Goal: Task Accomplishment & Management: Use online tool/utility

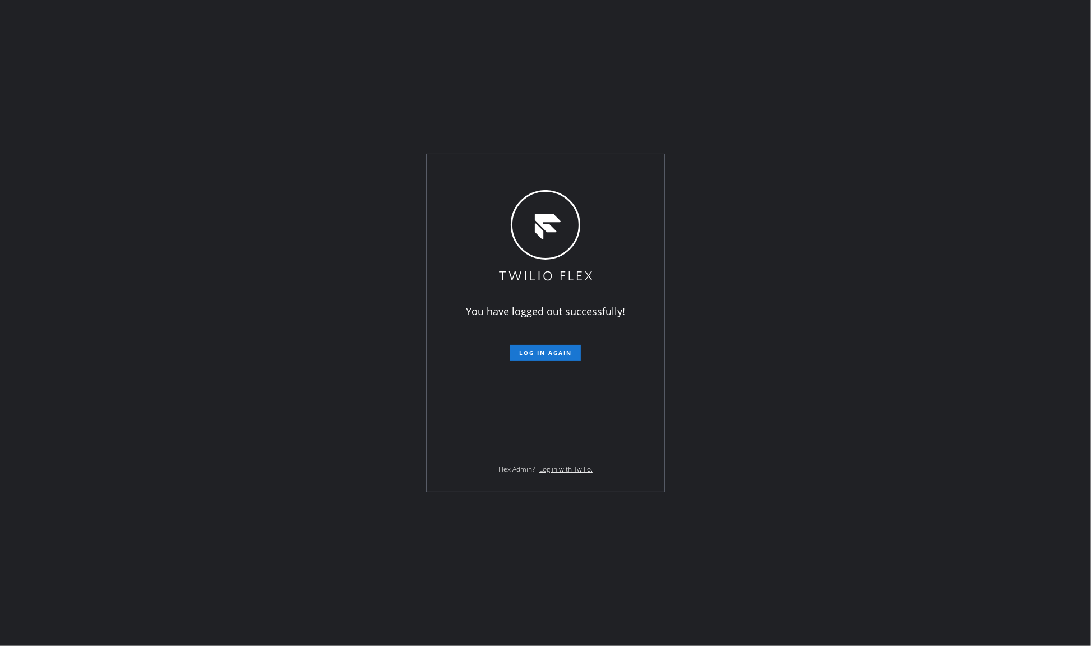
click at [116, 247] on div "You have logged out successfully! Log in again Flex Admin? Log in with Twilio." at bounding box center [545, 323] width 1091 height 646
click at [527, 345] on button "Log in again" at bounding box center [545, 353] width 71 height 16
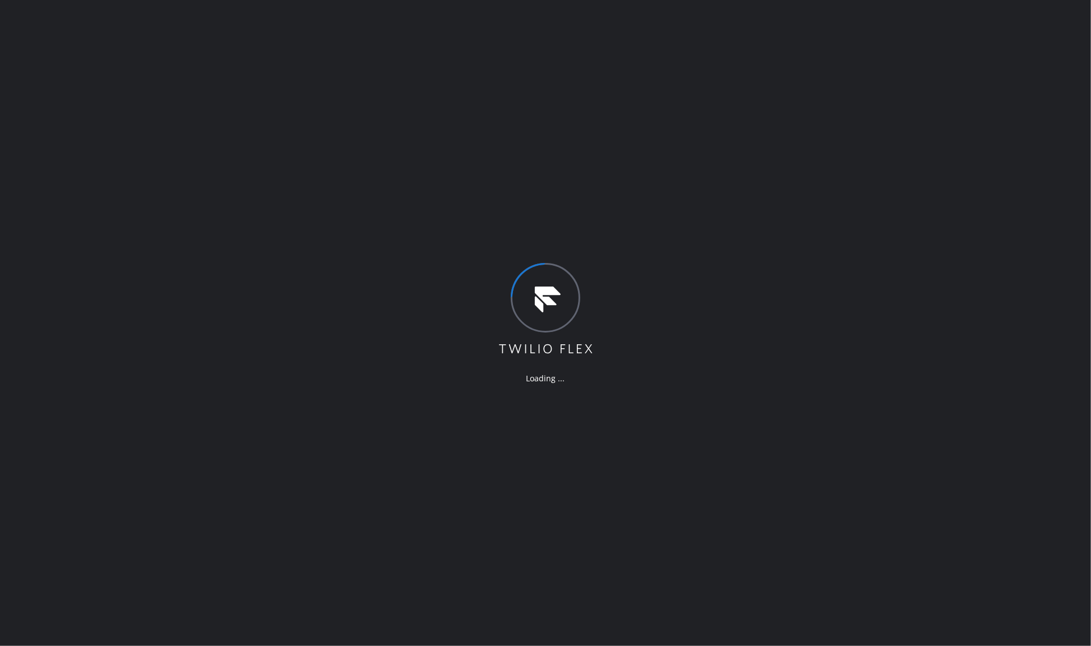
click at [169, 304] on div "Loading ..." at bounding box center [545, 323] width 1091 height 646
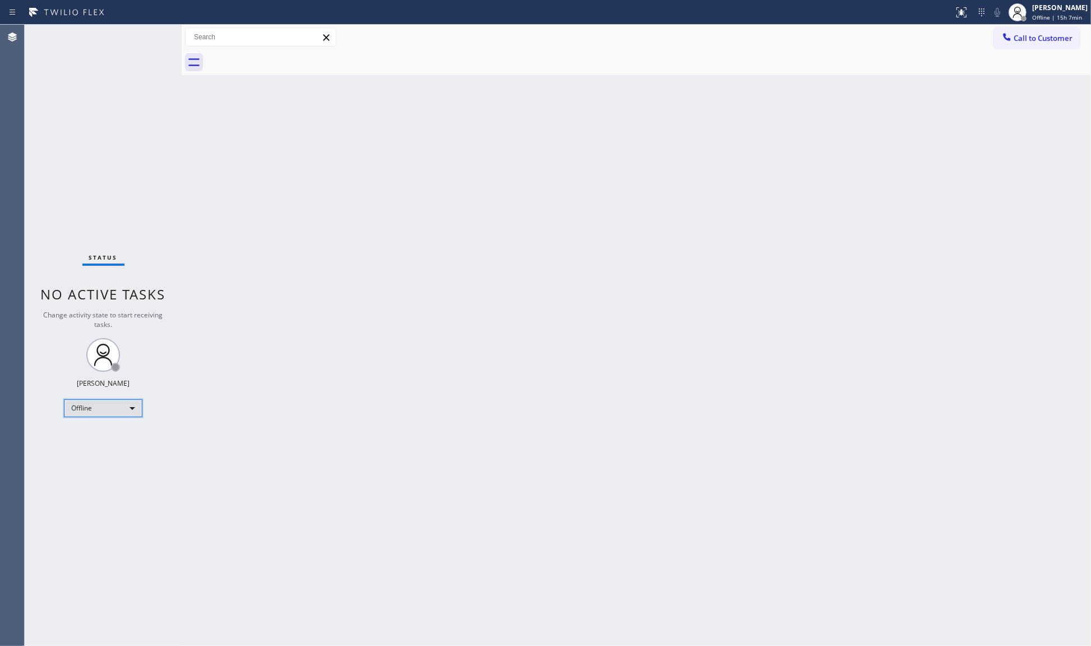
click at [91, 409] on div "Offline" at bounding box center [103, 408] width 78 height 18
click at [88, 439] on li "Available" at bounding box center [102, 436] width 76 height 13
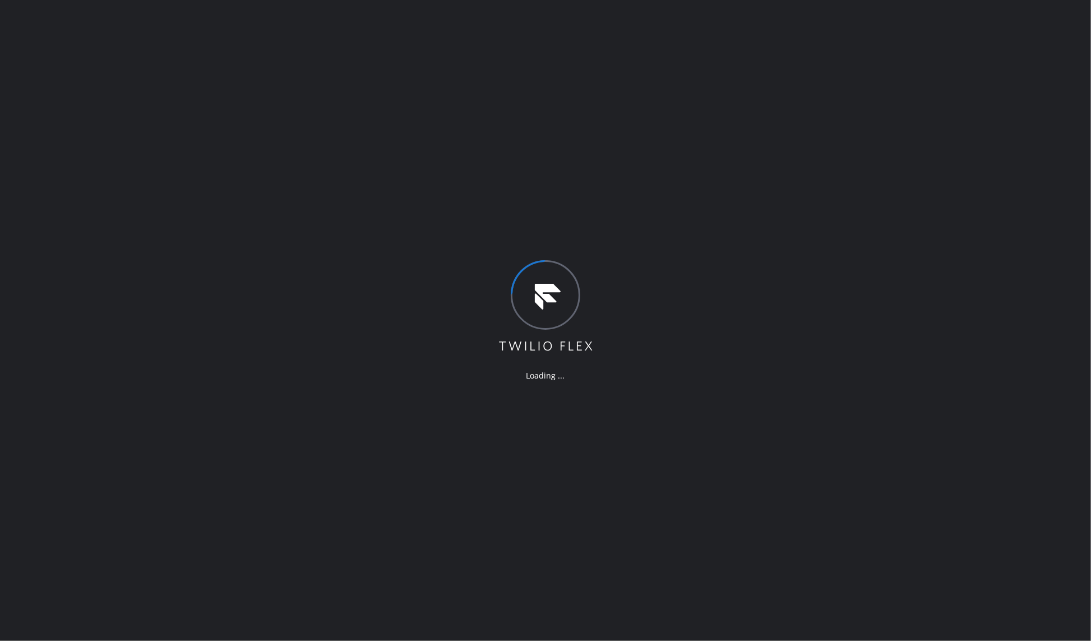
drag, startPoint x: 880, startPoint y: 531, endPoint x: 1030, endPoint y: 591, distance: 162.0
click at [915, 569] on div "Loading ..." at bounding box center [545, 320] width 1091 height 641
drag, startPoint x: 627, startPoint y: 354, endPoint x: 635, endPoint y: 351, distance: 8.2
click at [628, 354] on div "Loading ..." at bounding box center [545, 320] width 1091 height 641
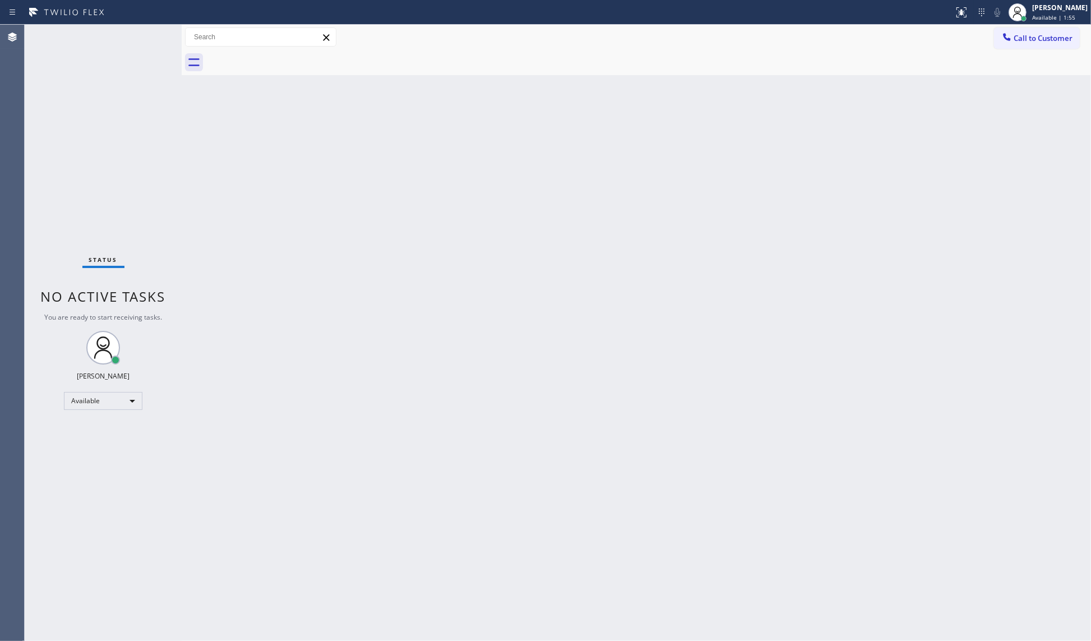
click at [395, 458] on div "Back to Dashboard Change Sender ID Customers Technicians Select a contact Outbo…" at bounding box center [636, 333] width 909 height 616
click at [799, 272] on div "Back to Dashboard Change Sender ID Customers Technicians Select a contact Outbo…" at bounding box center [636, 333] width 909 height 616
click at [624, 382] on div "Back to Dashboard Change Sender ID Customers Technicians Select a contact Outbo…" at bounding box center [636, 333] width 909 height 616
drag, startPoint x: 98, startPoint y: 143, endPoint x: 98, endPoint y: 106, distance: 36.4
click at [98, 137] on div "Status No active tasks You are ready to start receiving tasks. JENIZA ALCAYDE A…" at bounding box center [103, 333] width 157 height 616
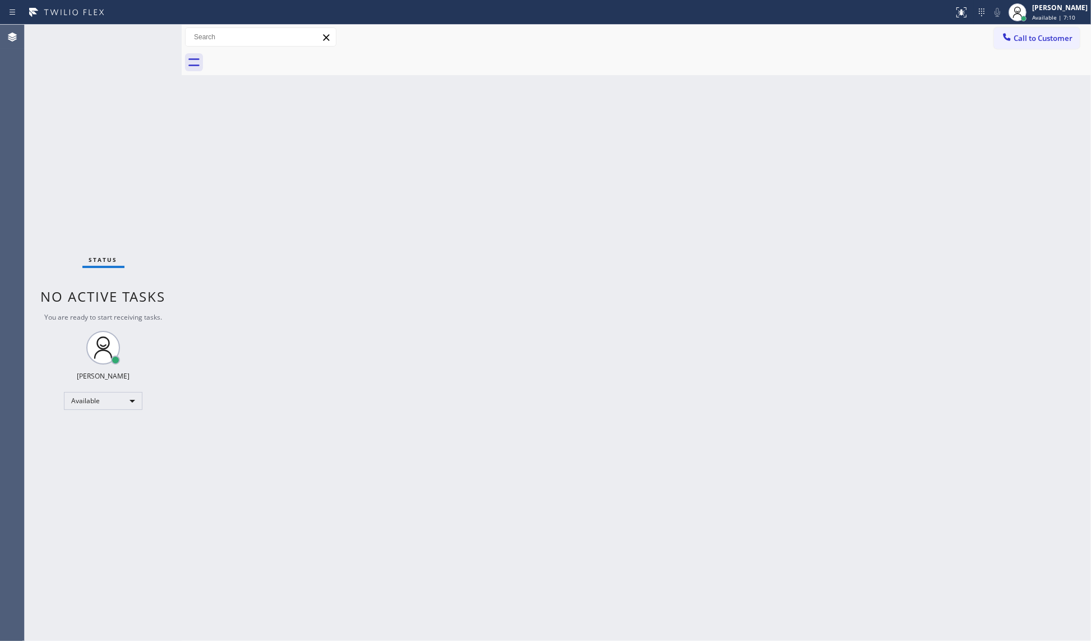
click at [704, 379] on div "Back to Dashboard Change Sender ID Customers Technicians Select a contact Outbo…" at bounding box center [636, 333] width 909 height 616
click at [87, 397] on div "Available" at bounding box center [103, 401] width 78 height 18
click at [88, 447] on li "Unavailable" at bounding box center [102, 444] width 76 height 13
click at [99, 407] on div "Unavailable" at bounding box center [103, 406] width 78 height 18
click at [94, 435] on li "Available" at bounding box center [102, 434] width 76 height 13
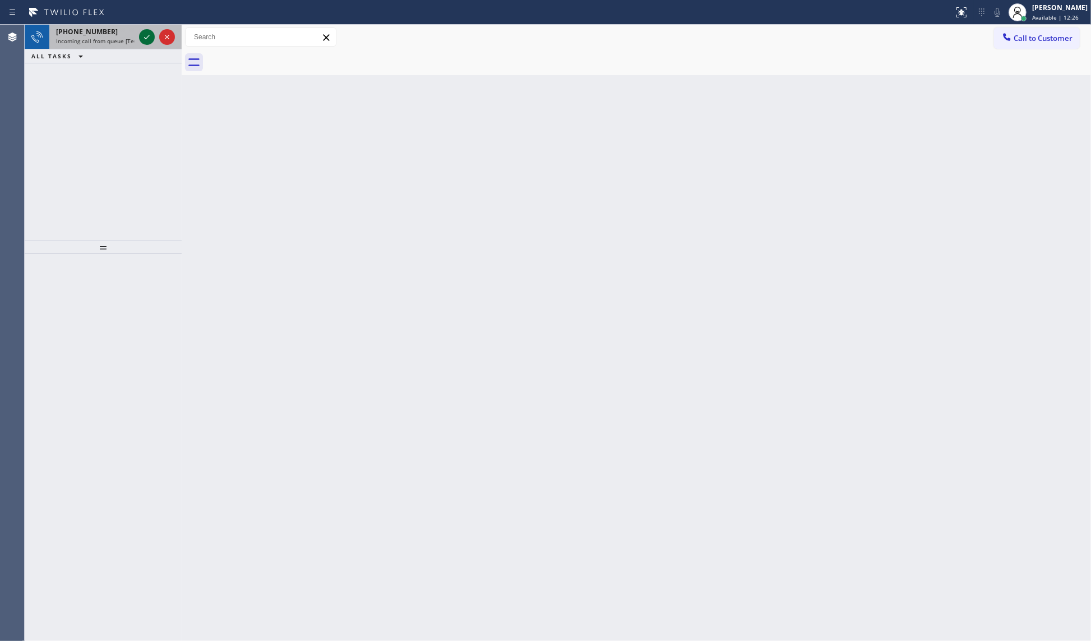
click at [147, 38] on icon at bounding box center [146, 36] width 13 height 13
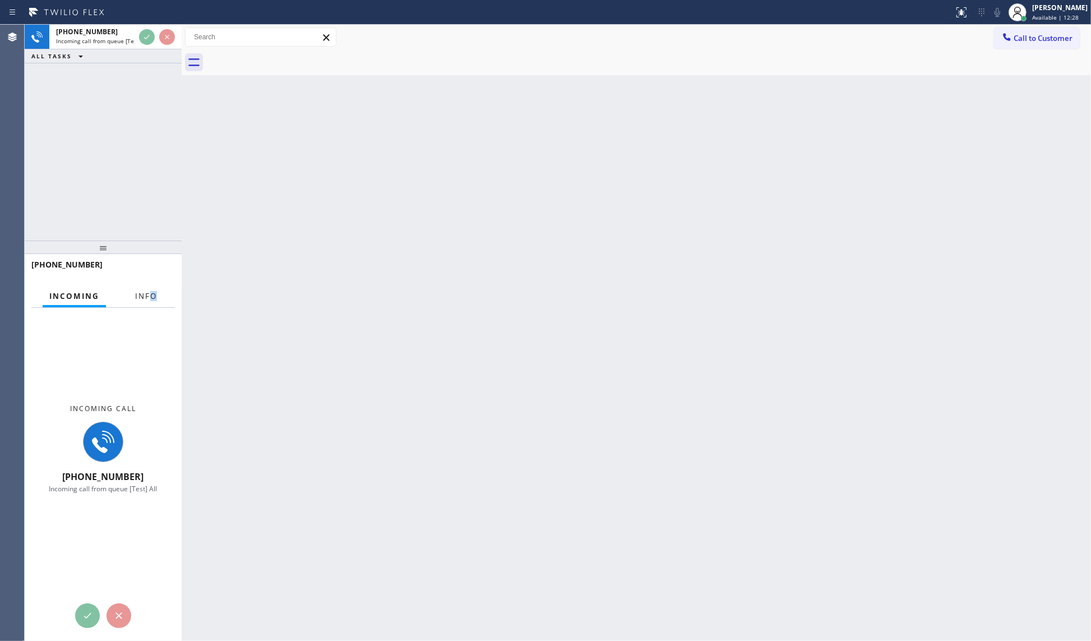
click at [149, 302] on div "Info" at bounding box center [145, 296] width 35 height 22
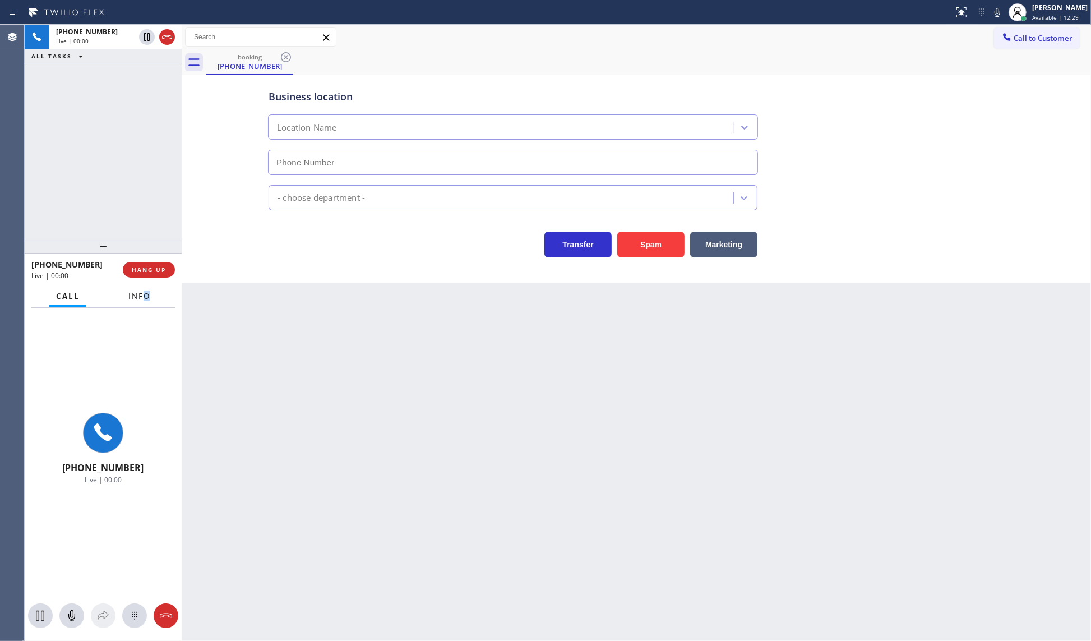
click at [143, 295] on span "Info" at bounding box center [139, 296] width 22 height 10
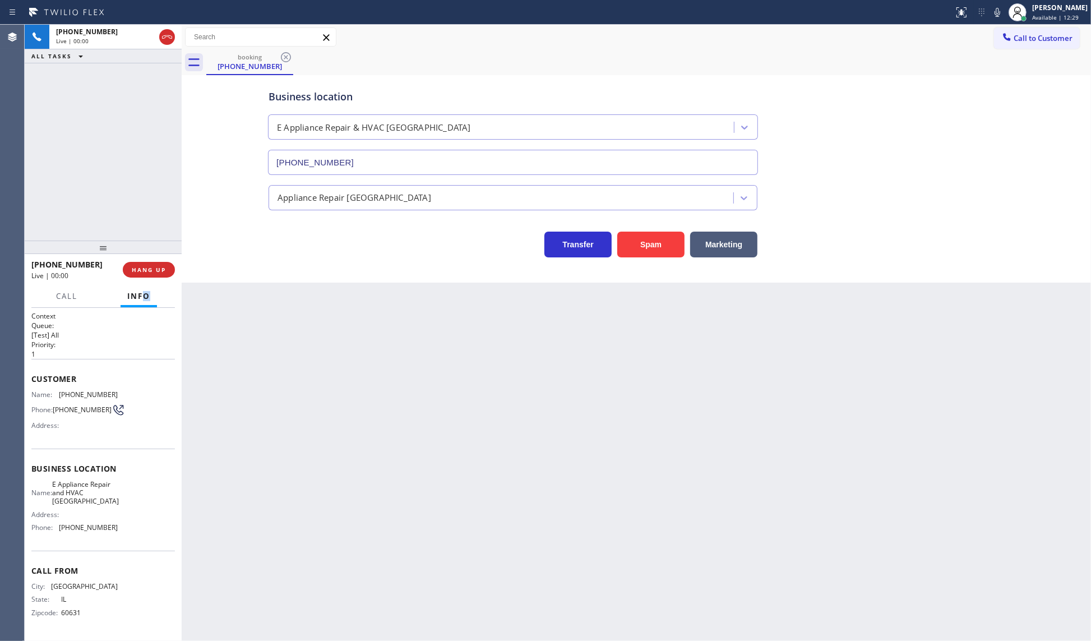
type input "[PHONE_NUMBER]"
drag, startPoint x: 145, startPoint y: 262, endPoint x: 150, endPoint y: 269, distance: 8.9
click at [150, 268] on button "COMPLETE" at bounding box center [146, 270] width 57 height 16
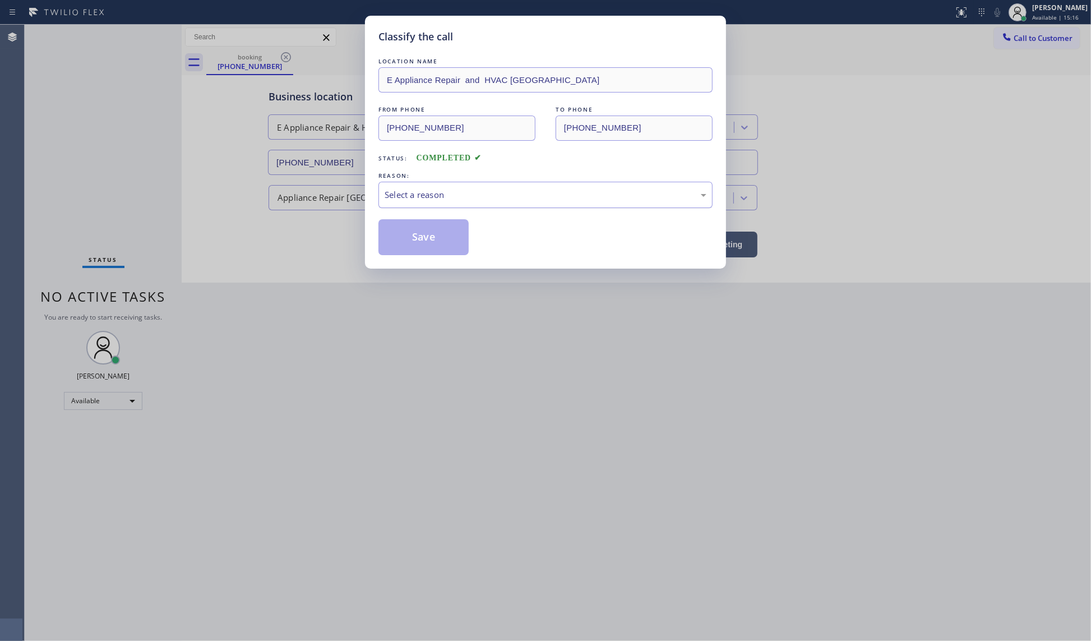
click at [415, 198] on div "Select a reason" at bounding box center [546, 194] width 322 height 13
click at [419, 238] on button "Save" at bounding box center [423, 237] width 90 height 36
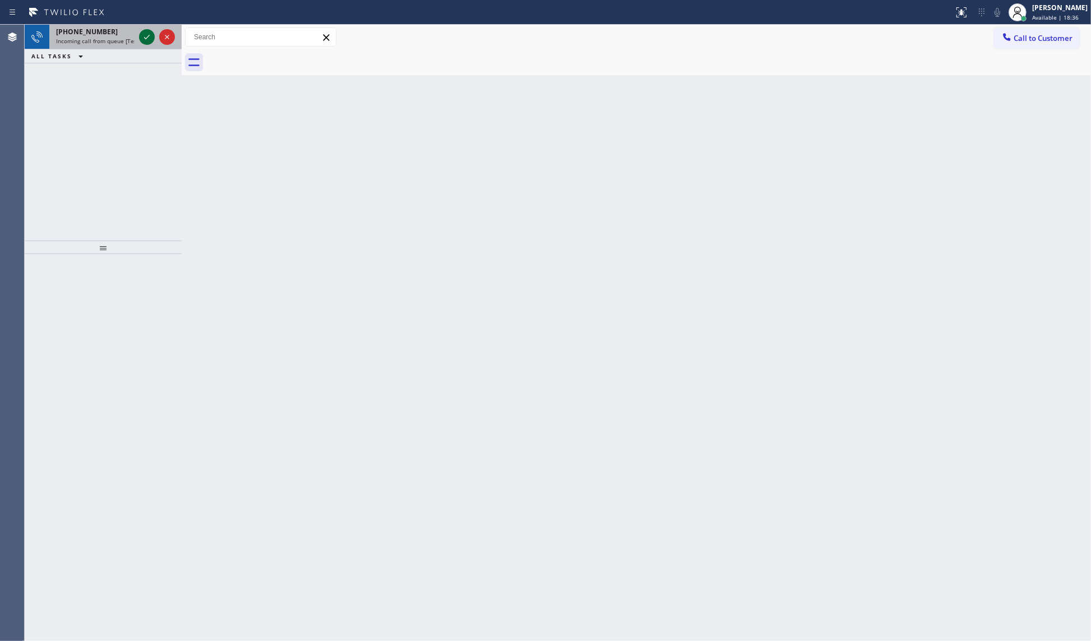
drag, startPoint x: 142, startPoint y: 31, endPoint x: 149, endPoint y: 41, distance: 12.4
click at [147, 38] on icon at bounding box center [146, 36] width 13 height 13
click at [144, 42] on icon at bounding box center [146, 36] width 13 height 13
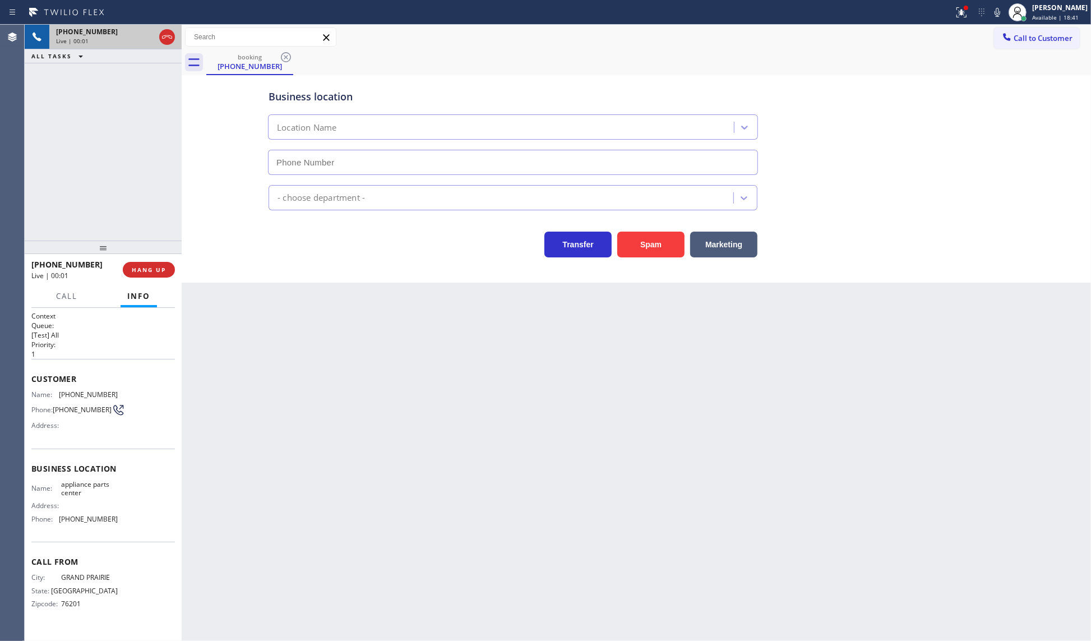
type input "[PHONE_NUMBER]"
click at [133, 272] on span "HANG UP" at bounding box center [149, 270] width 34 height 8
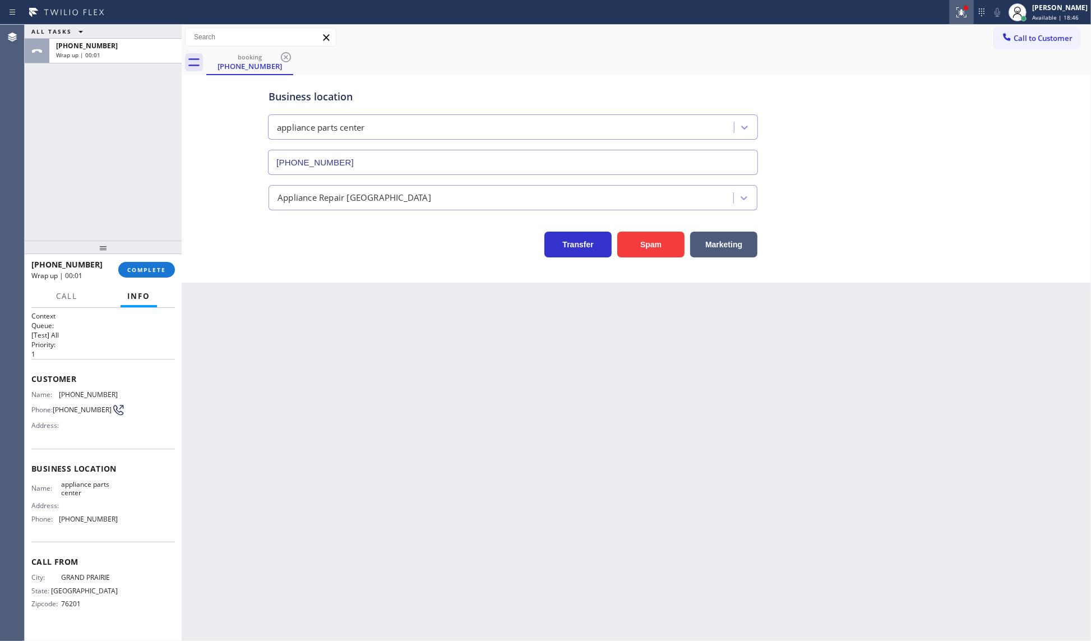
click at [966, 15] on icon at bounding box center [961, 12] width 13 height 13
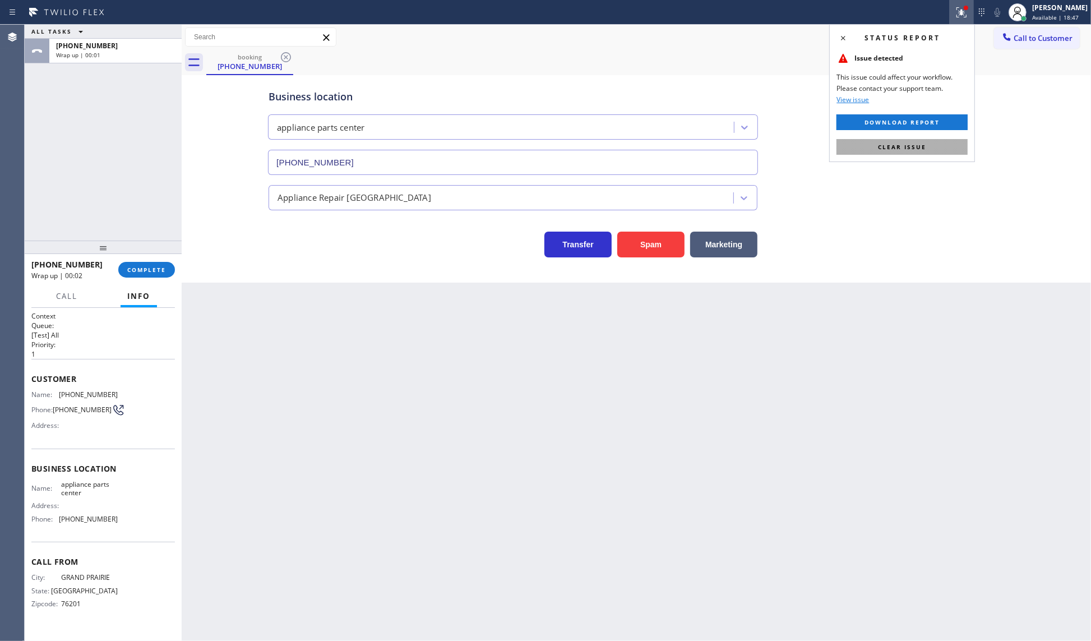
click at [951, 151] on button "Clear issue" at bounding box center [901, 147] width 131 height 16
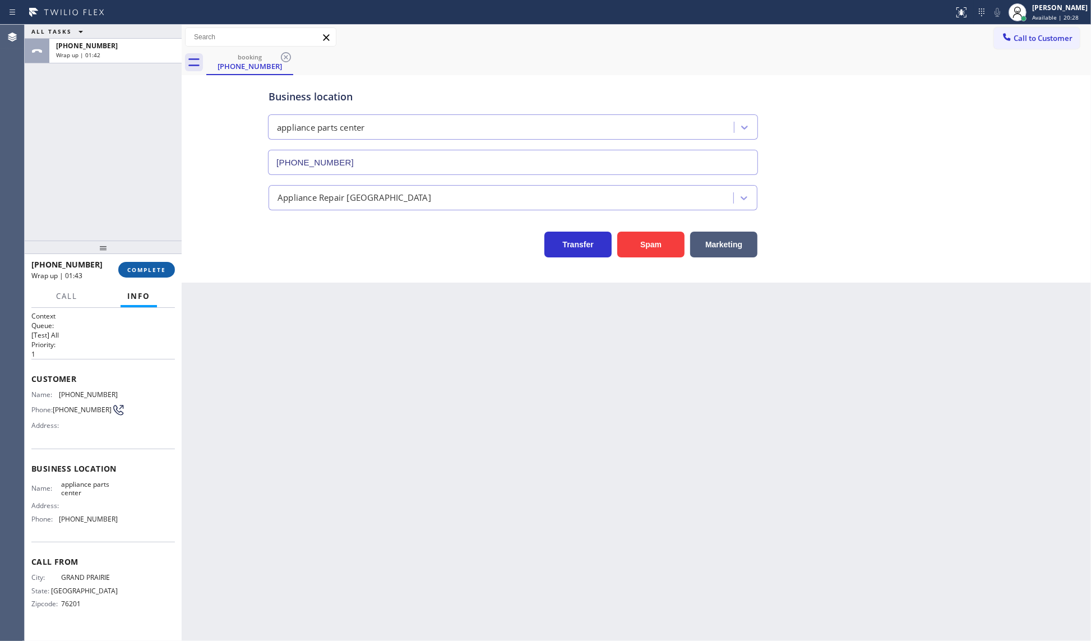
click at [142, 263] on button "COMPLETE" at bounding box center [146, 270] width 57 height 16
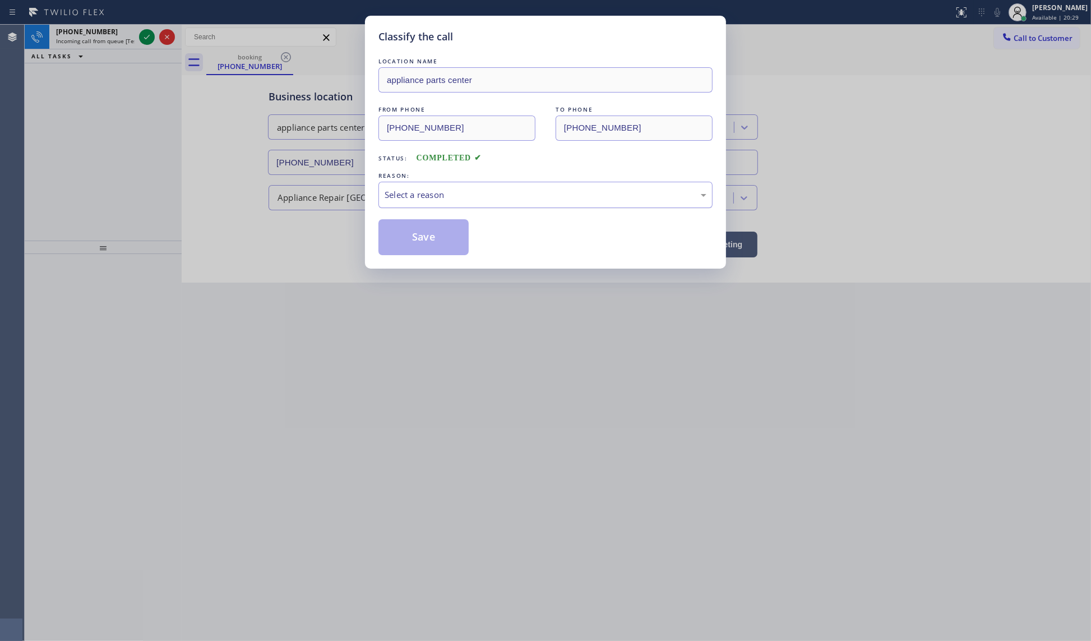
click at [424, 196] on div "Select a reason" at bounding box center [546, 194] width 322 height 13
click at [422, 233] on button "Save" at bounding box center [423, 237] width 90 height 36
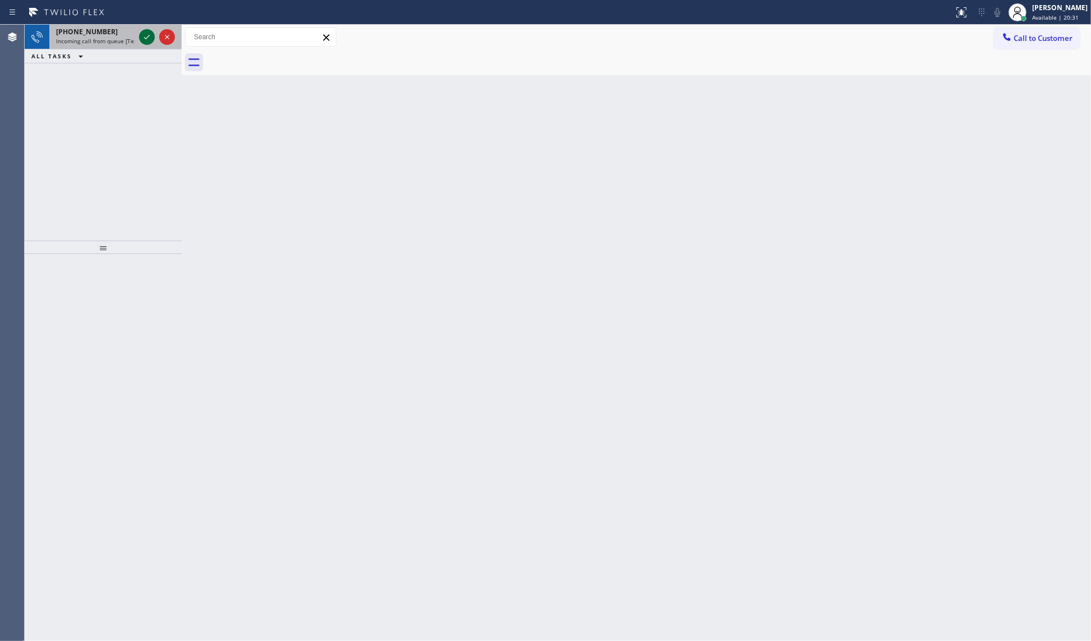
click at [146, 36] on icon at bounding box center [146, 36] width 13 height 13
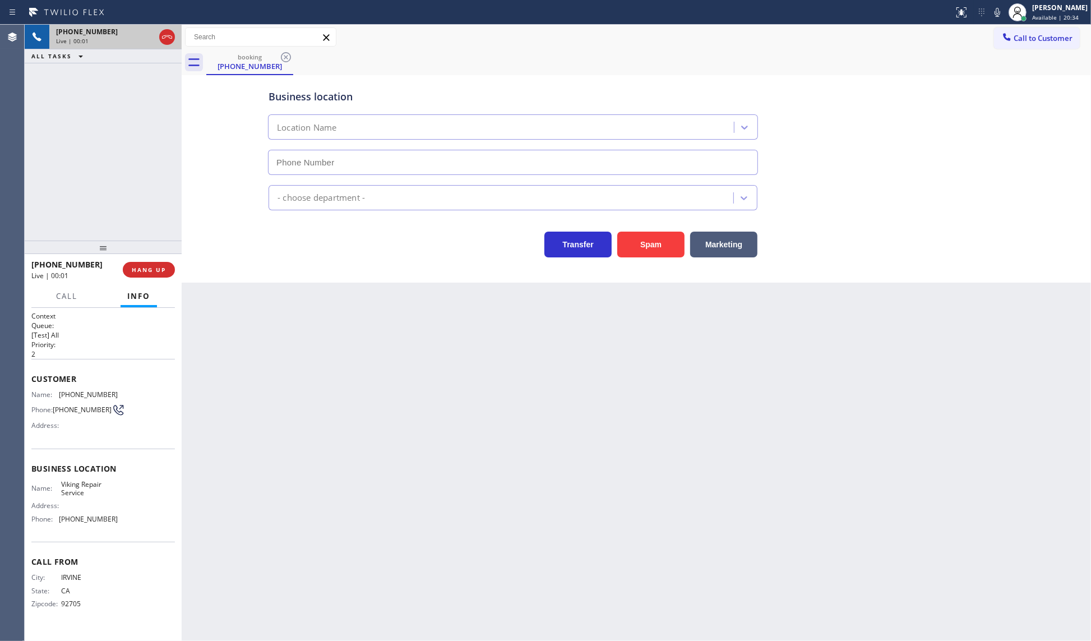
type input "[PHONE_NUMBER]"
drag, startPoint x: 61, startPoint y: 391, endPoint x: 161, endPoint y: 391, distance: 100.9
click at [161, 391] on div "Name: [PHONE_NUMBER] Phone: [PHONE_NUMBER] Address:" at bounding box center [102, 412] width 143 height 44
copy span "[PHONE_NUMBER]"
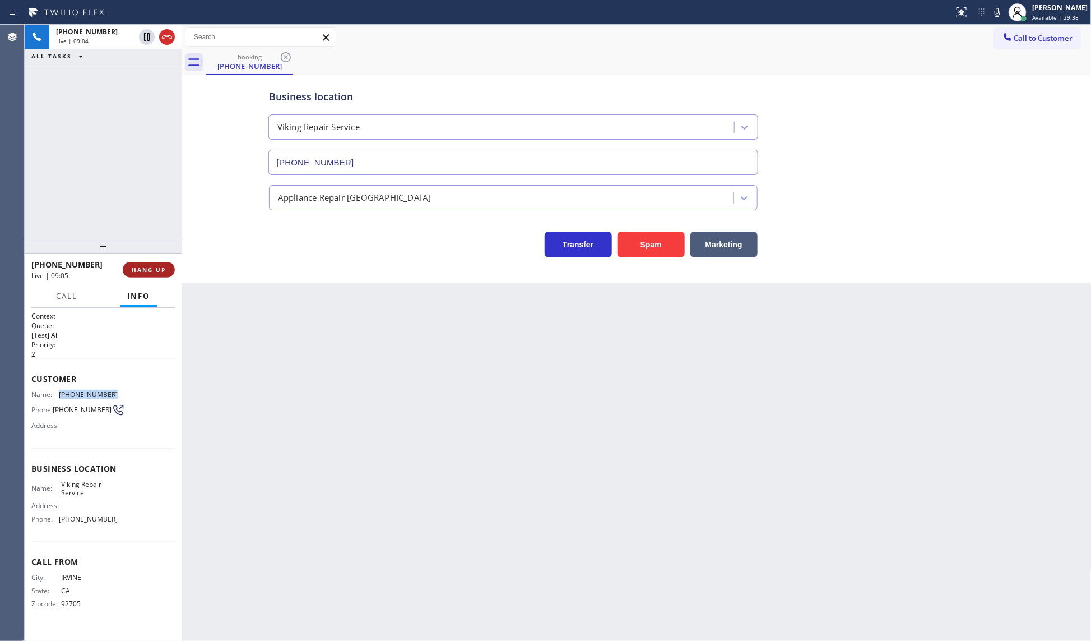
click at [165, 267] on span "HANG UP" at bounding box center [149, 270] width 34 height 8
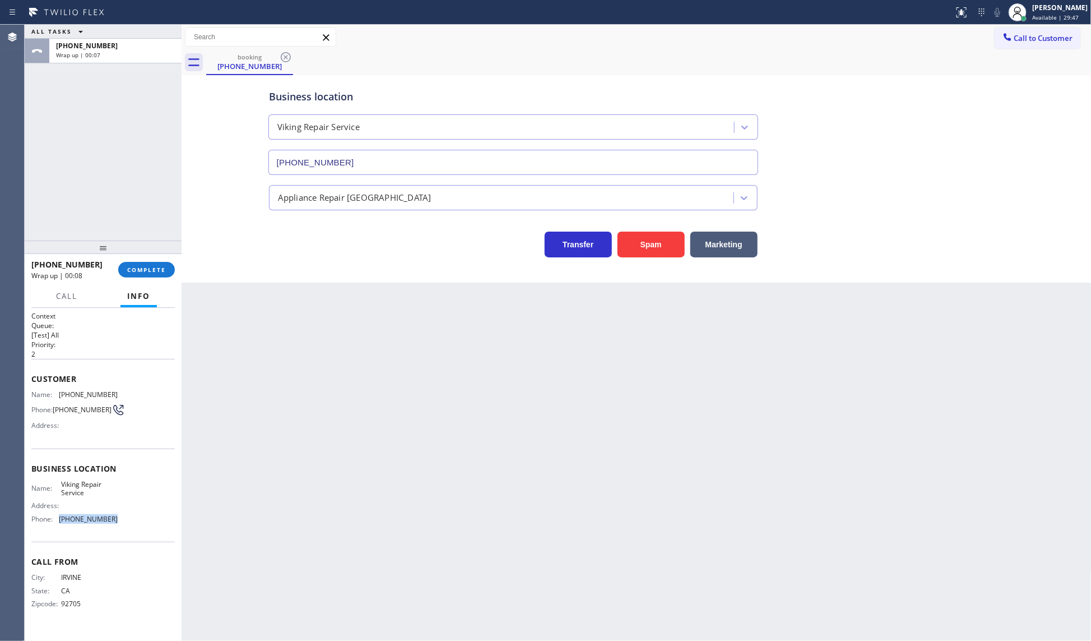
drag, startPoint x: 60, startPoint y: 515, endPoint x: 133, endPoint y: 530, distance: 75.0
click at [129, 527] on div "Business location Name: Viking Repair Service Address: Phone: [PHONE_NUMBER]" at bounding box center [102, 495] width 143 height 94
copy div "[PHONE_NUMBER]"
drag, startPoint x: 59, startPoint y: 481, endPoint x: 95, endPoint y: 494, distance: 38.1
click at [95, 494] on div "Name: Viking Repair Service" at bounding box center [74, 488] width 86 height 17
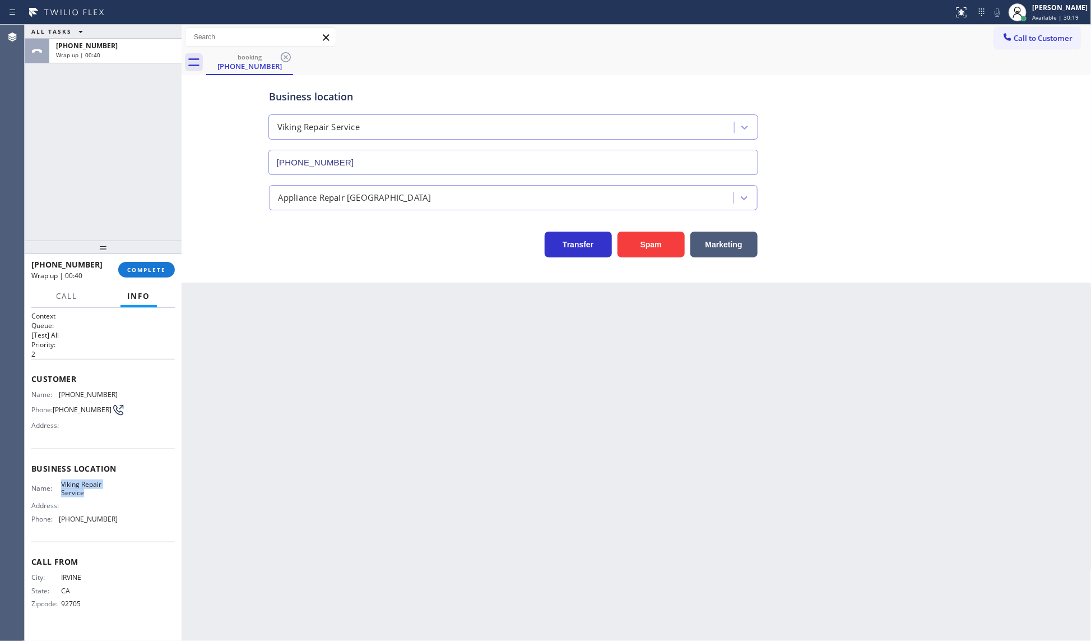
copy div "Viking Repair Service"
drag, startPoint x: 58, startPoint y: 516, endPoint x: 129, endPoint y: 519, distance: 71.8
click at [129, 519] on div "Name: Viking Repair Service Address: Phone: [PHONE_NUMBER]" at bounding box center [102, 504] width 143 height 48
copy div "[PHONE_NUMBER]"
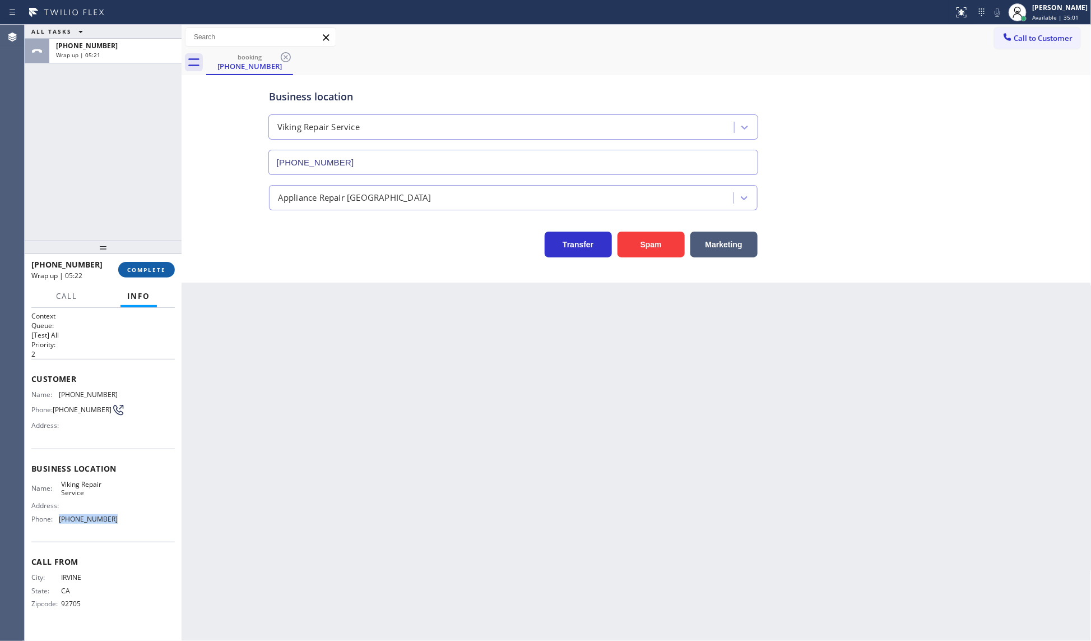
click at [152, 265] on button "COMPLETE" at bounding box center [146, 270] width 57 height 16
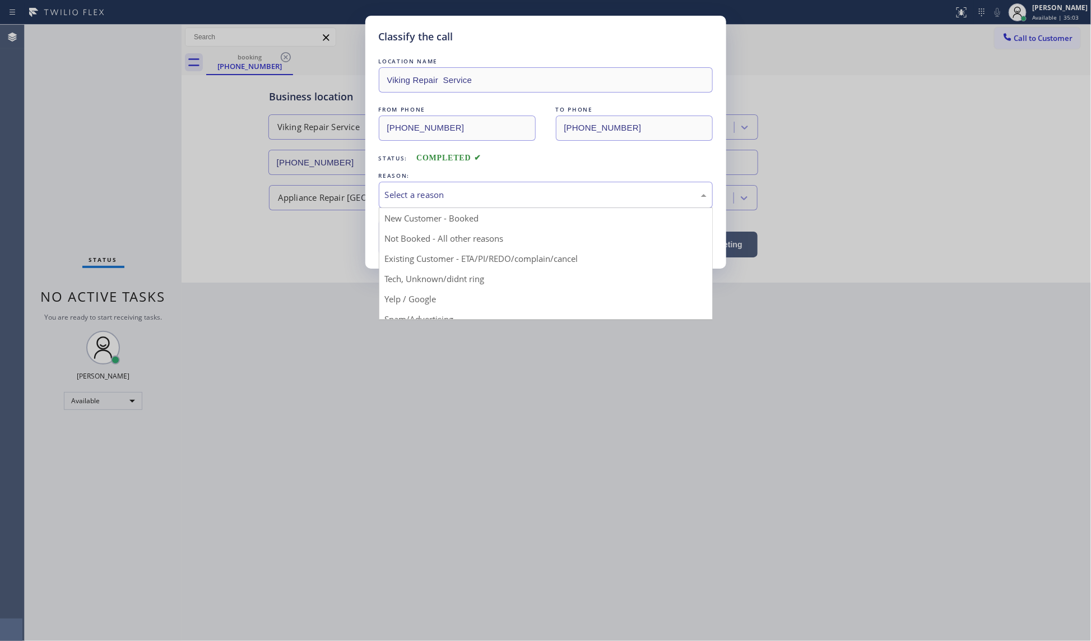
click at [427, 194] on div "Select a reason" at bounding box center [546, 194] width 322 height 13
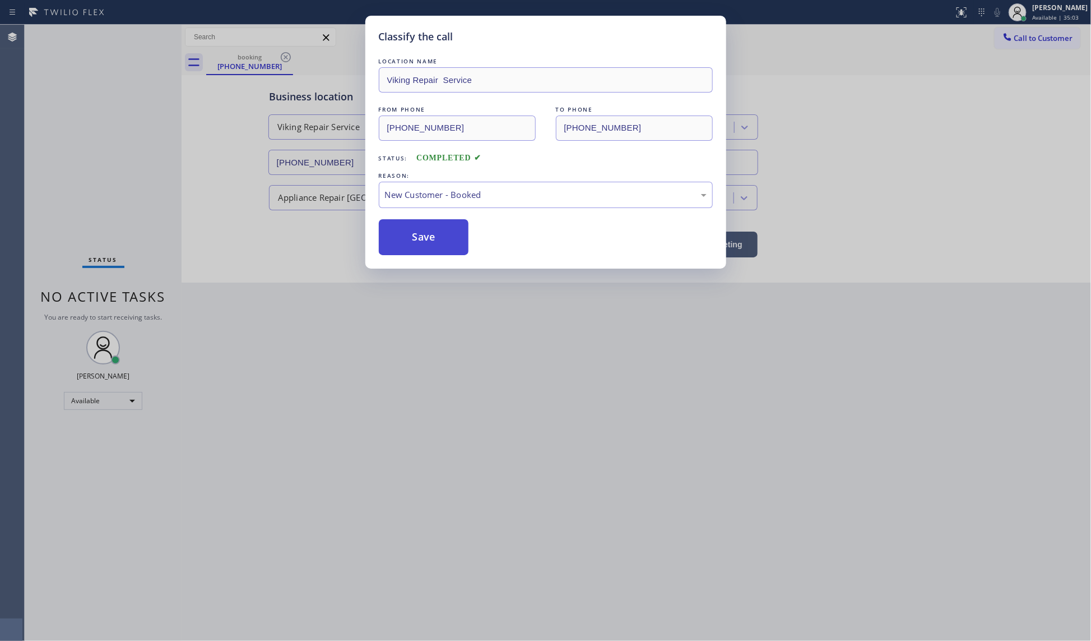
click at [408, 244] on button "Save" at bounding box center [424, 237] width 90 height 36
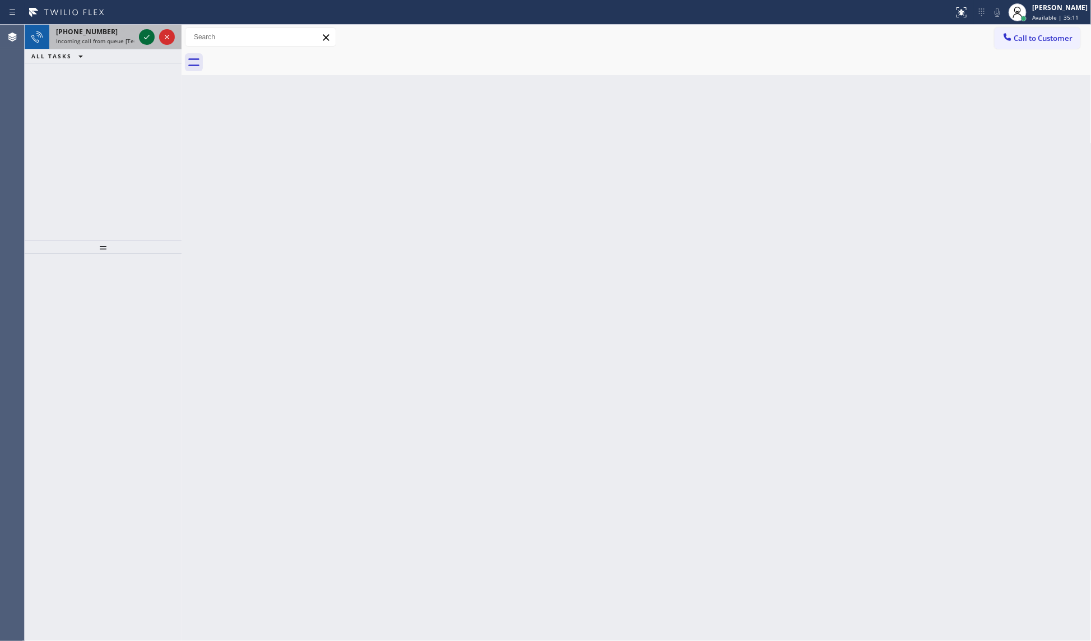
click at [147, 35] on icon at bounding box center [146, 36] width 13 height 13
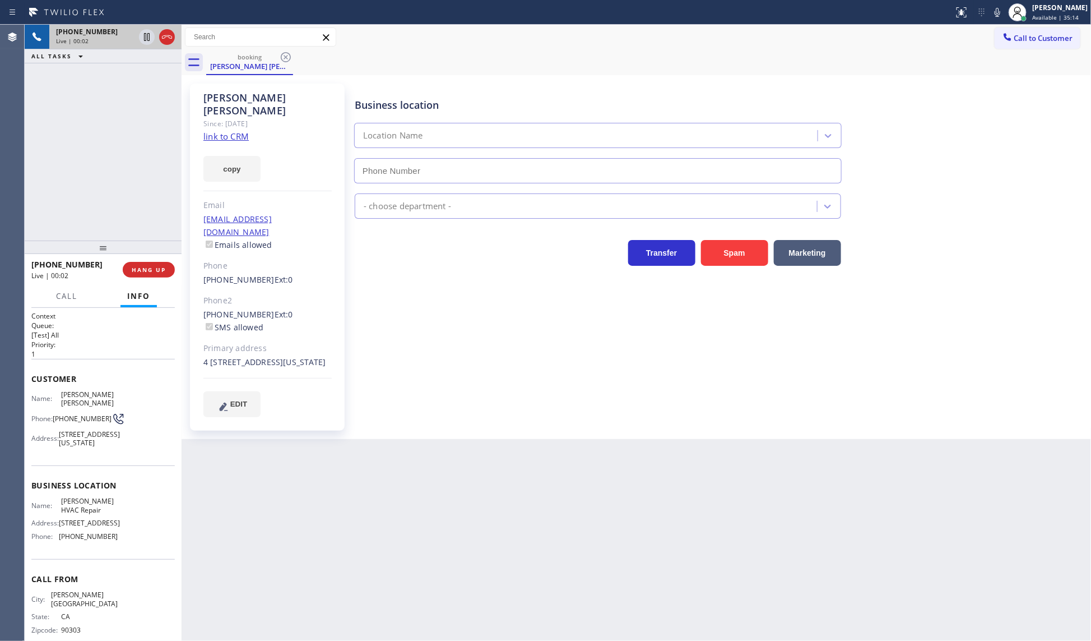
type input "[PHONE_NUMBER]"
click at [214, 131] on link "link to CRM" at bounding box center [225, 136] width 45 height 11
click at [999, 12] on icon at bounding box center [997, 12] width 13 height 13
click at [146, 35] on icon at bounding box center [146, 36] width 13 height 13
click at [152, 35] on icon at bounding box center [146, 36] width 13 height 13
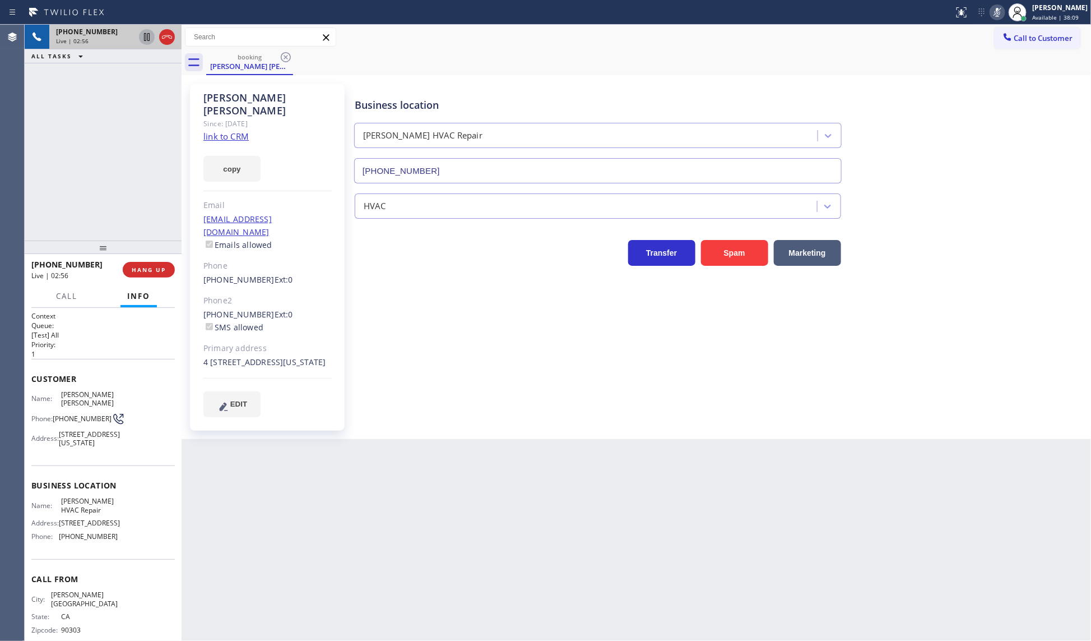
click at [999, 10] on rect at bounding box center [998, 11] width 8 height 8
click at [138, 272] on button "COMPLETE" at bounding box center [146, 270] width 57 height 16
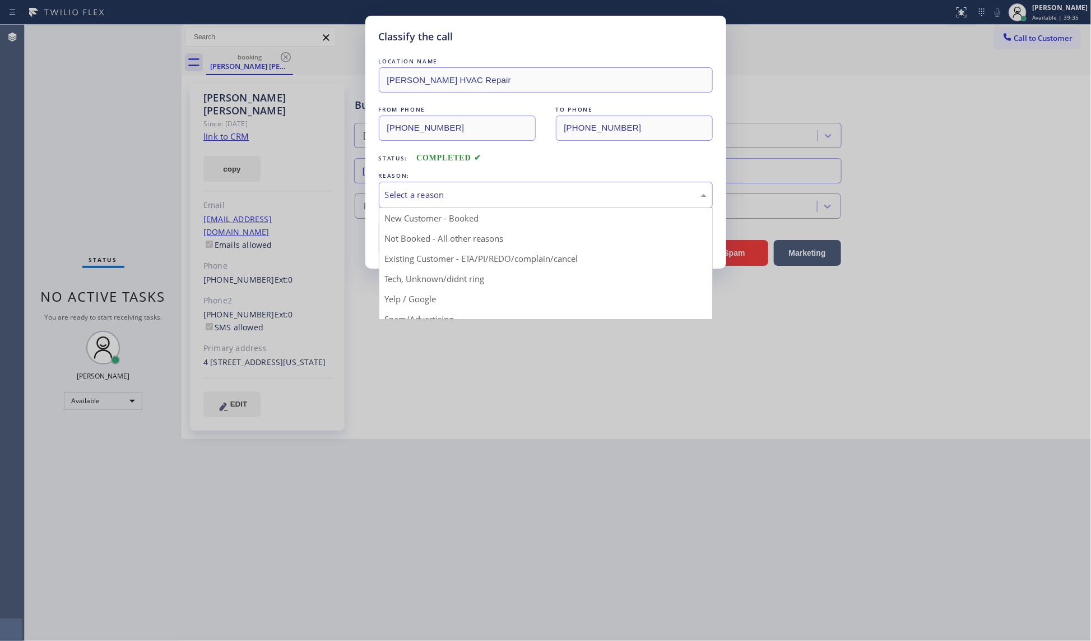
click at [479, 201] on div "Select a reason" at bounding box center [546, 194] width 322 height 13
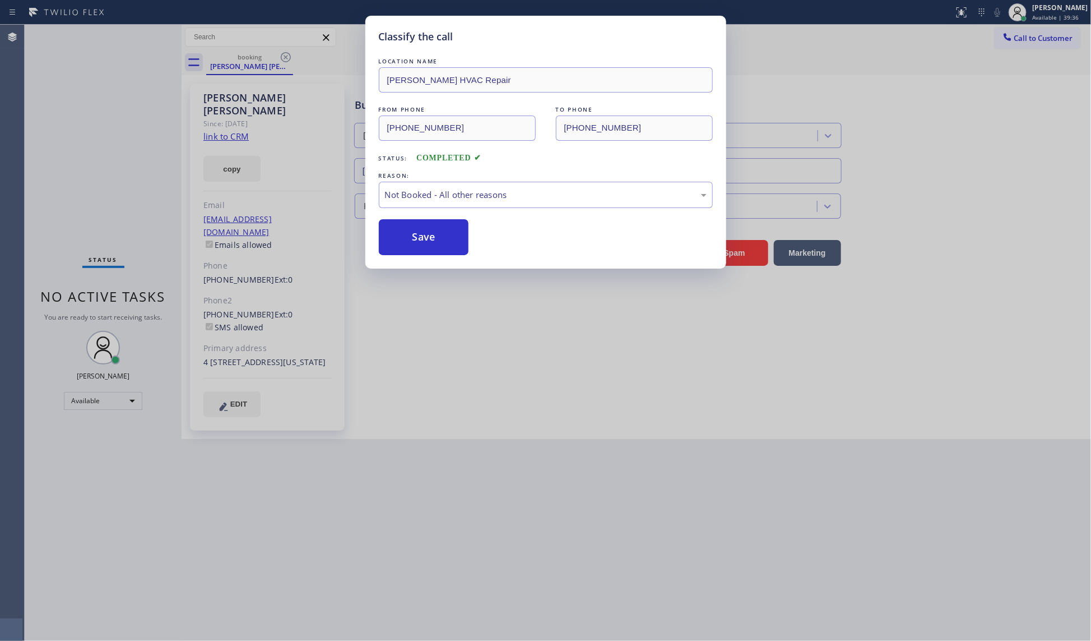
click at [418, 241] on button "Save" at bounding box center [424, 237] width 90 height 36
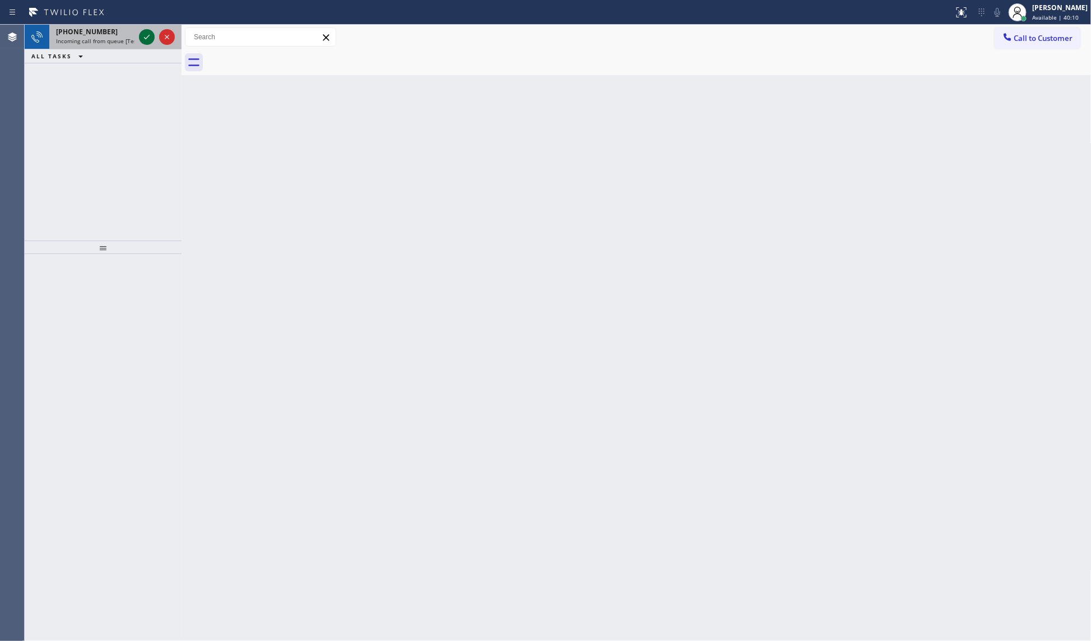
click at [141, 37] on icon at bounding box center [146, 36] width 13 height 13
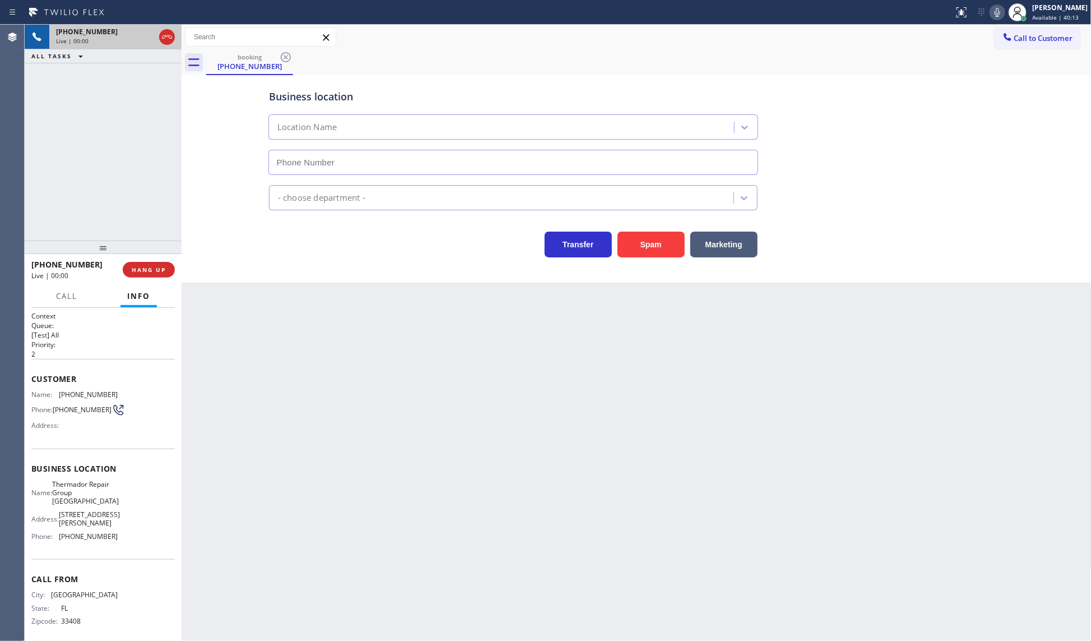
type input "[PHONE_NUMBER]"
click at [763, 53] on div "booking [PHONE_NUMBER]" at bounding box center [649, 62] width 886 height 25
click at [1001, 12] on icon at bounding box center [998, 12] width 6 height 9
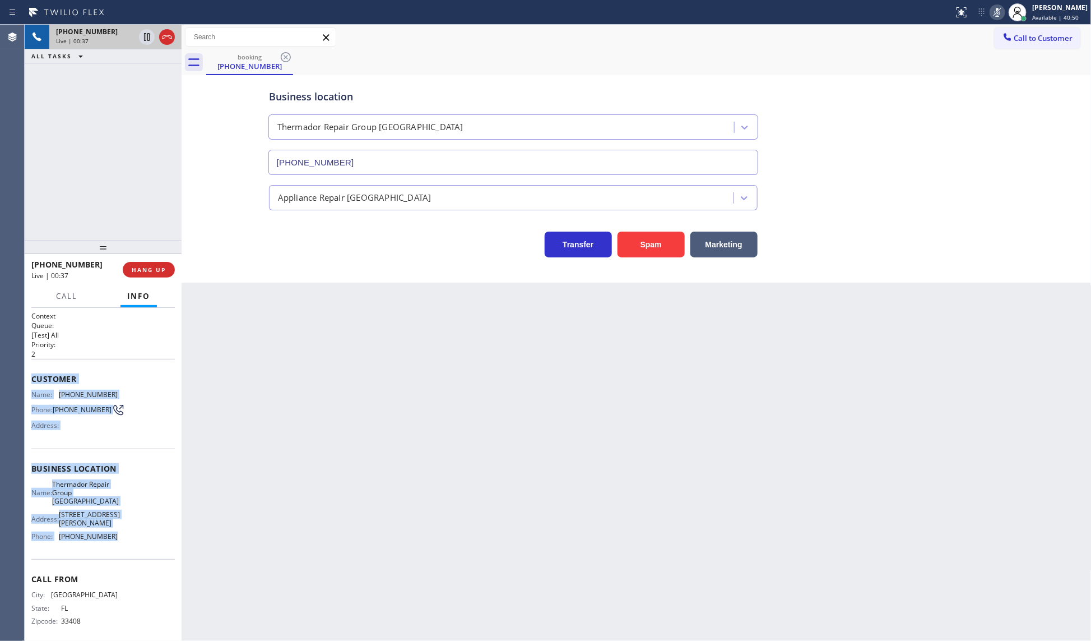
drag, startPoint x: 26, startPoint y: 368, endPoint x: 144, endPoint y: 547, distance: 214.5
click at [144, 547] on div "Context Queue: [Test] All Priority: 2 Customer Name: [PHONE_NUMBER] Phone: [PHO…" at bounding box center [103, 475] width 157 height 334
copy div "Customer Name: [PHONE_NUMBER] Phone: [PHONE_NUMBER] Address: Business location …"
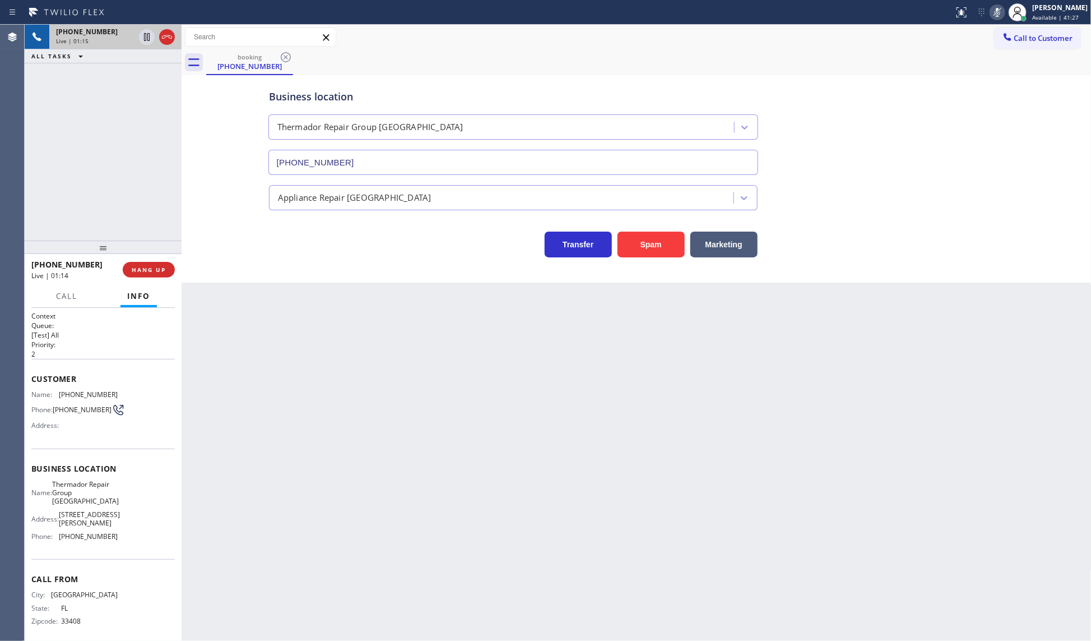
click at [98, 163] on div "[PHONE_NUMBER] Live | 01:15 ALL TASKS ALL TASKS ACTIVE TASKS TASKS IN WRAP UP" at bounding box center [103, 133] width 157 height 216
click at [887, 101] on div "Business location Thermador Repair Group [GEOGRAPHIC_DATA] [PHONE_NUMBER]" at bounding box center [637, 123] width 740 height 101
click at [998, 13] on icon at bounding box center [997, 12] width 13 height 13
click at [67, 301] on button "Call" at bounding box center [66, 296] width 35 height 22
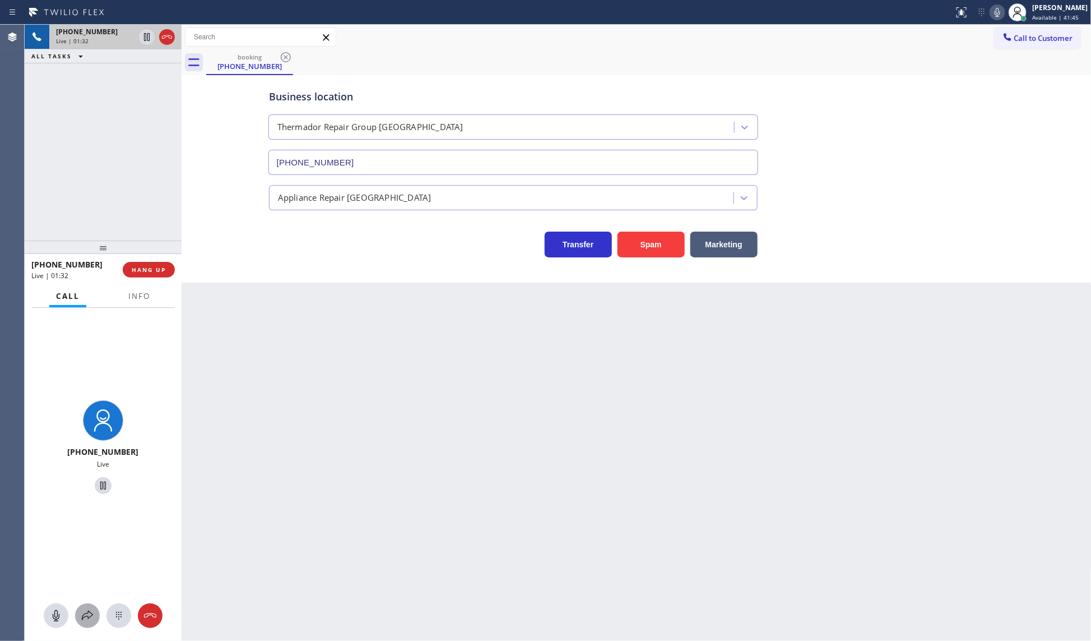
click at [92, 609] on icon at bounding box center [87, 615] width 13 height 13
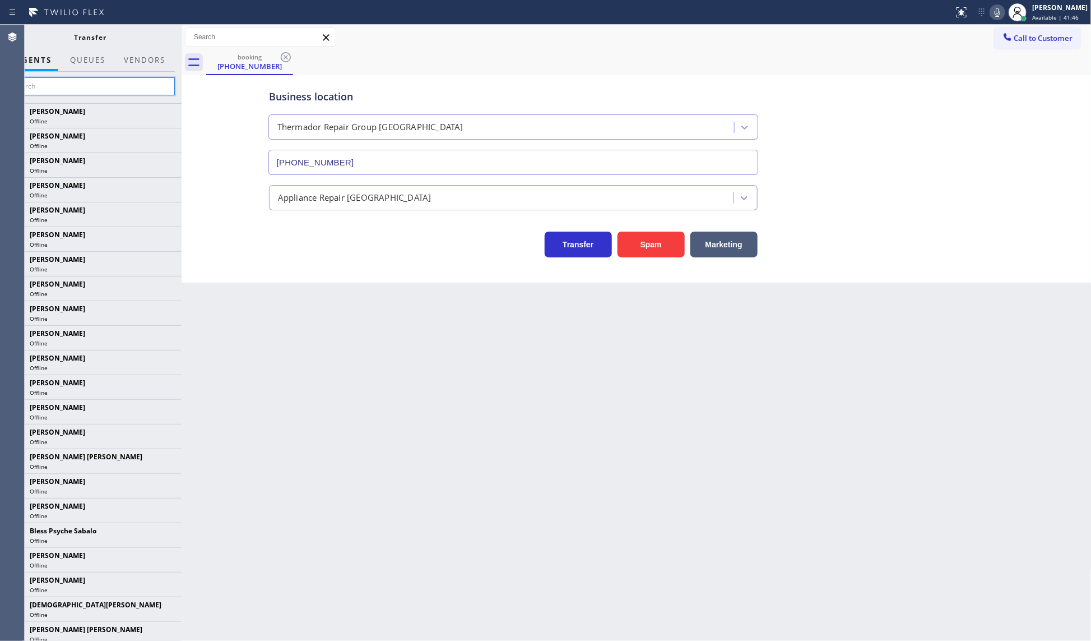
click at [103, 84] on input "text" at bounding box center [90, 86] width 169 height 18
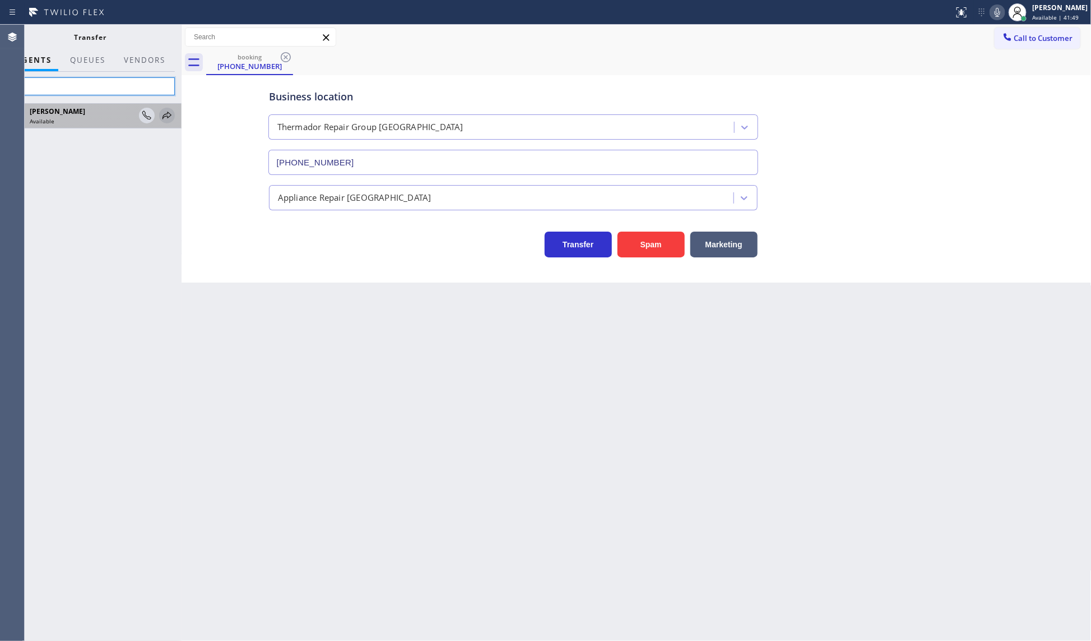
type input "feli"
click at [167, 113] on icon at bounding box center [166, 115] width 13 height 13
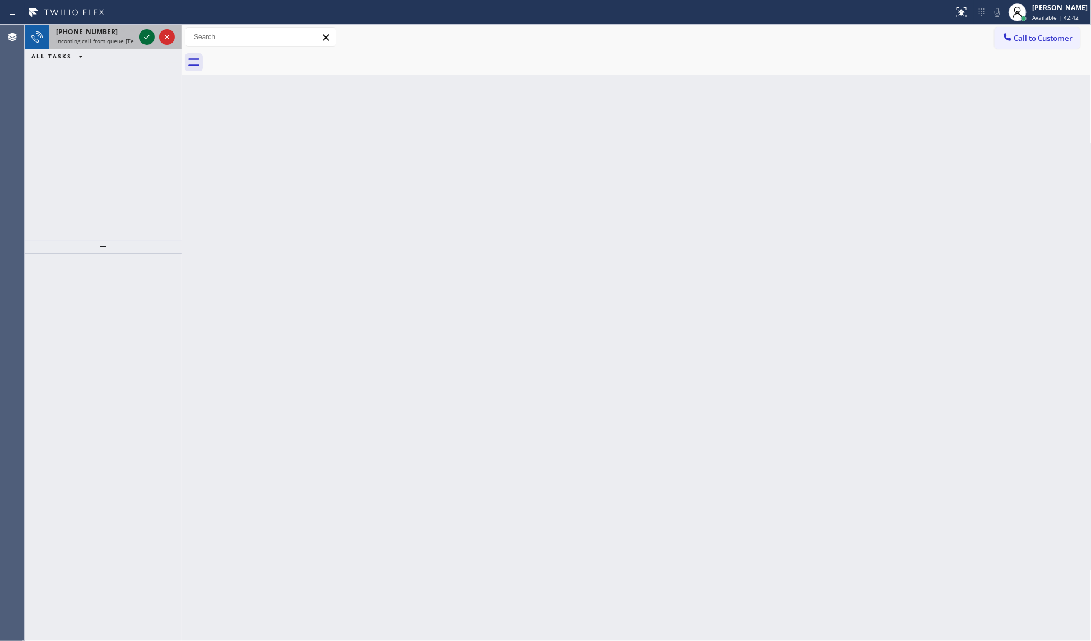
click at [146, 41] on icon at bounding box center [146, 36] width 13 height 13
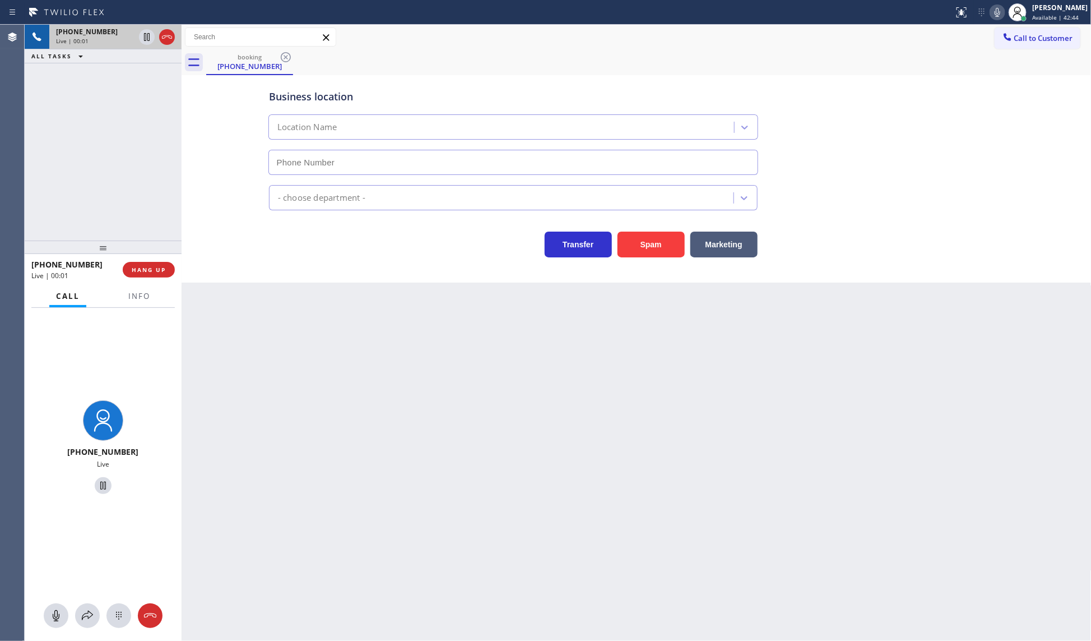
type input "[PHONE_NUMBER]"
click at [167, 271] on button "HANG UP" at bounding box center [149, 270] width 52 height 16
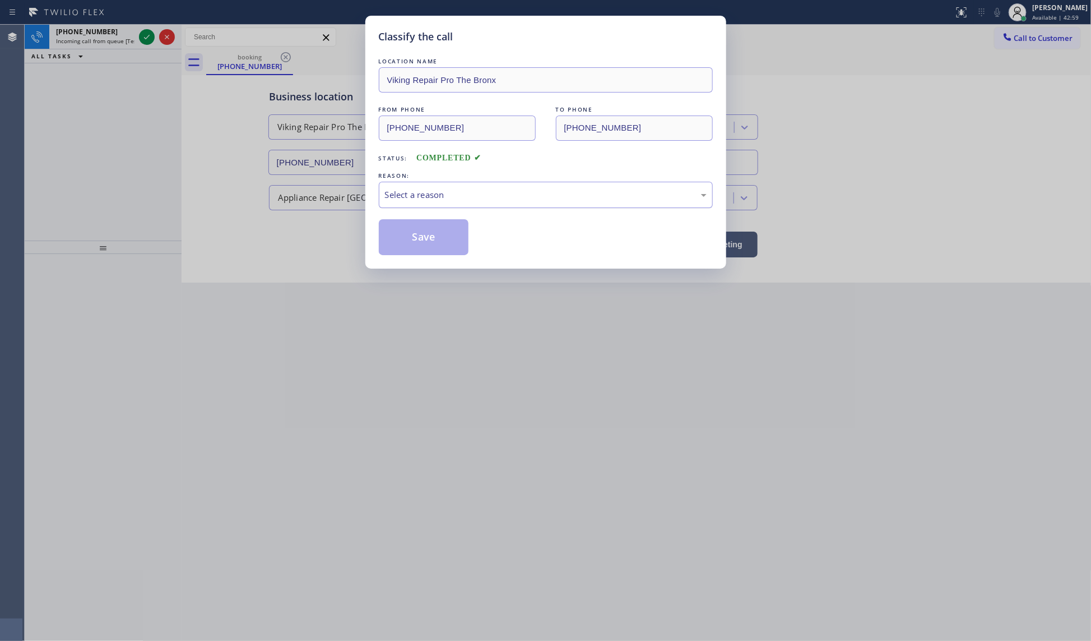
drag, startPoint x: 451, startPoint y: 192, endPoint x: 441, endPoint y: 206, distance: 17.6
click at [441, 206] on div "Select a reason" at bounding box center [546, 195] width 334 height 26
click at [405, 244] on button "Save" at bounding box center [424, 237] width 90 height 36
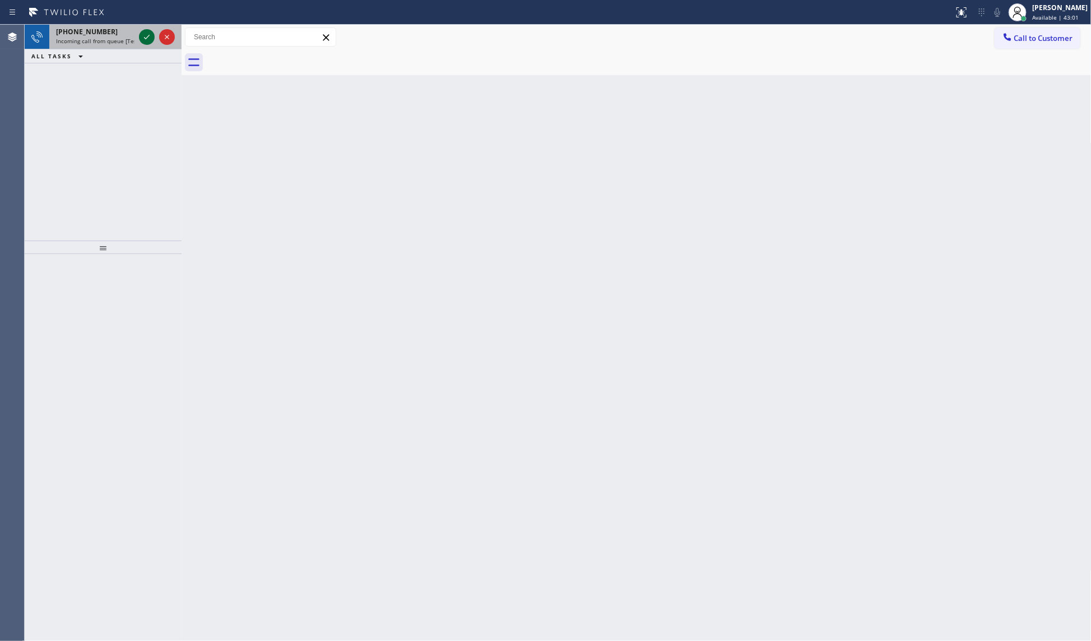
click at [144, 37] on icon at bounding box center [147, 37] width 6 height 4
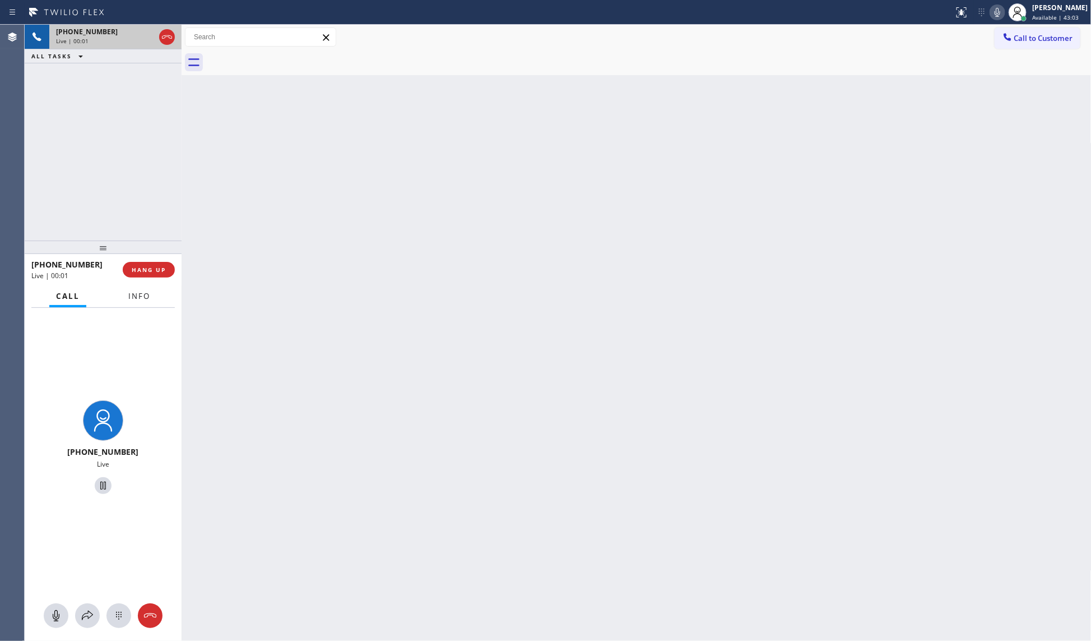
click at [141, 295] on span "Info" at bounding box center [139, 296] width 22 height 10
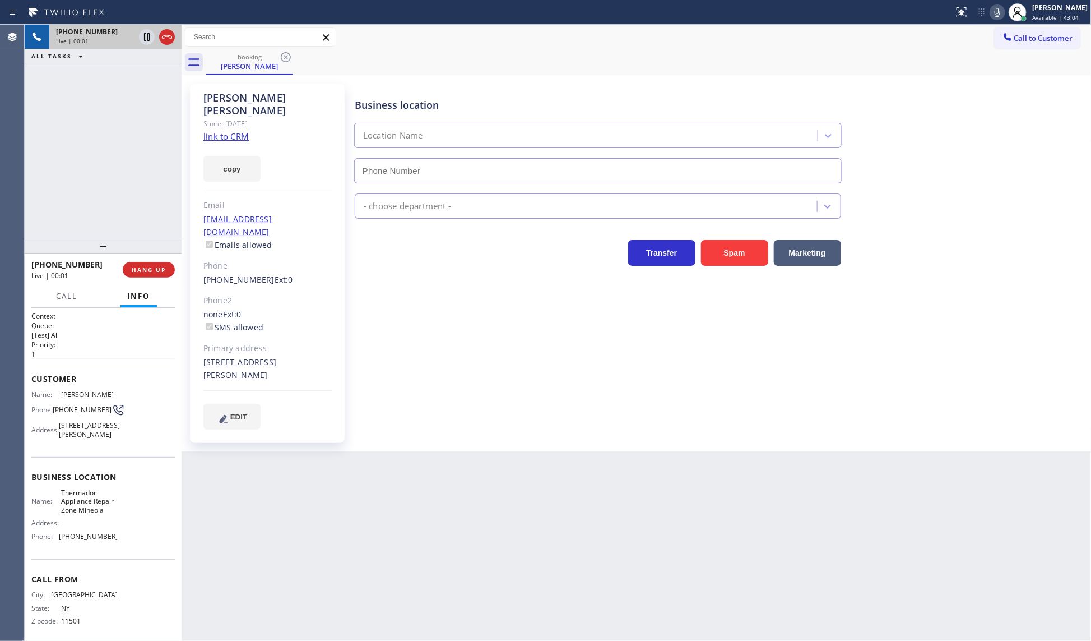
type input "[PHONE_NUMBER]"
click at [223, 131] on link "link to CRM" at bounding box center [225, 136] width 45 height 11
click at [999, 14] on icon at bounding box center [997, 12] width 13 height 13
click at [143, 34] on icon at bounding box center [146, 36] width 13 height 13
click at [236, 156] on button "copy" at bounding box center [231, 169] width 57 height 26
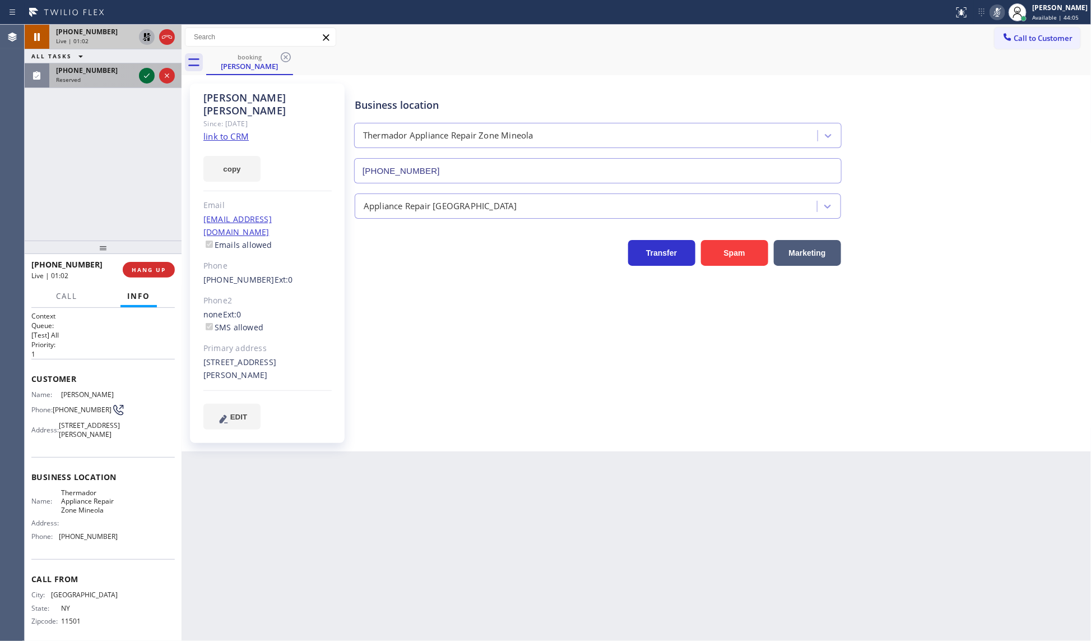
click at [145, 77] on icon at bounding box center [146, 75] width 13 height 13
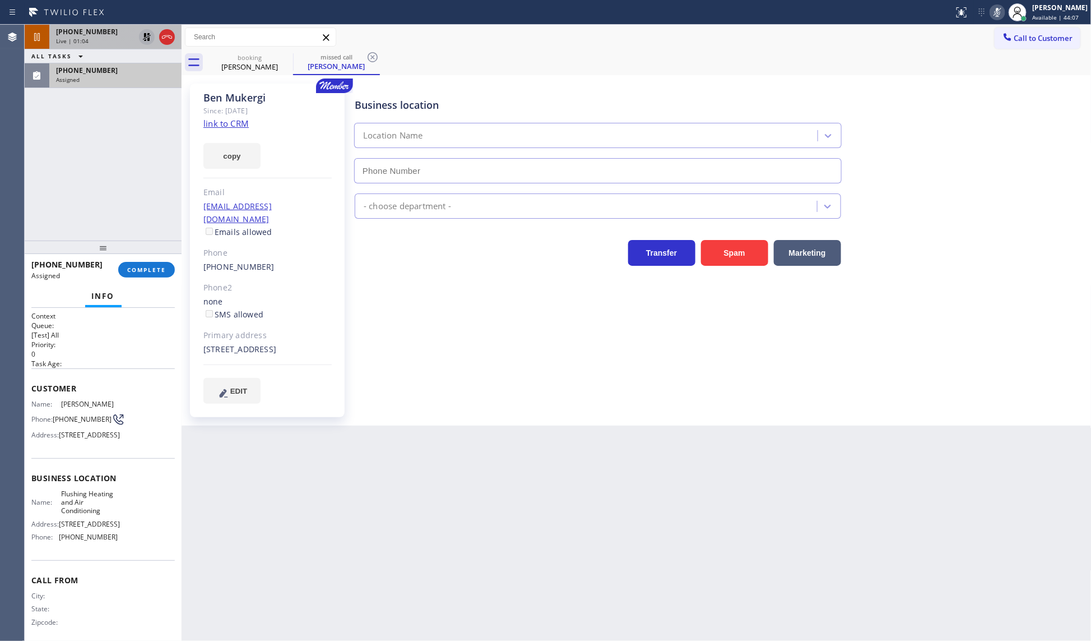
type input "[PHONE_NUMBER]"
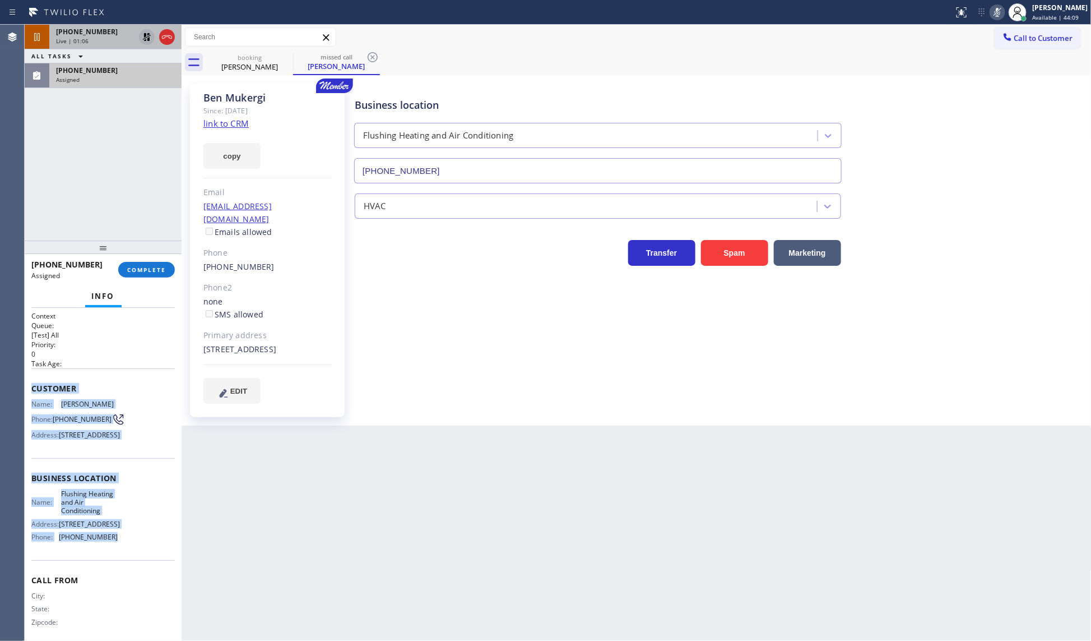
drag, startPoint x: 31, startPoint y: 382, endPoint x: 119, endPoint y: 555, distance: 194.8
click at [119, 555] on div "Context Queue: [Test] All Priority: 0 Task Age: Customer Name: [PERSON_NAME] Ph…" at bounding box center [102, 478] width 143 height 334
copy div "Customer Name: [PERSON_NAME] Phone: [PHONE_NUMBER] Address: [STREET_ADDRESS] Bu…"
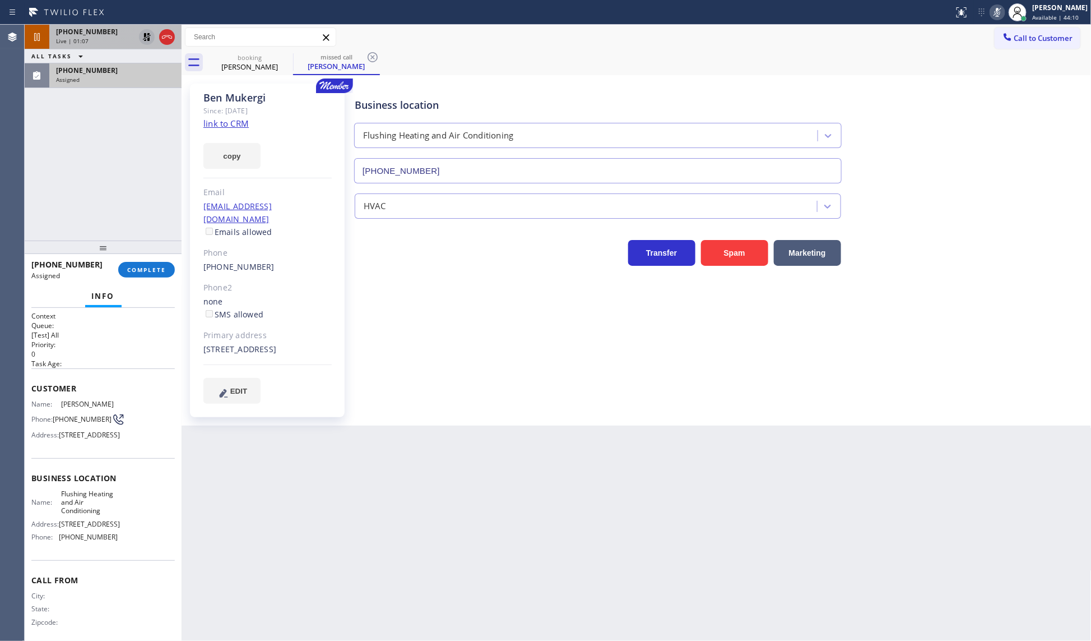
click at [152, 282] on div "[PHONE_NUMBER] Assigned COMPLETE" at bounding box center [102, 269] width 143 height 29
click at [155, 270] on span "COMPLETE" at bounding box center [146, 270] width 39 height 8
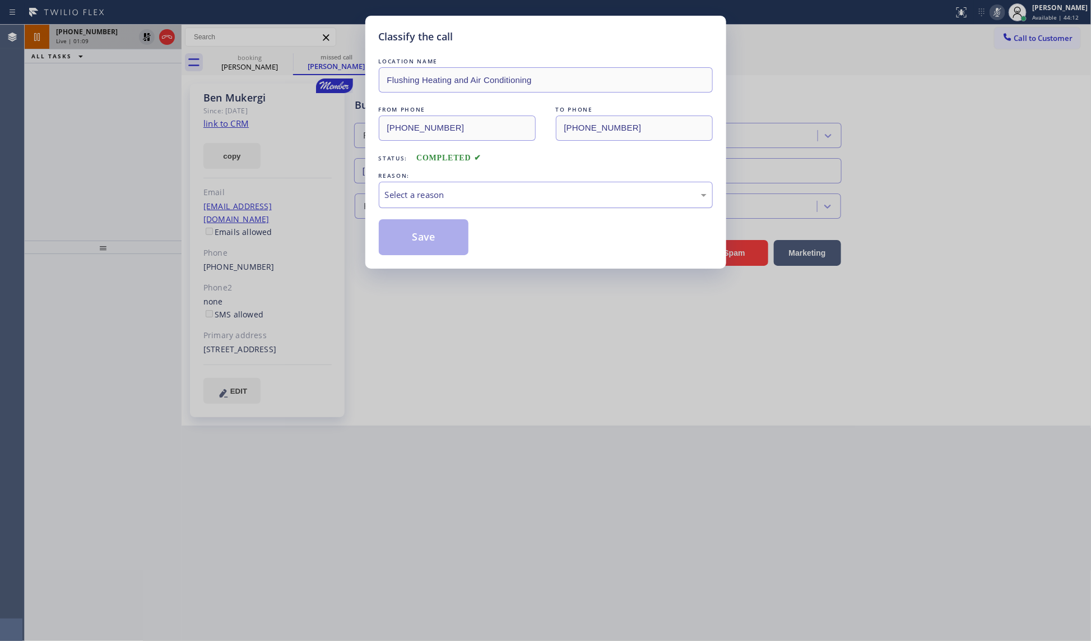
click at [410, 195] on div "Select a reason" at bounding box center [546, 194] width 322 height 13
click at [407, 241] on button "Save" at bounding box center [424, 237] width 90 height 36
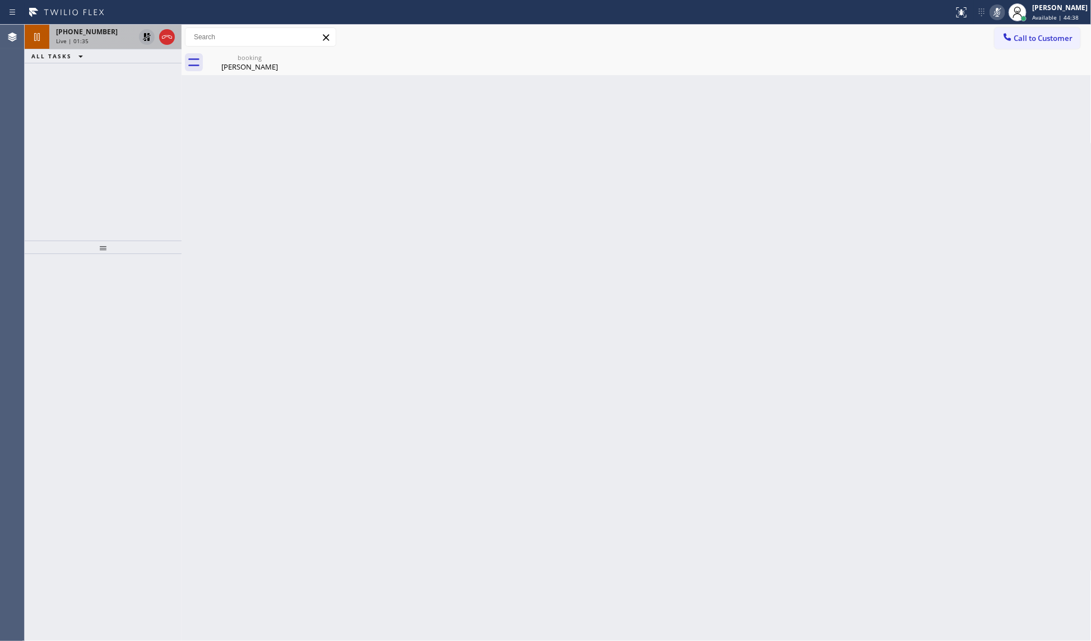
click at [211, 387] on div "Back to Dashboard Change Sender ID Customers Technicians Select a contact Outbo…" at bounding box center [637, 333] width 910 height 616
click at [145, 33] on icon at bounding box center [146, 36] width 13 height 13
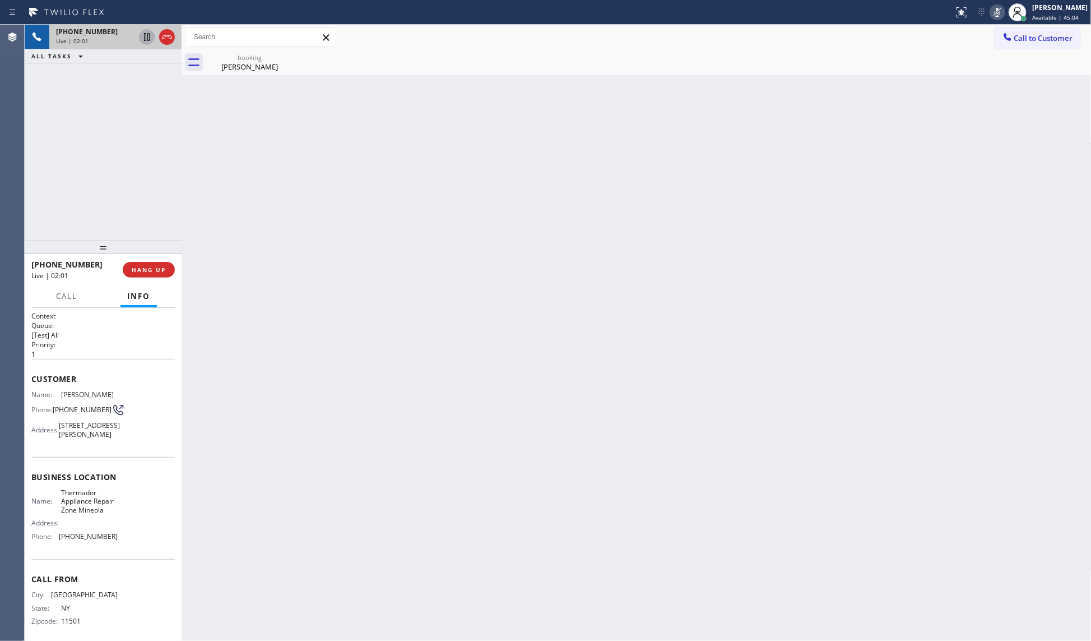
click at [999, 12] on icon at bounding box center [997, 12] width 13 height 13
click at [159, 267] on span "COMPLETE" at bounding box center [146, 270] width 39 height 8
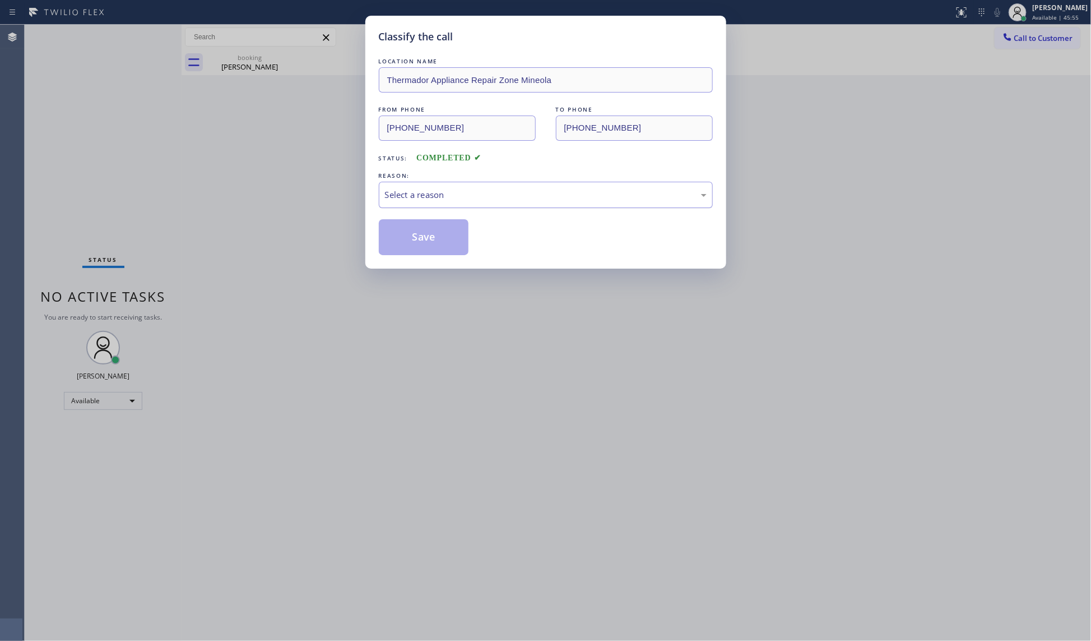
click at [470, 191] on div "Select a reason" at bounding box center [546, 194] width 322 height 13
drag, startPoint x: 405, startPoint y: 262, endPoint x: 413, endPoint y: 231, distance: 32.0
click at [413, 231] on button "Save" at bounding box center [424, 237] width 90 height 36
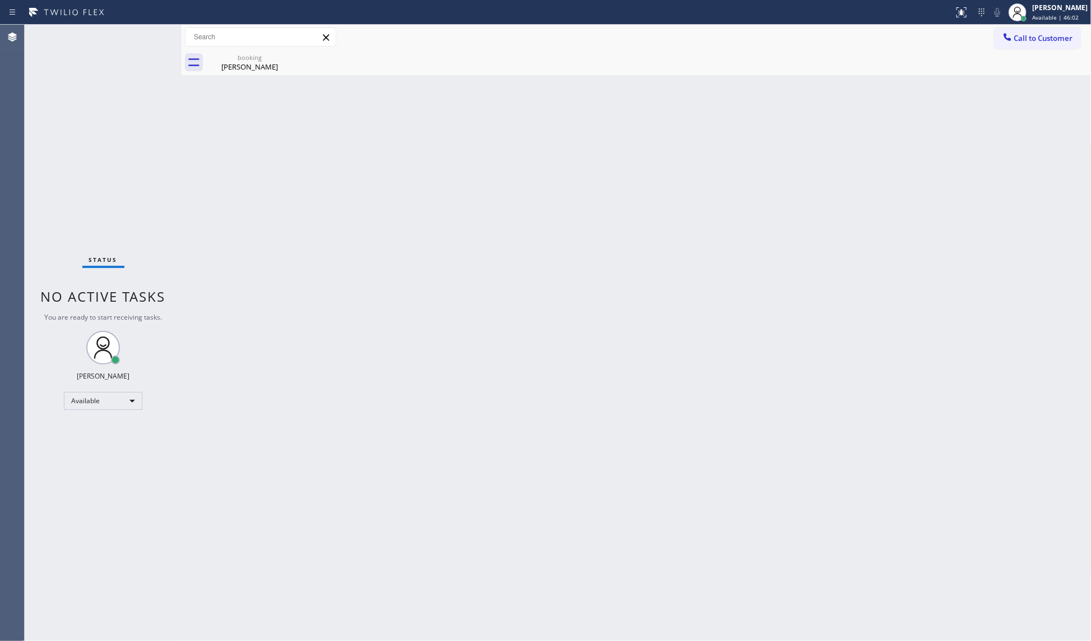
click at [606, 277] on div "Back to Dashboard Change Sender ID Customers Technicians Select a contact Outbo…" at bounding box center [637, 333] width 910 height 616
click at [279, 66] on div "[PERSON_NAME]" at bounding box center [249, 67] width 85 height 10
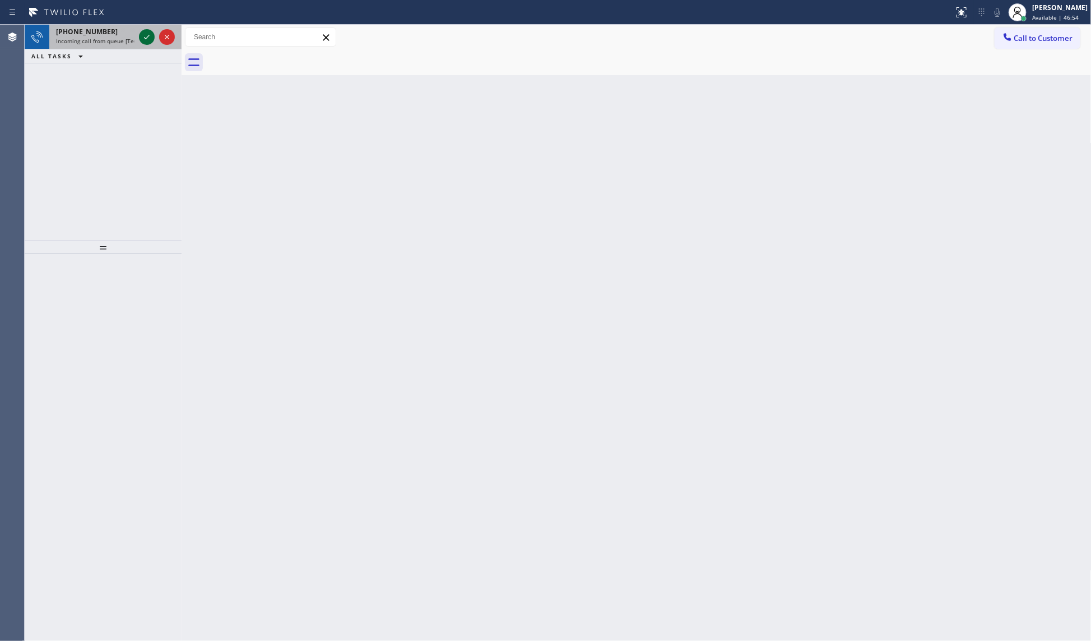
click at [141, 34] on icon at bounding box center [146, 36] width 13 height 13
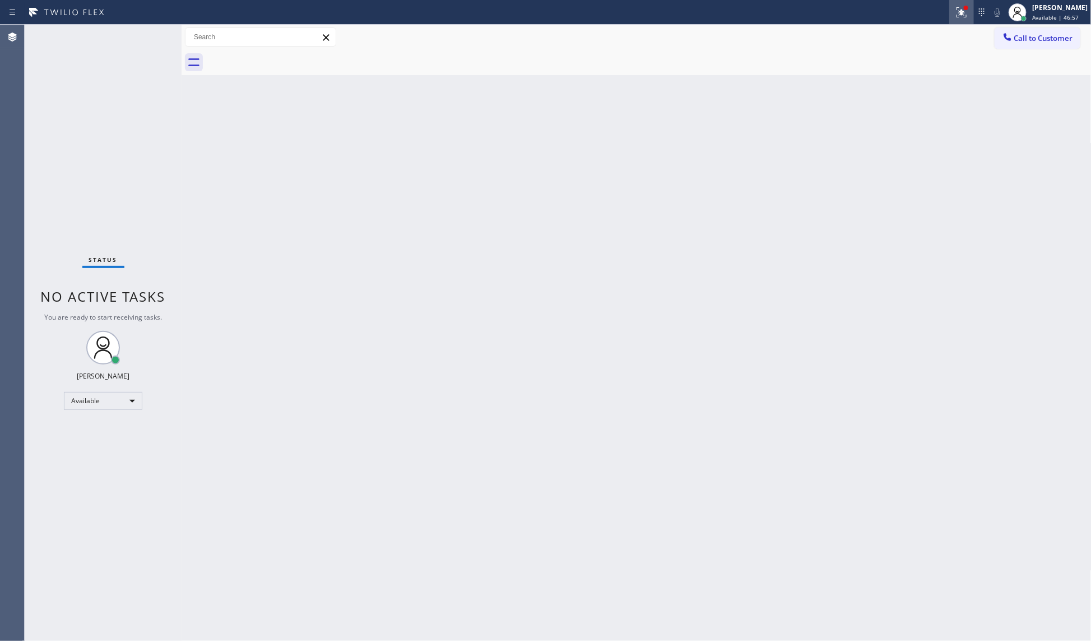
click at [971, 14] on div at bounding box center [962, 12] width 25 height 13
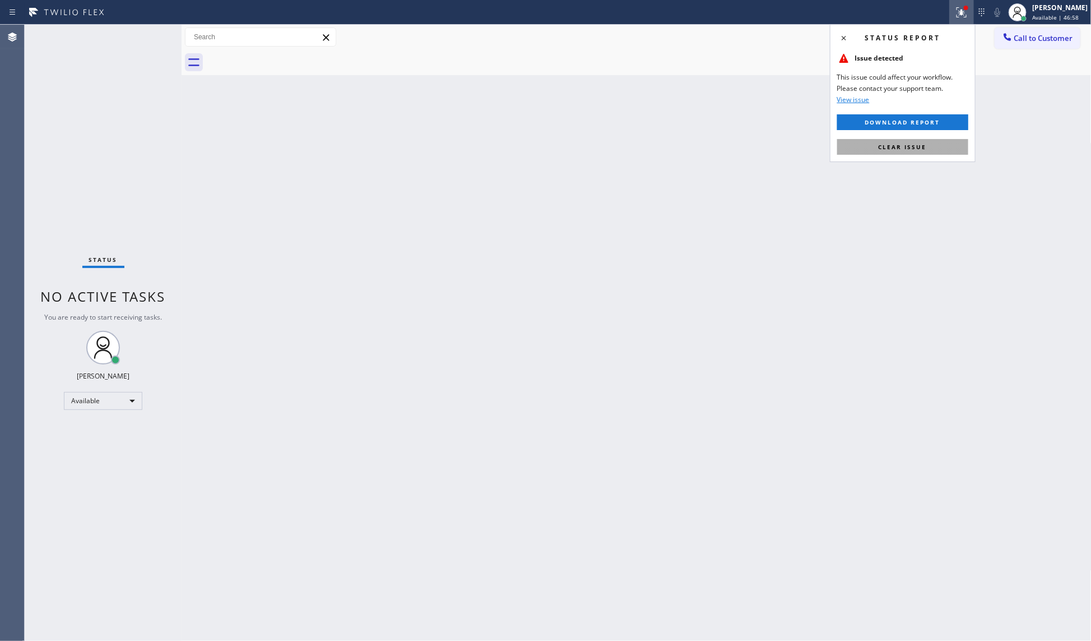
click at [923, 151] on button "Clear issue" at bounding box center [902, 147] width 131 height 16
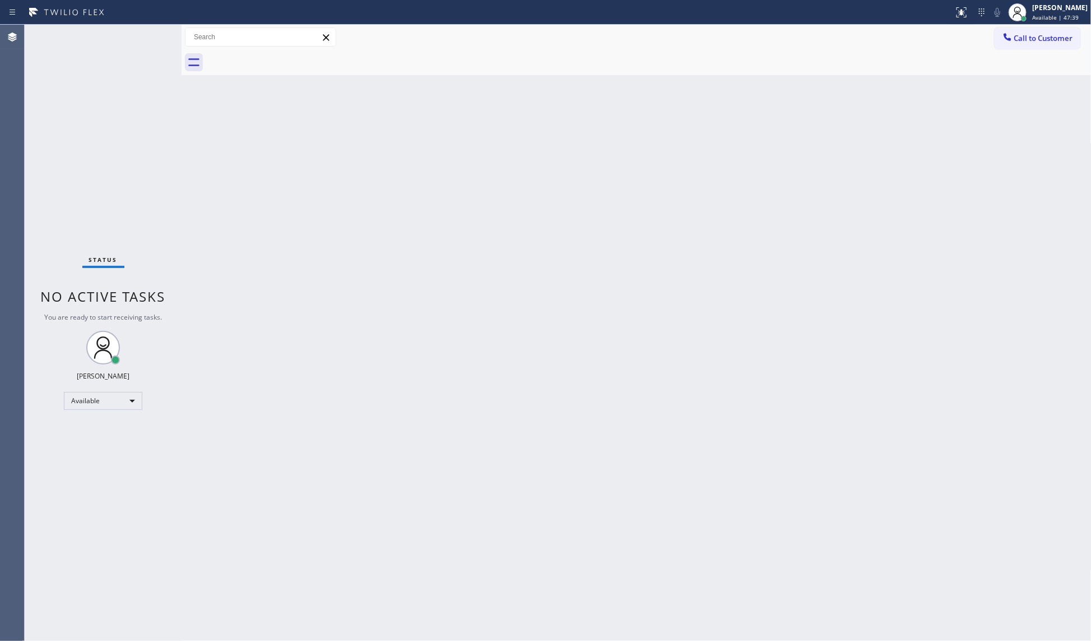
click at [63, 132] on div "Status No active tasks You are ready to start receiving tasks. JENIZA ALCAYDE A…" at bounding box center [103, 333] width 157 height 616
click at [141, 41] on div "Status No active tasks You are ready to start receiving tasks. JENIZA ALCAYDE A…" at bounding box center [103, 333] width 157 height 616
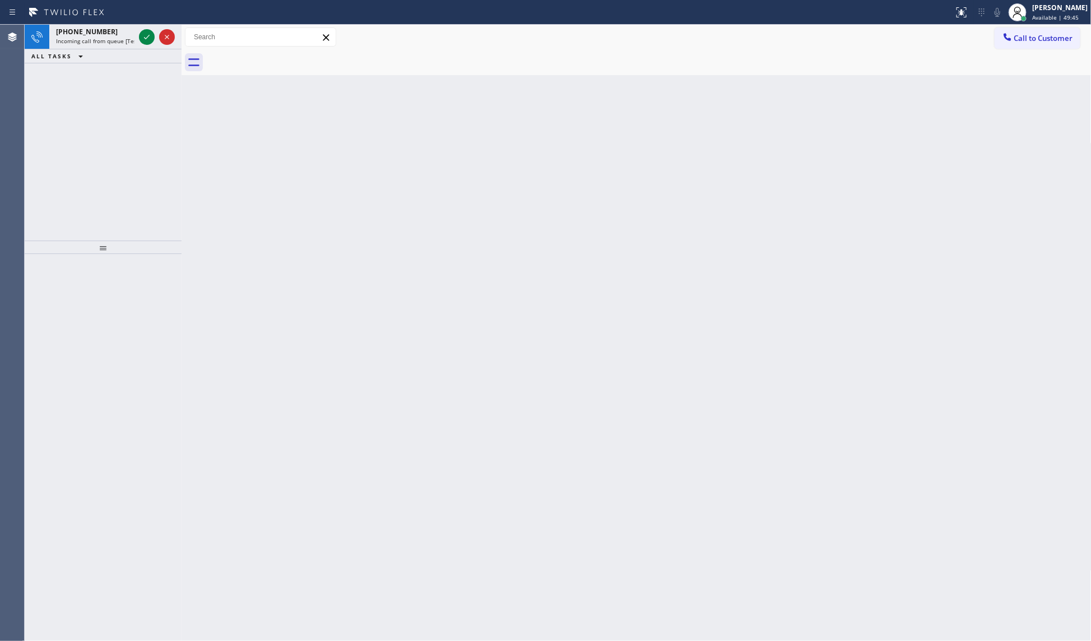
click at [145, 36] on icon at bounding box center [146, 36] width 13 height 13
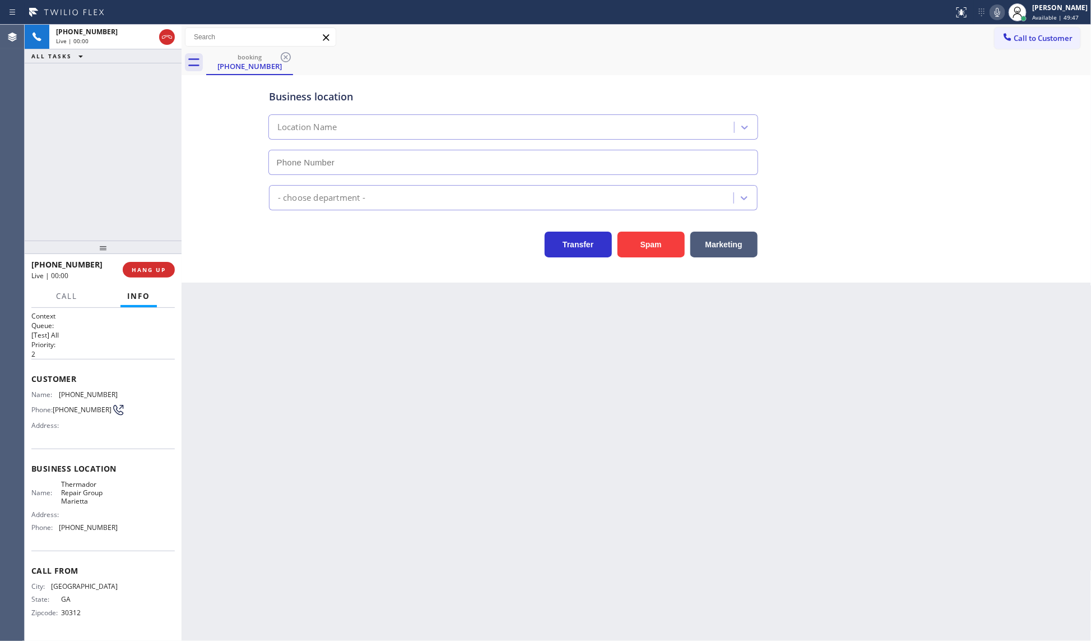
type input "[PHONE_NUMBER]"
click at [164, 270] on span "HANG UP" at bounding box center [149, 270] width 34 height 8
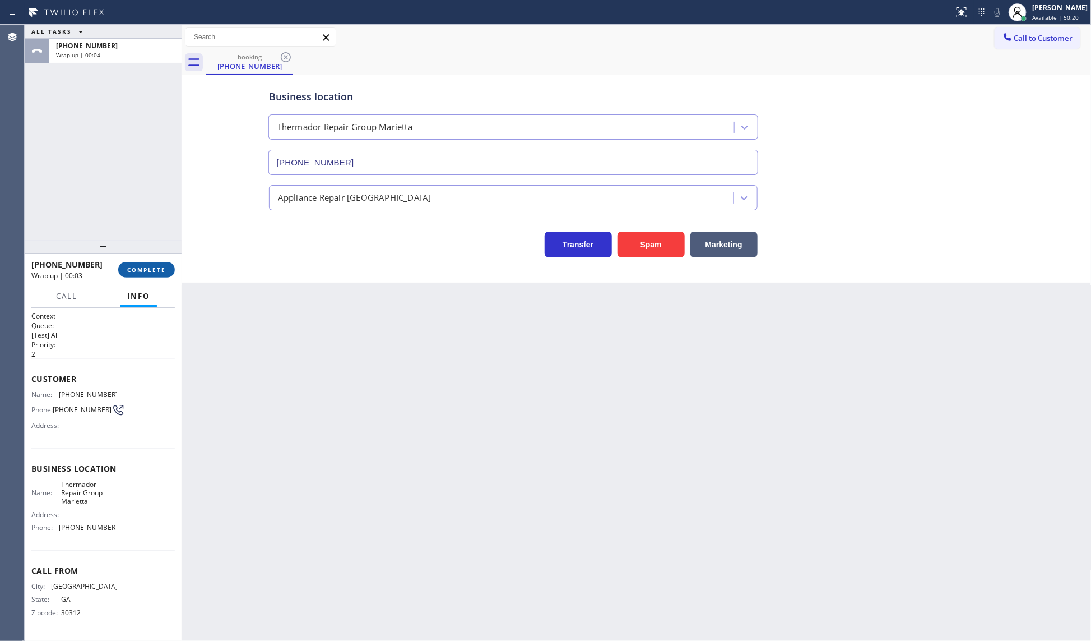
click at [138, 262] on button "COMPLETE" at bounding box center [146, 270] width 57 height 16
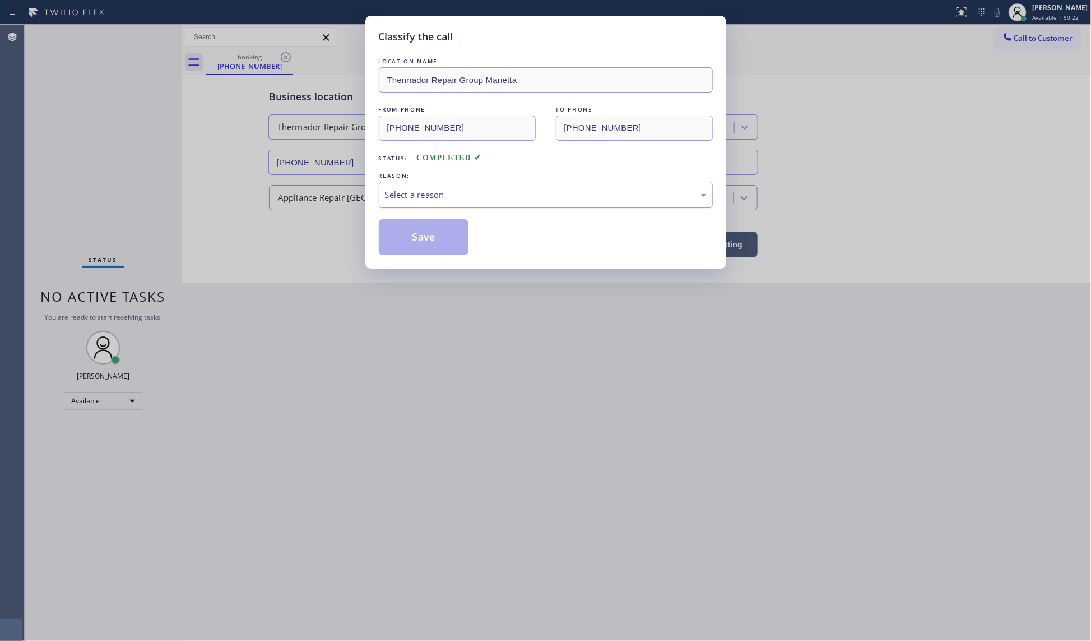
click at [427, 197] on div "Select a reason" at bounding box center [546, 194] width 322 height 13
click at [415, 242] on button "Save" at bounding box center [424, 237] width 90 height 36
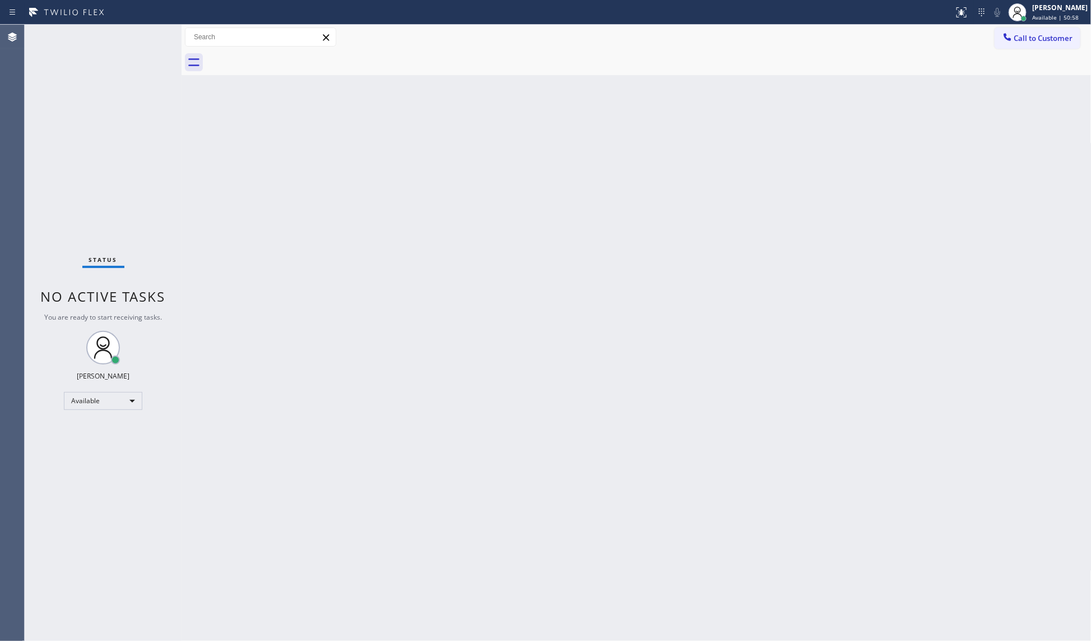
click at [146, 38] on div "Status No active tasks You are ready to start receiving tasks. JENIZA ALCAYDE A…" at bounding box center [103, 333] width 157 height 616
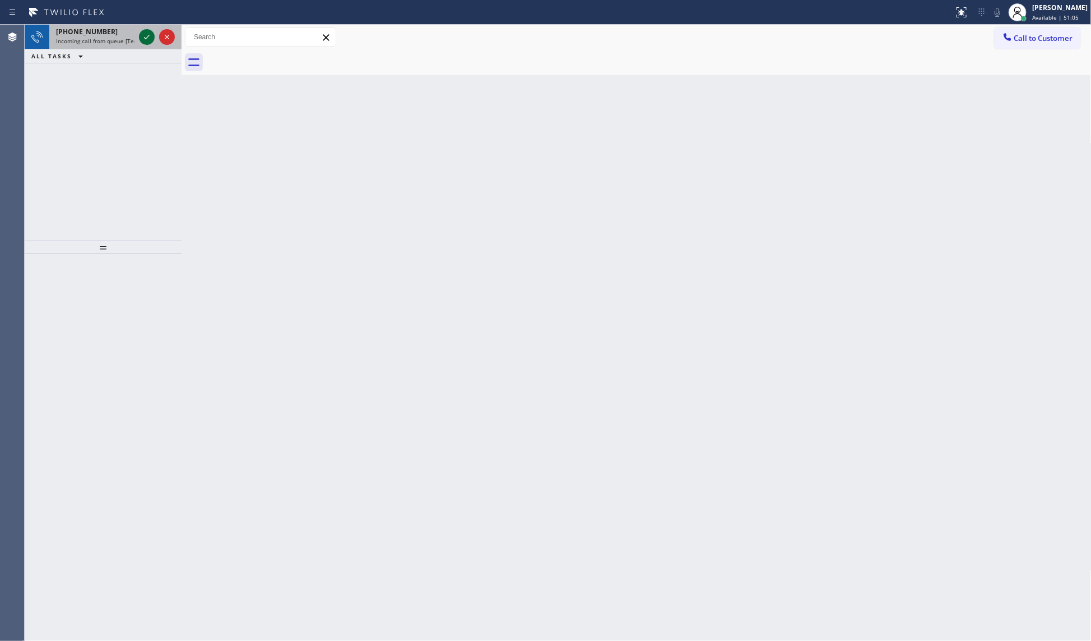
click at [150, 34] on icon at bounding box center [146, 36] width 13 height 13
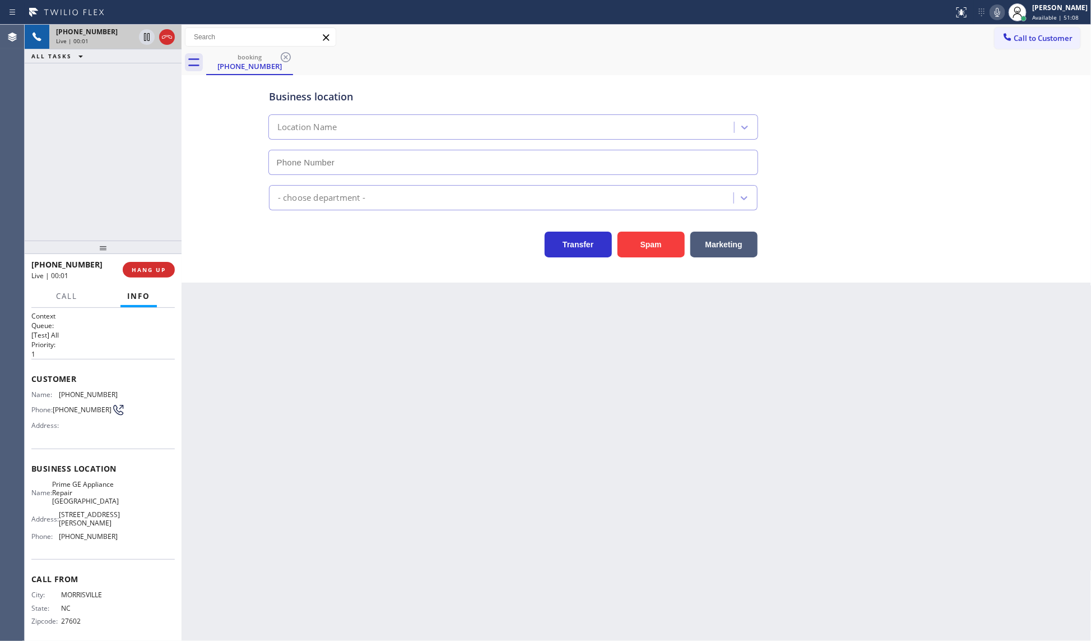
type input "[PHONE_NUMBER]"
drag, startPoint x: 55, startPoint y: 390, endPoint x: 129, endPoint y: 391, distance: 74.6
click at [129, 391] on div "Name: [PHONE_NUMBER] Phone: [PHONE_NUMBER] Address:" at bounding box center [102, 412] width 143 height 44
copy div "[PHONE_NUMBER]"
click at [65, 286] on button "Call" at bounding box center [66, 296] width 35 height 22
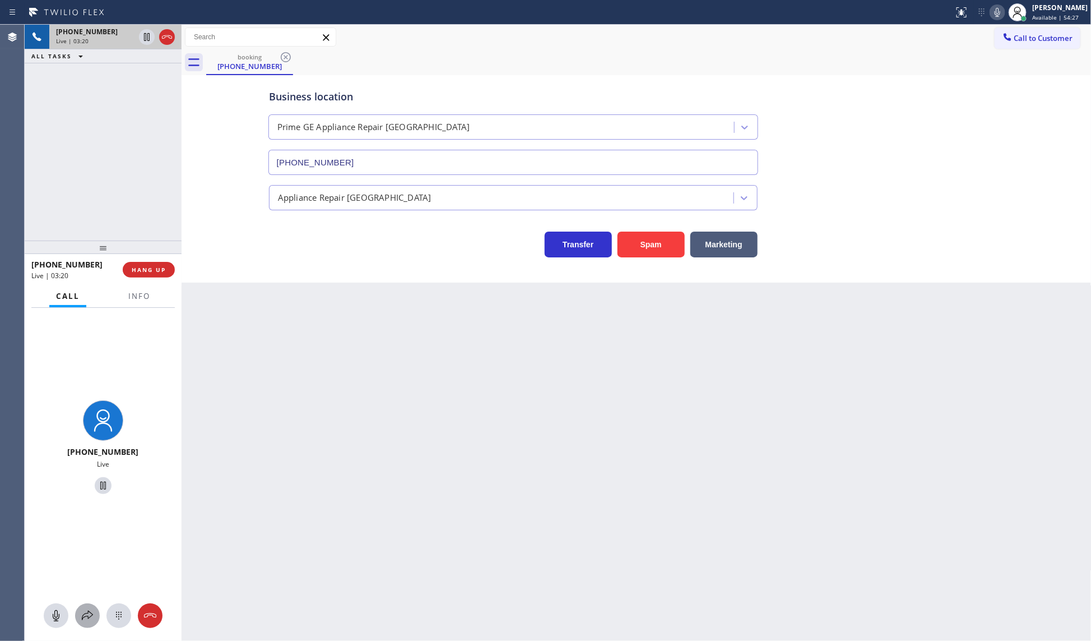
click at [82, 611] on icon at bounding box center [87, 615] width 13 height 13
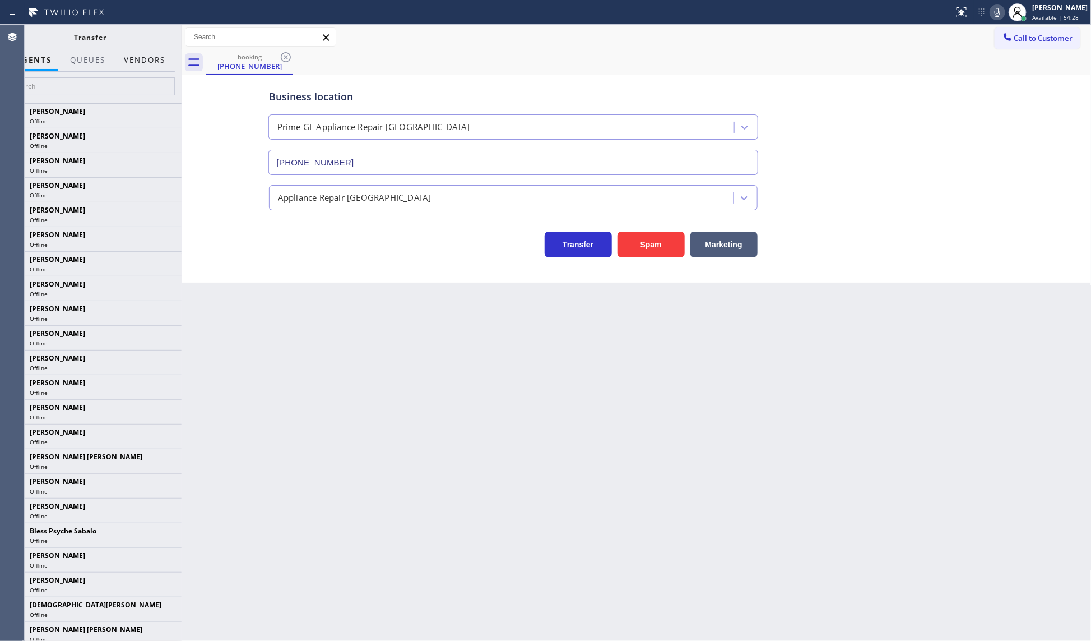
click at [150, 52] on button "Vendors" at bounding box center [144, 60] width 55 height 22
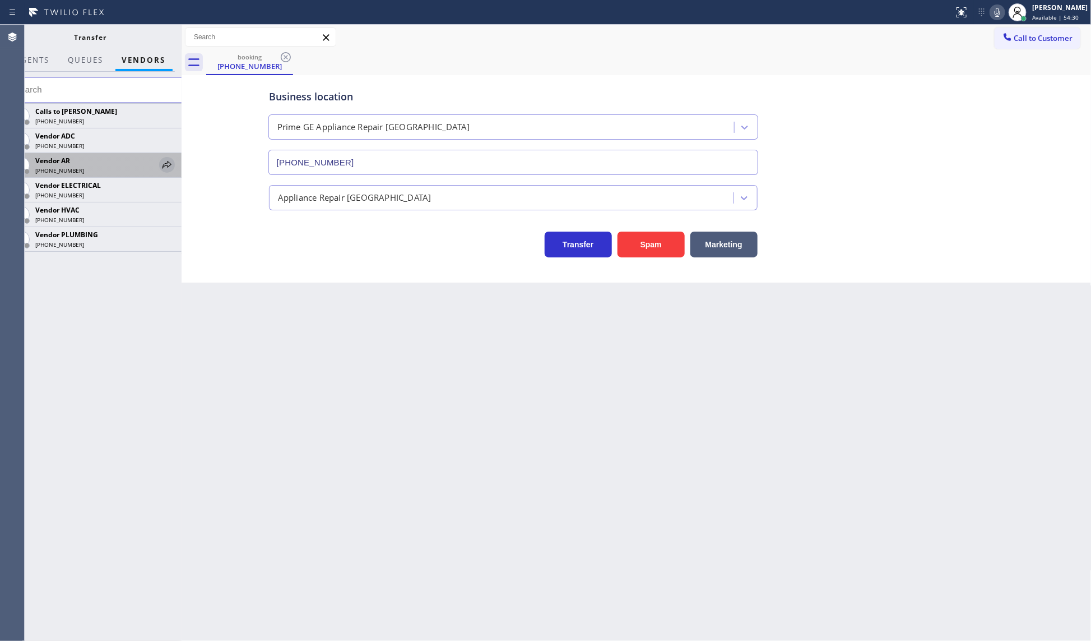
click at [166, 165] on icon at bounding box center [166, 164] width 13 height 13
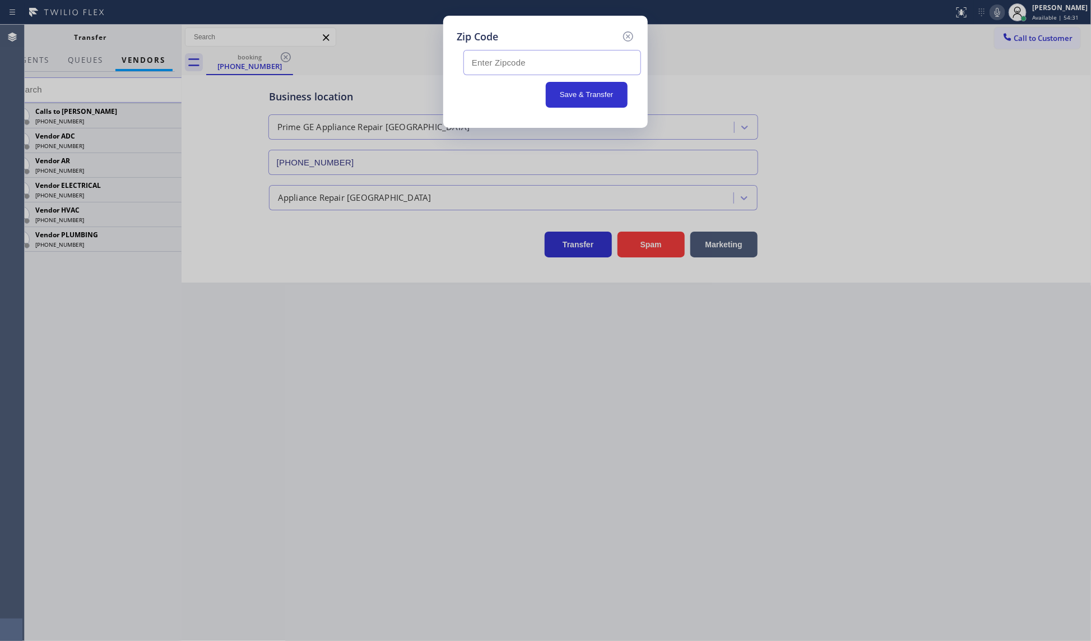
click at [497, 72] on input "text" at bounding box center [553, 62] width 178 height 25
type input "24211"
click at [604, 94] on button "Save & Transfer" at bounding box center [587, 95] width 82 height 26
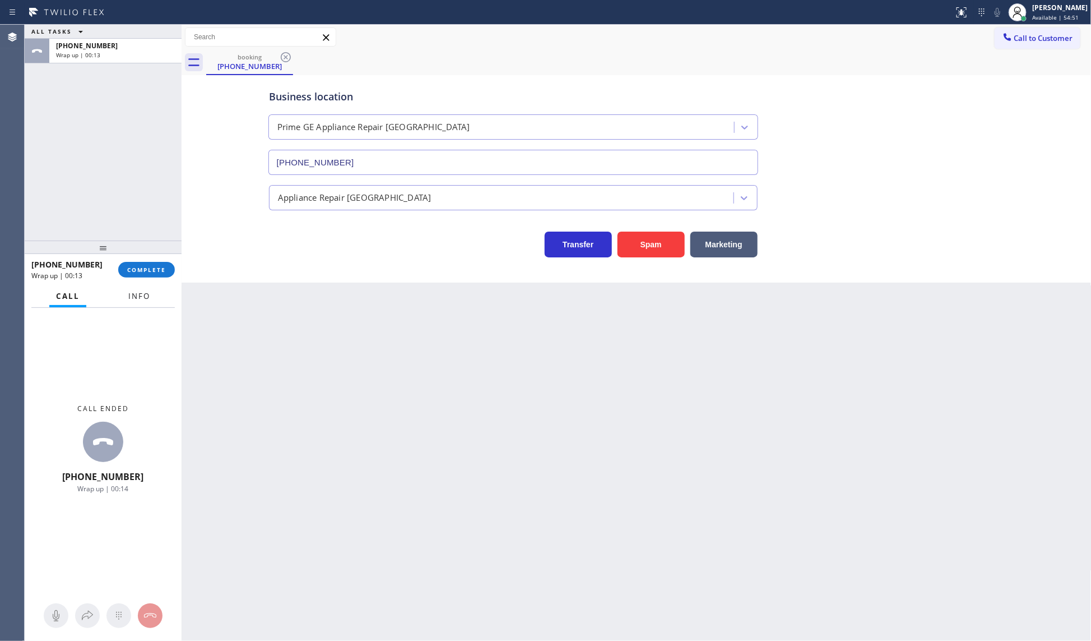
click at [137, 302] on button "Info" at bounding box center [139, 296] width 35 height 22
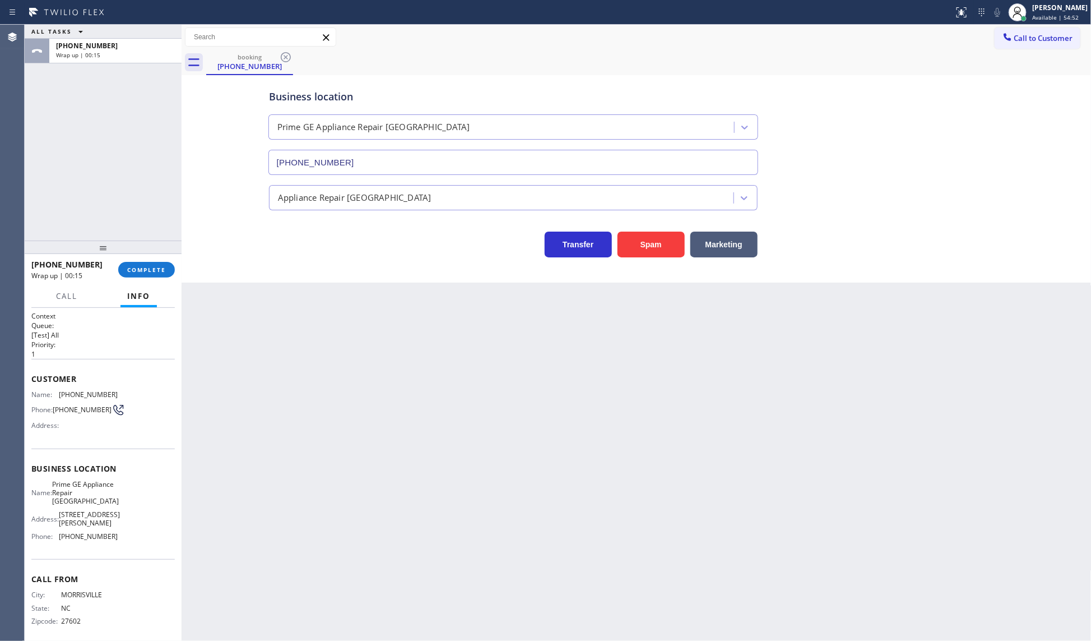
click at [60, 405] on span "[PHONE_NUMBER]" at bounding box center [82, 409] width 59 height 8
drag, startPoint x: 62, startPoint y: 396, endPoint x: 121, endPoint y: 390, distance: 59.7
click at [121, 390] on div "Name: [PHONE_NUMBER] Phone: [PHONE_NUMBER] Address:" at bounding box center [102, 412] width 143 height 44
copy span "919) 280-6757"
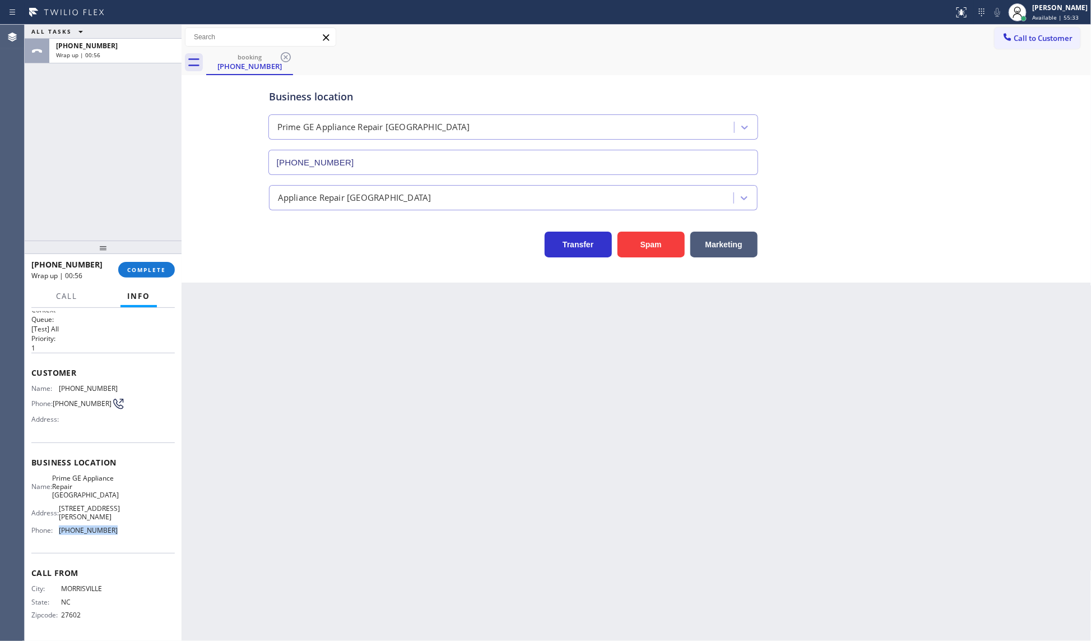
drag, startPoint x: 56, startPoint y: 534, endPoint x: 138, endPoint y: 528, distance: 82.6
click at [138, 528] on div "Name: Prime GE Appliance Repair Abingdon Address: [STREET_ADDRESS][PERSON_NAME]…" at bounding box center [102, 507] width 143 height 66
copy div "[PHONE_NUMBER]"
click at [149, 267] on span "COMPLETE" at bounding box center [146, 270] width 39 height 8
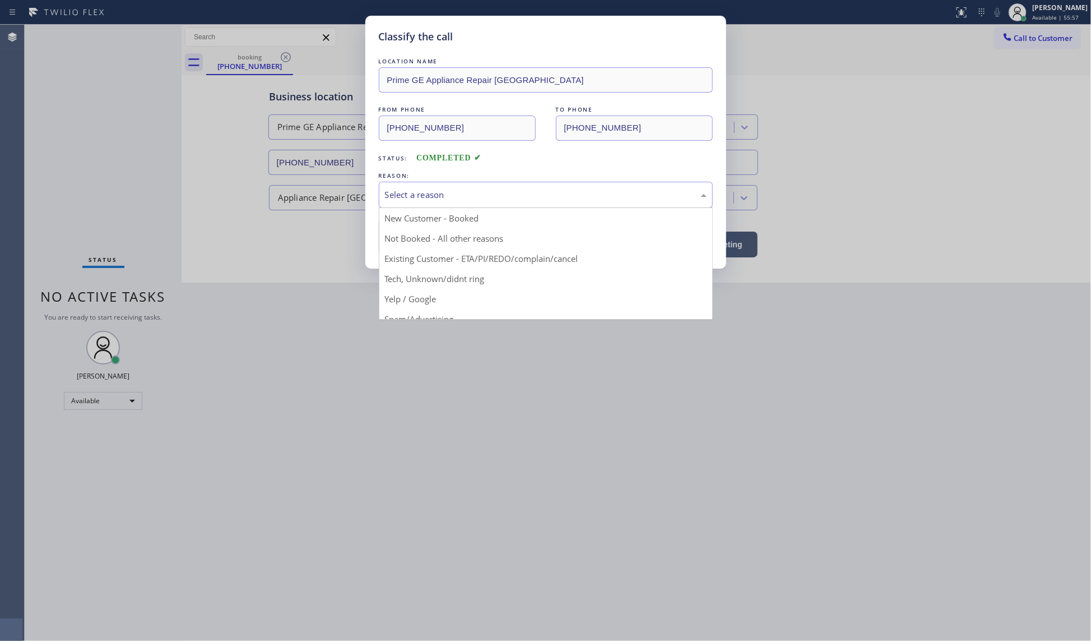
click at [430, 206] on div "Select a reason" at bounding box center [546, 195] width 334 height 26
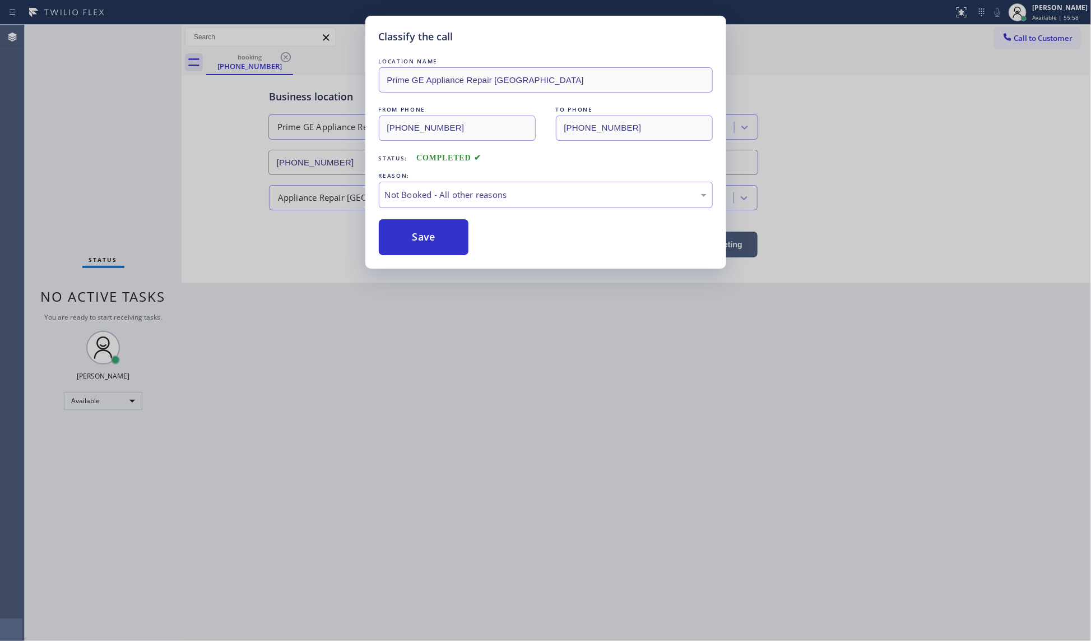
click at [416, 236] on button "Save" at bounding box center [424, 237] width 90 height 36
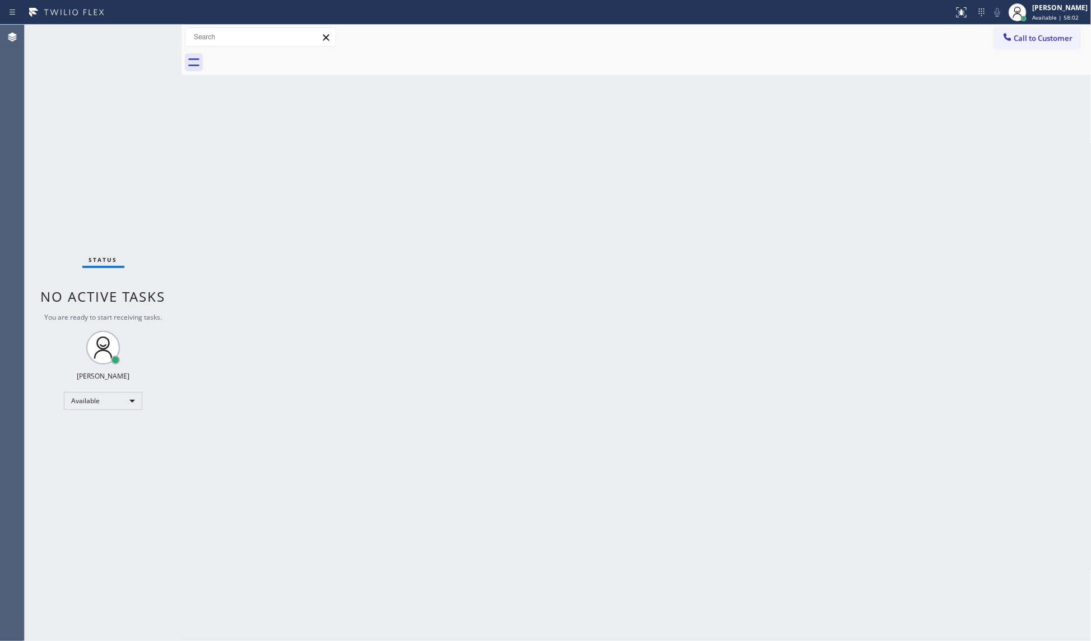
click at [107, 70] on div "Status No active tasks You are ready to start receiving tasks. JENIZA ALCAYDE A…" at bounding box center [103, 333] width 157 height 616
click at [116, 126] on div "Status No active tasks You are ready to start receiving tasks. JENIZA ALCAYDE A…" at bounding box center [103, 333] width 157 height 616
click at [1075, 256] on div "Back to Dashboard Change Sender ID Customers Technicians Select a contact Outbo…" at bounding box center [637, 333] width 910 height 616
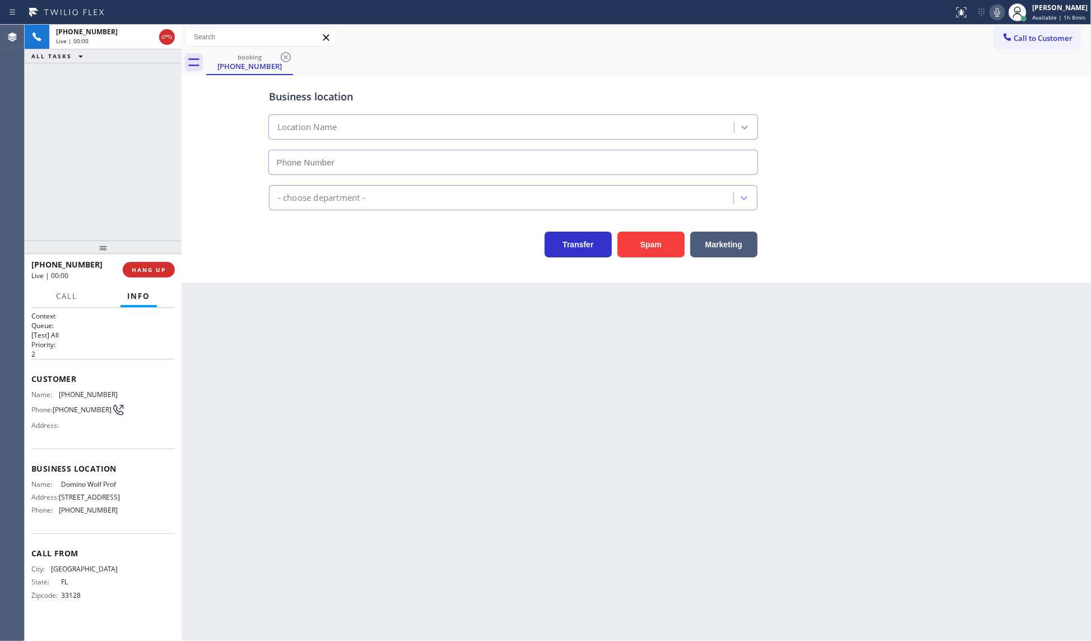
type input "[PHONE_NUMBER]"
click at [146, 268] on span "HANG UP" at bounding box center [149, 270] width 34 height 8
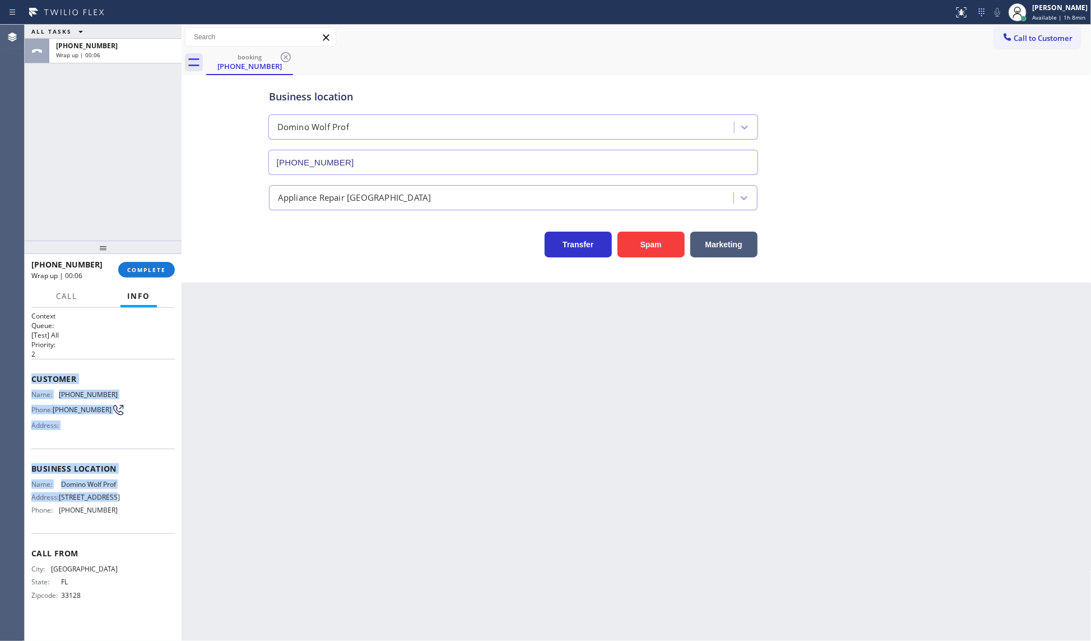
drag, startPoint x: 26, startPoint y: 368, endPoint x: 156, endPoint y: 498, distance: 183.1
click at [156, 498] on div "Context Queue: [Test] All Priority: 2 Customer Name: [PHONE_NUMBER] Phone: [PHO…" at bounding box center [103, 475] width 157 height 334
drag, startPoint x: 141, startPoint y: 542, endPoint x: 71, endPoint y: 470, distance: 100.7
click at [141, 536] on div "Call From City: [GEOGRAPHIC_DATA]: [US_STATE] Zipcode: 33128" at bounding box center [102, 575] width 143 height 85
drag, startPoint x: 26, startPoint y: 368, endPoint x: 74, endPoint y: 554, distance: 191.6
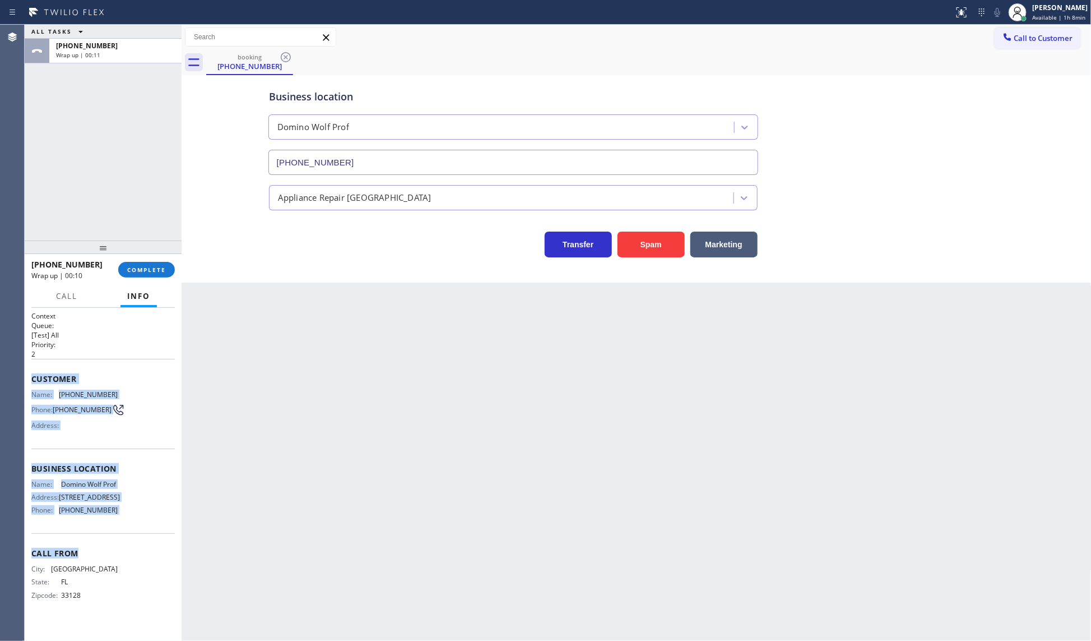
click at [145, 537] on div "Context Queue: [Test] All Priority: 2 Customer Name: [PHONE_NUMBER] Phone: [PHO…" at bounding box center [103, 475] width 157 height 334
click at [101, 533] on div "Call From City: [GEOGRAPHIC_DATA]: [US_STATE] Zipcode: 33128" at bounding box center [102, 575] width 143 height 85
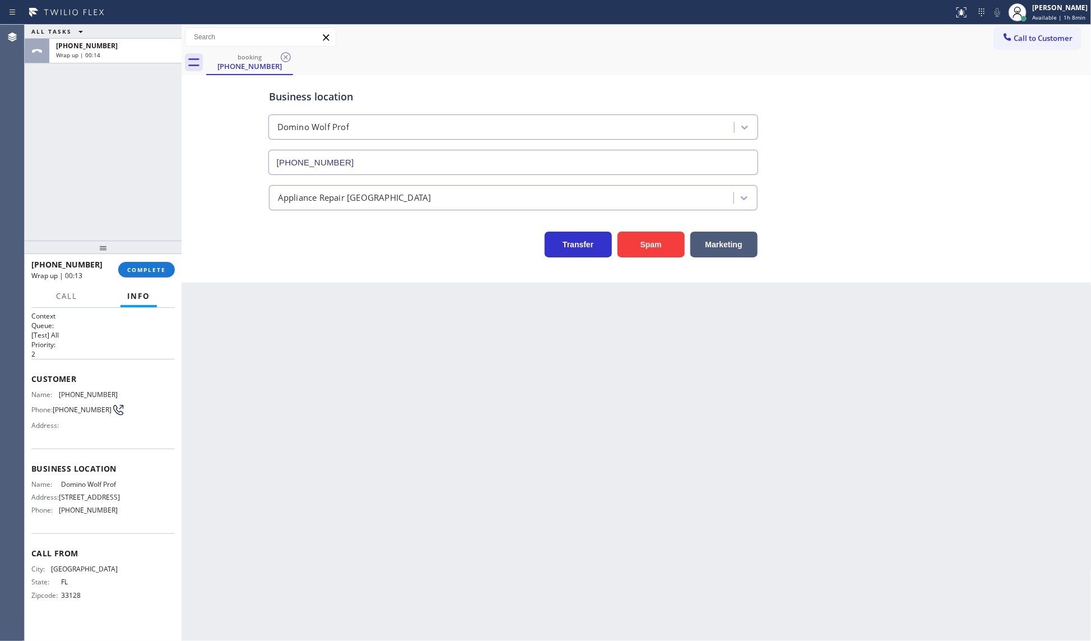
click at [101, 533] on div "Call From City: [GEOGRAPHIC_DATA]: [US_STATE] Zipcode: 33128" at bounding box center [102, 575] width 143 height 85
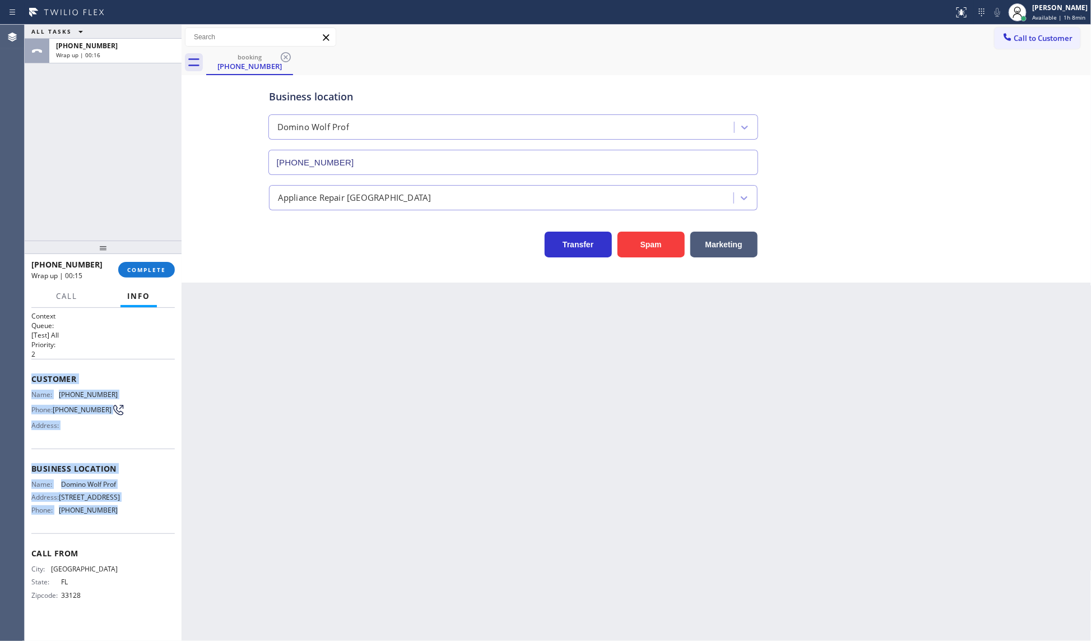
drag, startPoint x: 29, startPoint y: 373, endPoint x: 59, endPoint y: 485, distance: 116.1
click at [143, 507] on div "Context Queue: [Test] All Priority: 2 Customer Name: [PHONE_NUMBER] Phone: [PHO…" at bounding box center [103, 475] width 157 height 334
click at [142, 266] on span "COMPLETE" at bounding box center [146, 270] width 39 height 8
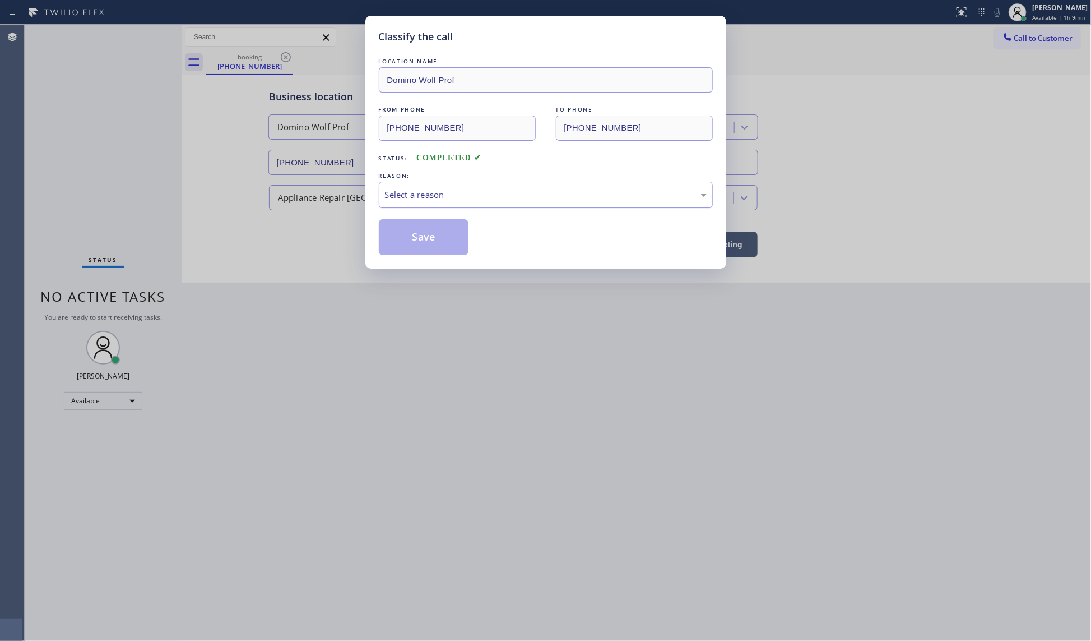
click at [393, 200] on div "Select a reason" at bounding box center [546, 194] width 322 height 13
click at [405, 238] on button "Save" at bounding box center [424, 237] width 90 height 36
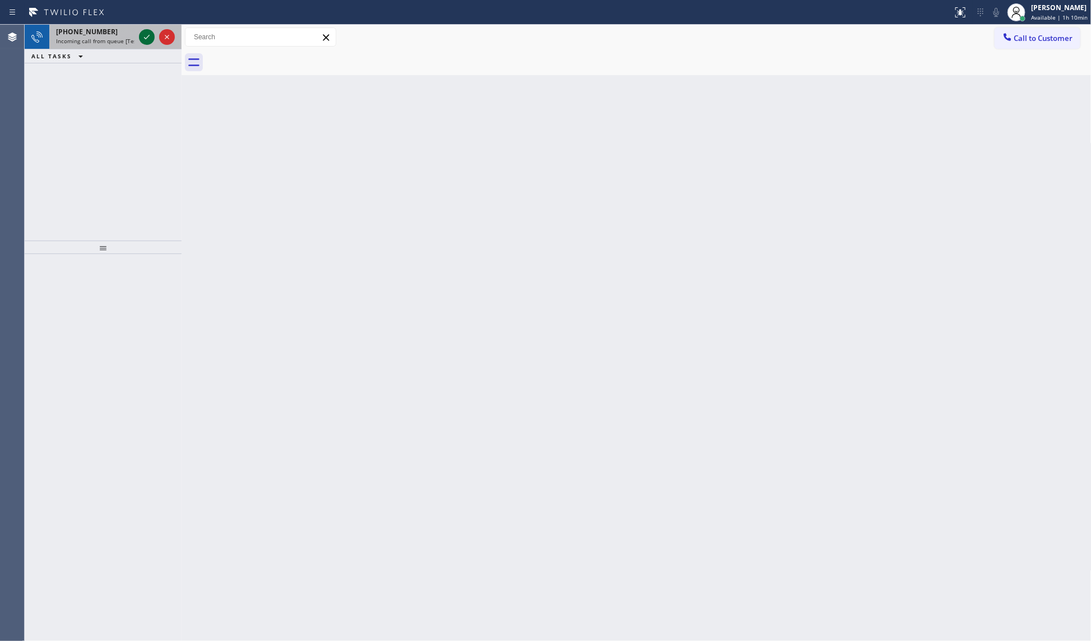
click at [150, 31] on icon at bounding box center [146, 36] width 13 height 13
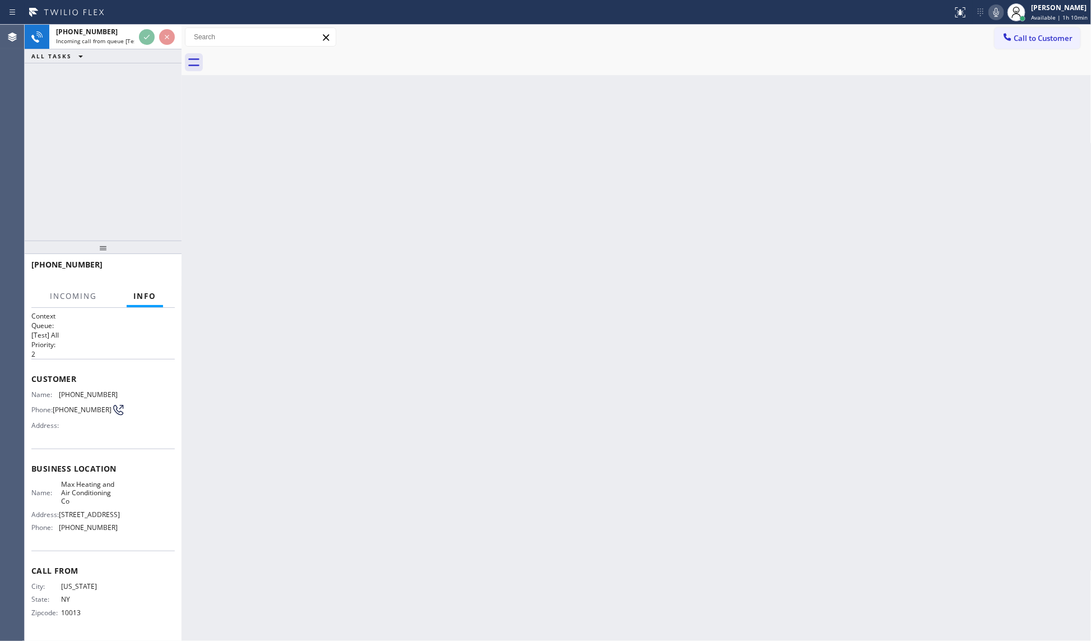
drag, startPoint x: 1, startPoint y: 69, endPoint x: 9, endPoint y: 66, distance: 8.3
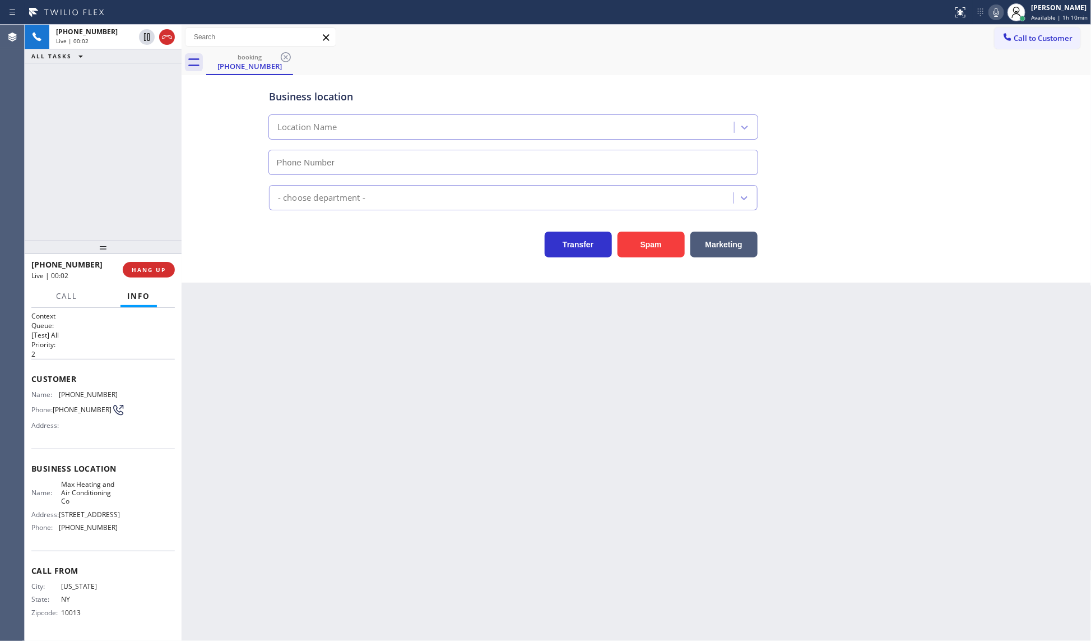
type input "[PHONE_NUMBER]"
click at [68, 184] on div "[PHONE_NUMBER] Live | 00:54 ALL TASKS ALL TASKS ACTIVE TASKS TASKS IN WRAP UP" at bounding box center [103, 133] width 157 height 216
click at [999, 12] on icon at bounding box center [997, 12] width 6 height 9
click at [155, 38] on div at bounding box center [157, 37] width 40 height 25
click at [150, 38] on icon at bounding box center [146, 36] width 13 height 13
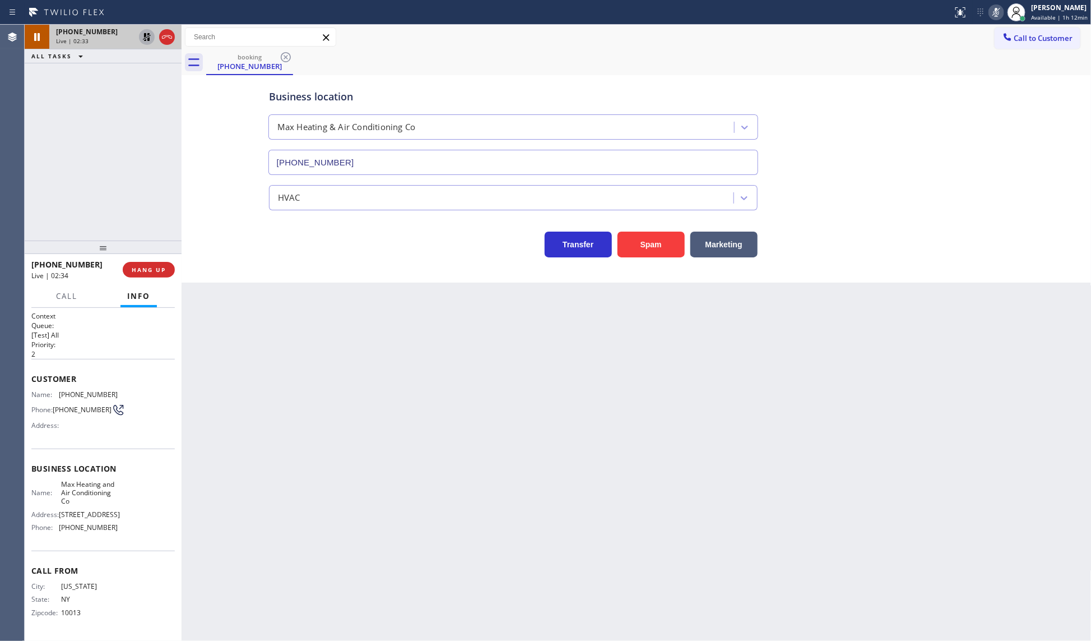
click at [66, 172] on div "[PHONE_NUMBER] Live | 02:33 ALL TASKS ALL TASKS ACTIVE TASKS TASKS IN WRAP UP" at bounding box center [103, 133] width 157 height 216
click at [143, 35] on icon at bounding box center [146, 36] width 13 height 13
click at [999, 14] on icon at bounding box center [996, 12] width 13 height 13
drag, startPoint x: 62, startPoint y: 391, endPoint x: 124, endPoint y: 392, distance: 62.8
click at [124, 391] on div "Name: [PHONE_NUMBER] Phone: [PHONE_NUMBER] Address:" at bounding box center [102, 412] width 143 height 44
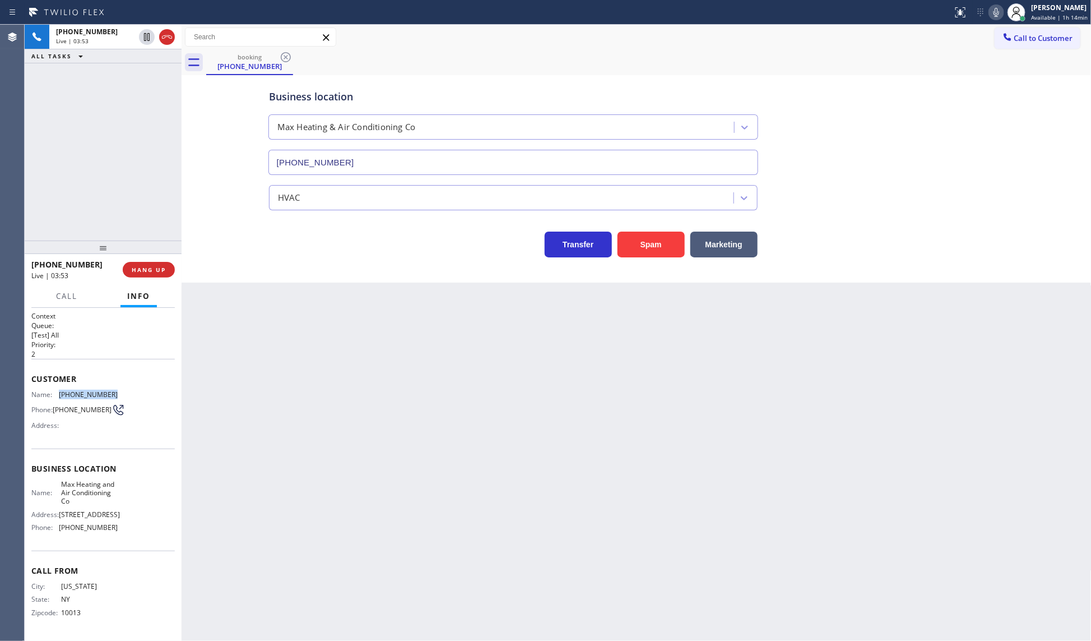
click at [996, 15] on icon at bounding box center [996, 12] width 13 height 13
click at [996, 15] on rect at bounding box center [997, 11] width 8 height 8
click at [93, 142] on div "[PHONE_NUMBER] Live | 05:59 ALL TASKS ALL TASKS ACTIVE TASKS TASKS IN WRAP UP" at bounding box center [103, 133] width 157 height 216
click at [132, 169] on div "[PHONE_NUMBER] Live | 06:08 ALL TASKS ALL TASKS ACTIVE TASKS TASKS IN WRAP UP" at bounding box center [103, 133] width 157 height 216
click at [142, 270] on span "HANG UP" at bounding box center [149, 270] width 34 height 8
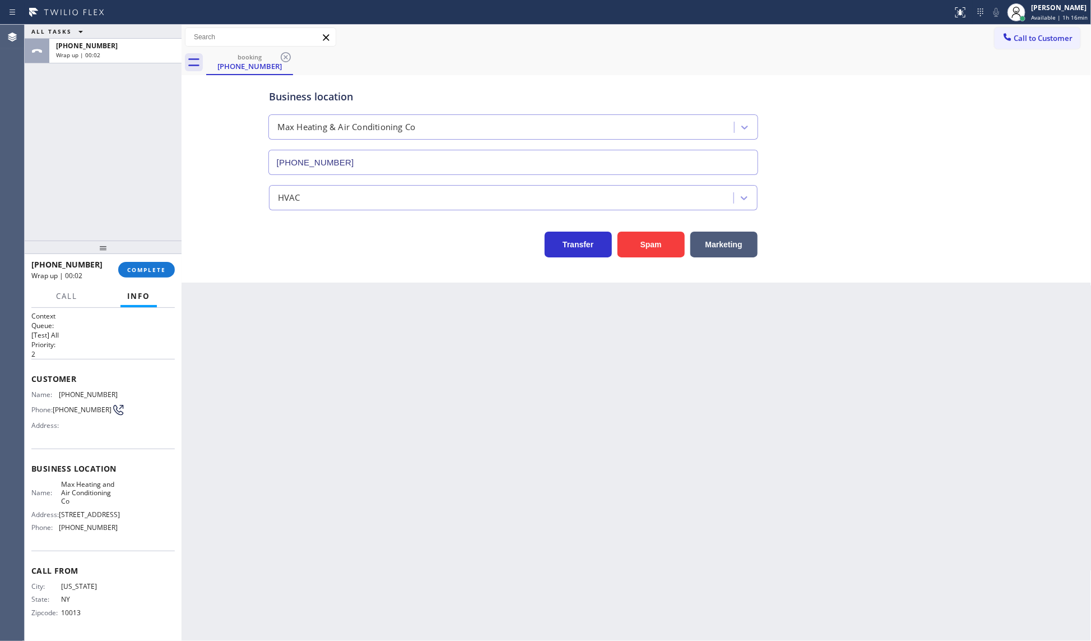
click at [1086, 399] on div "Back to Dashboard Change Sender ID Customers Technicians Select a contact Outbo…" at bounding box center [637, 333] width 910 height 616
drag, startPoint x: 78, startPoint y: 388, endPoint x: 157, endPoint y: 392, distance: 78.6
click at [157, 392] on div "Name: [PHONE_NUMBER] Phone: [PHONE_NUMBER] Address:" at bounding box center [102, 412] width 143 height 44
drag, startPoint x: 60, startPoint y: 531, endPoint x: 146, endPoint y: 525, distance: 86.0
click at [146, 525] on div "Name: Max Heating and Air Conditioning Co Address: [STREET_ADDRESS] Phone: [PHO…" at bounding box center [102, 508] width 143 height 57
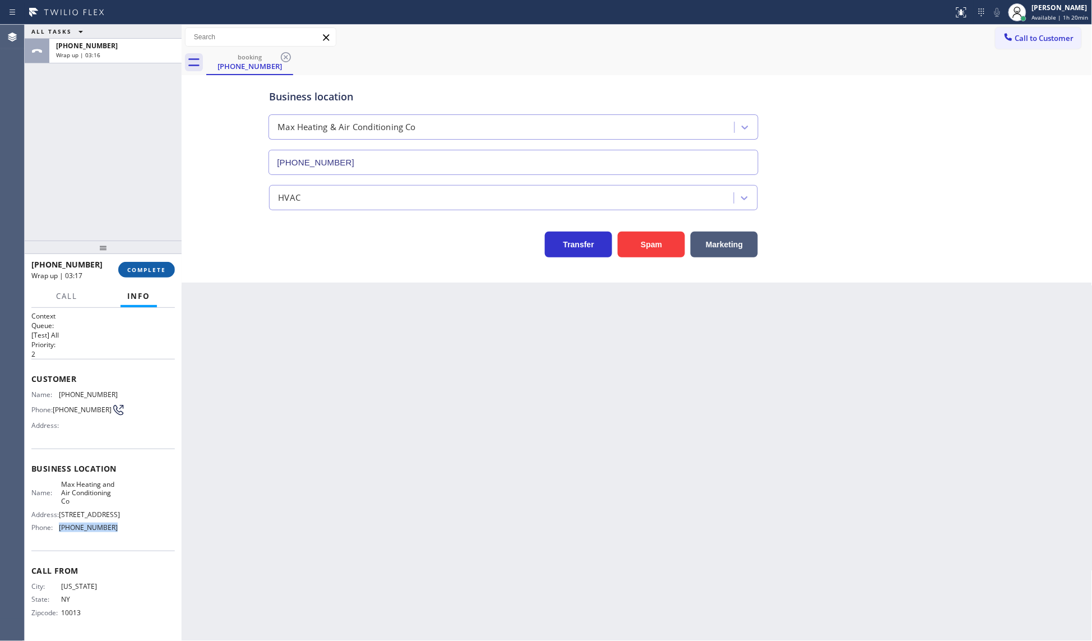
click at [157, 263] on button "COMPLETE" at bounding box center [146, 270] width 57 height 16
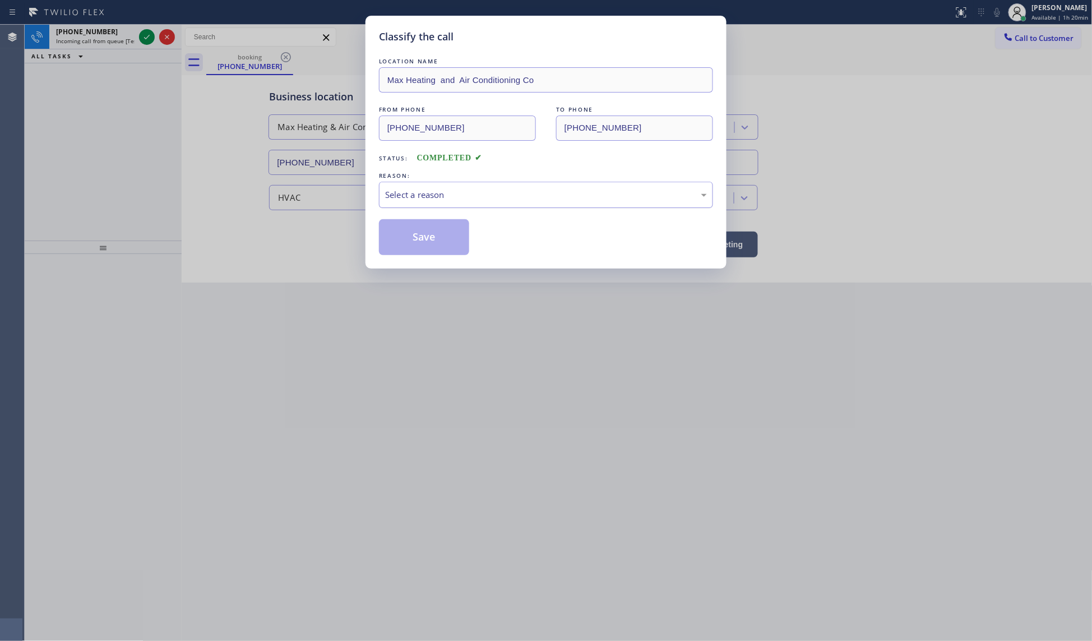
click at [433, 195] on div "Select a reason" at bounding box center [546, 194] width 322 height 13
click at [407, 237] on button "Save" at bounding box center [424, 237] width 90 height 36
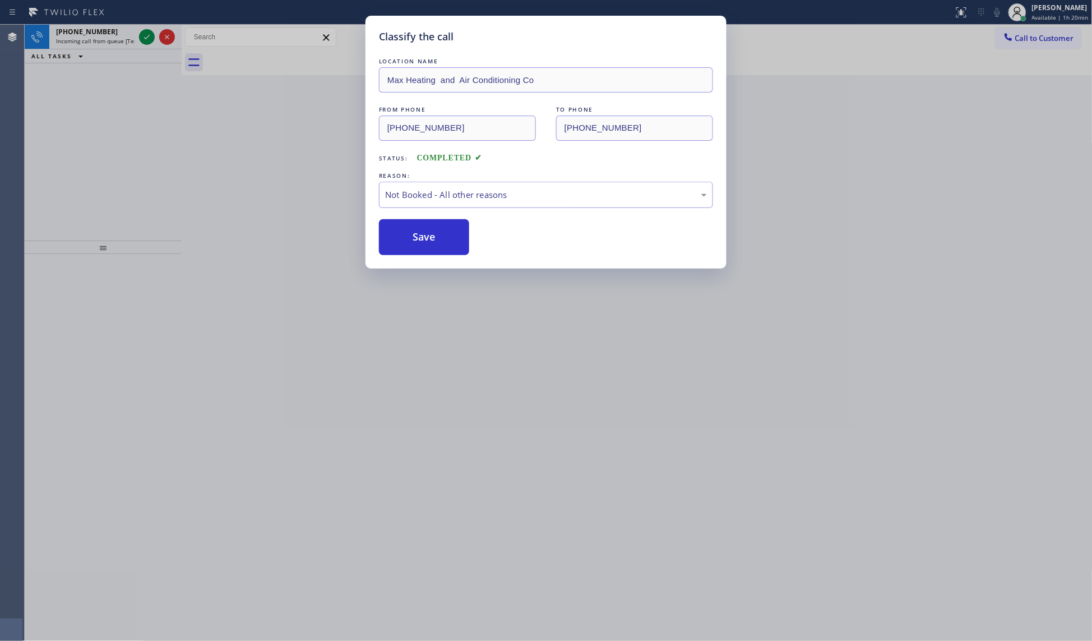
click at [407, 237] on button "Save" at bounding box center [424, 237] width 90 height 36
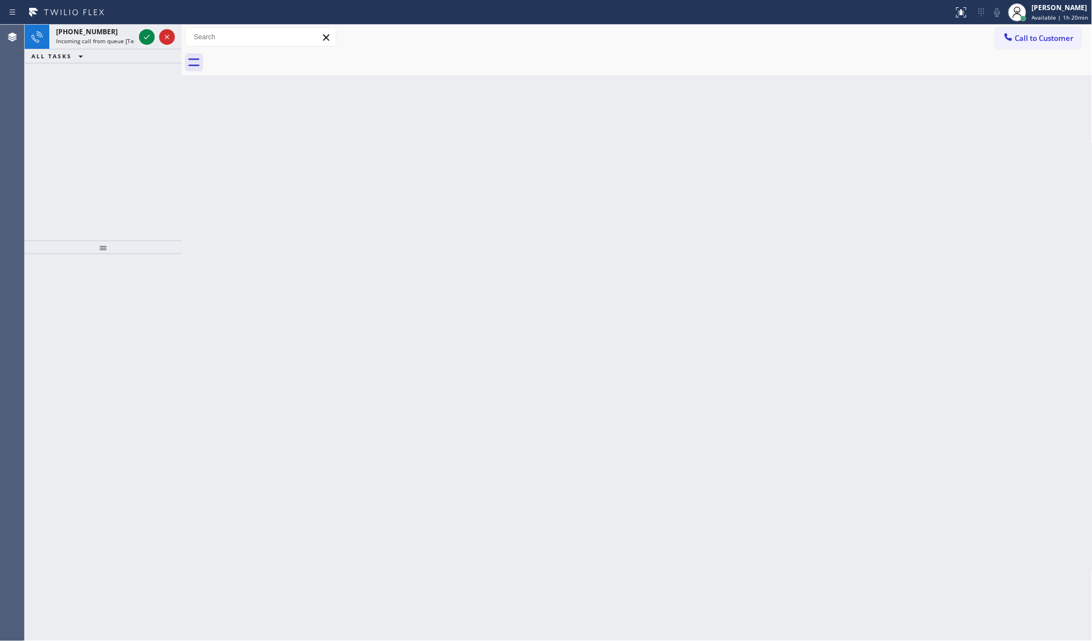
click at [390, 238] on div "Back to Dashboard Change Sender ID Customers Technicians Select a contact Outbo…" at bounding box center [637, 333] width 911 height 616
click at [146, 36] on icon at bounding box center [146, 36] width 13 height 13
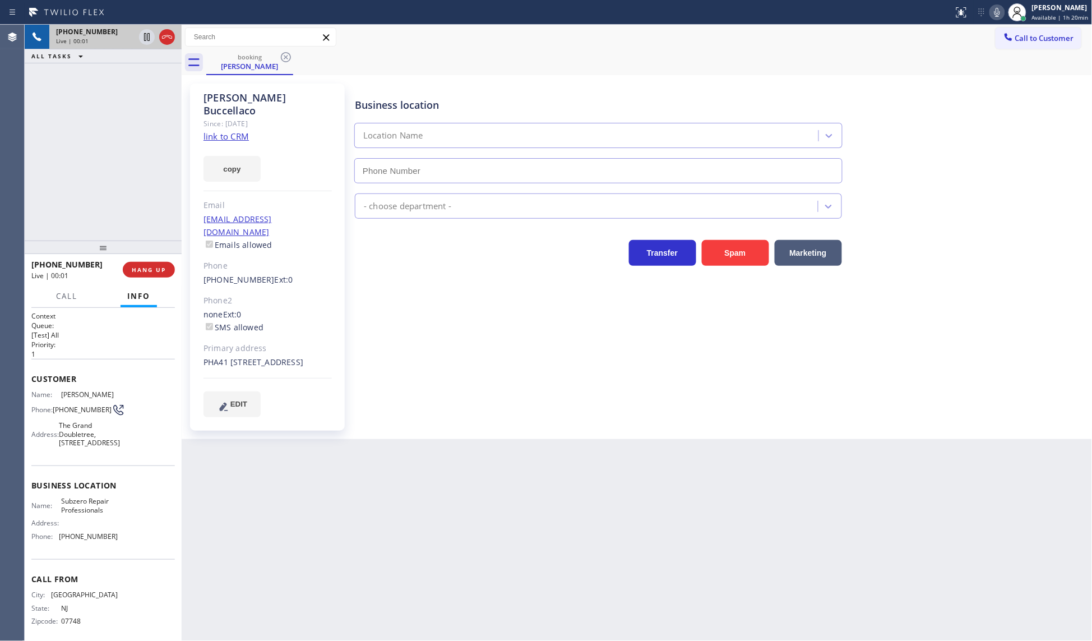
type input "[PHONE_NUMBER]"
click at [244, 131] on link "link to CRM" at bounding box center [225, 136] width 45 height 11
click at [999, 14] on icon at bounding box center [996, 12] width 13 height 13
click at [1002, 11] on icon at bounding box center [996, 12] width 13 height 13
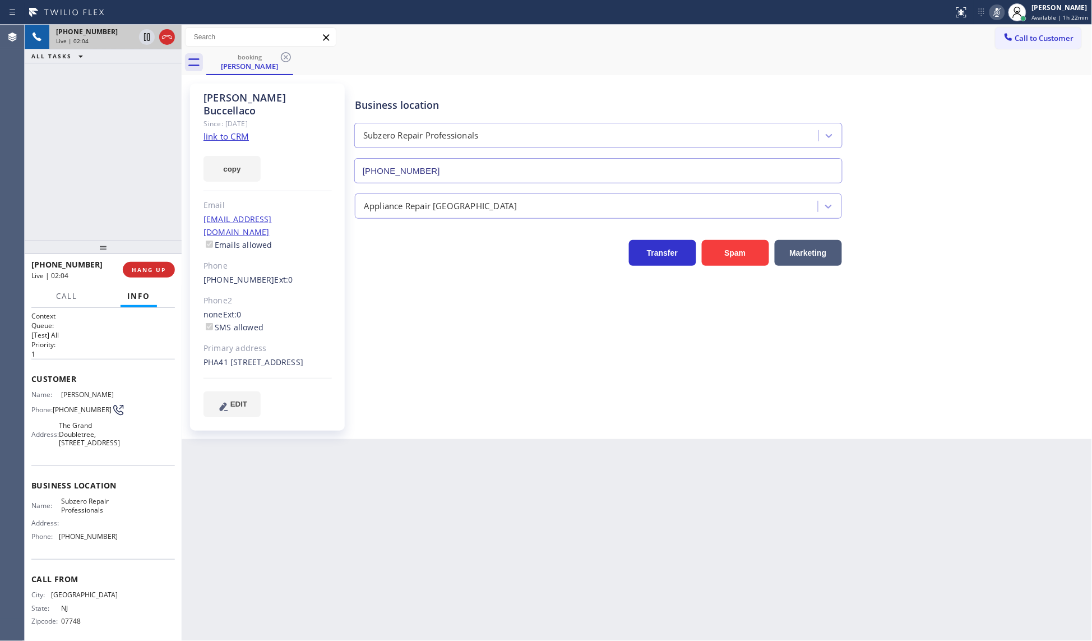
click at [998, 7] on icon at bounding box center [996, 12] width 13 height 13
click at [1001, 10] on icon at bounding box center [996, 12] width 13 height 13
click at [1001, 15] on icon at bounding box center [996, 12] width 13 height 13
click at [1003, 10] on icon at bounding box center [996, 12] width 13 height 13
click at [1001, 10] on rect at bounding box center [997, 11] width 8 height 8
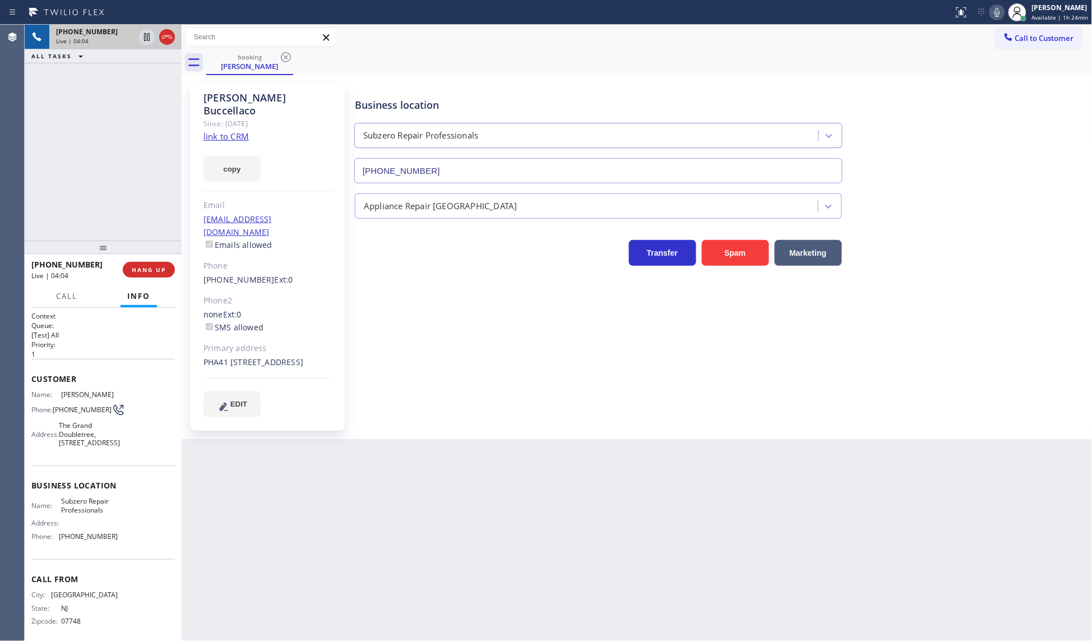
click at [103, 105] on div "[PHONE_NUMBER] Live | 04:04 ALL TASKS ALL TASKS ACTIVE TASKS TASKS IN WRAP UP" at bounding box center [103, 133] width 157 height 216
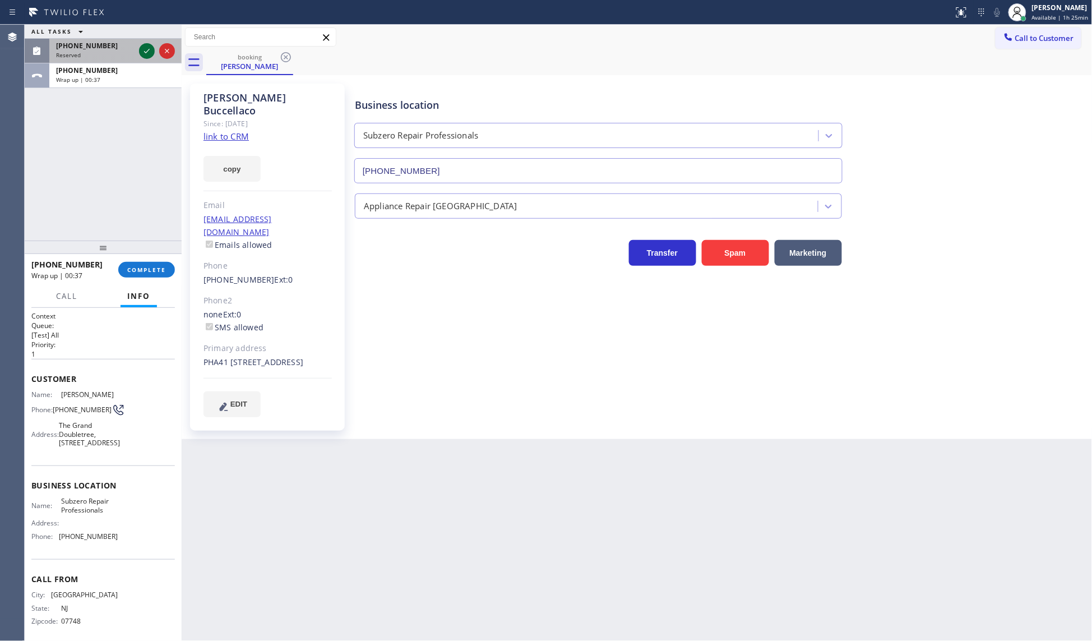
click at [143, 50] on icon at bounding box center [146, 50] width 13 height 13
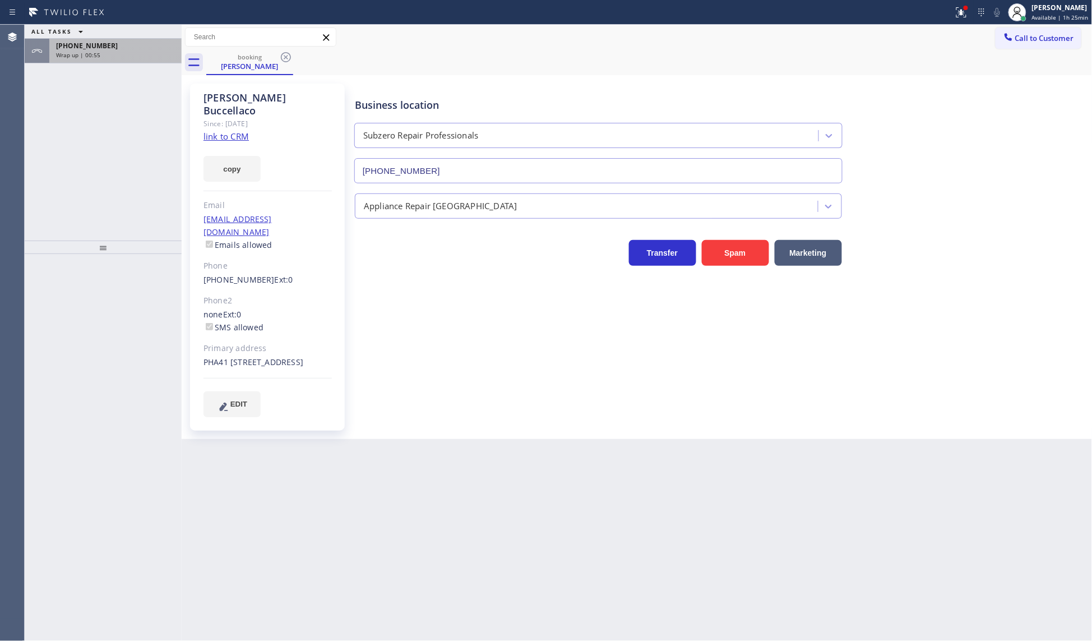
click at [92, 59] on div "[PHONE_NUMBER] Wrap up | 00:55" at bounding box center [113, 51] width 128 height 25
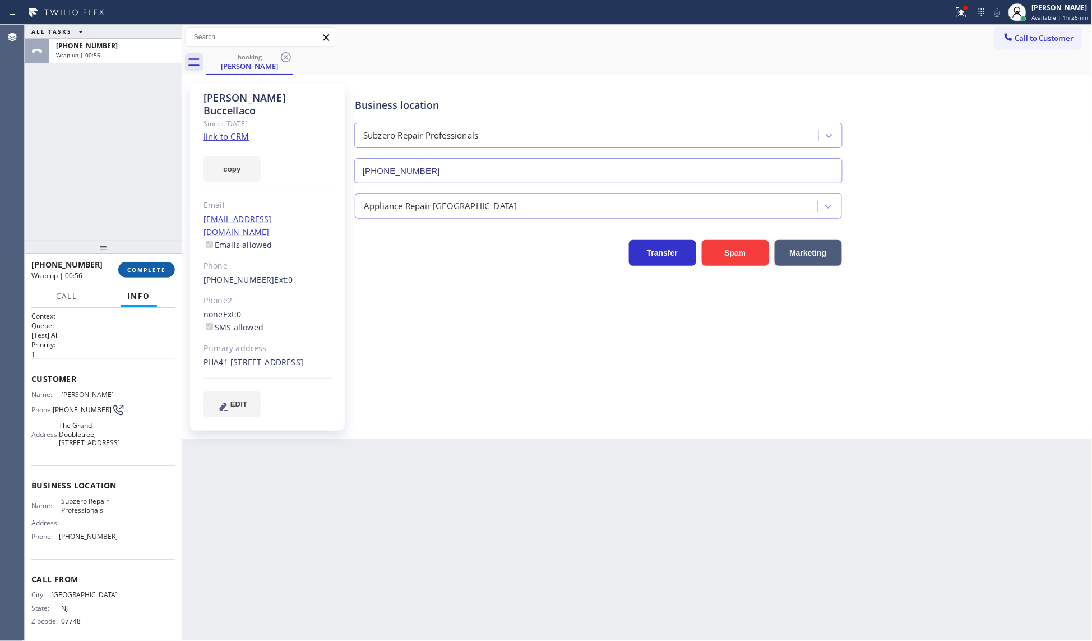
click at [140, 264] on button "COMPLETE" at bounding box center [146, 270] width 57 height 16
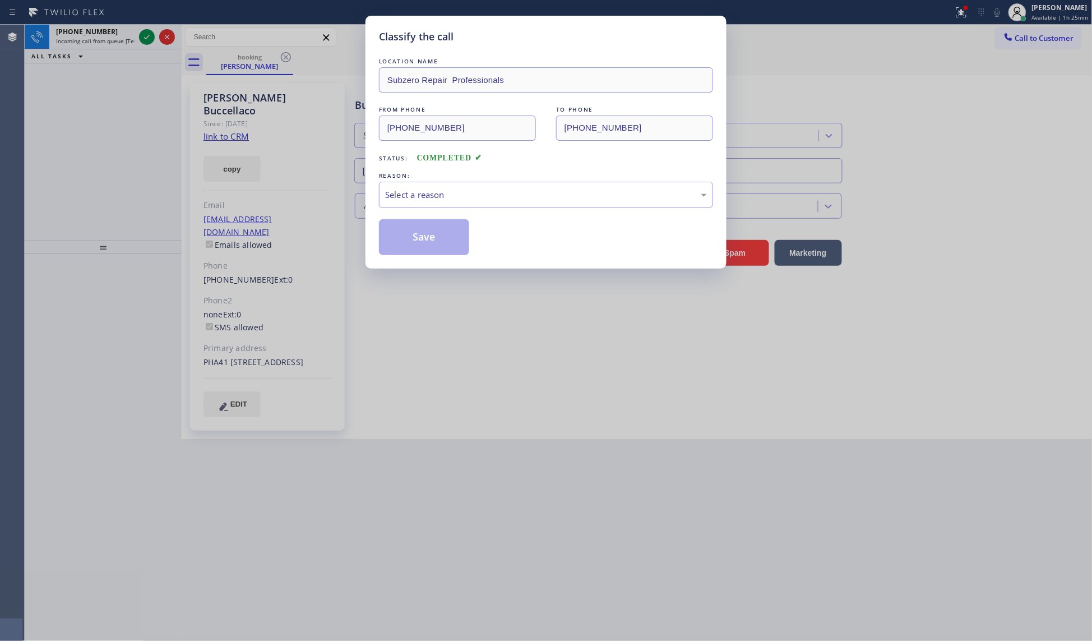
click at [412, 178] on div "REASON:" at bounding box center [546, 176] width 334 height 12
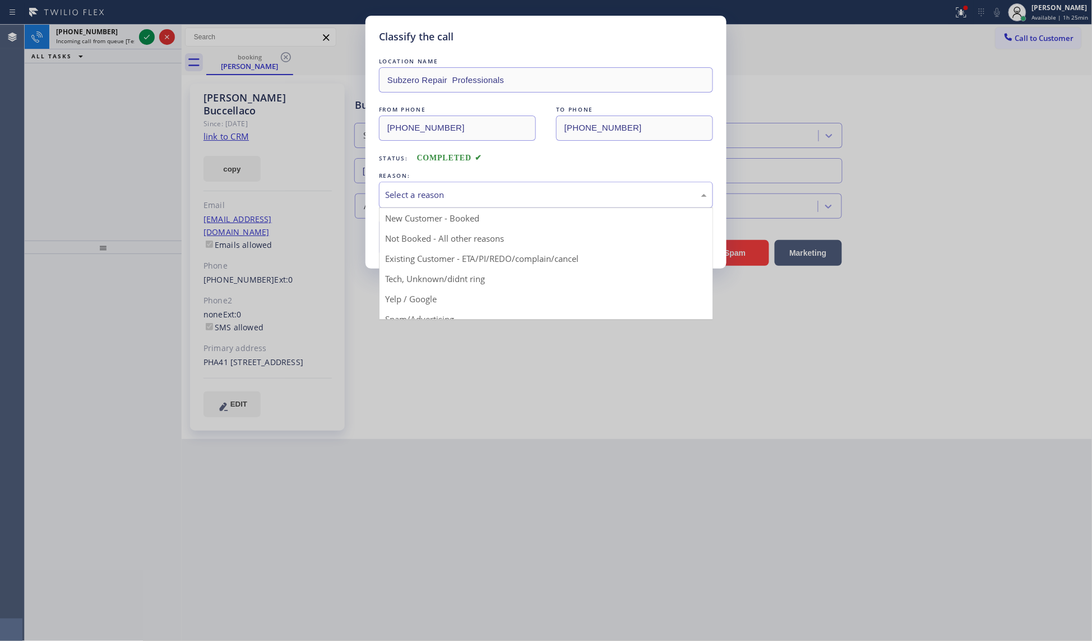
click at [408, 192] on div "Select a reason" at bounding box center [546, 194] width 322 height 13
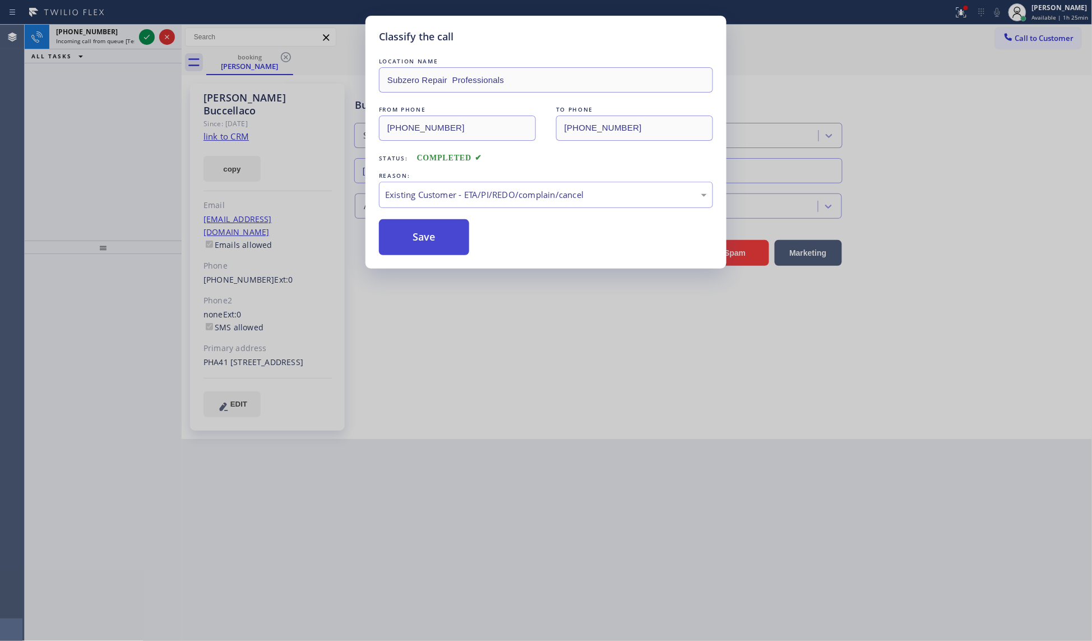
click at [413, 230] on button "Save" at bounding box center [424, 237] width 90 height 36
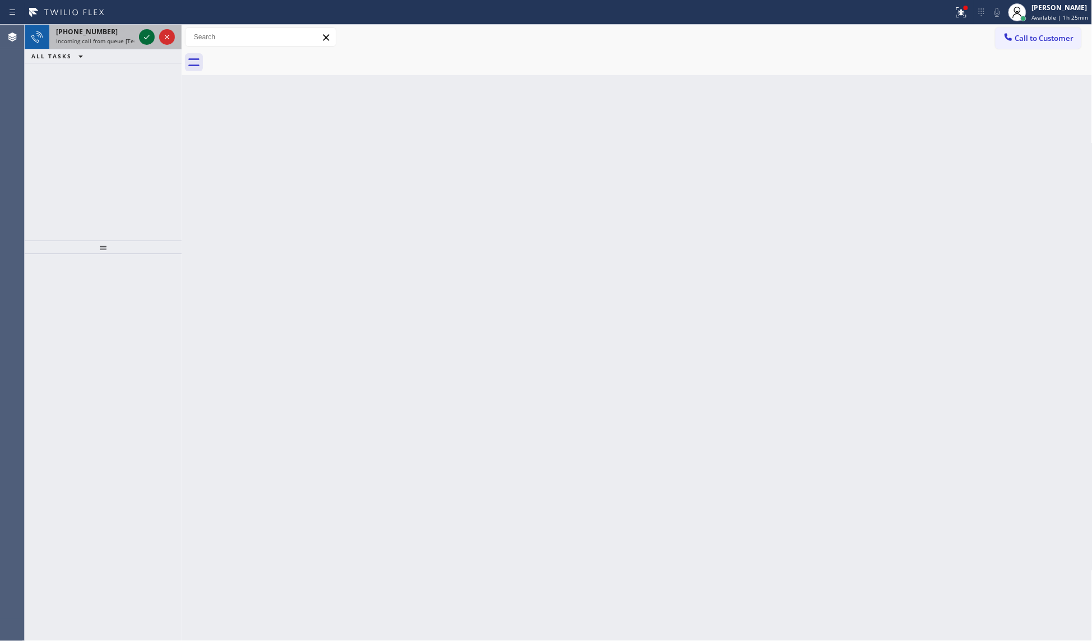
click at [146, 34] on icon at bounding box center [146, 36] width 13 height 13
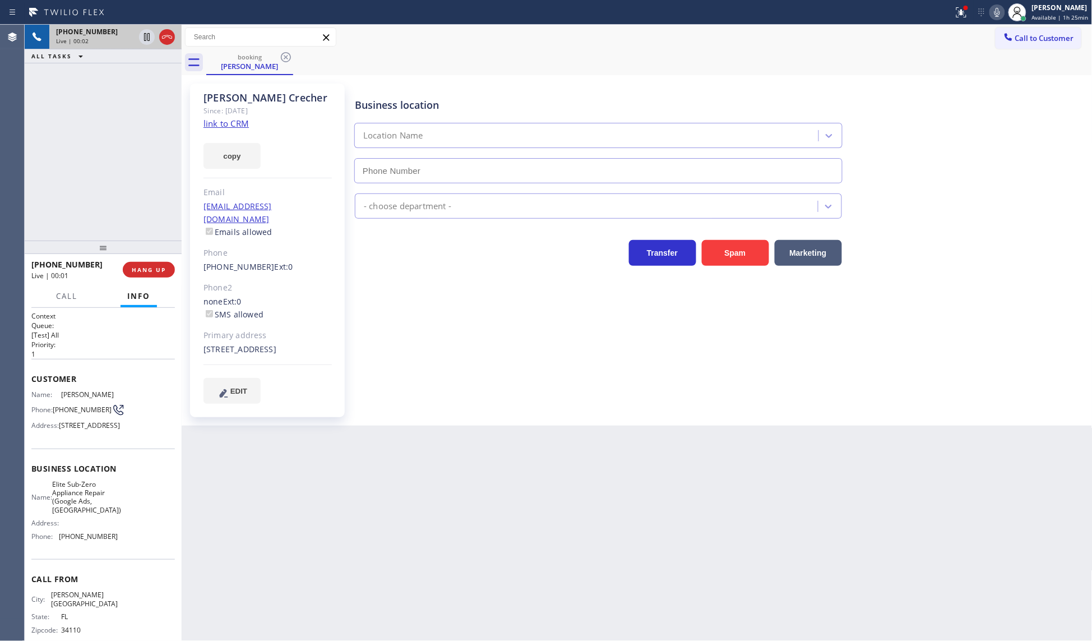
type input "[PHONE_NUMBER]"
click at [227, 125] on link "link to CRM" at bounding box center [225, 123] width 45 height 11
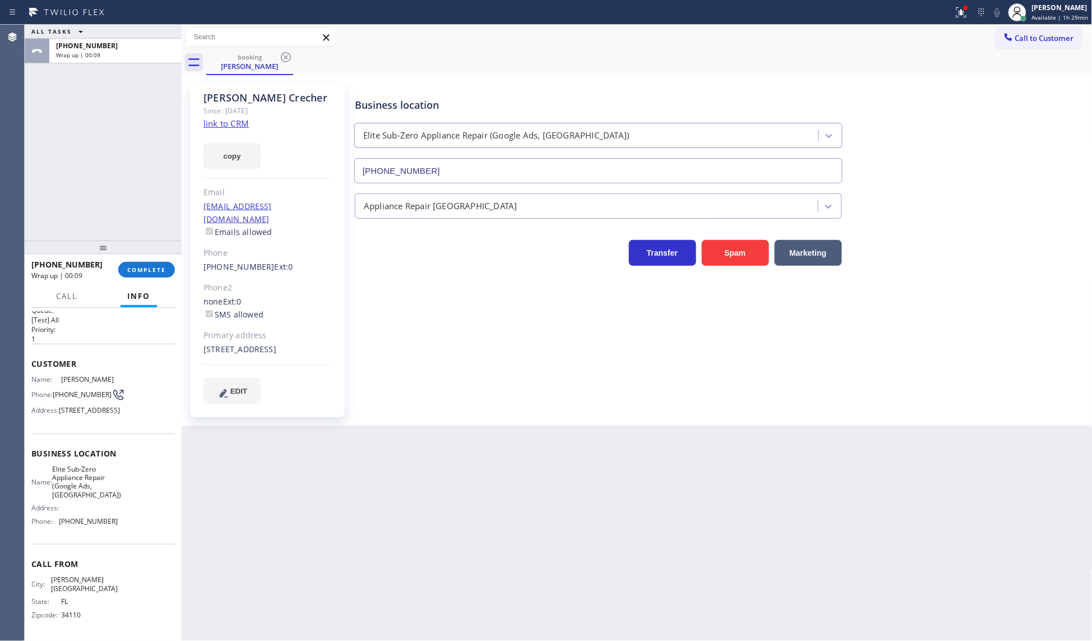
scroll to position [34, 0]
drag, startPoint x: 58, startPoint y: 522, endPoint x: 137, endPoint y: 522, distance: 79.6
click at [137, 522] on div "Name: Elite Sub-Zero Appliance Repair (Google Ads, [GEOGRAPHIC_DATA]) Address: …" at bounding box center [102, 498] width 143 height 66
drag, startPoint x: 55, startPoint y: 464, endPoint x: 124, endPoint y: 498, distance: 77.5
click at [124, 498] on div "Name: Elite Sub-Zero Appliance Repair (Google Ads, [GEOGRAPHIC_DATA]) Address: …" at bounding box center [102, 498] width 143 height 66
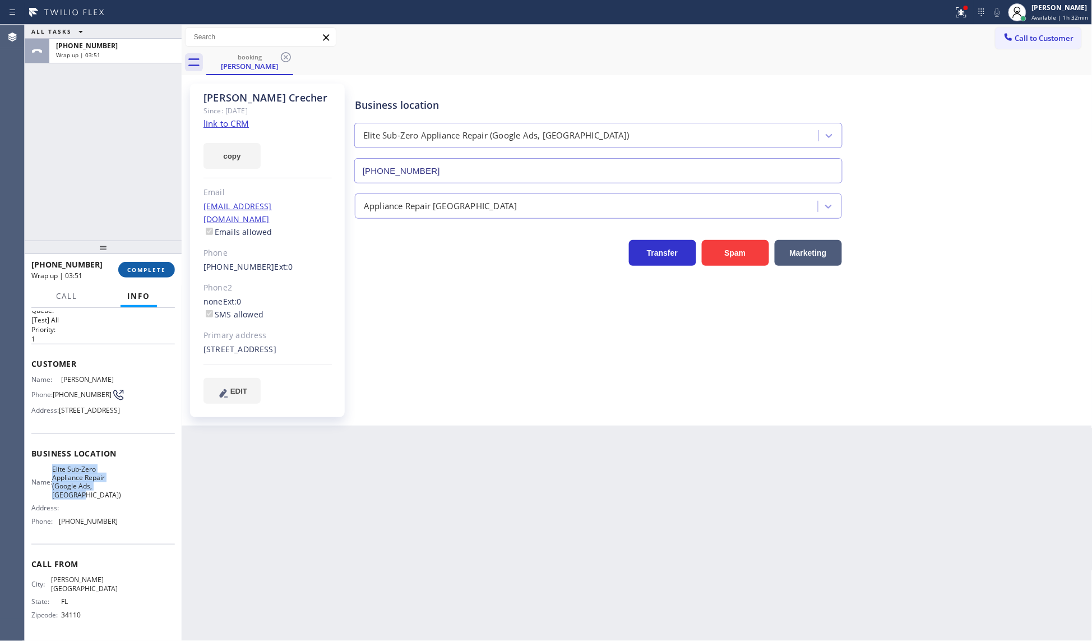
click at [146, 269] on span "COMPLETE" at bounding box center [146, 270] width 39 height 8
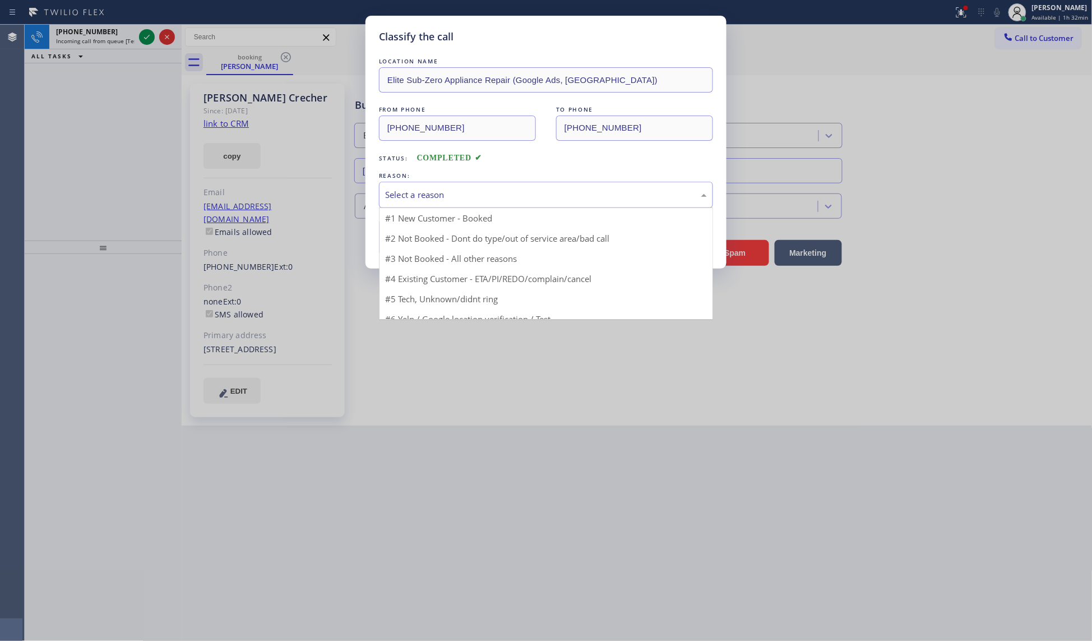
click at [394, 193] on div "Select a reason" at bounding box center [546, 194] width 322 height 13
click at [392, 207] on div "Select a reason" at bounding box center [546, 195] width 334 height 26
drag, startPoint x: 402, startPoint y: 203, endPoint x: 402, endPoint y: 220, distance: 17.4
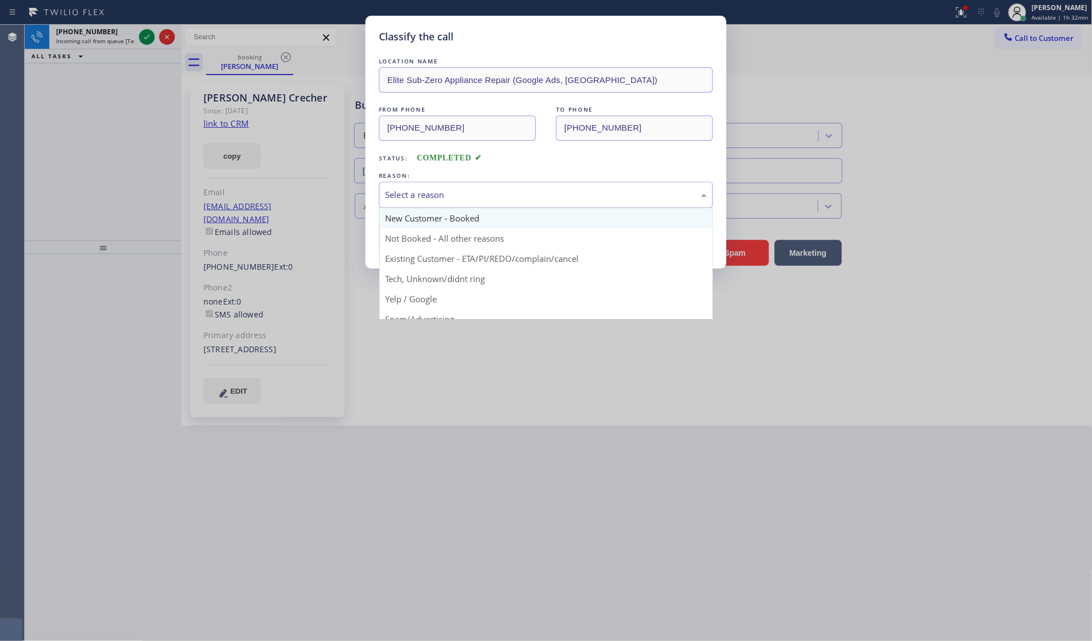
click at [402, 205] on div "Select a reason" at bounding box center [546, 195] width 334 height 26
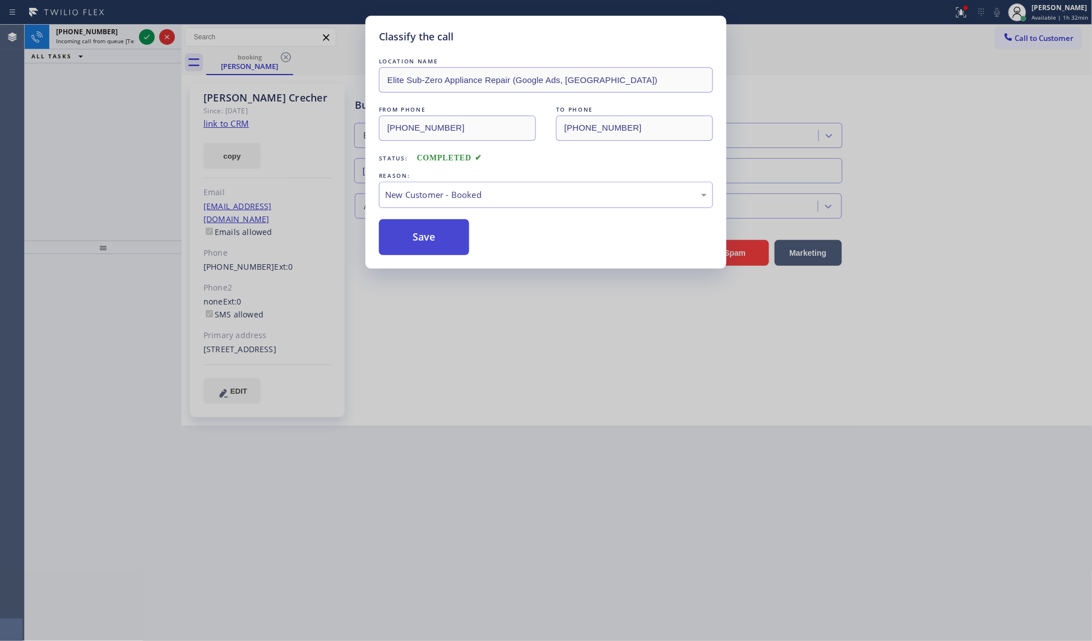
click at [402, 228] on button "Save" at bounding box center [424, 237] width 90 height 36
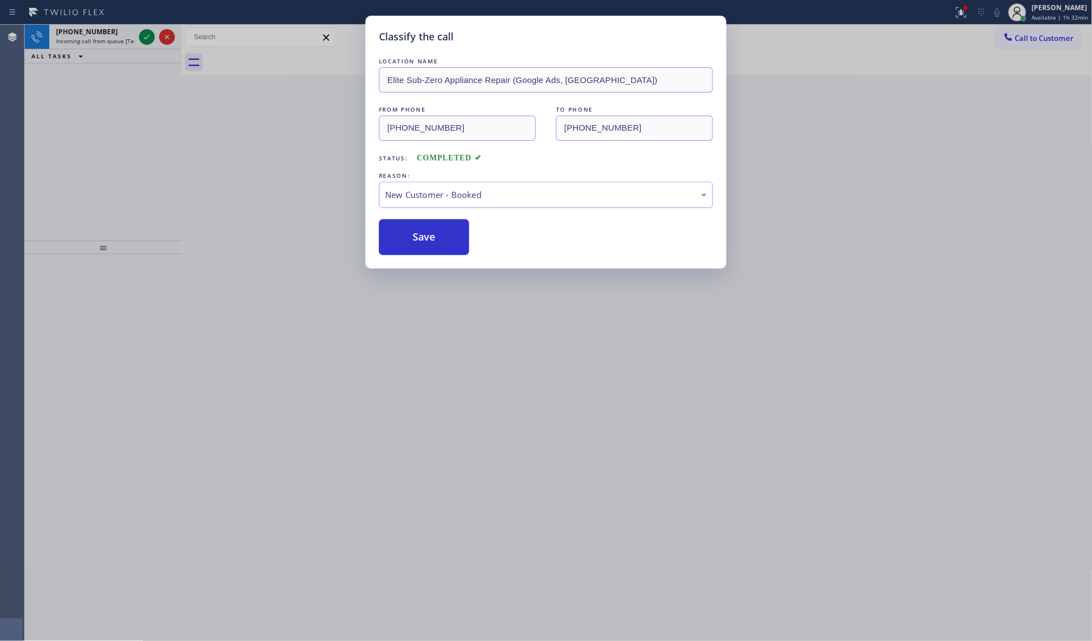
click at [147, 37] on div "Classify the call LOCATION NAME Elite Sub-Zero Appliance Repair (Google Ads, [G…" at bounding box center [546, 320] width 1092 height 641
click at [402, 231] on button "Save" at bounding box center [424, 237] width 90 height 36
click at [145, 34] on div "Classify the call LOCATION NAME Elite Sub-Zero Appliance Repair (Google Ads, [G…" at bounding box center [546, 320] width 1092 height 641
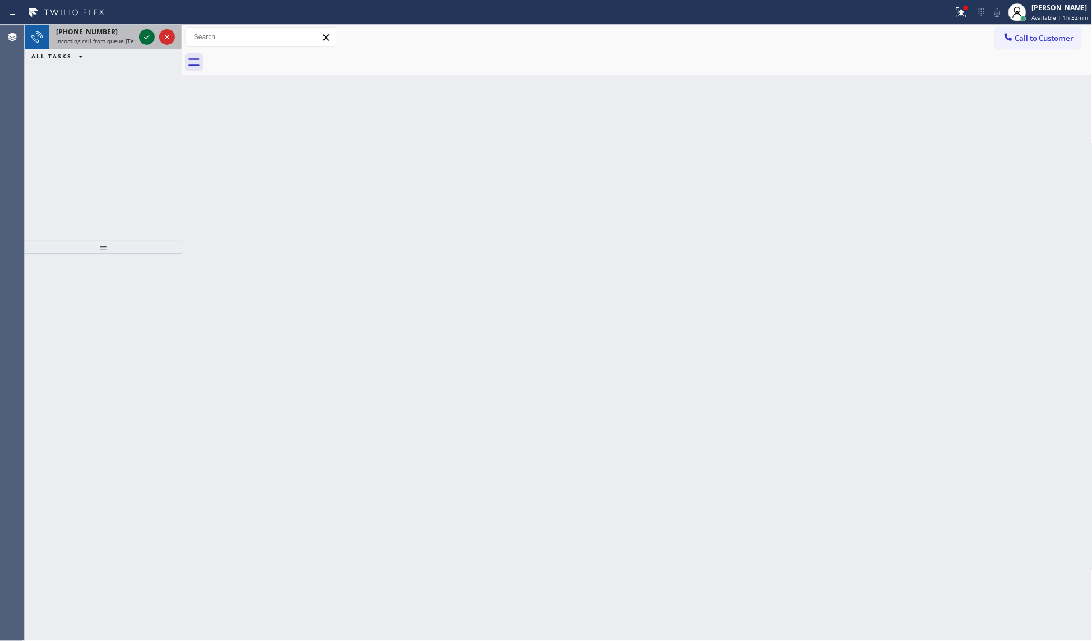
click at [143, 31] on icon at bounding box center [146, 36] width 13 height 13
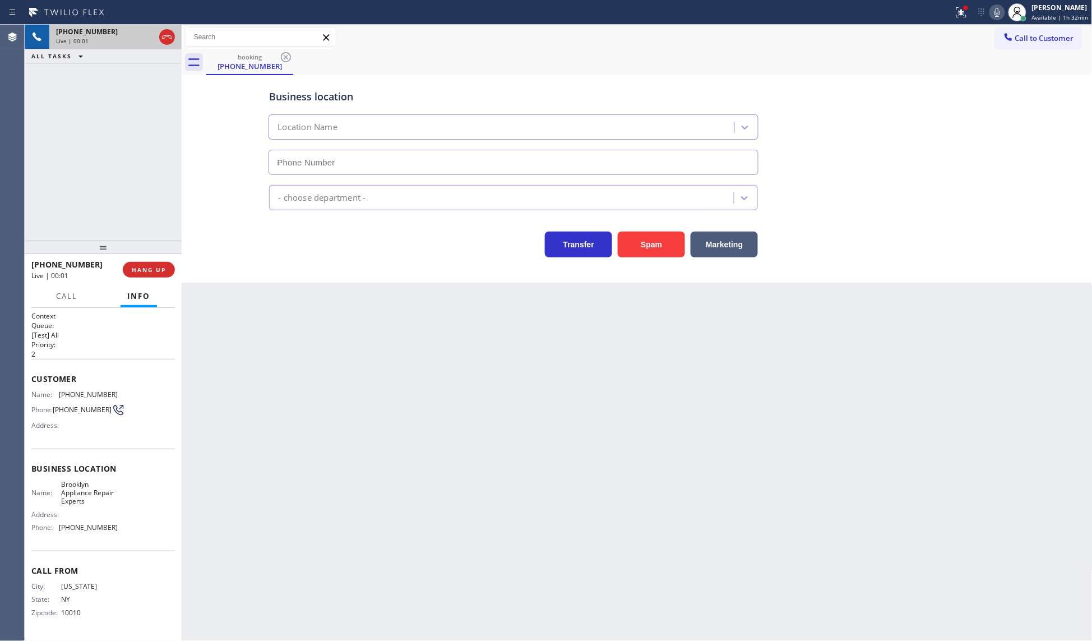
type input "[PHONE_NUMBER]"
drag, startPoint x: 63, startPoint y: 393, endPoint x: 150, endPoint y: 388, distance: 87.0
click at [150, 390] on div "Name: [PHONE_NUMBER] Phone: [PHONE_NUMBER] Address:" at bounding box center [102, 412] width 143 height 44
drag, startPoint x: 58, startPoint y: 526, endPoint x: 144, endPoint y: 535, distance: 86.8
click at [144, 535] on div "Business location Name: [GEOGRAPHIC_DATA] Appliance Repair Experts Address: Pho…" at bounding box center [102, 499] width 143 height 102
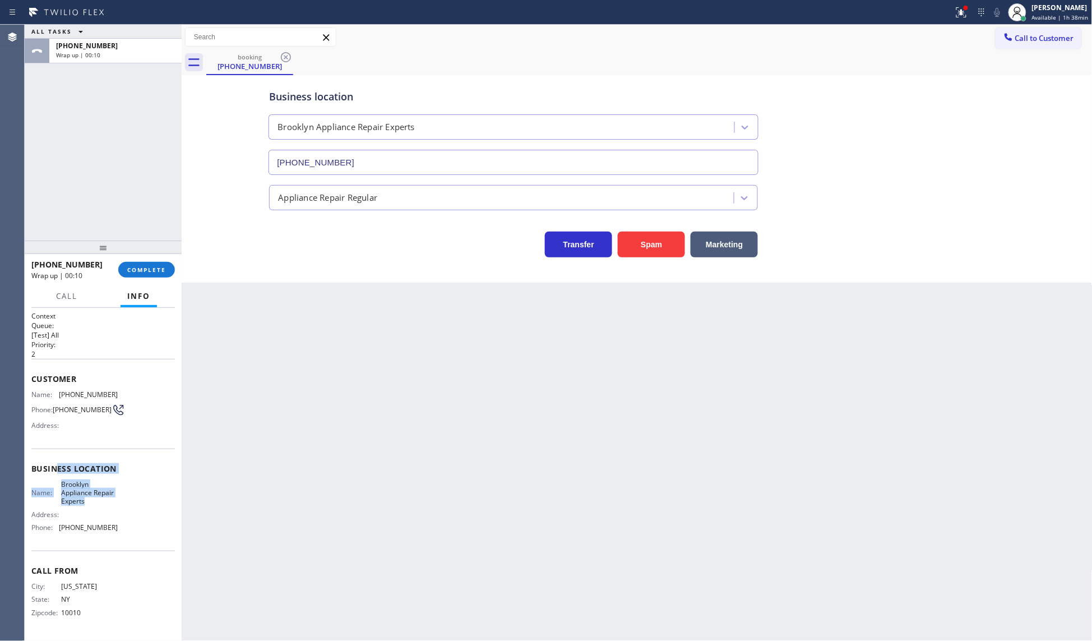
drag, startPoint x: 54, startPoint y: 473, endPoint x: 114, endPoint y: 501, distance: 65.7
click at [114, 501] on div "Business location Name: [GEOGRAPHIC_DATA] Appliance Repair Experts Address: Pho…" at bounding box center [102, 499] width 143 height 102
click at [96, 515] on div "Address:" at bounding box center [74, 514] width 86 height 8
drag, startPoint x: 54, startPoint y: 476, endPoint x: 99, endPoint y: 505, distance: 53.2
click at [99, 505] on div "Business location Name: [GEOGRAPHIC_DATA] Appliance Repair Experts Address: Pho…" at bounding box center [102, 499] width 143 height 102
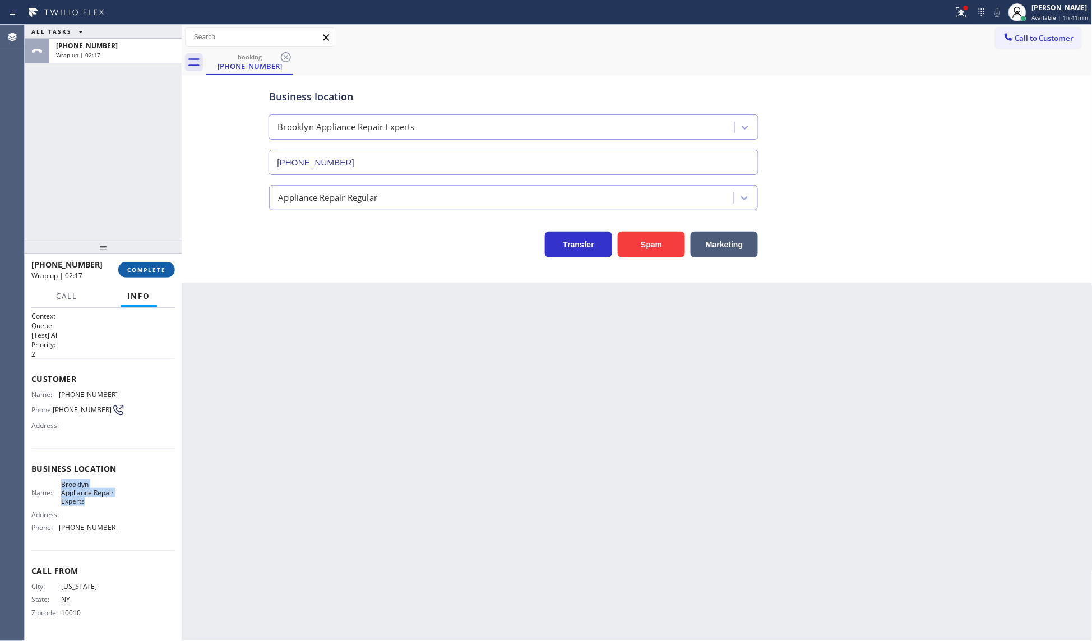
click at [152, 274] on button "COMPLETE" at bounding box center [146, 270] width 57 height 16
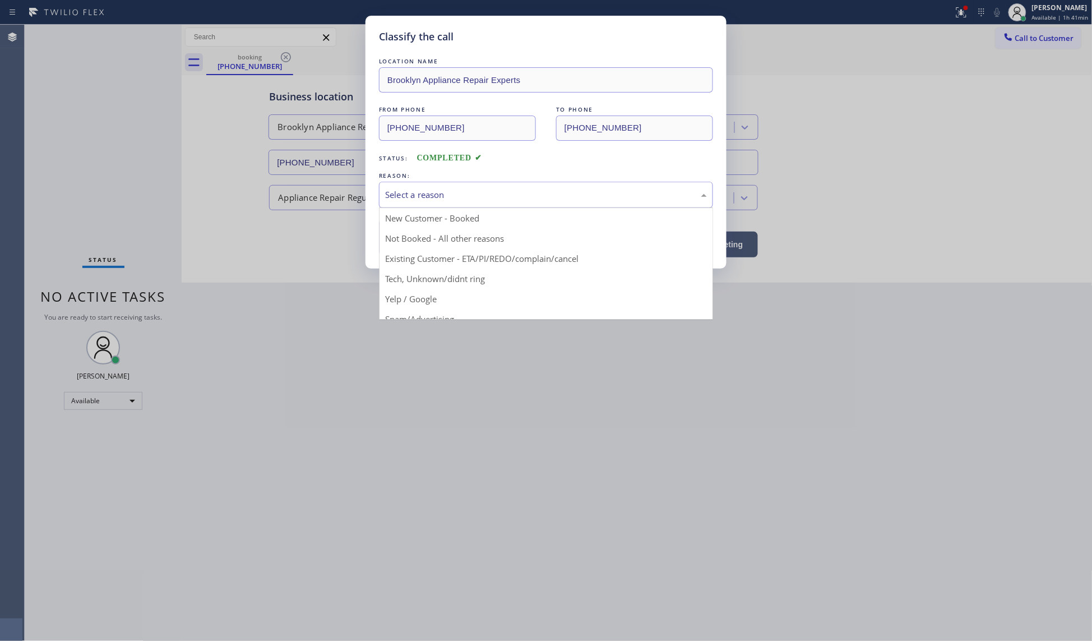
click at [407, 203] on div "Select a reason" at bounding box center [546, 195] width 334 height 26
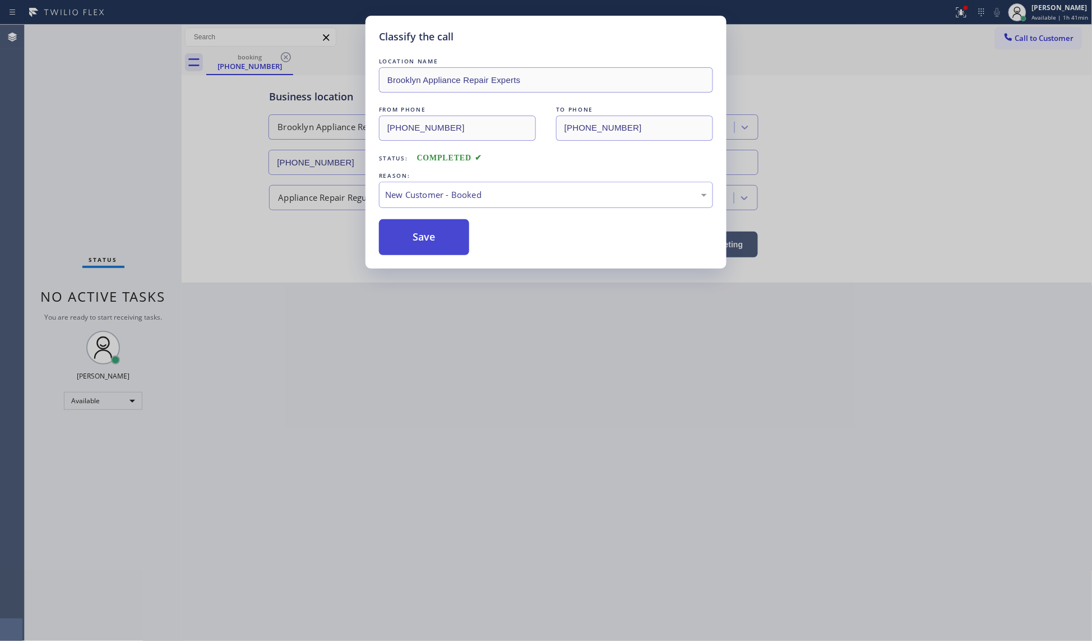
click at [413, 236] on button "Save" at bounding box center [424, 237] width 90 height 36
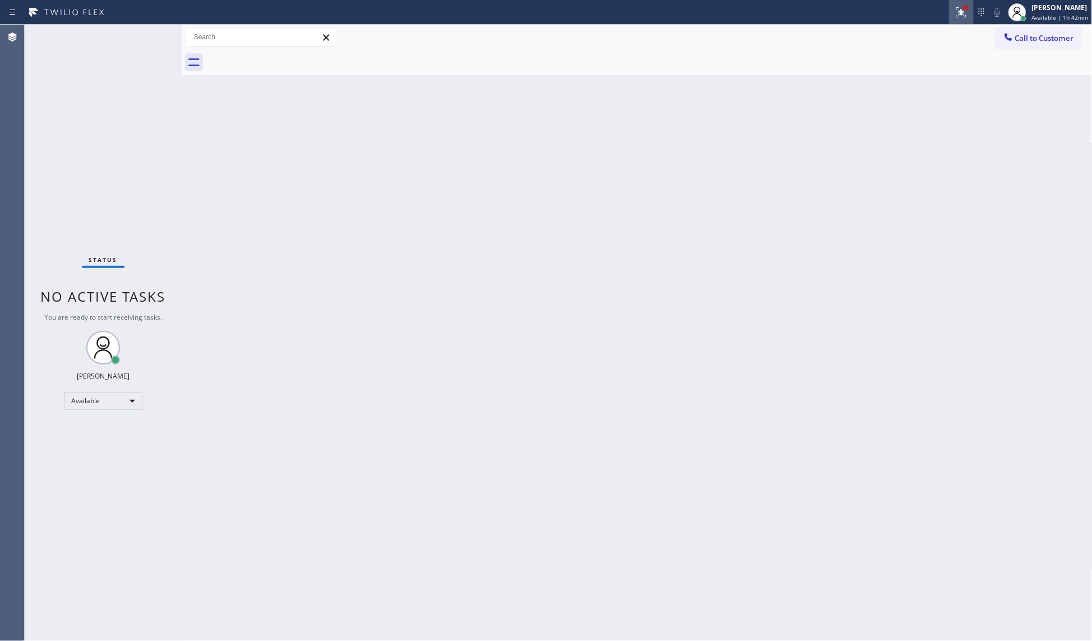
click at [963, 9] on icon at bounding box center [961, 12] width 13 height 13
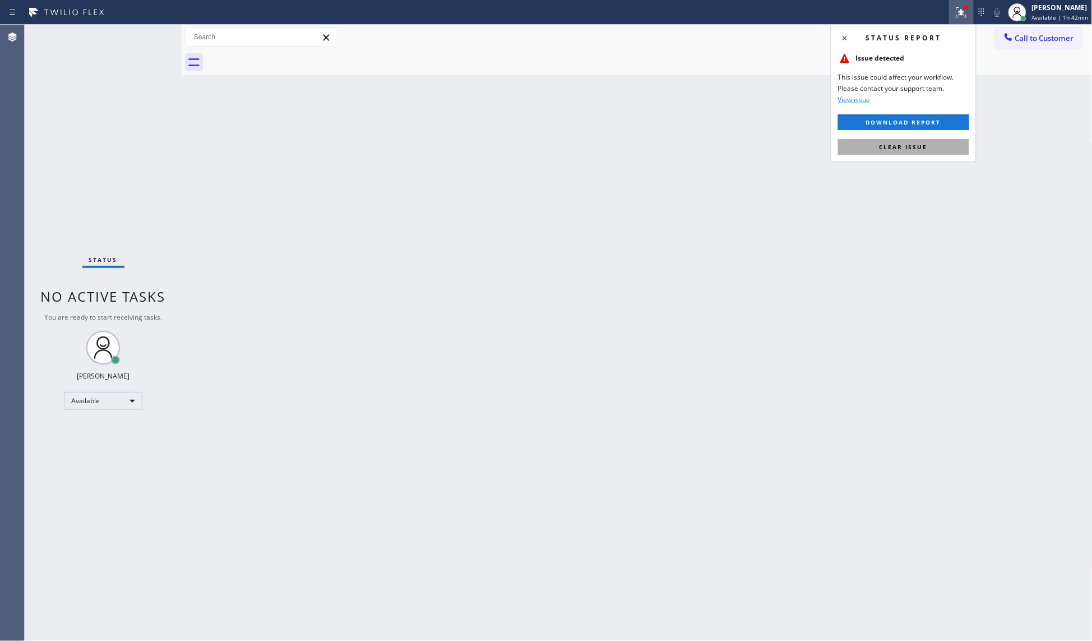
click at [939, 146] on button "Clear issue" at bounding box center [903, 147] width 131 height 16
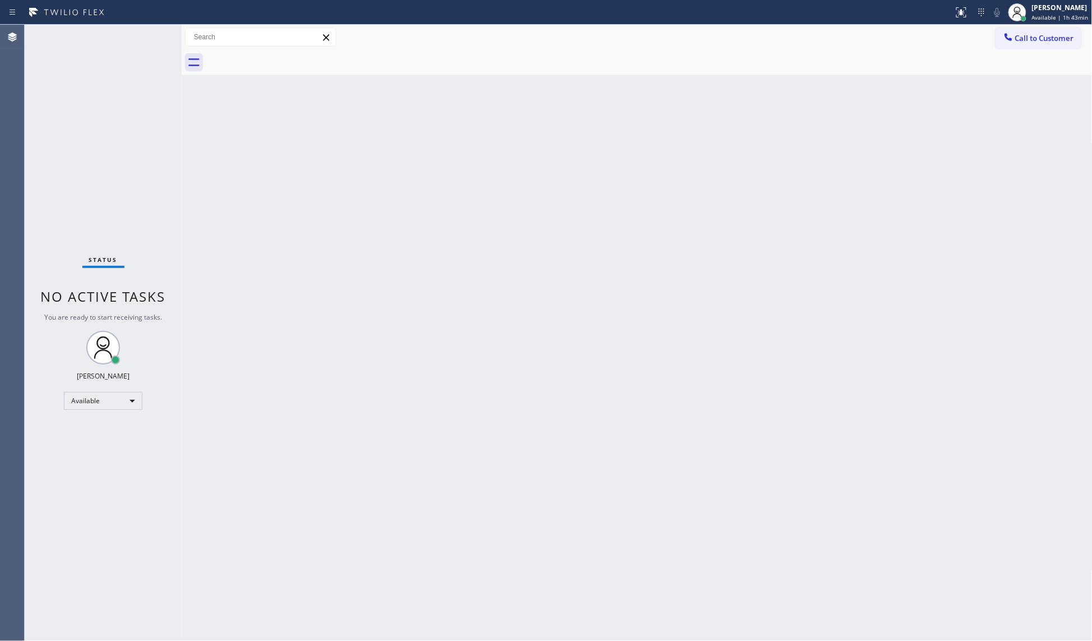
drag, startPoint x: 99, startPoint y: 149, endPoint x: 89, endPoint y: 299, distance: 150.0
click at [99, 149] on div "Status No active tasks You are ready to start receiving tasks. JENIZA ALCAYDE A…" at bounding box center [103, 333] width 157 height 616
click at [91, 404] on div "Available" at bounding box center [103, 401] width 78 height 18
click at [89, 438] on li "Unavailable" at bounding box center [102, 444] width 76 height 13
click at [91, 409] on div "Unavailable" at bounding box center [103, 406] width 78 height 18
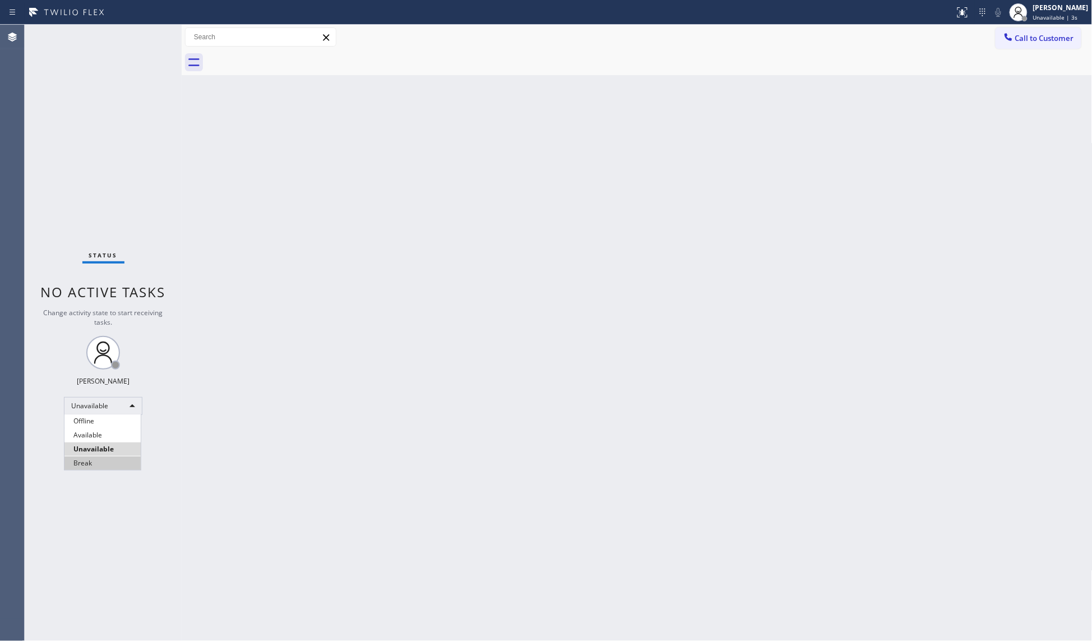
click at [104, 467] on li "Break" at bounding box center [102, 462] width 76 height 13
click at [74, 348] on div "Status No active tasks Change activity state to start receiving tasks. JENIZA A…" at bounding box center [103, 333] width 157 height 616
drag, startPoint x: 74, startPoint y: 348, endPoint x: 117, endPoint y: 402, distance: 69.1
click at [99, 382] on div "Status No active tasks Change activity state to start receiving tasks. JENIZA A…" at bounding box center [103, 333] width 157 height 616
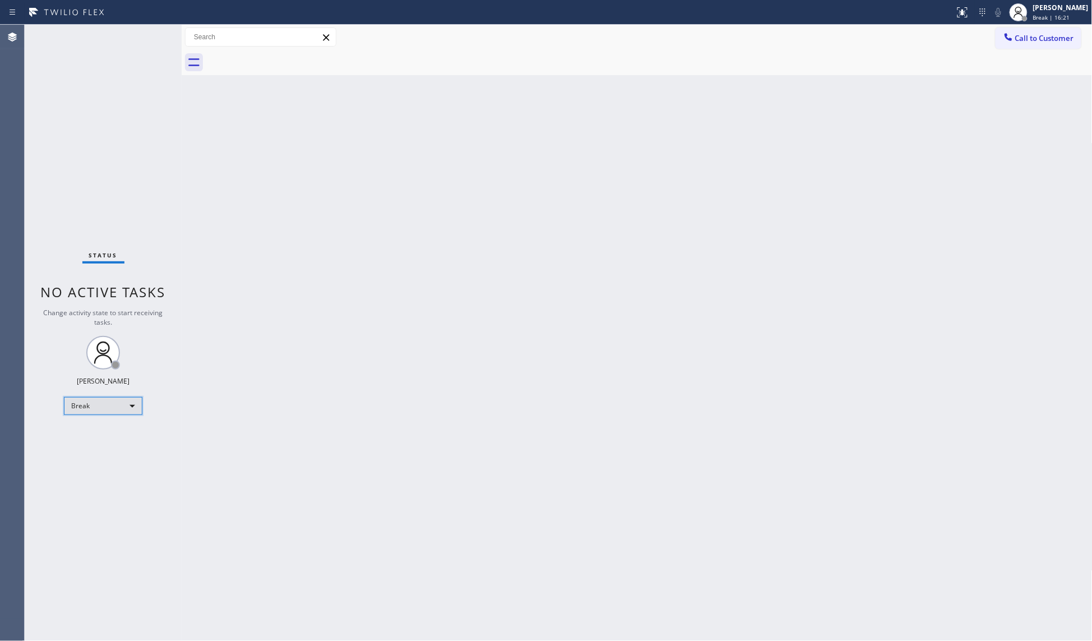
click at [68, 405] on div "Break" at bounding box center [103, 406] width 78 height 18
click at [99, 430] on li "Available" at bounding box center [102, 434] width 76 height 13
click at [172, 141] on div "Status No active tasks You are ready to start receiving tasks. JENIZA ALCAYDE A…" at bounding box center [103, 333] width 157 height 616
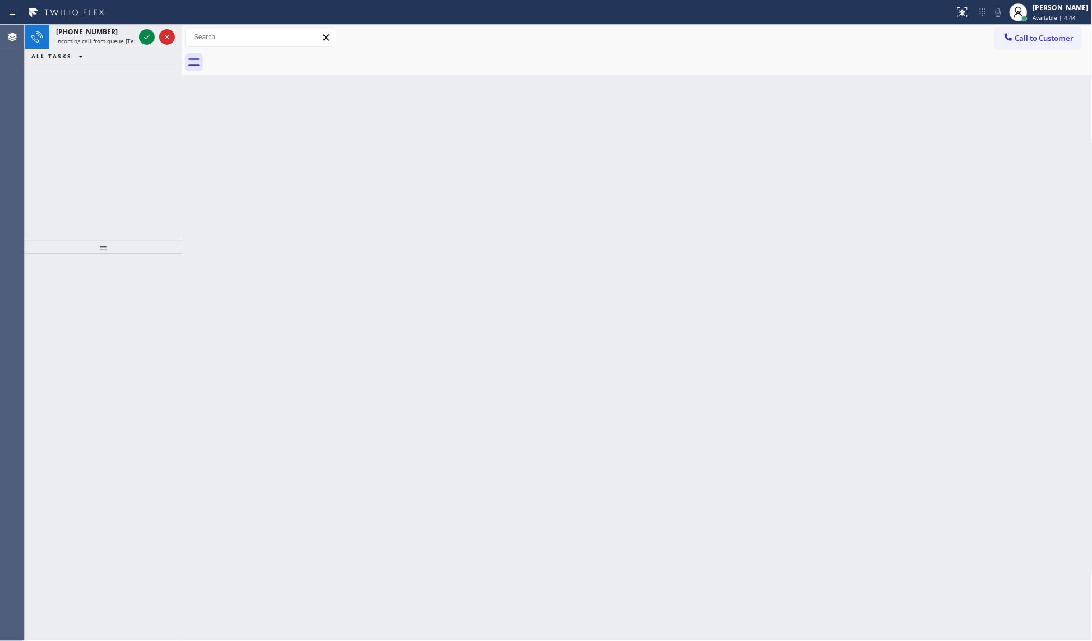
click at [145, 110] on div "[PHONE_NUMBER] Incoming call from queue [Test] All ALL TASKS ALL TASKS ACTIVE T…" at bounding box center [103, 133] width 157 height 216
click at [146, 109] on div "[PHONE_NUMBER] Incoming call from queue [Test] All ALL TASKS ALL TASKS ACTIVE T…" at bounding box center [103, 133] width 157 height 216
click at [149, 107] on div "[PHONE_NUMBER] Incoming call from queue [Test] All ALL TASKS ALL TASKS ACTIVE T…" at bounding box center [103, 133] width 157 height 216
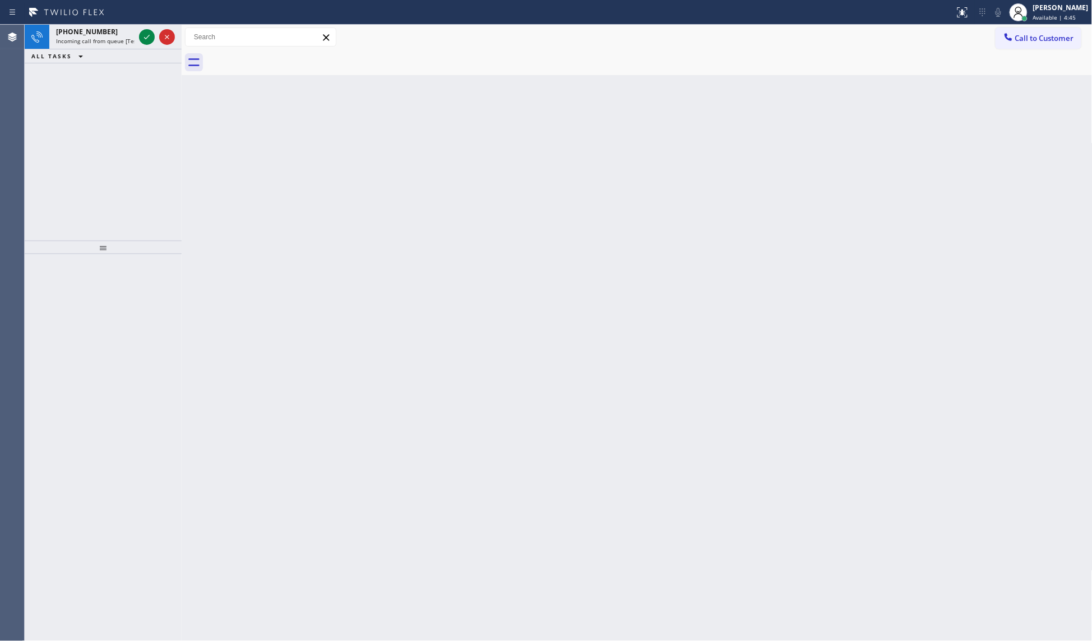
click at [149, 107] on div "[PHONE_NUMBER] Incoming call from queue [Test] All ALL TASKS ALL TASKS ACTIVE T…" at bounding box center [103, 133] width 157 height 216
click at [109, 43] on span "Incoming call from queue [Test] All" at bounding box center [102, 41] width 93 height 8
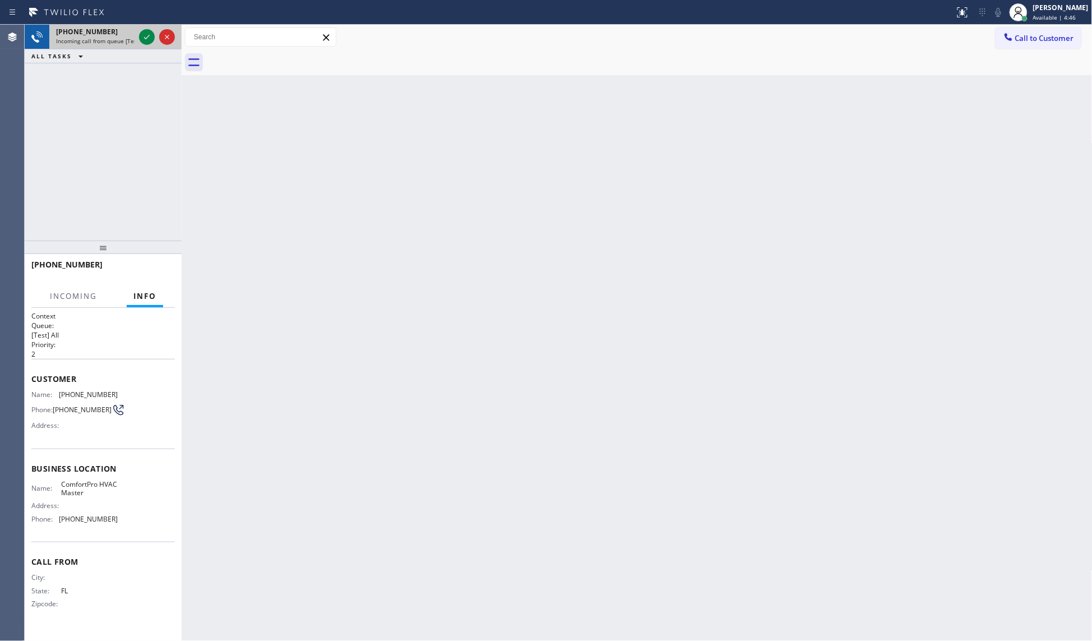
drag, startPoint x: 115, startPoint y: 34, endPoint x: 146, endPoint y: 31, distance: 31.0
click at [124, 34] on div "[PHONE_NUMBER]" at bounding box center [95, 32] width 78 height 10
click at [146, 31] on icon at bounding box center [146, 36] width 13 height 13
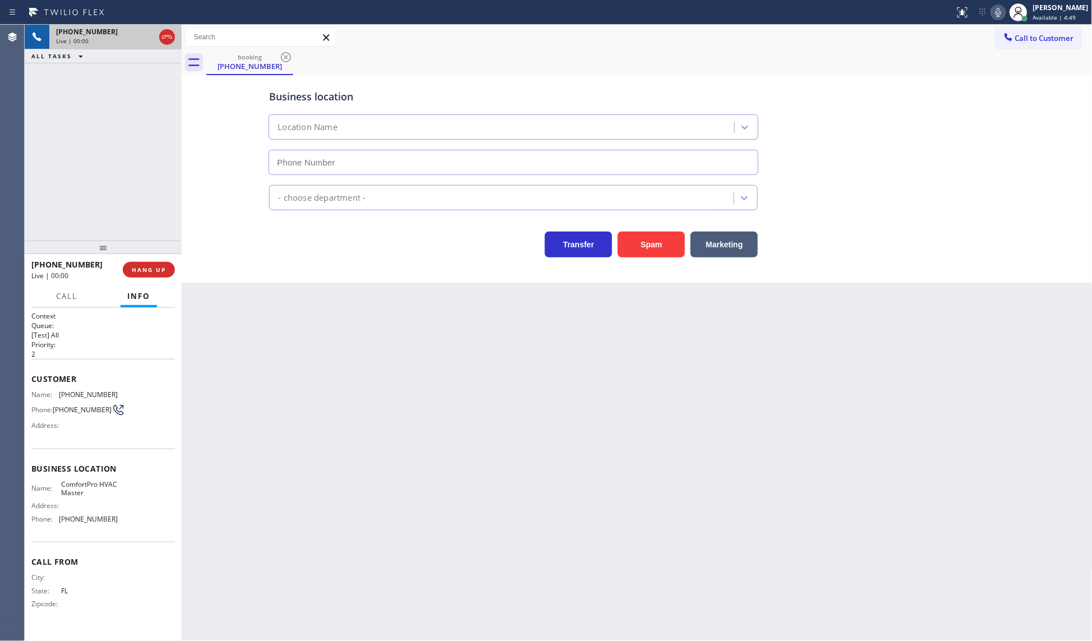
type input "[PHONE_NUMBER]"
click at [648, 243] on button "Spam" at bounding box center [651, 244] width 67 height 26
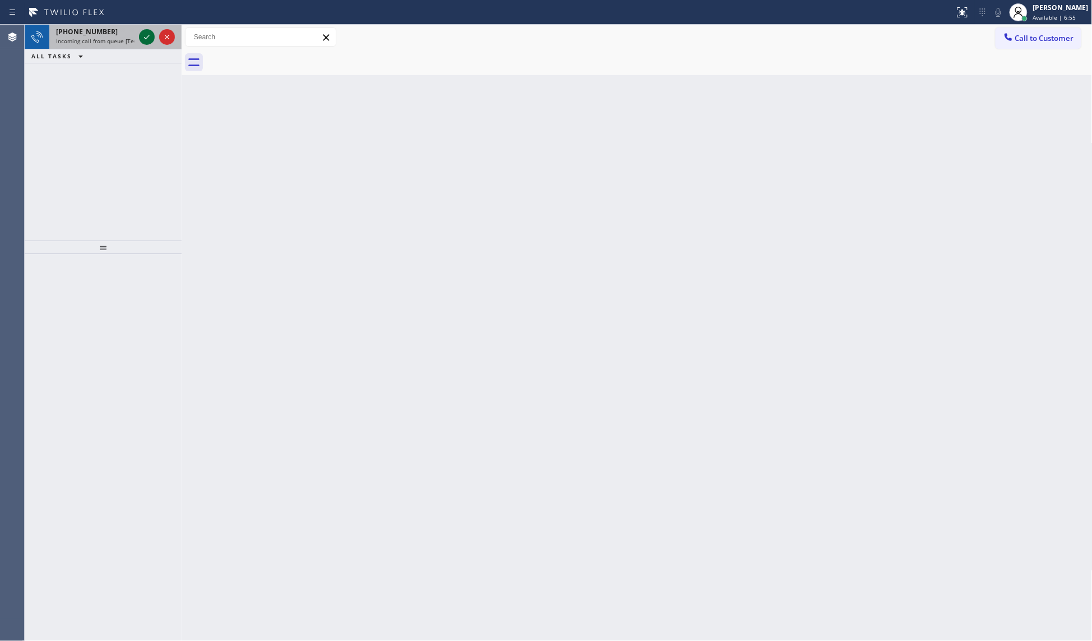
click at [150, 34] on icon at bounding box center [146, 36] width 13 height 13
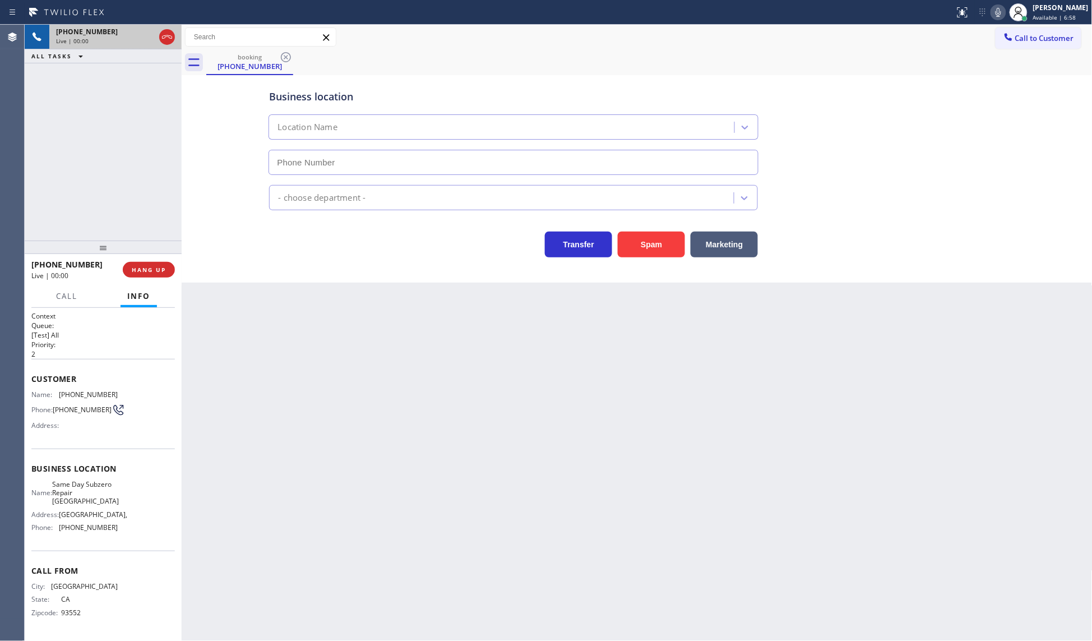
type input "[PHONE_NUMBER]"
click at [677, 242] on button "Spam" at bounding box center [651, 244] width 67 height 26
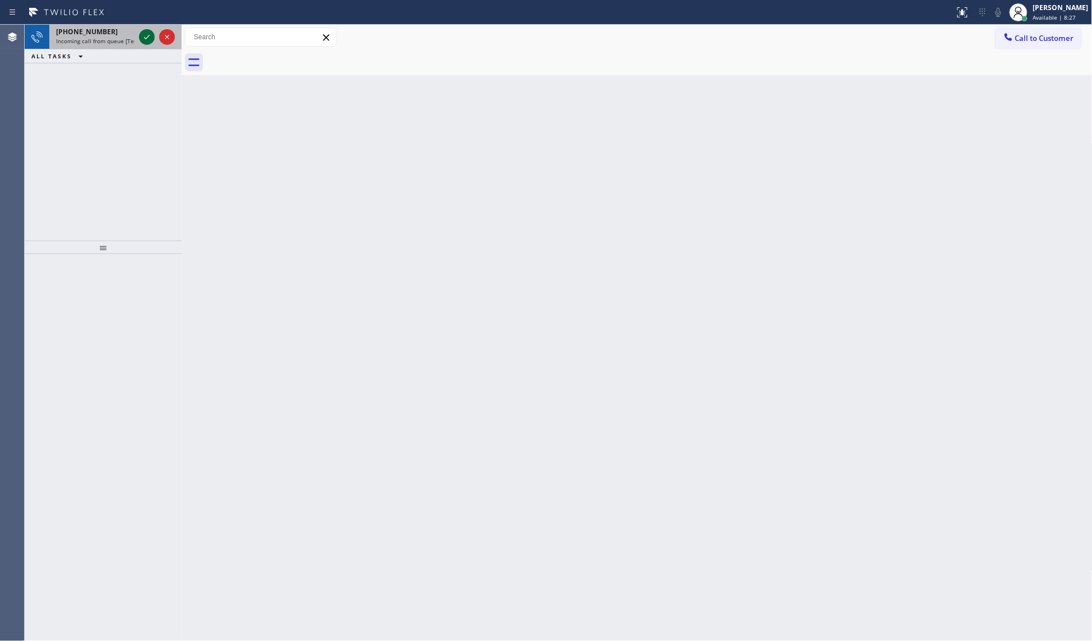
click at [151, 40] on icon at bounding box center [146, 36] width 13 height 13
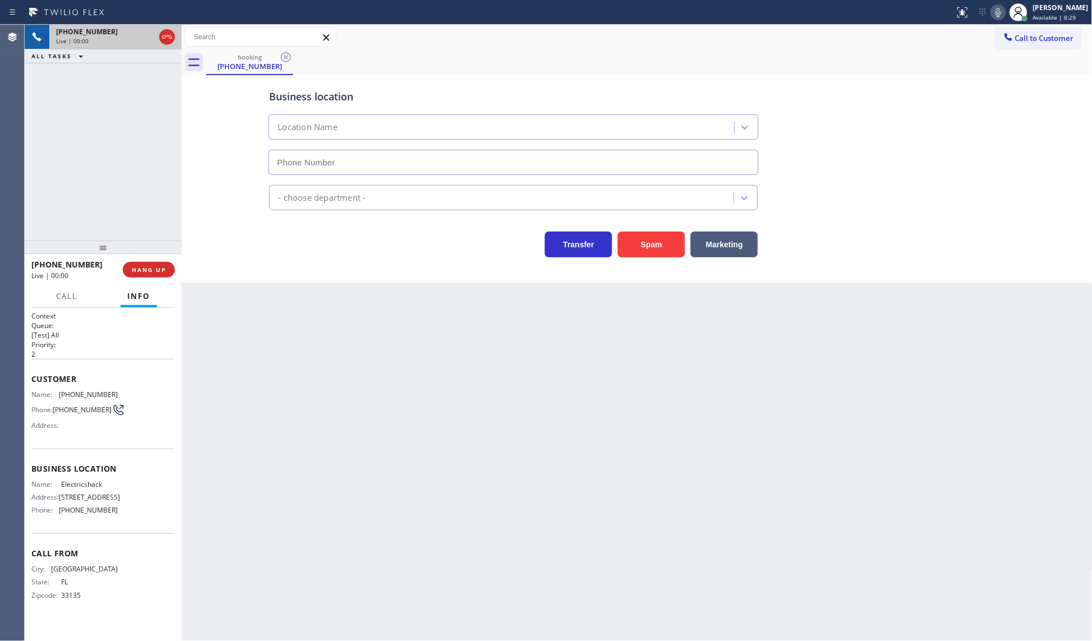
type input "[PHONE_NUMBER]"
click at [146, 276] on button "HANG UP" at bounding box center [149, 270] width 52 height 16
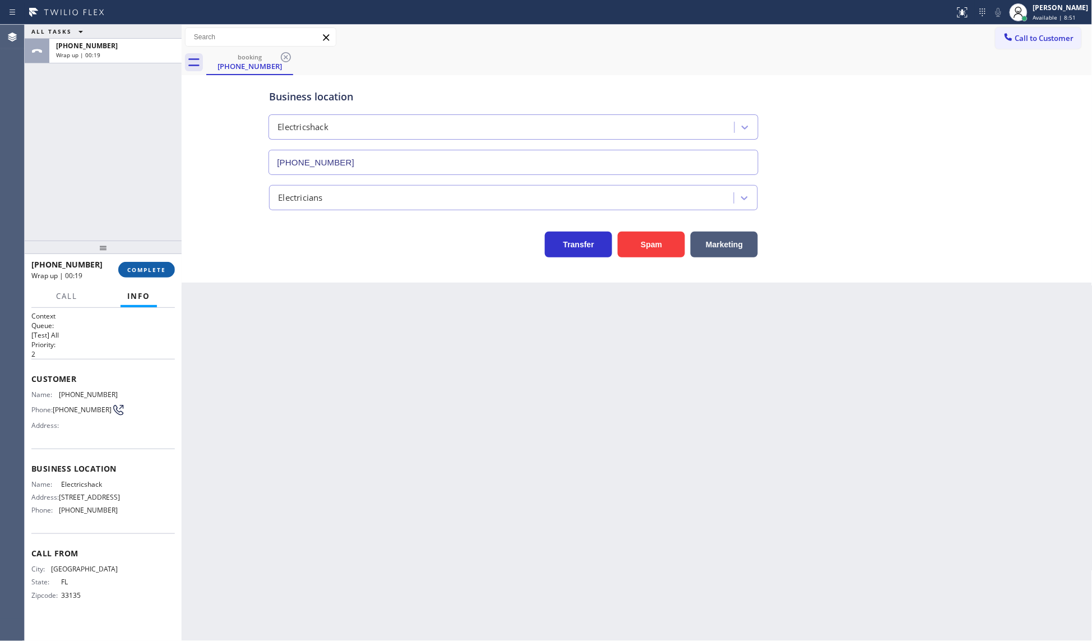
click at [146, 273] on button "COMPLETE" at bounding box center [146, 270] width 57 height 16
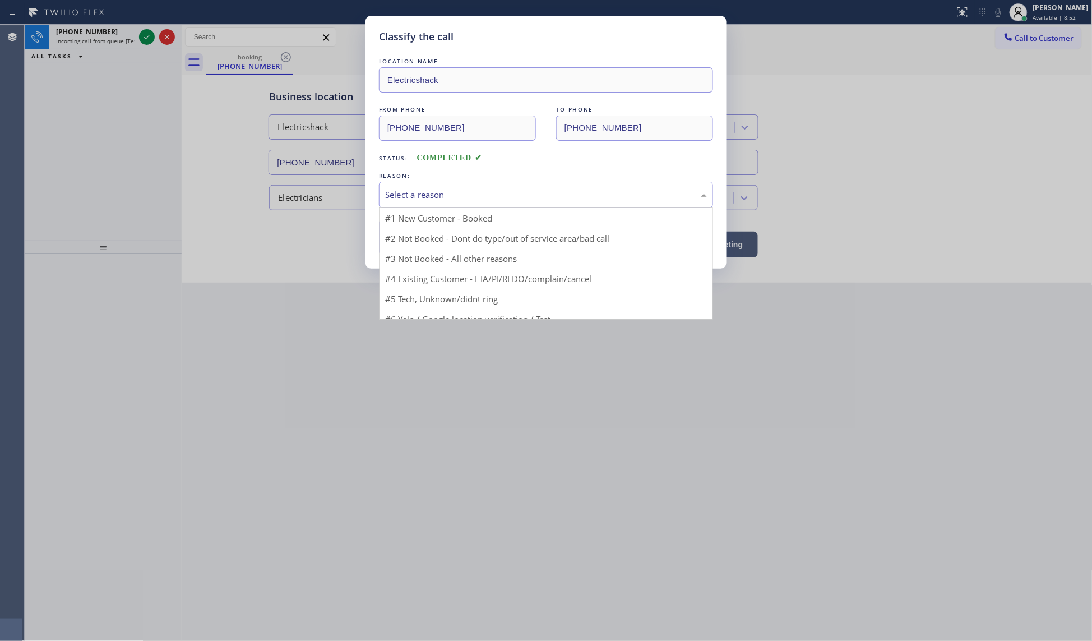
click at [412, 206] on div "Select a reason" at bounding box center [546, 195] width 334 height 26
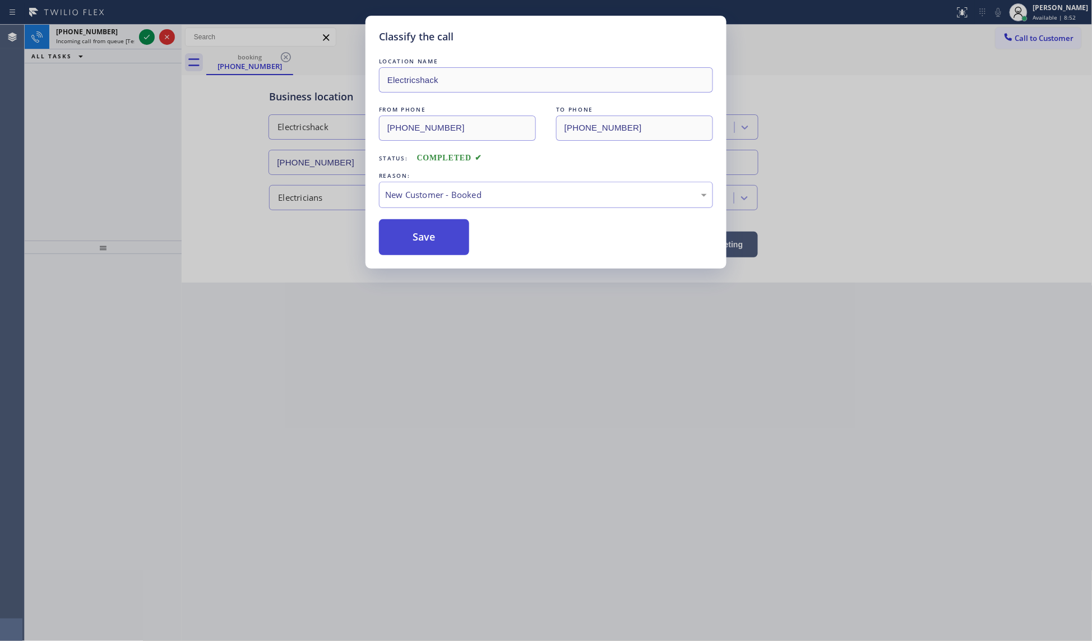
drag, startPoint x: 412, startPoint y: 225, endPoint x: 410, endPoint y: 233, distance: 8.0
click at [410, 233] on button "Save" at bounding box center [424, 237] width 90 height 36
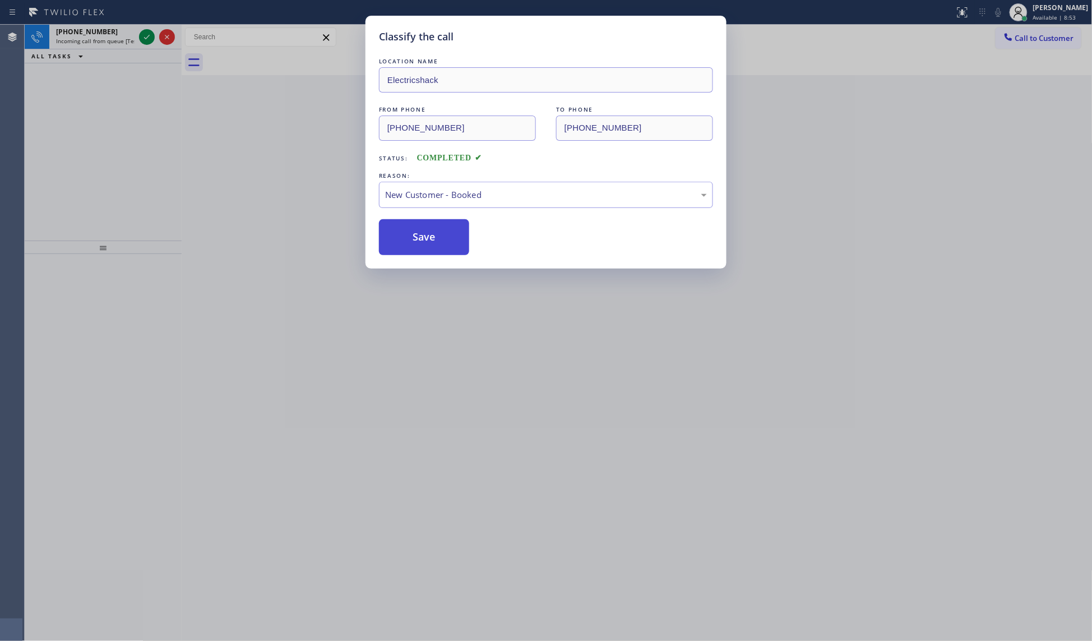
click at [410, 233] on button "Save" at bounding box center [424, 237] width 90 height 36
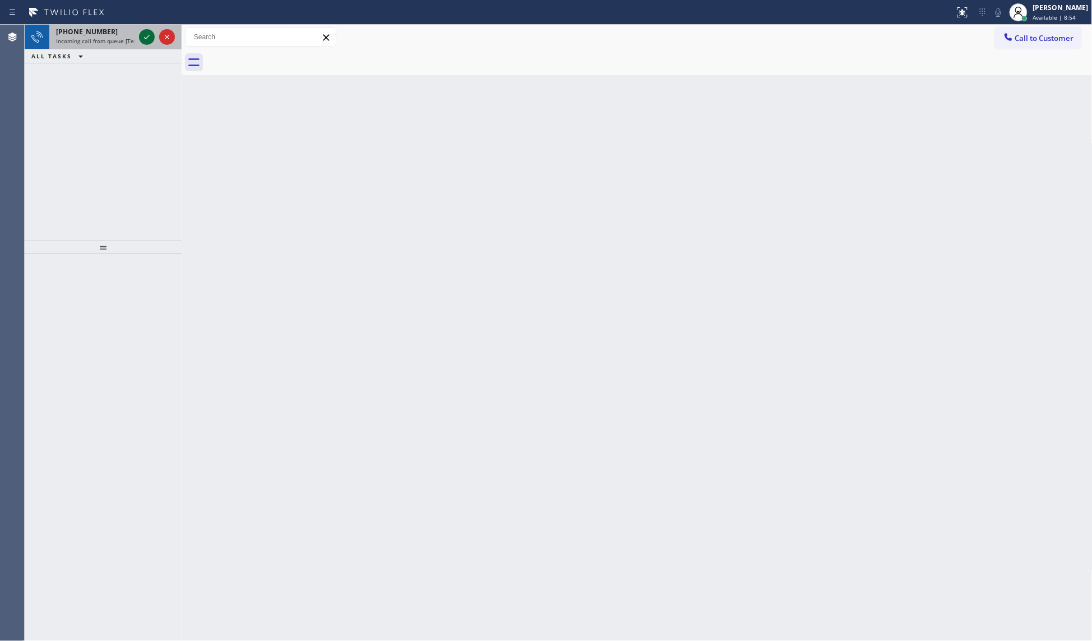
click at [144, 34] on icon at bounding box center [146, 36] width 13 height 13
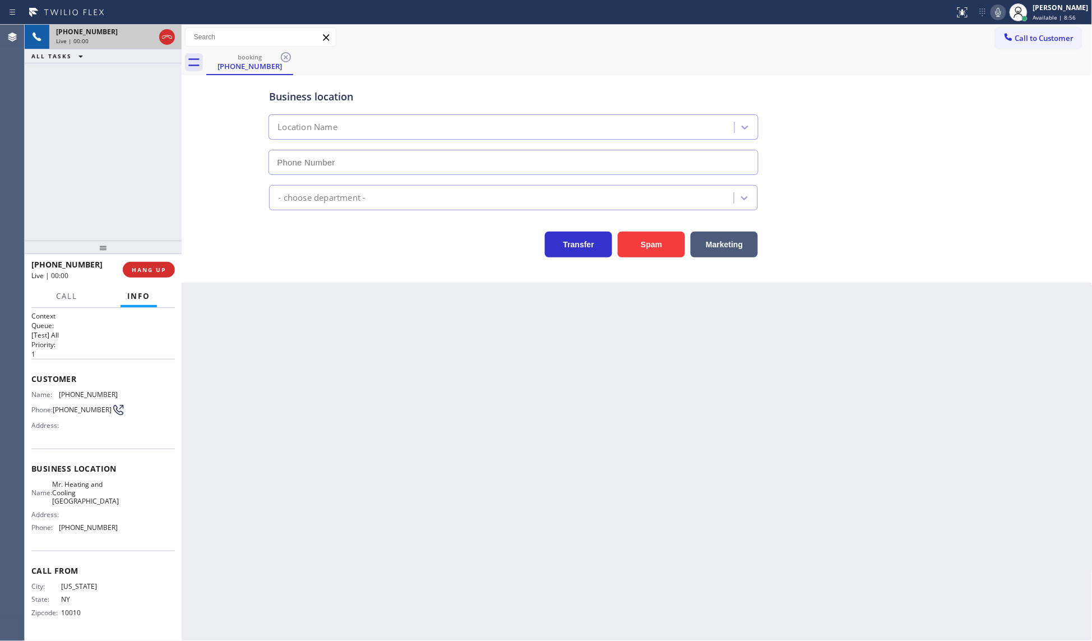
type input "[PHONE_NUMBER]"
click at [158, 275] on button "HANG UP" at bounding box center [149, 270] width 52 height 16
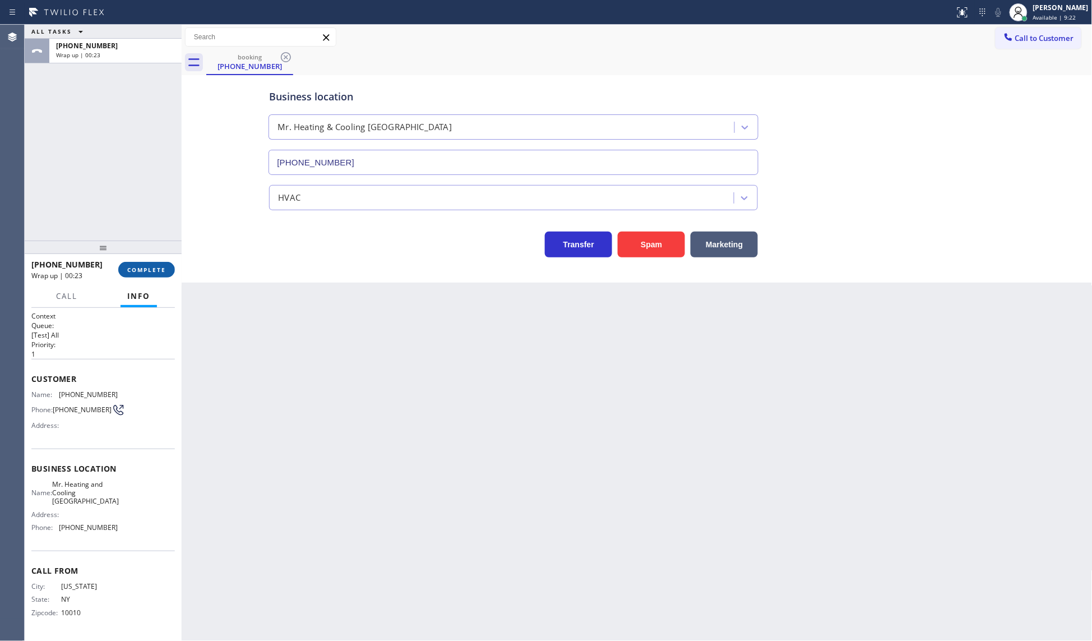
click at [124, 267] on button "COMPLETE" at bounding box center [146, 270] width 57 height 16
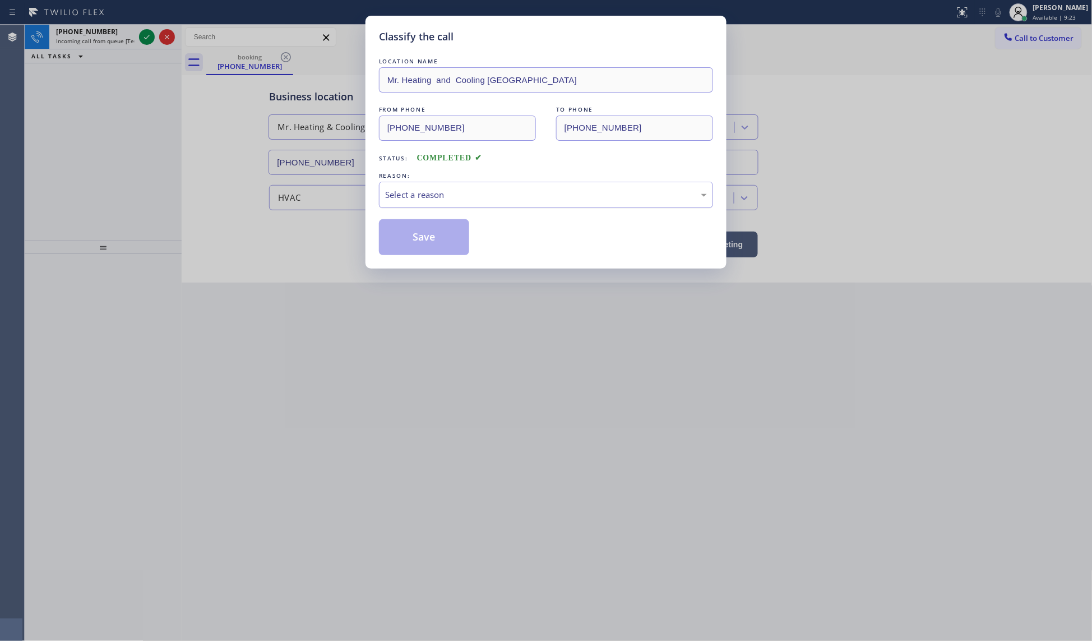
click at [441, 192] on div "Select a reason" at bounding box center [546, 194] width 322 height 13
click at [396, 244] on button "Save" at bounding box center [424, 237] width 90 height 36
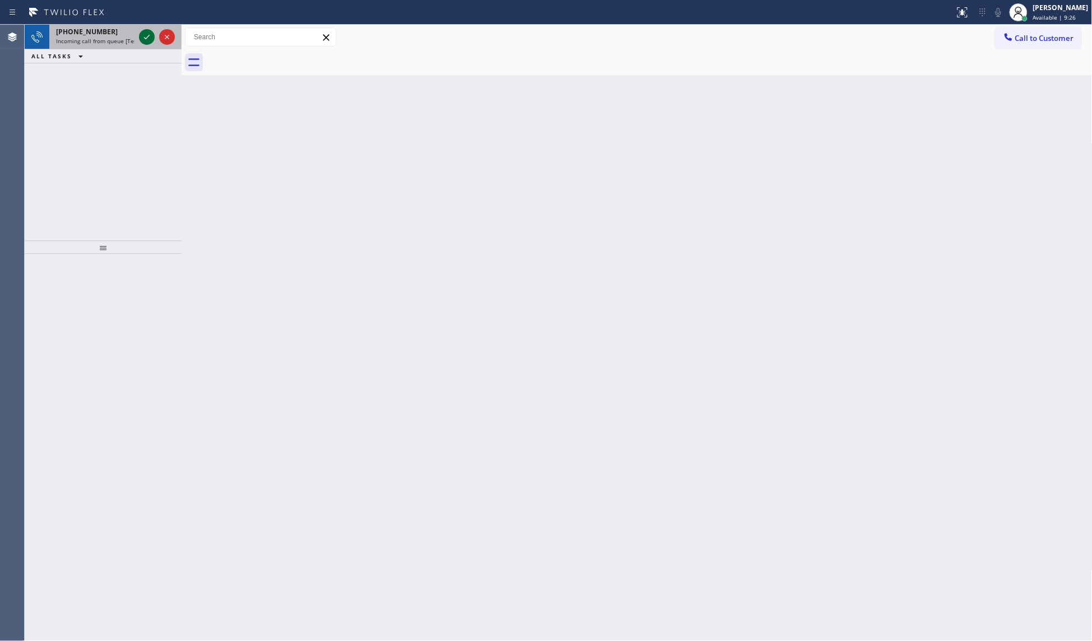
click at [143, 38] on icon at bounding box center [146, 36] width 13 height 13
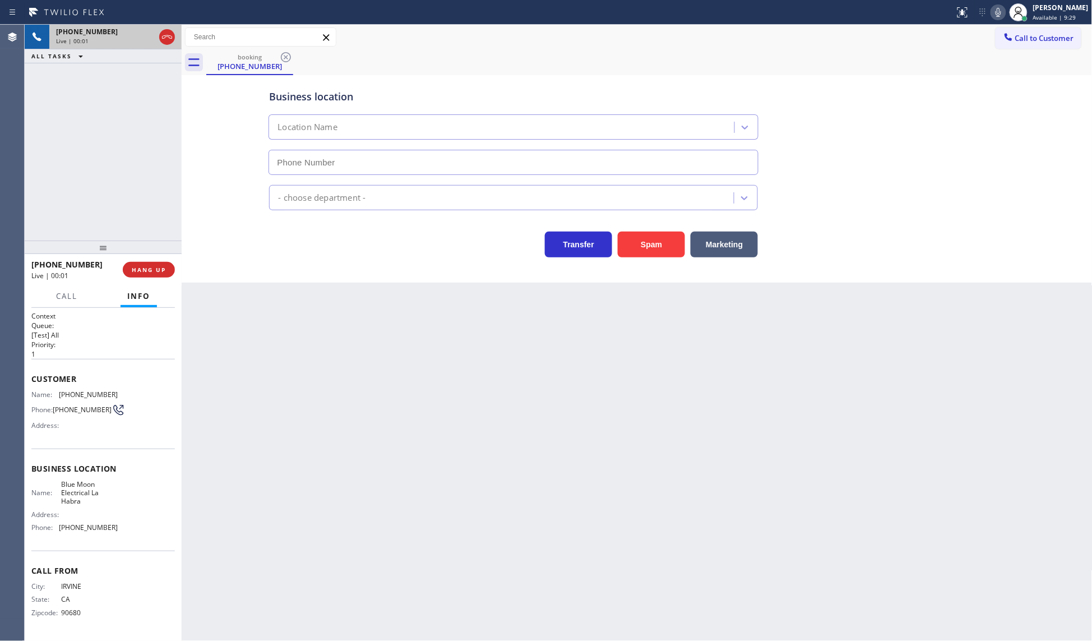
type input "[PHONE_NUMBER]"
click at [158, 262] on button "HANG UP" at bounding box center [149, 270] width 52 height 16
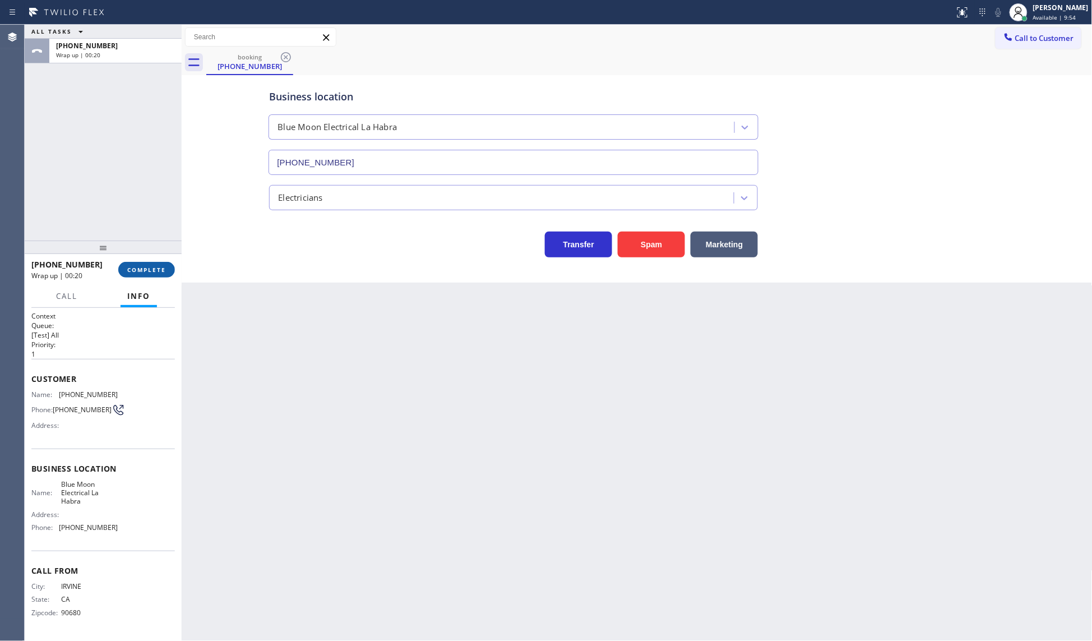
click at [150, 265] on button "COMPLETE" at bounding box center [146, 270] width 57 height 16
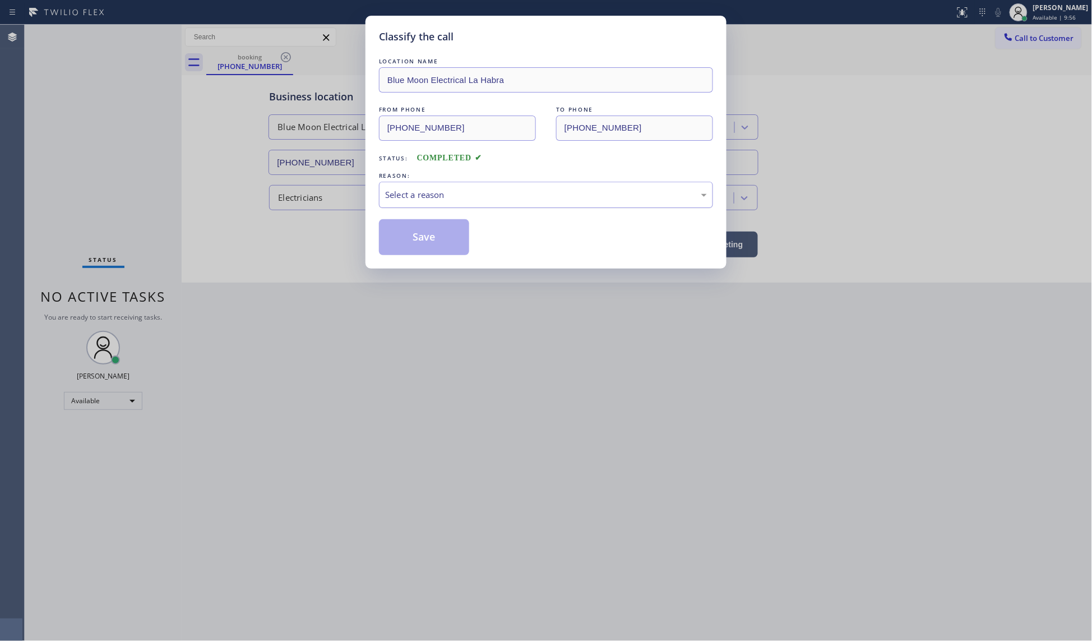
click at [484, 195] on div "Select a reason" at bounding box center [546, 194] width 322 height 13
click at [401, 233] on button "Save" at bounding box center [424, 237] width 90 height 36
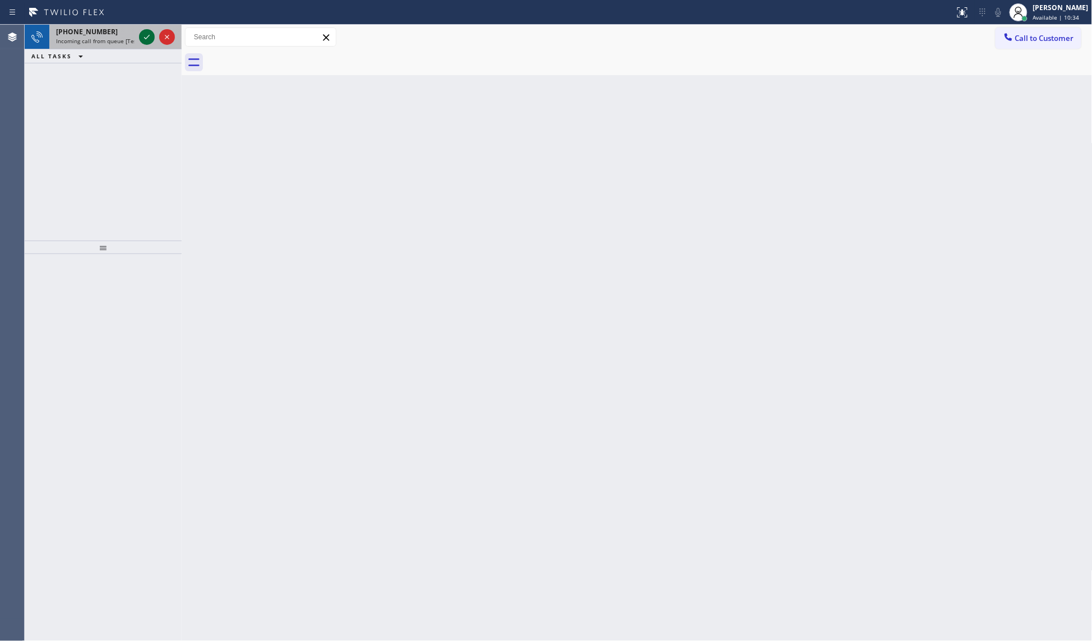
click at [146, 38] on icon at bounding box center [147, 37] width 6 height 4
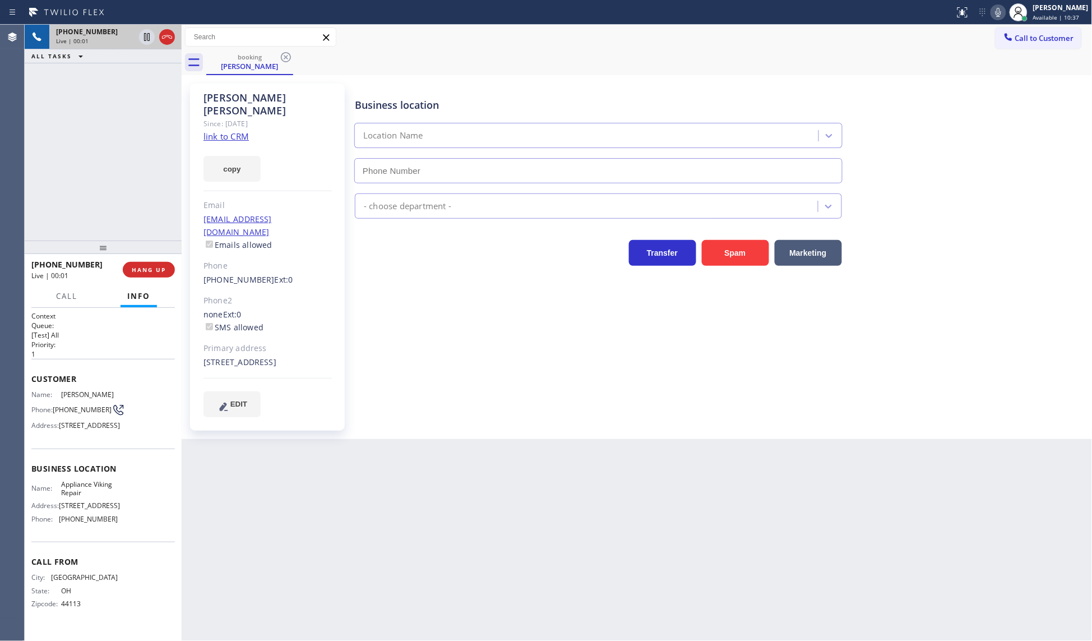
type input "[PHONE_NUMBER]"
click at [234, 131] on link "link to CRM" at bounding box center [225, 136] width 45 height 11
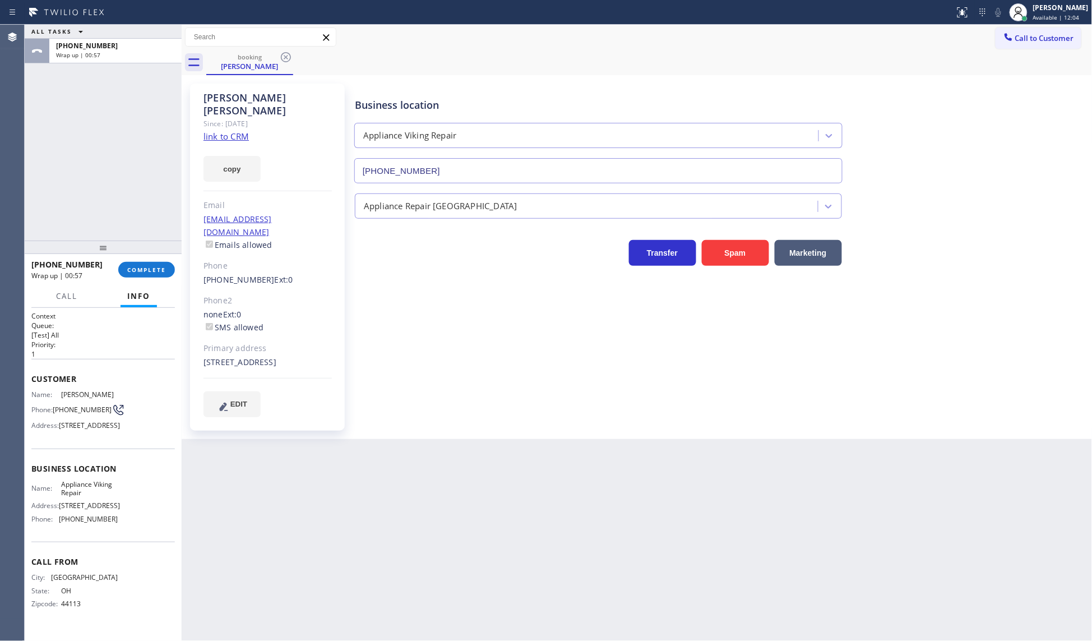
click at [144, 257] on div "[PHONE_NUMBER] Wrap up | 00:57 COMPLETE" at bounding box center [102, 269] width 143 height 29
click at [146, 266] on span "COMPLETE" at bounding box center [146, 270] width 39 height 8
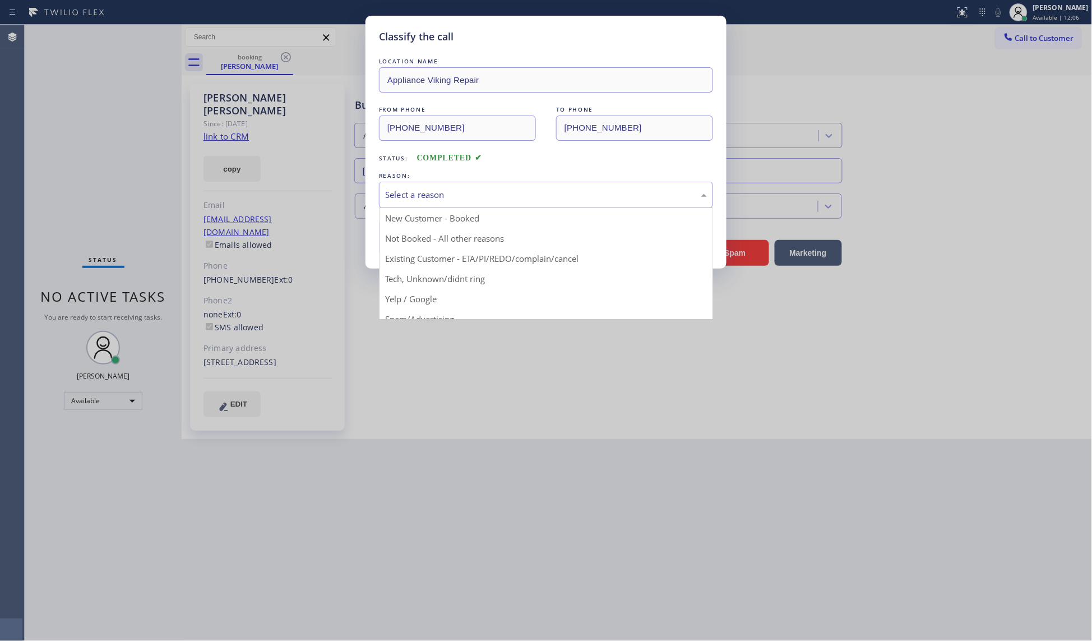
click at [401, 193] on div "Select a reason" at bounding box center [546, 194] width 322 height 13
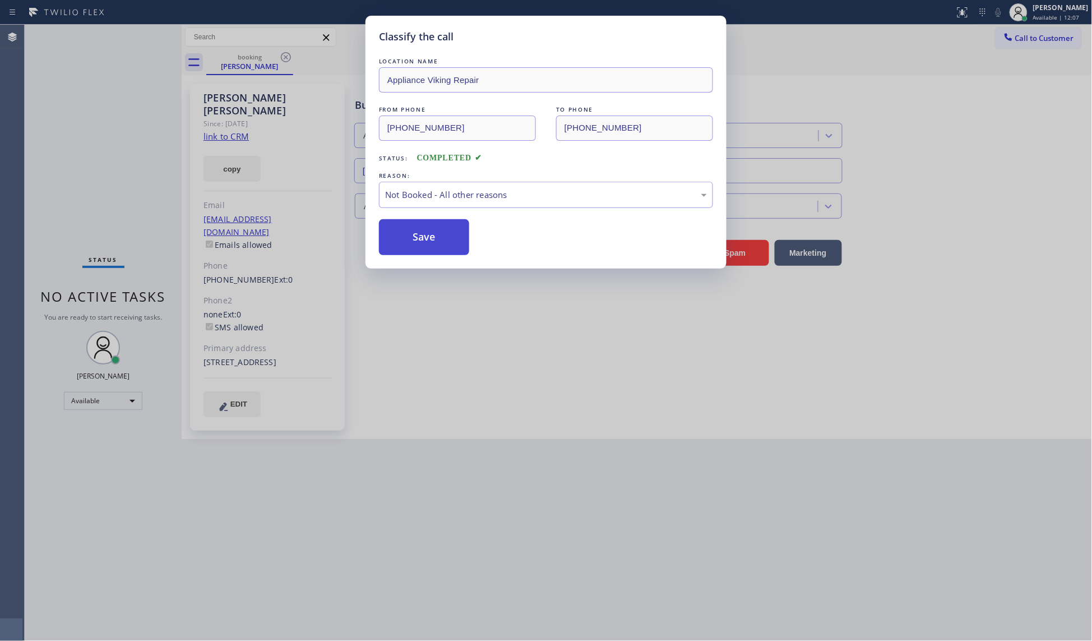
click at [405, 244] on button "Save" at bounding box center [424, 237] width 90 height 36
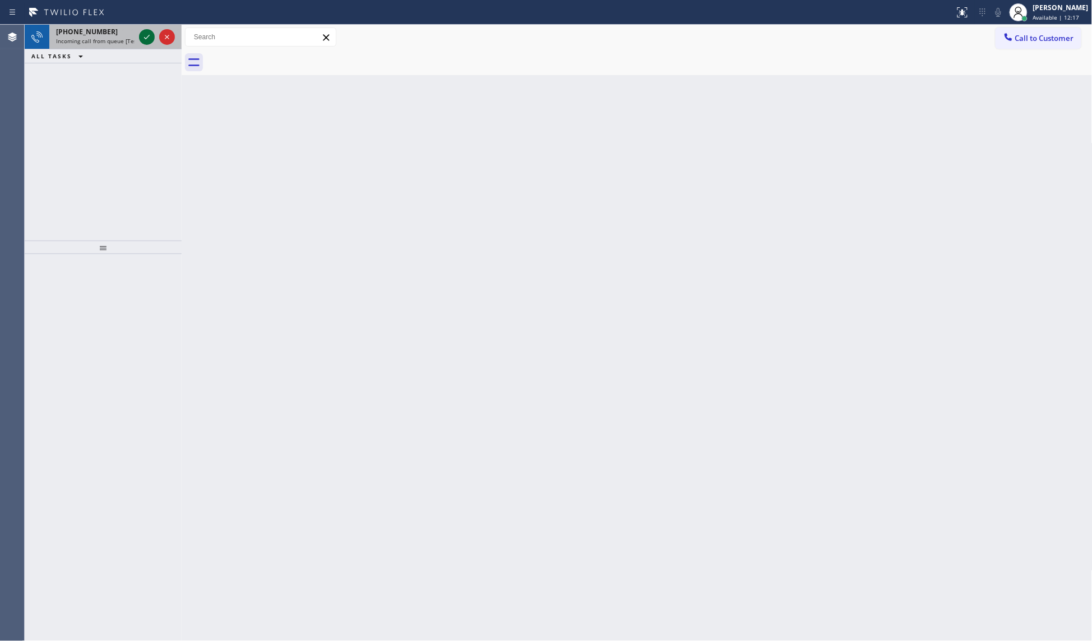
click at [152, 38] on icon at bounding box center [146, 36] width 13 height 13
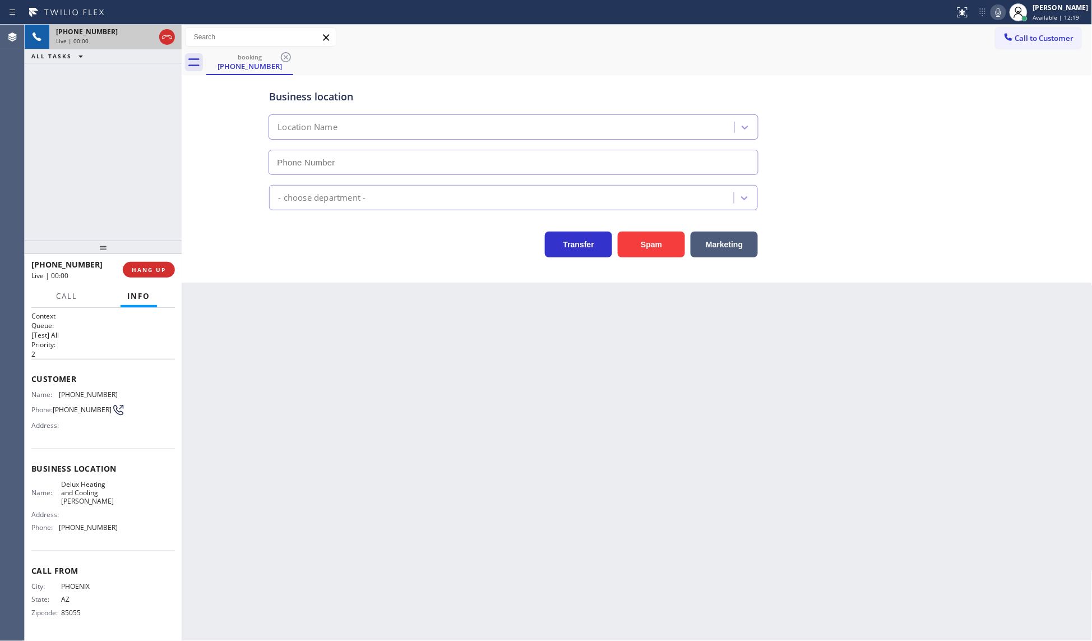
type input "[PHONE_NUMBER]"
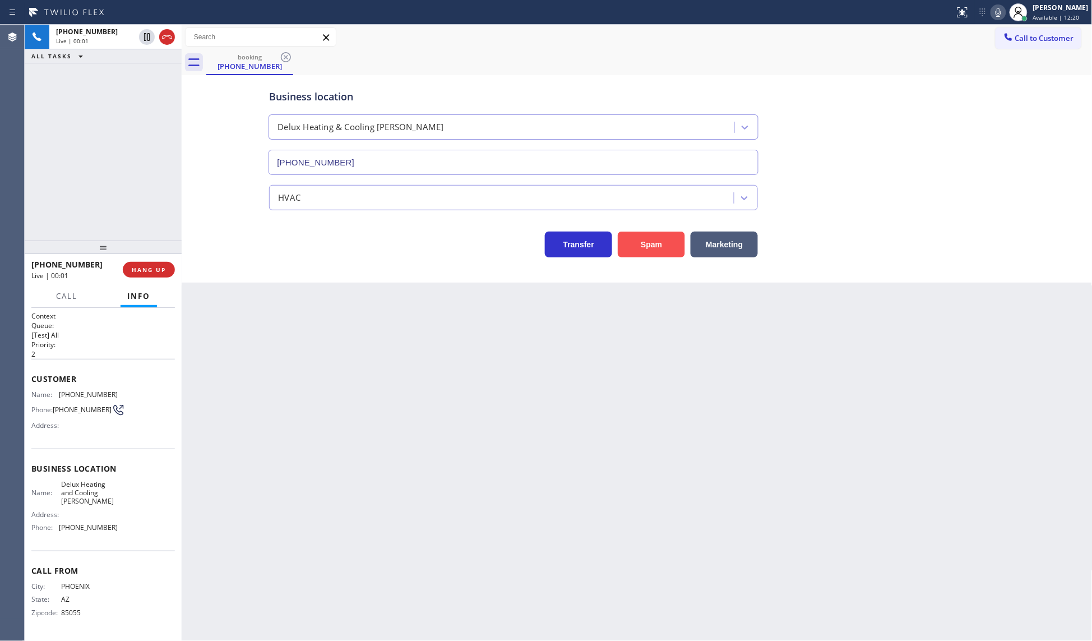
click at [629, 240] on button "Spam" at bounding box center [651, 244] width 67 height 26
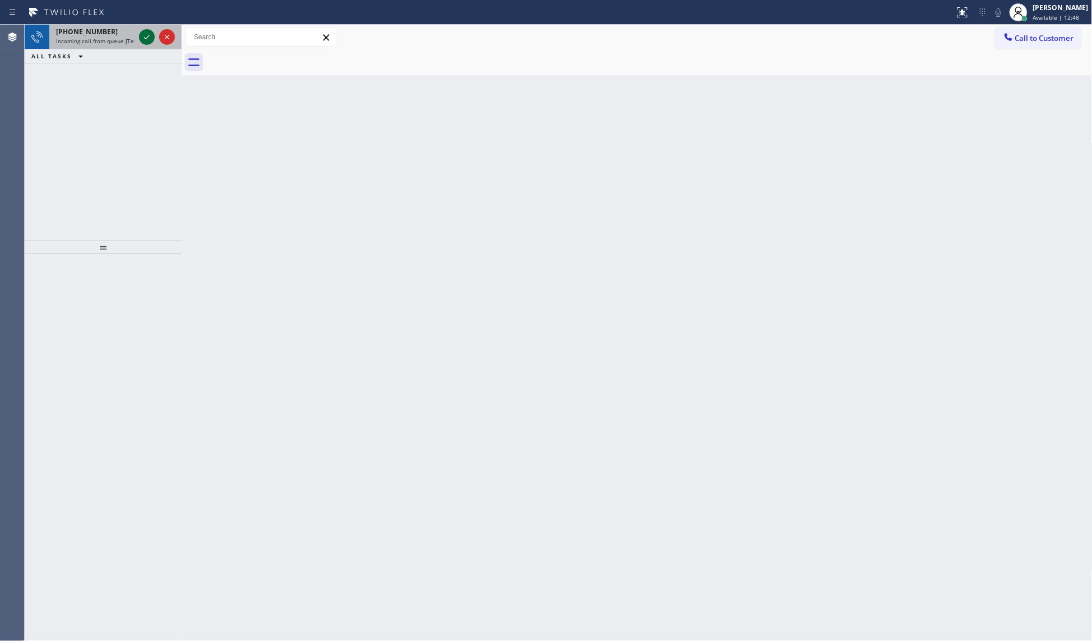
click at [140, 39] on icon at bounding box center [146, 36] width 13 height 13
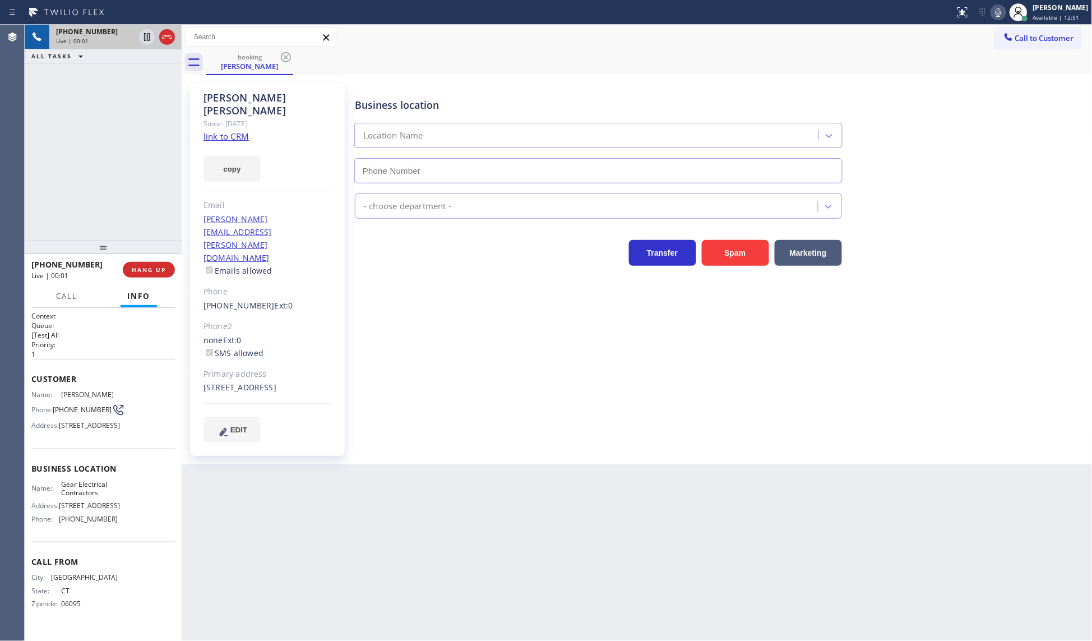
type input "[PHONE_NUMBER]"
click at [239, 131] on link "link to CRM" at bounding box center [225, 136] width 45 height 11
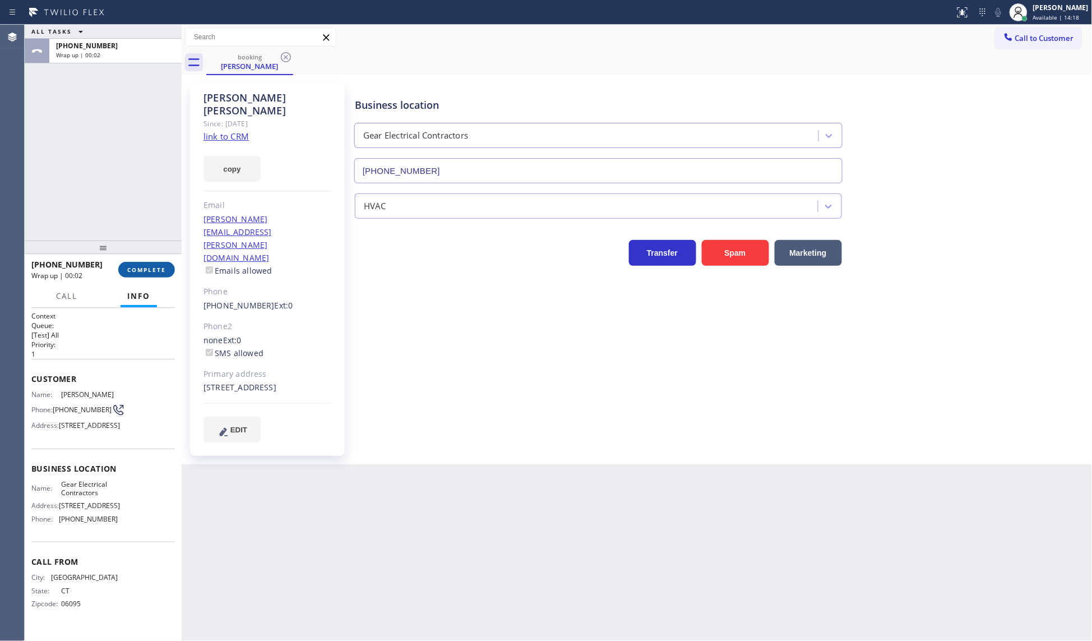
drag, startPoint x: 135, startPoint y: 265, endPoint x: 141, endPoint y: 274, distance: 10.9
click at [135, 265] on button "COMPLETE" at bounding box center [146, 270] width 57 height 16
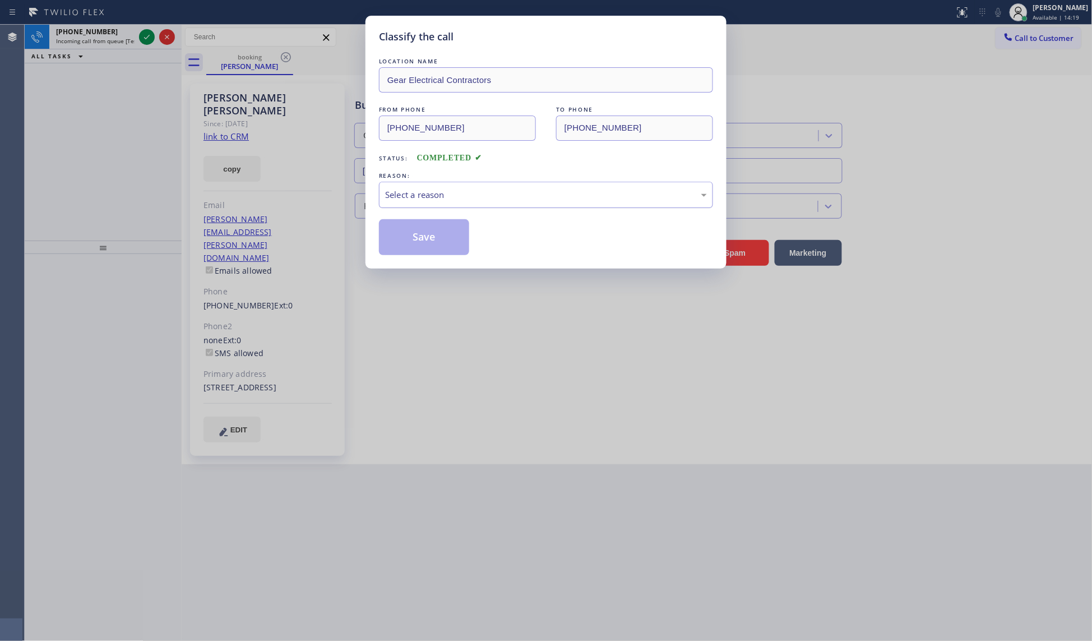
click at [444, 192] on div "Select a reason" at bounding box center [546, 194] width 322 height 13
click at [412, 237] on button "Save" at bounding box center [424, 237] width 90 height 36
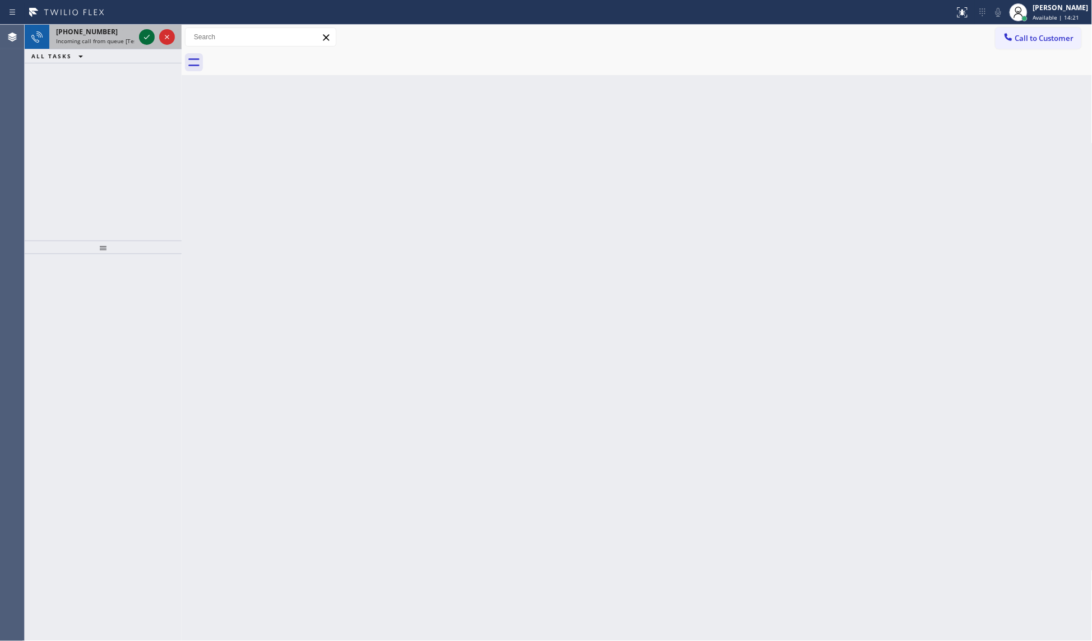
click at [146, 37] on icon at bounding box center [146, 36] width 13 height 13
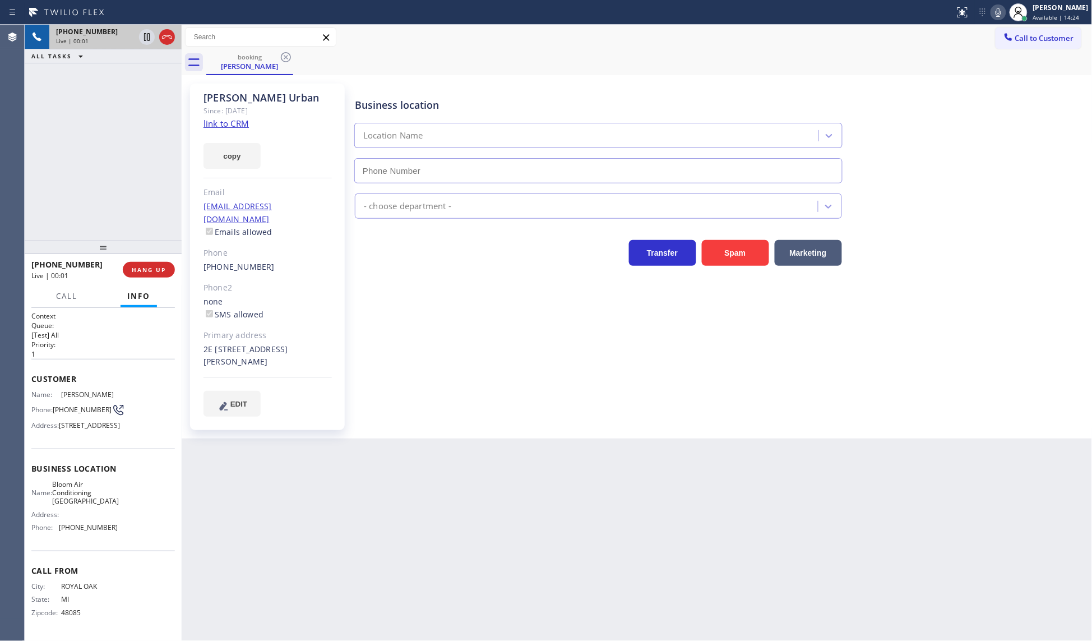
type input "[PHONE_NUMBER]"
click at [216, 118] on link "link to CRM" at bounding box center [225, 123] width 45 height 11
click at [135, 270] on span "HANG UP" at bounding box center [149, 270] width 34 height 8
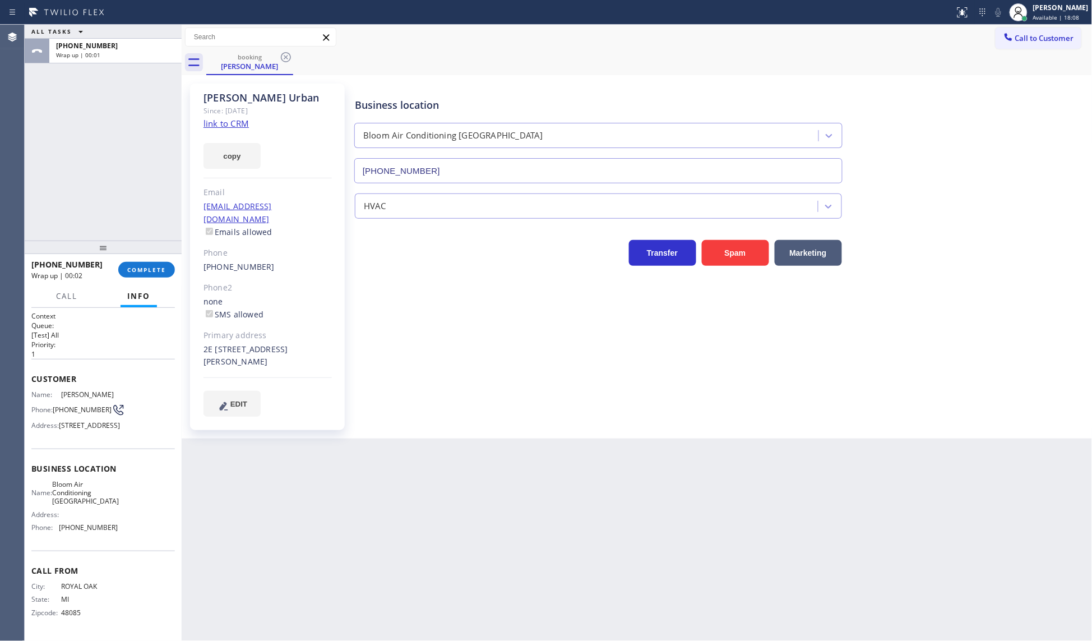
click at [147, 277] on div "[PHONE_NUMBER] Wrap up | 00:02 COMPLETE" at bounding box center [102, 269] width 143 height 29
click at [151, 270] on span "COMPLETE" at bounding box center [146, 270] width 39 height 8
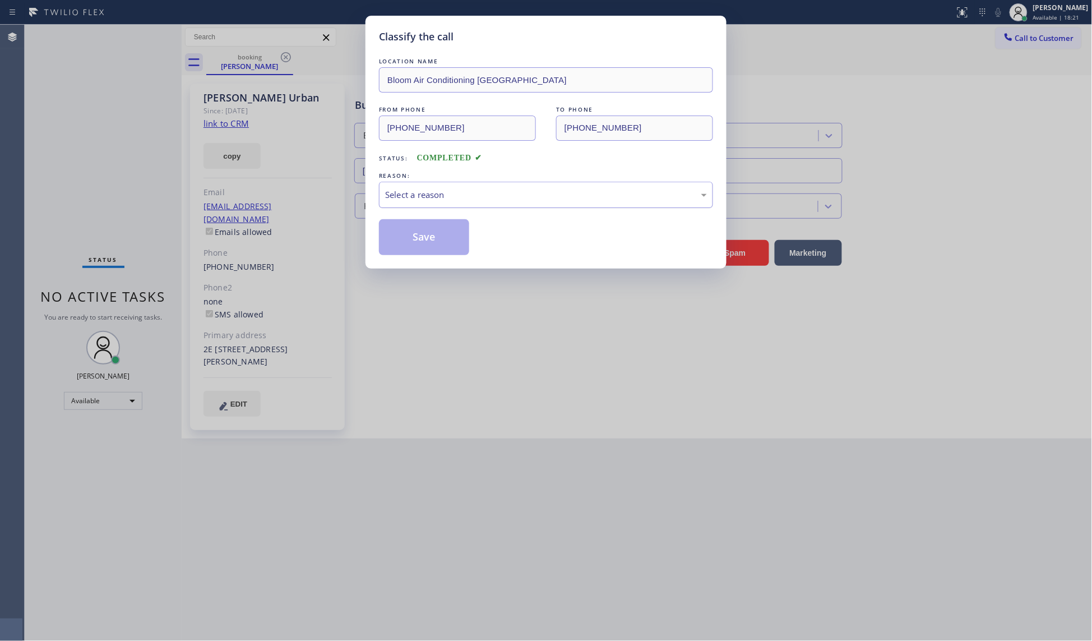
click at [439, 203] on div "Select a reason" at bounding box center [546, 195] width 334 height 26
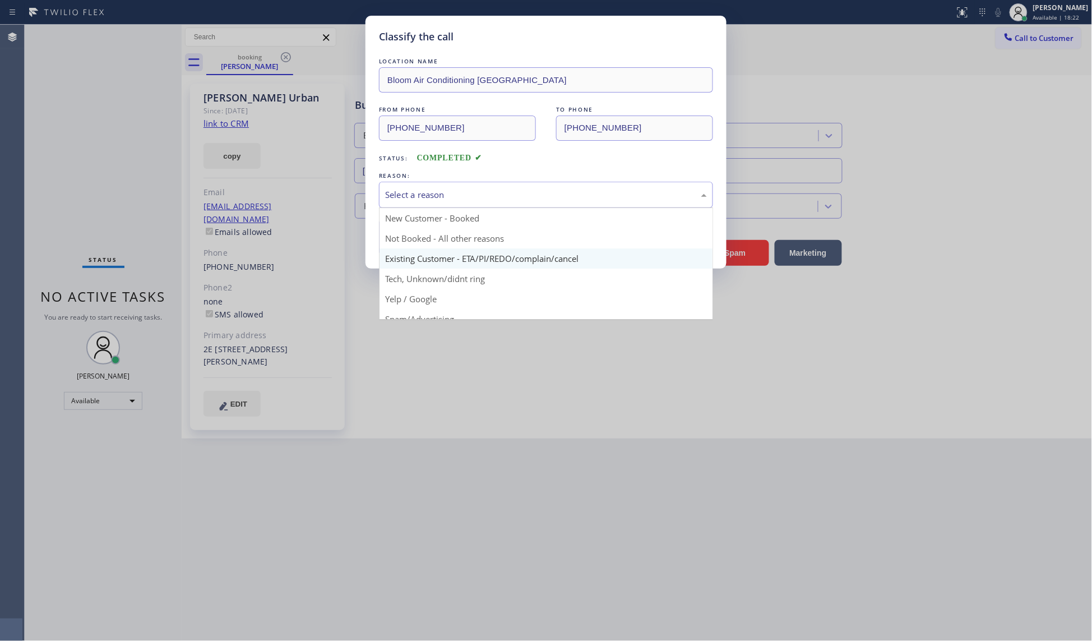
drag, startPoint x: 401, startPoint y: 261, endPoint x: 407, endPoint y: 252, distance: 10.4
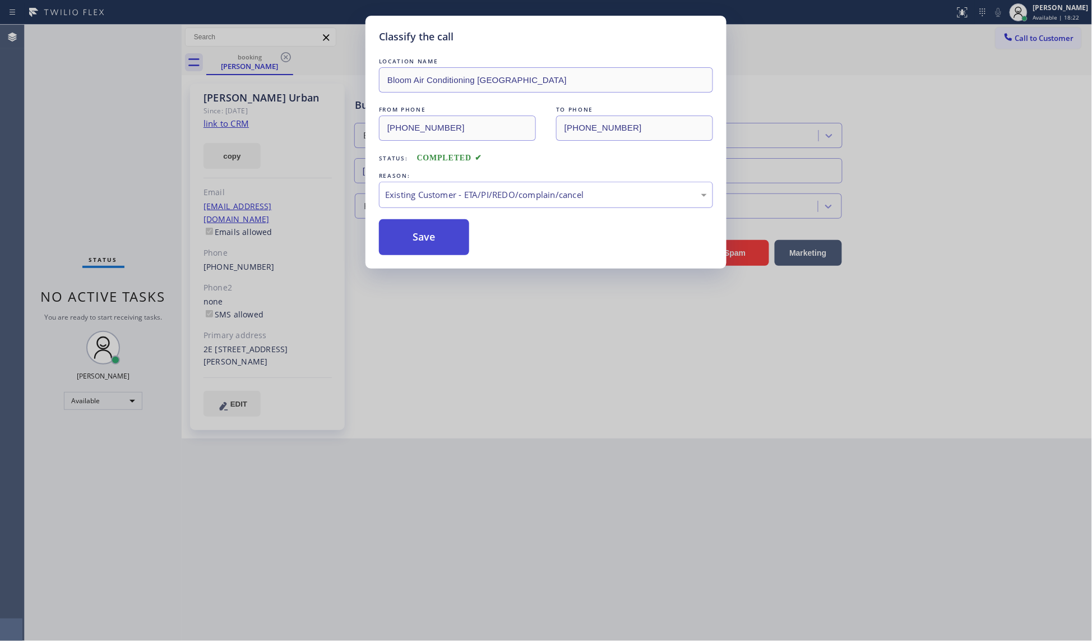
click at [413, 242] on button "Save" at bounding box center [424, 237] width 90 height 36
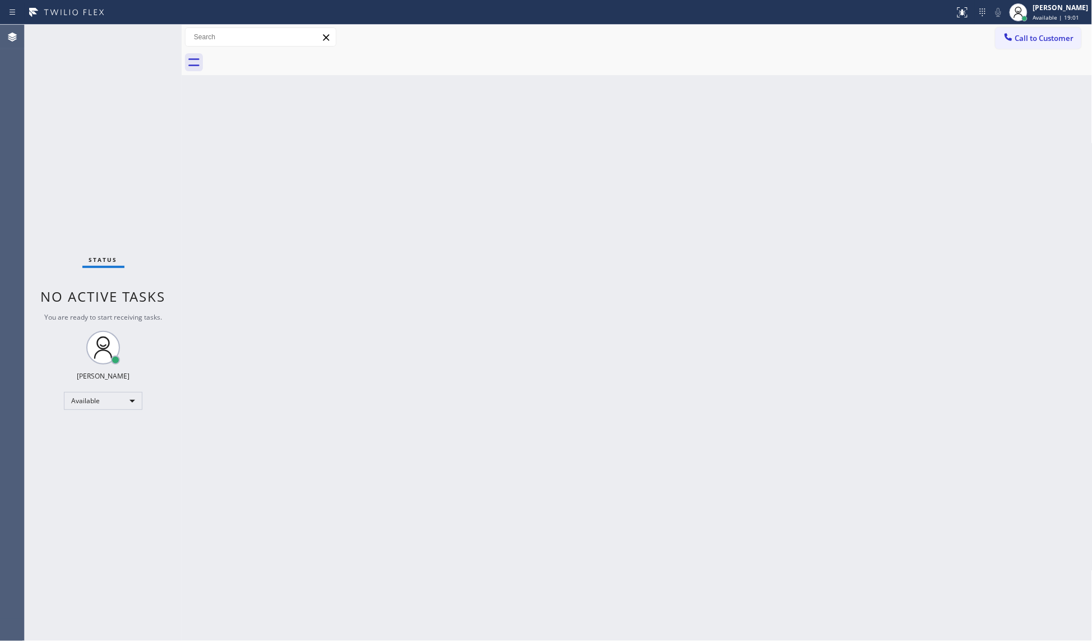
click at [161, 57] on div "Status No active tasks You are ready to start receiving tasks. JENIZA ALCAYDE A…" at bounding box center [103, 333] width 157 height 616
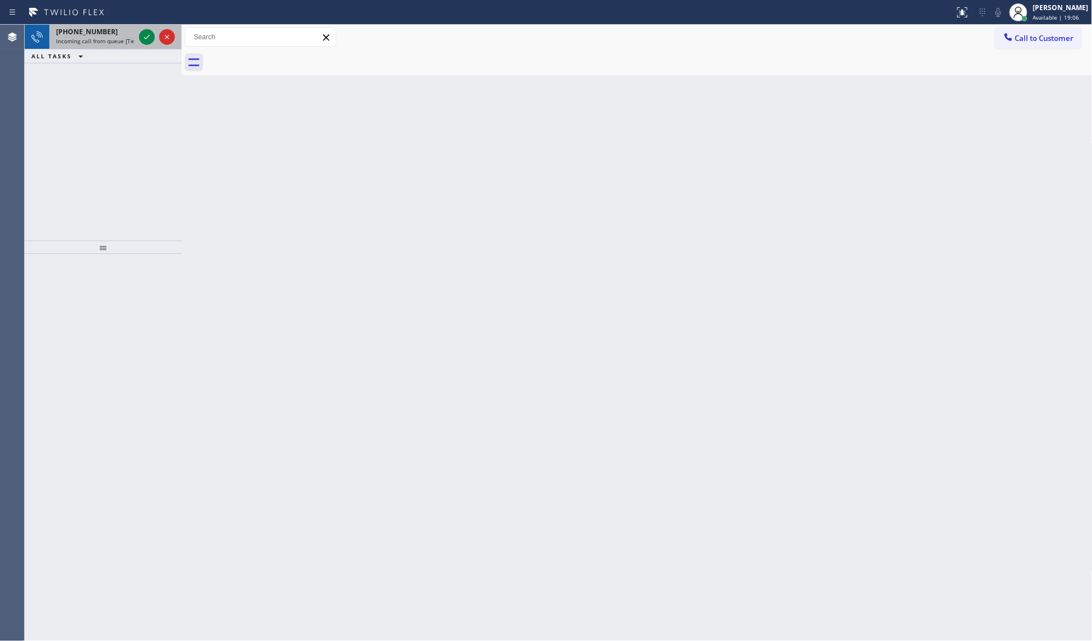
click at [146, 45] on div at bounding box center [157, 37] width 40 height 25
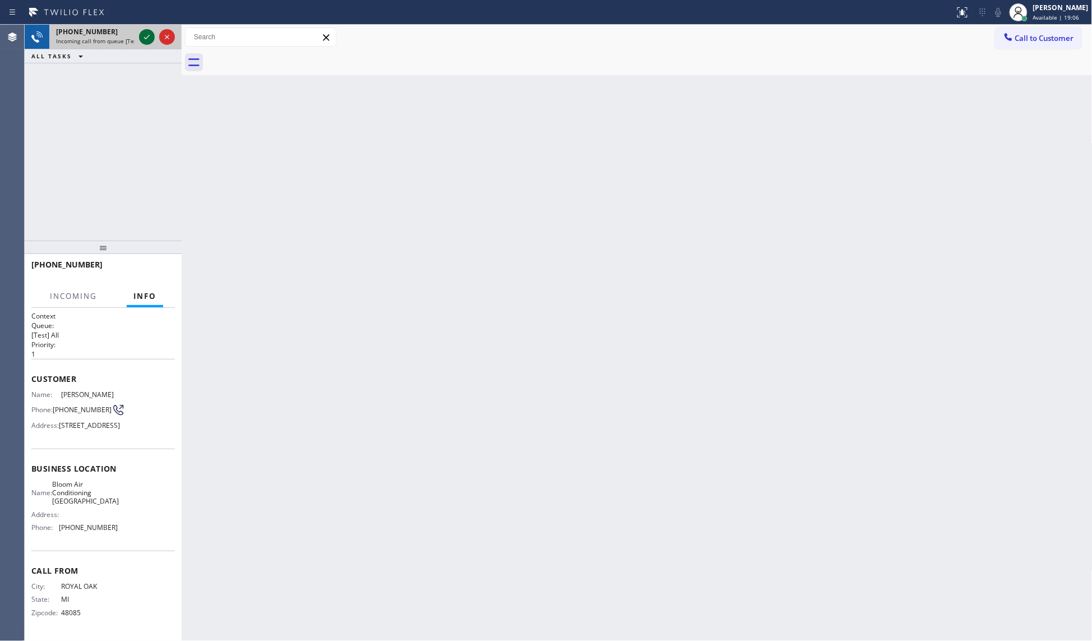
click at [149, 35] on icon at bounding box center [146, 36] width 13 height 13
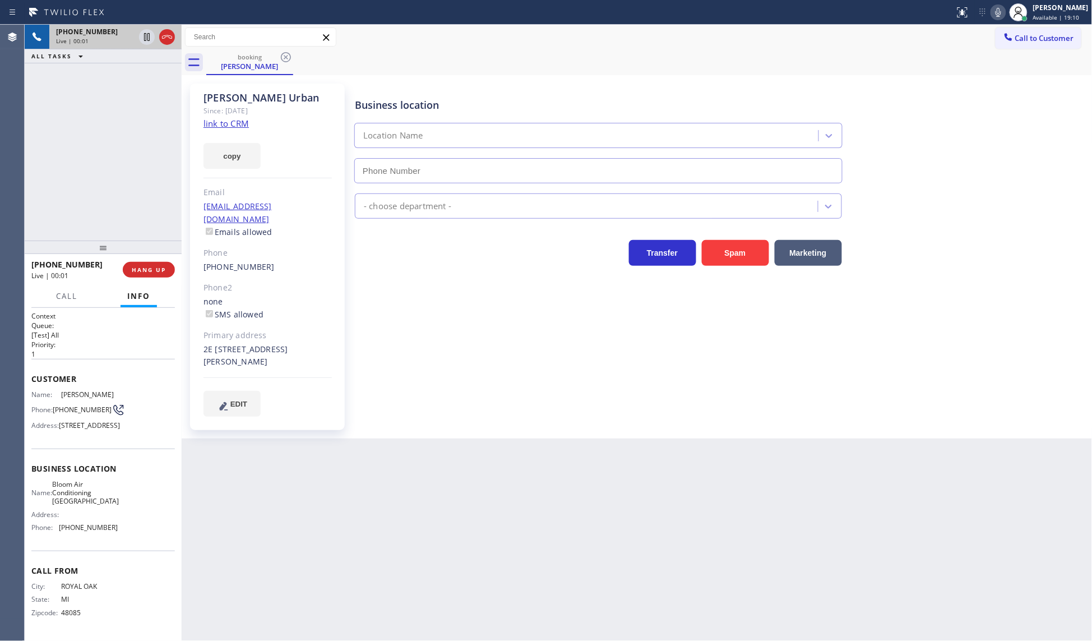
type input "[PHONE_NUMBER]"
drag, startPoint x: 302, startPoint y: 332, endPoint x: 332, endPoint y: 335, distance: 30.4
click at [332, 335] on div "[PERSON_NAME] Since: [DATE] link to CRM copy Email [EMAIL_ADDRESS][DOMAIN_NAME]…" at bounding box center [267, 257] width 155 height 346
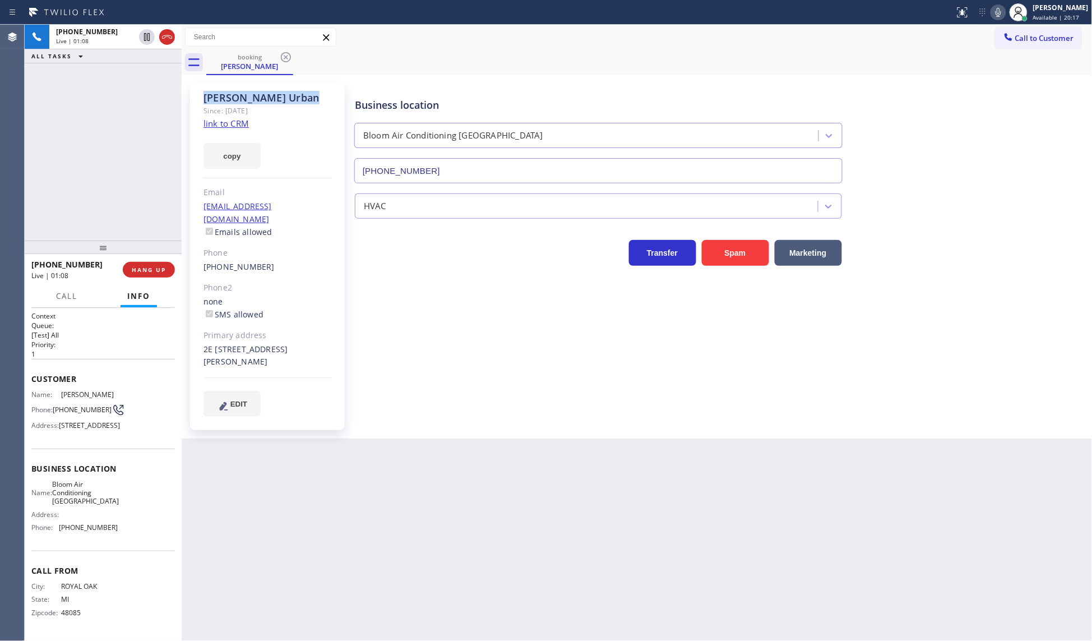
drag, startPoint x: 270, startPoint y: 93, endPoint x: 202, endPoint y: 92, distance: 67.3
click at [202, 92] on div "[PERSON_NAME] Since: [DATE] link to CRM copy Email [EMAIL_ADDRESS][DOMAIN_NAME]…" at bounding box center [267, 257] width 155 height 346
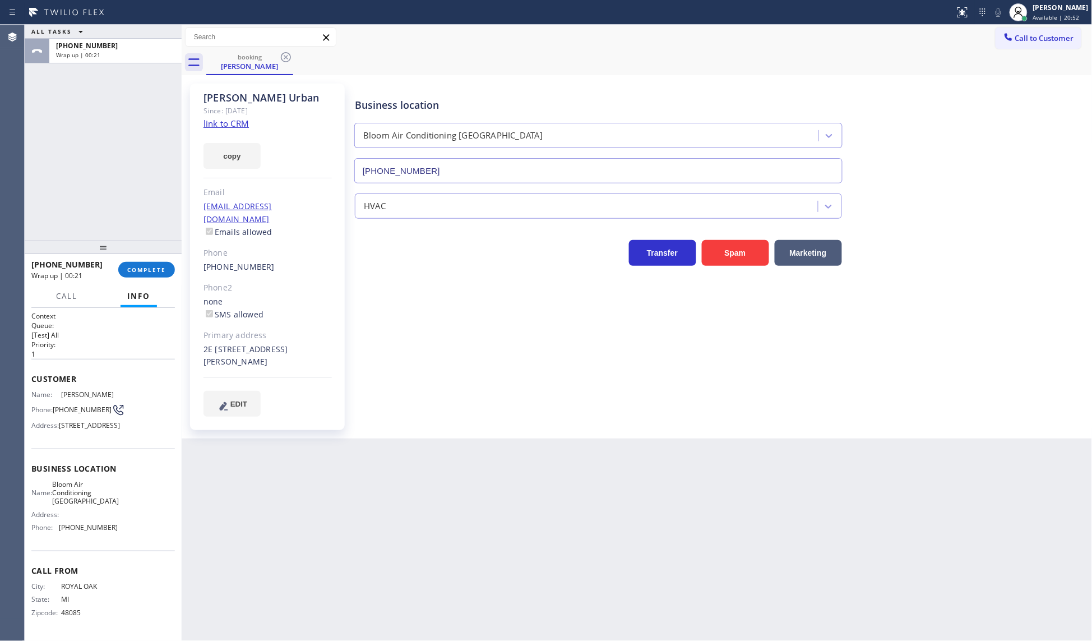
drag, startPoint x: 68, startPoint y: 126, endPoint x: 76, endPoint y: 101, distance: 26.4
click at [73, 111] on div "ALL TASKS ALL TASKS ACTIVE TASKS TASKS IN WRAP UP [PHONE_NUMBER] Wrap up | 00:21" at bounding box center [103, 133] width 157 height 216
click at [237, 123] on link "link to CRM" at bounding box center [225, 123] width 45 height 11
click at [150, 266] on span "COMPLETE" at bounding box center [146, 270] width 39 height 8
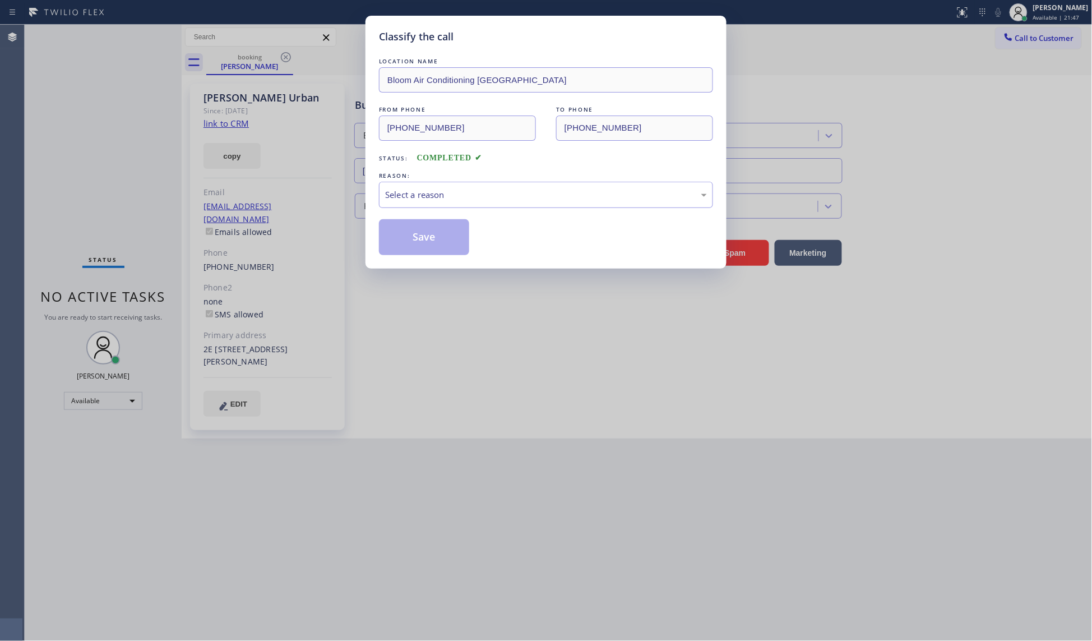
click at [371, 185] on div "Classify the call LOCATION NAME Bloom Air Conditioning [GEOGRAPHIC_DATA] FROM P…" at bounding box center [545, 142] width 361 height 253
click at [414, 197] on div "Select a reason" at bounding box center [546, 194] width 322 height 13
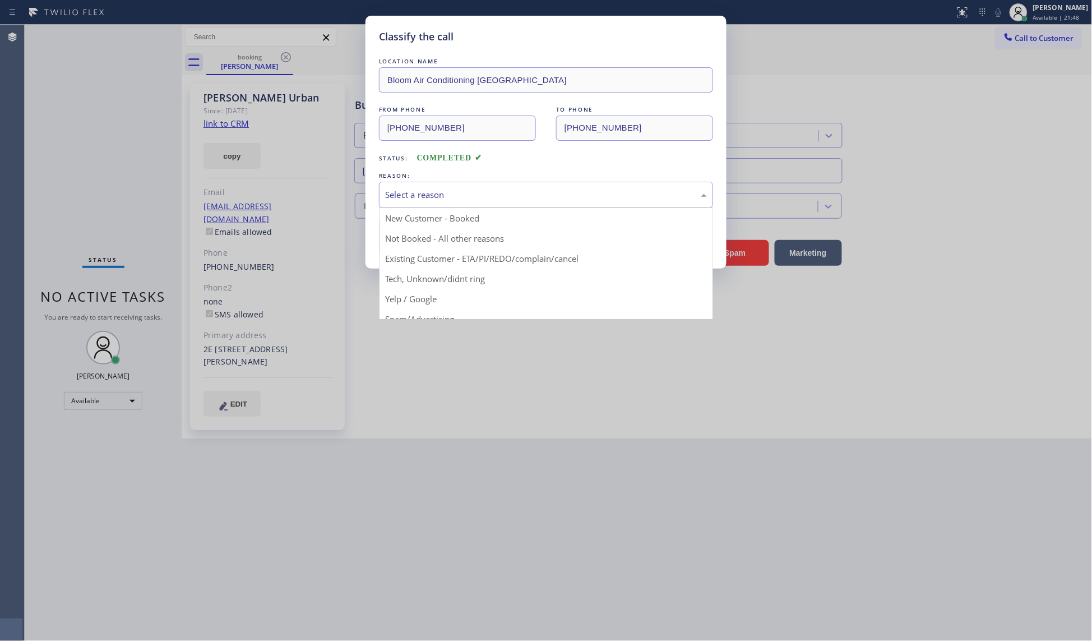
drag, startPoint x: 428, startPoint y: 257, endPoint x: 430, endPoint y: 247, distance: 10.5
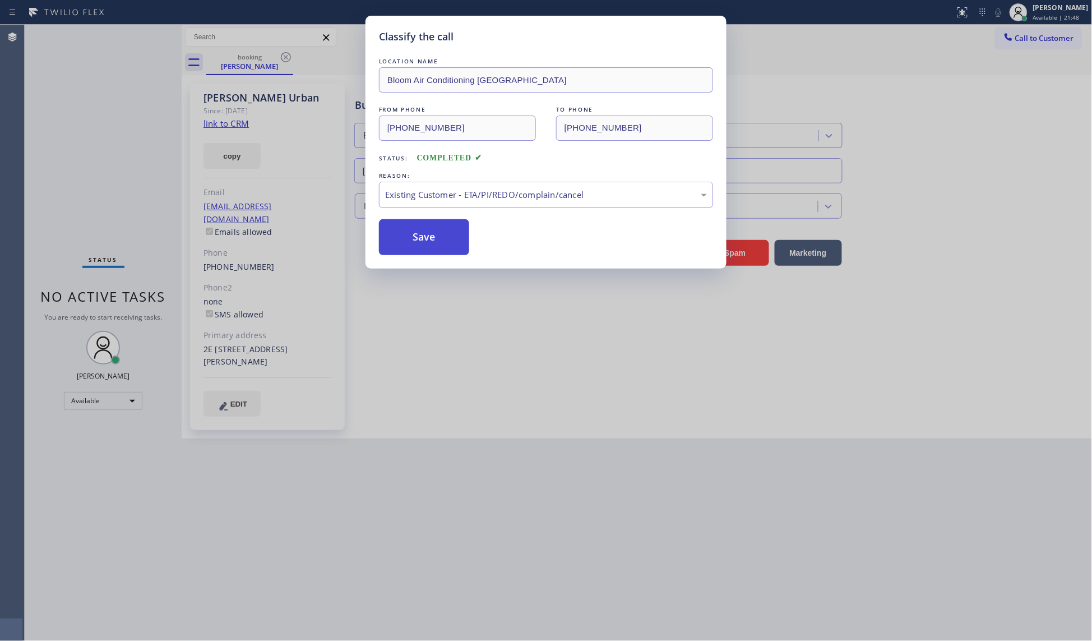
click at [433, 236] on button "Save" at bounding box center [424, 237] width 90 height 36
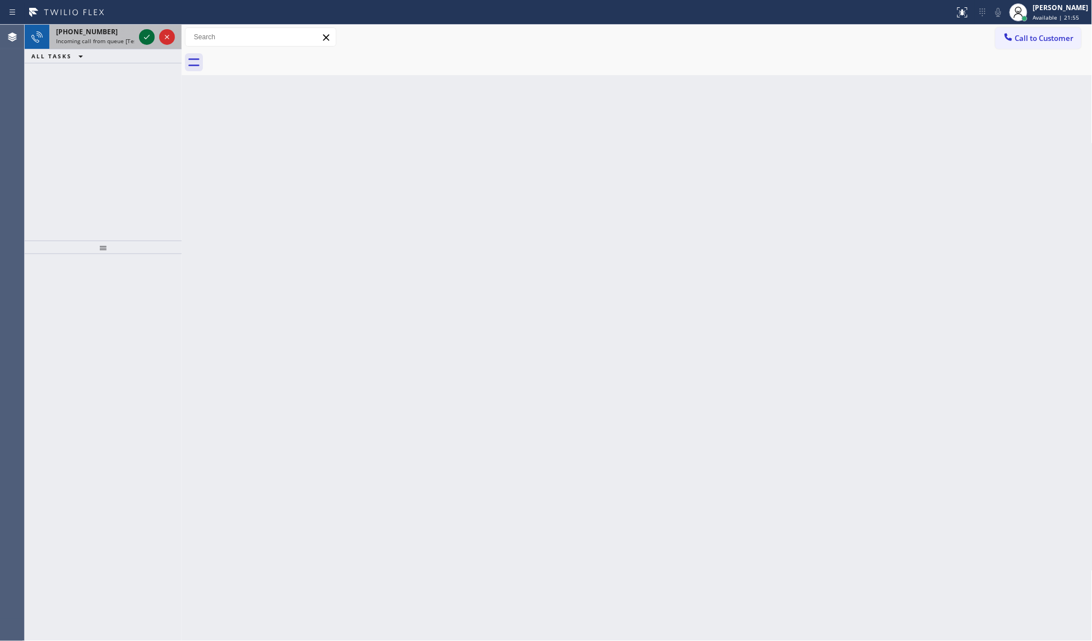
drag, startPoint x: 139, startPoint y: 31, endPoint x: 150, endPoint y: 38, distance: 12.3
click at [141, 33] on div at bounding box center [147, 36] width 16 height 13
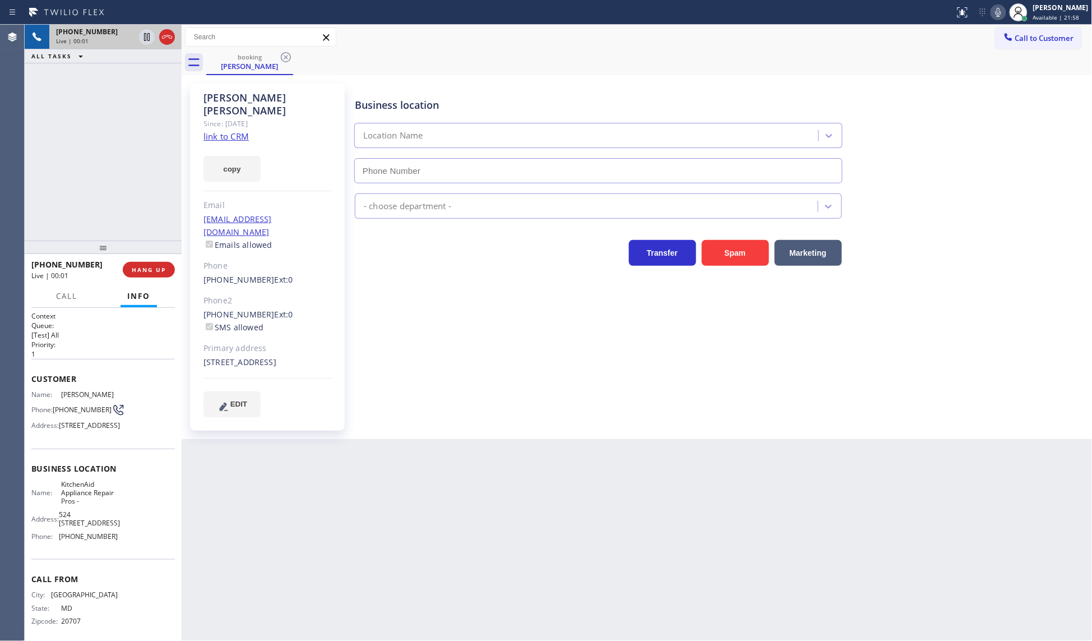
type input "[PHONE_NUMBER]"
click at [239, 131] on link "link to CRM" at bounding box center [225, 136] width 45 height 11
click at [147, 36] on icon at bounding box center [146, 36] width 13 height 13
click at [998, 17] on icon at bounding box center [998, 12] width 13 height 13
click at [144, 39] on icon at bounding box center [146, 36] width 13 height 13
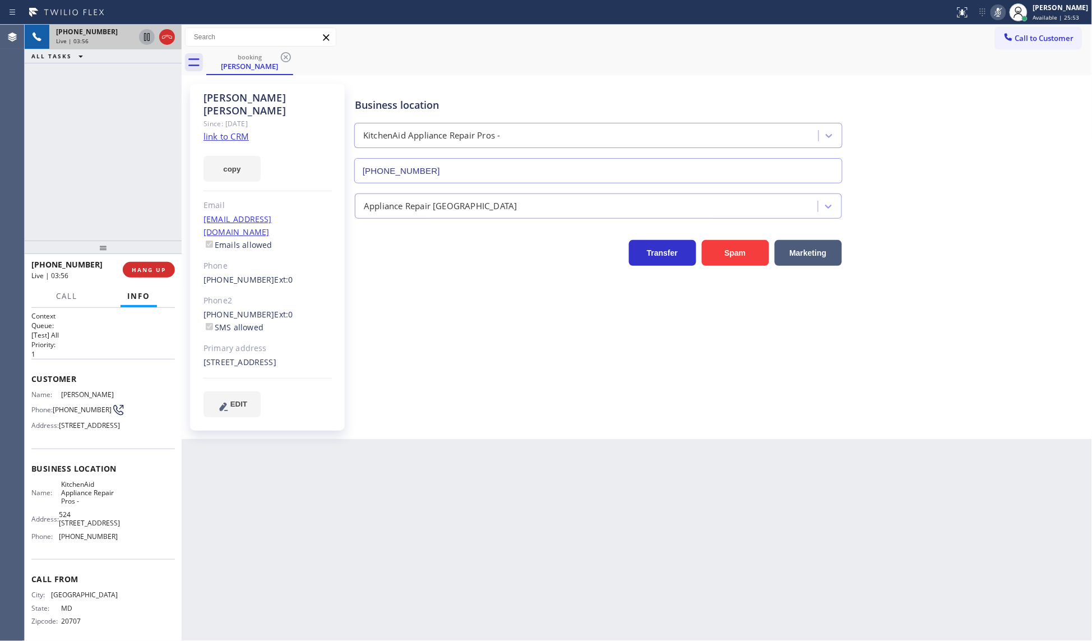
click at [999, 14] on icon at bounding box center [998, 12] width 13 height 13
click at [126, 262] on button "COMPLETE" at bounding box center [146, 270] width 57 height 16
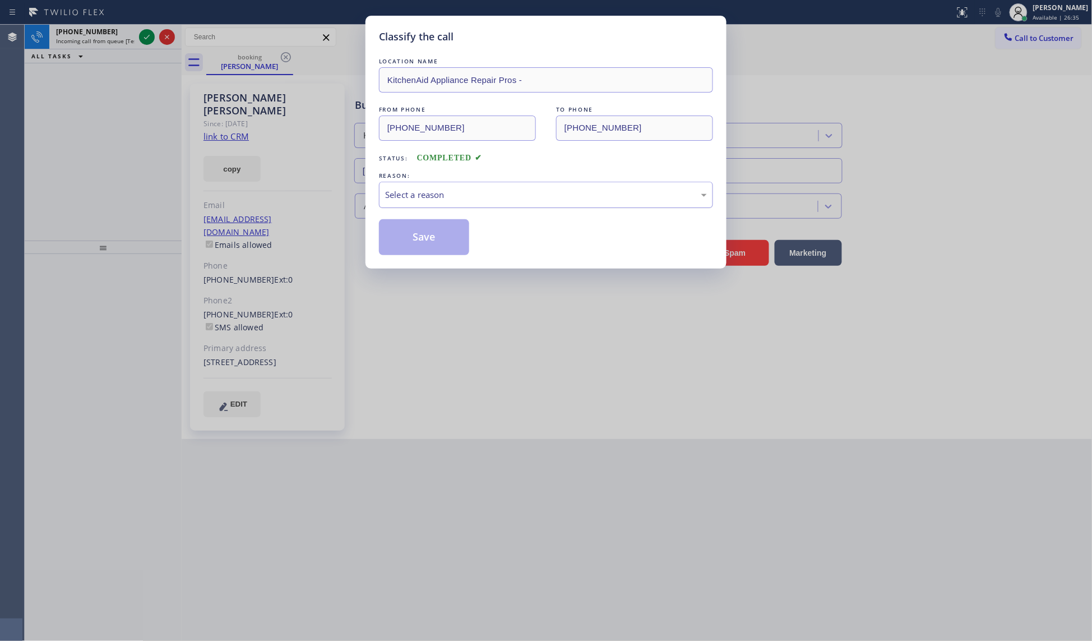
click at [506, 189] on div "Select a reason" at bounding box center [546, 194] width 322 height 13
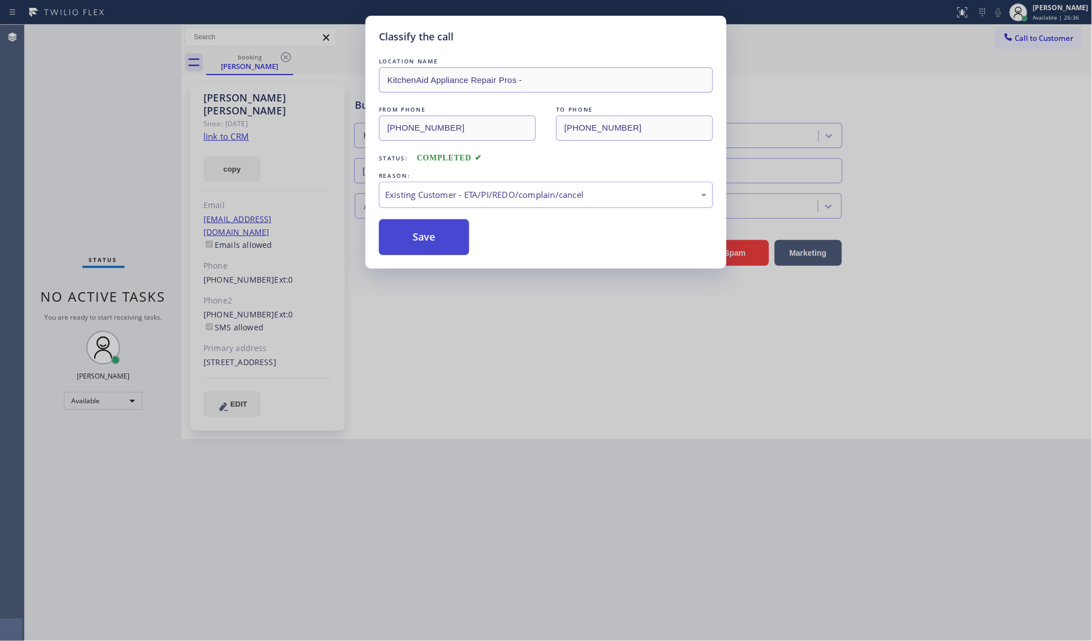
click at [427, 233] on button "Save" at bounding box center [424, 237] width 90 height 36
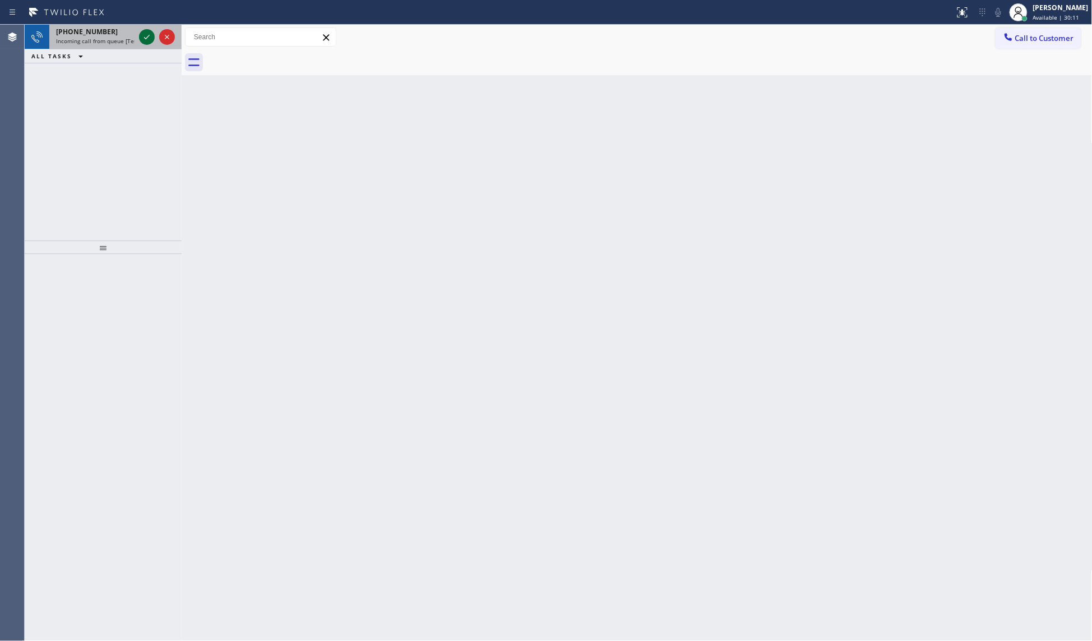
click at [150, 37] on icon at bounding box center [146, 36] width 13 height 13
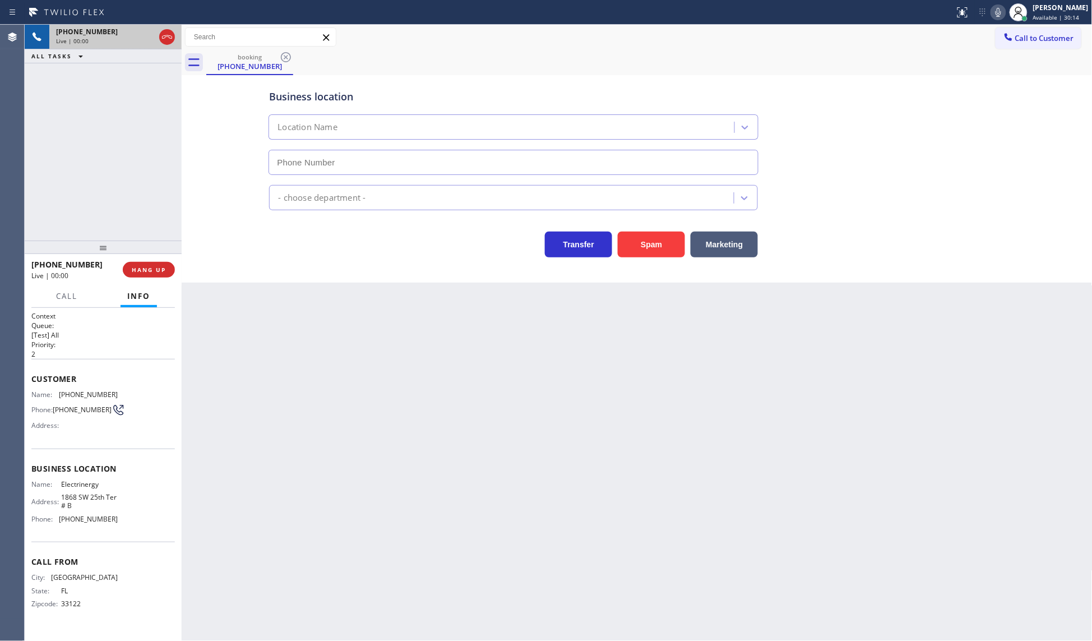
type input "[PHONE_NUMBER]"
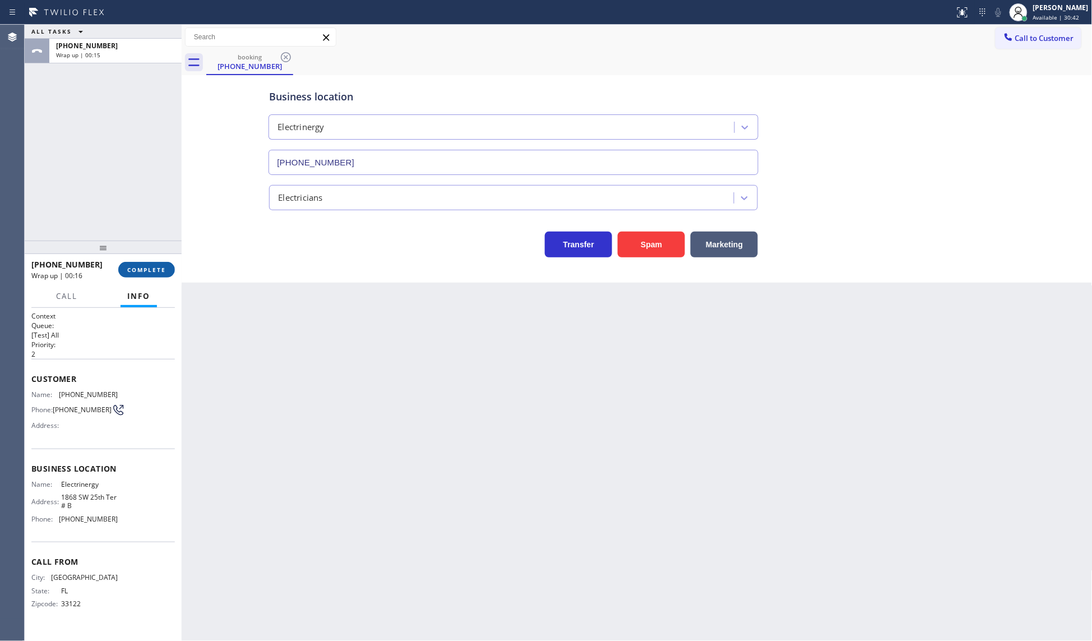
click at [141, 268] on span "COMPLETE" at bounding box center [146, 270] width 39 height 8
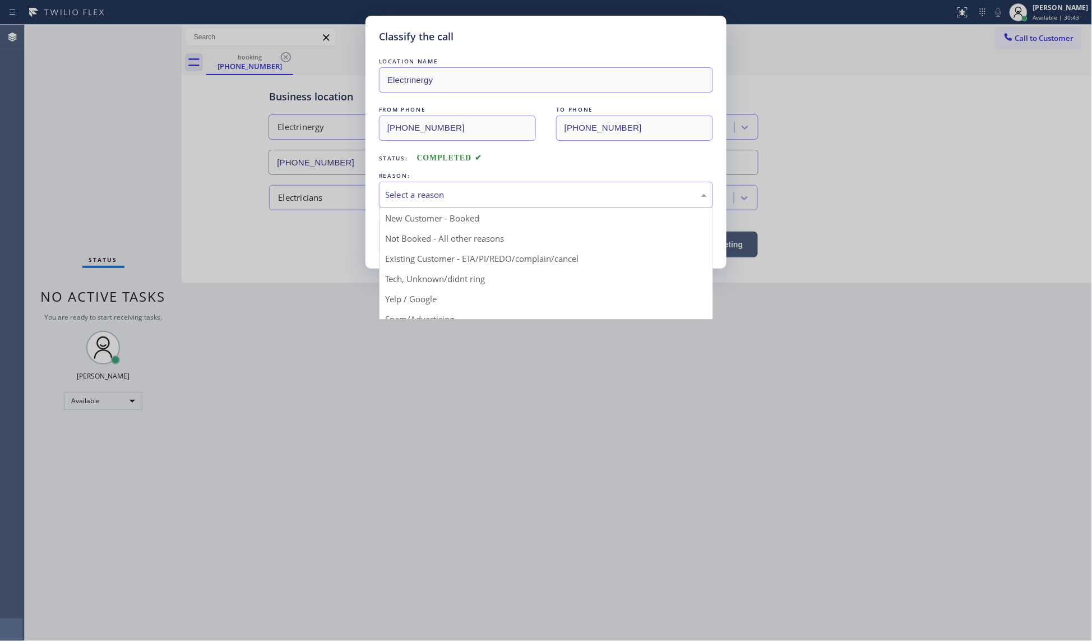
click at [436, 191] on div "Select a reason" at bounding box center [546, 194] width 322 height 13
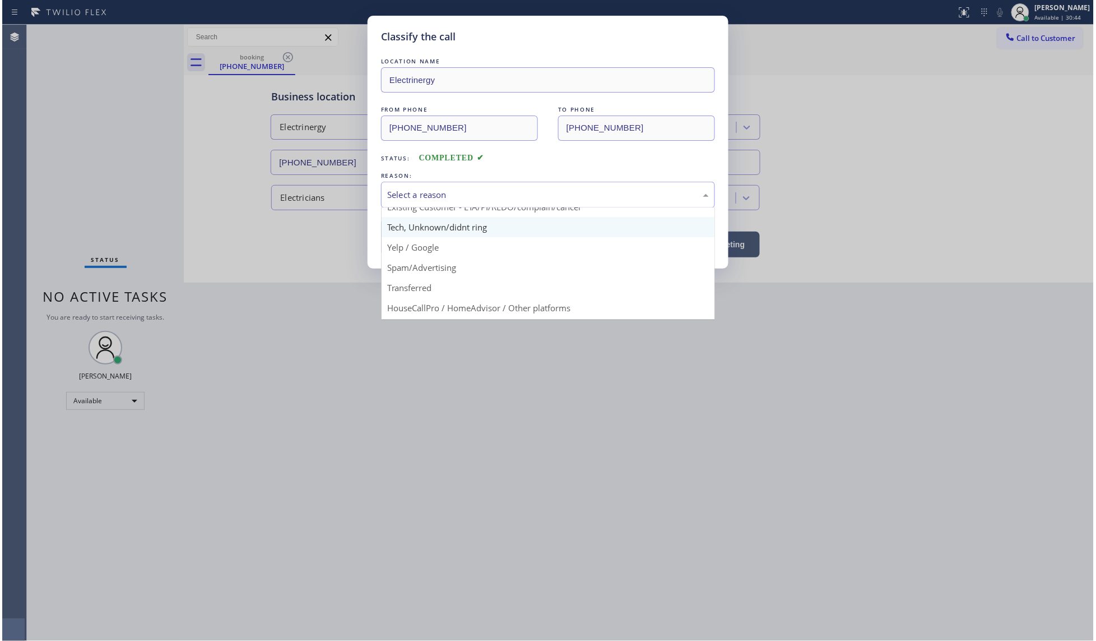
scroll to position [77, 0]
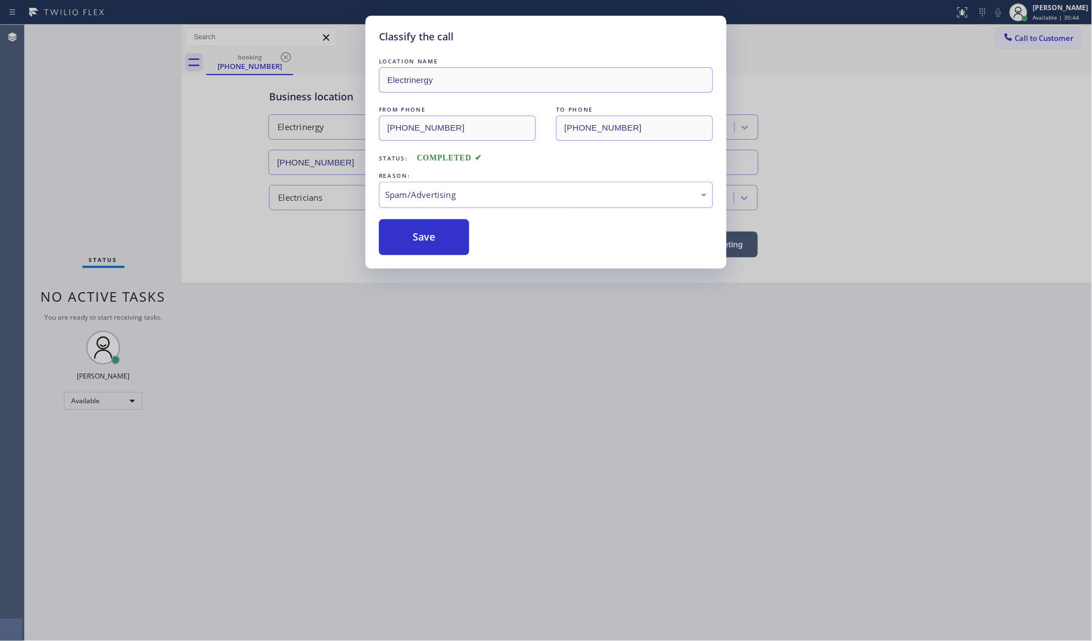
click at [413, 245] on button "Save" at bounding box center [424, 237] width 90 height 36
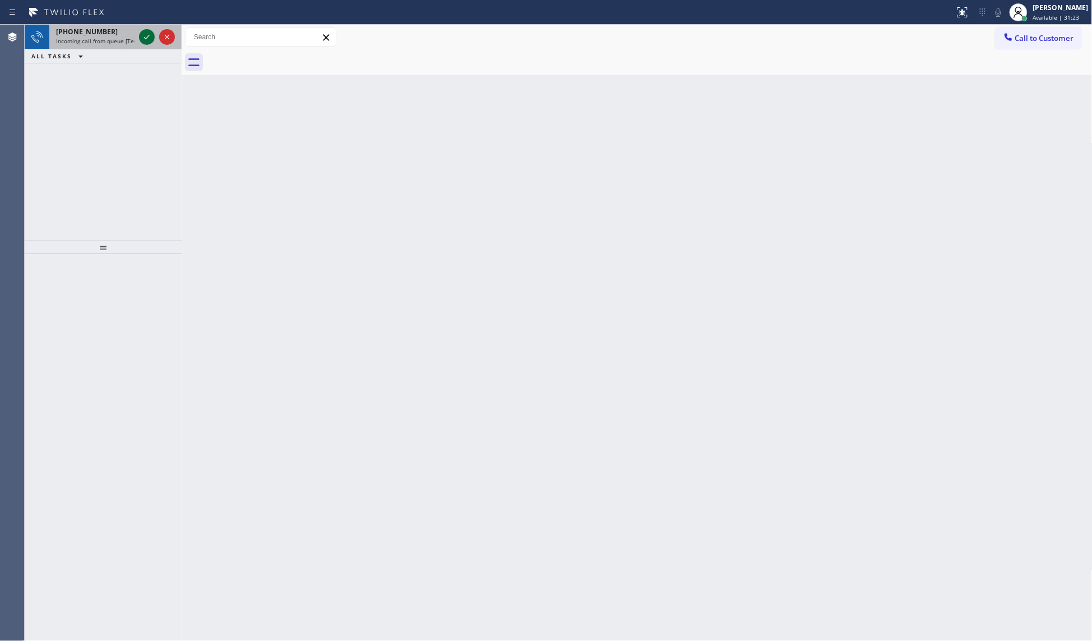
click at [144, 36] on icon at bounding box center [146, 36] width 13 height 13
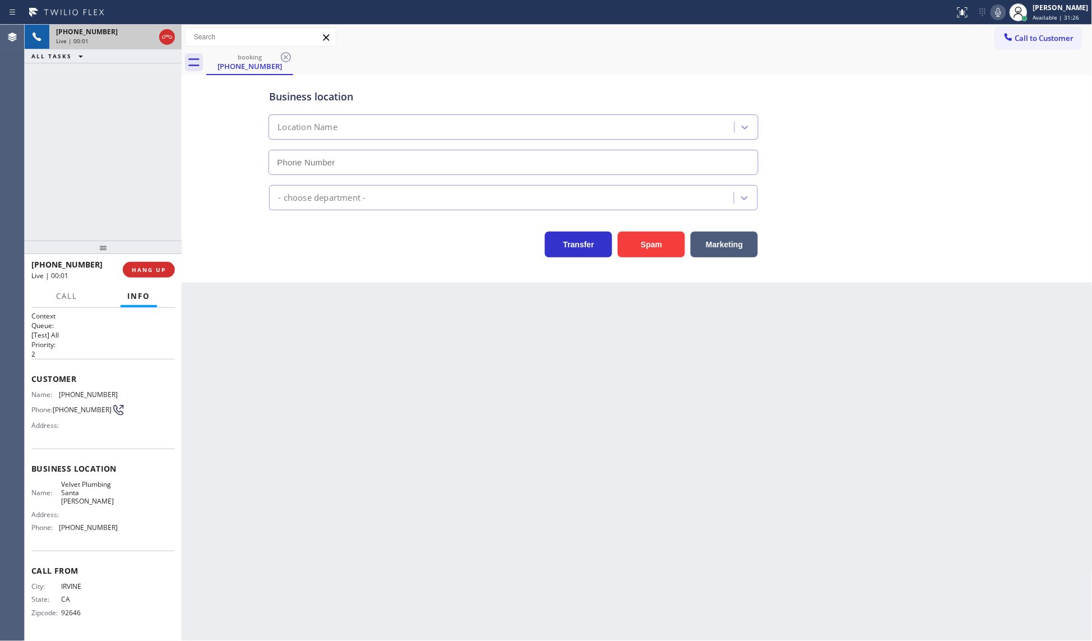
type input "[PHONE_NUMBER]"
click at [149, 264] on button "HANG UP" at bounding box center [149, 270] width 52 height 16
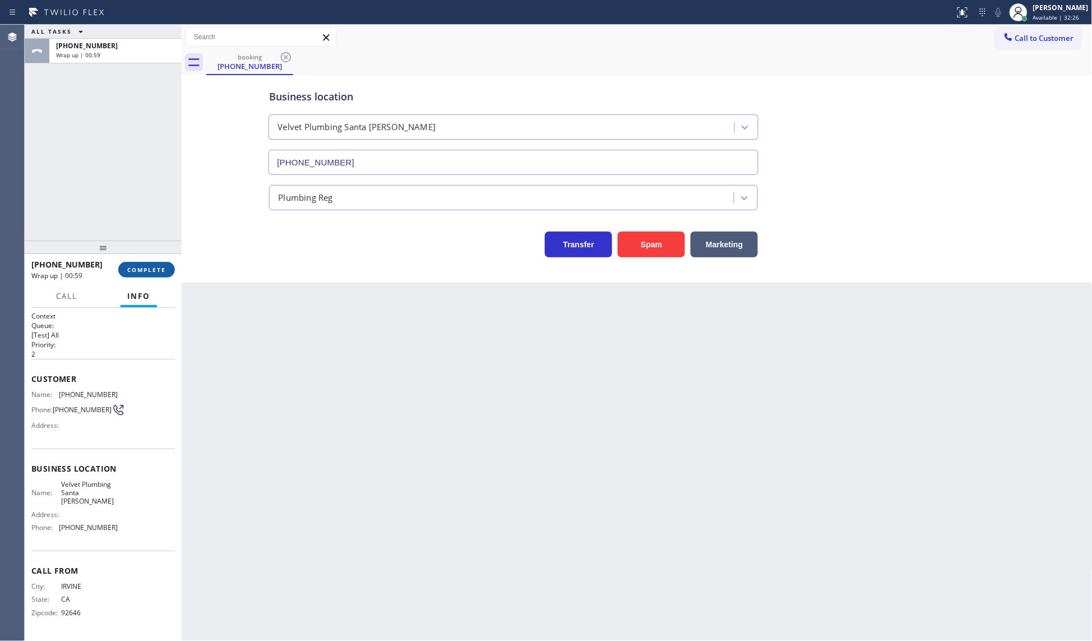
click at [158, 268] on span "COMPLETE" at bounding box center [146, 270] width 39 height 8
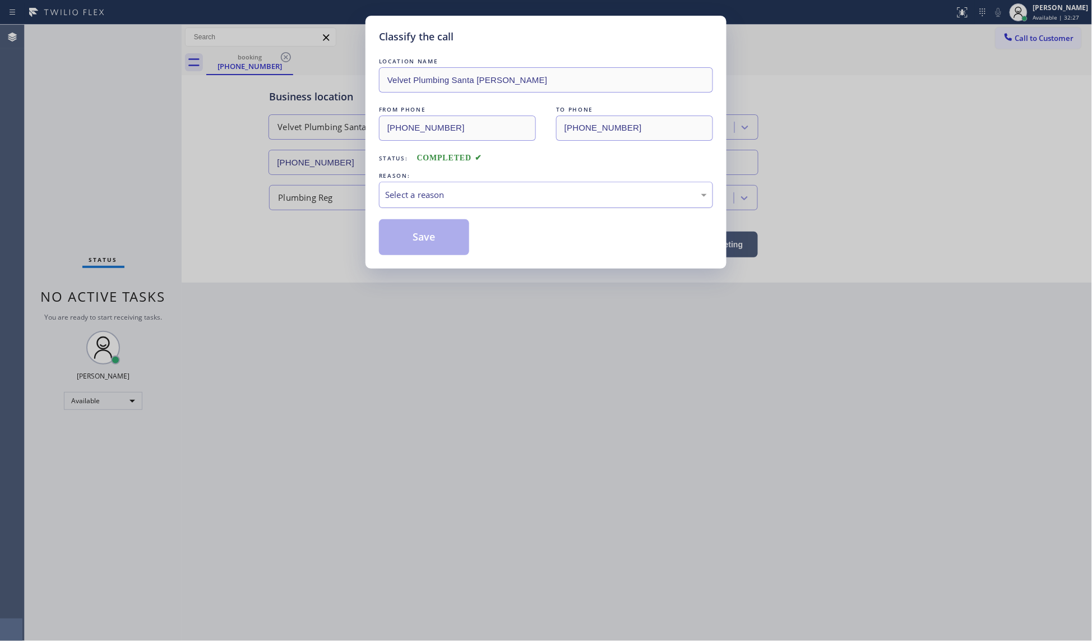
click at [430, 191] on div "Select a reason" at bounding box center [546, 194] width 322 height 13
click at [414, 230] on button "Save" at bounding box center [424, 237] width 90 height 36
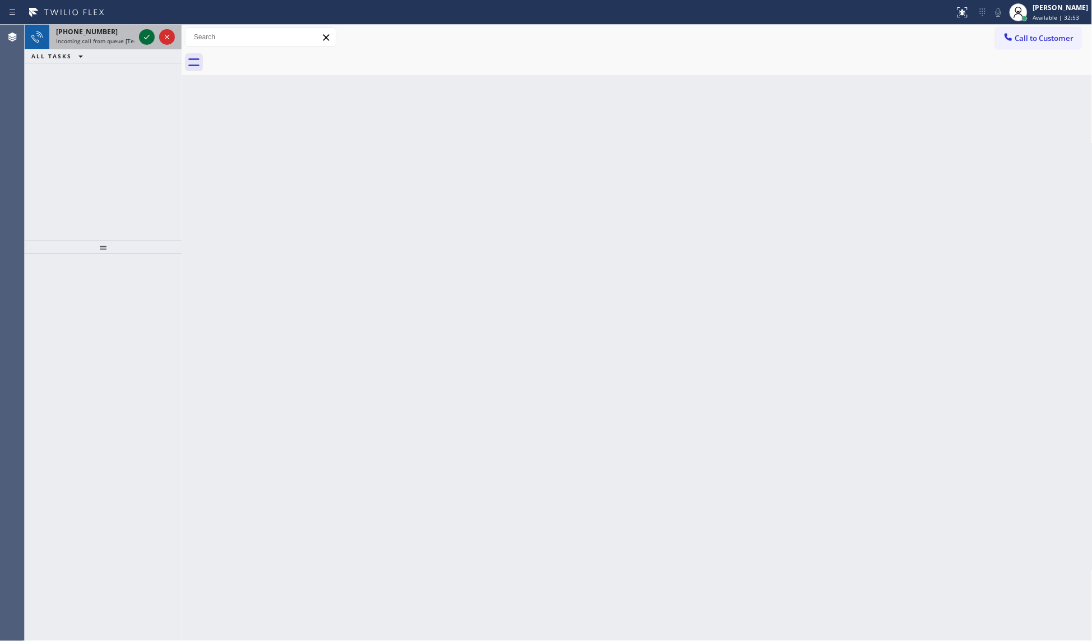
click at [140, 32] on icon at bounding box center [146, 36] width 13 height 13
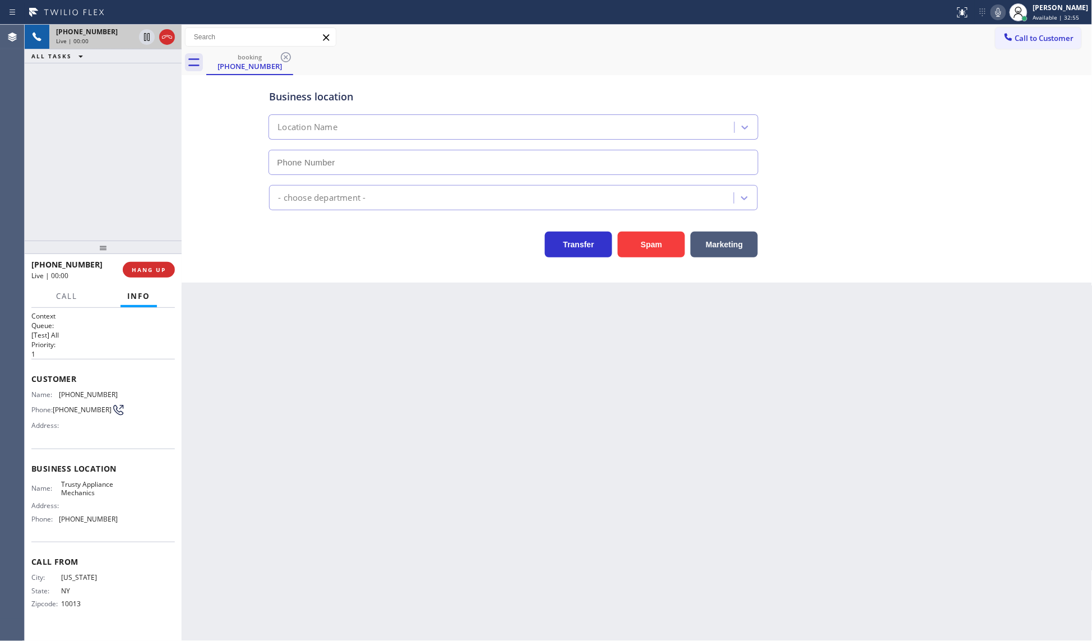
type input "[PHONE_NUMBER]"
click at [152, 266] on span "HANG UP" at bounding box center [149, 270] width 34 height 8
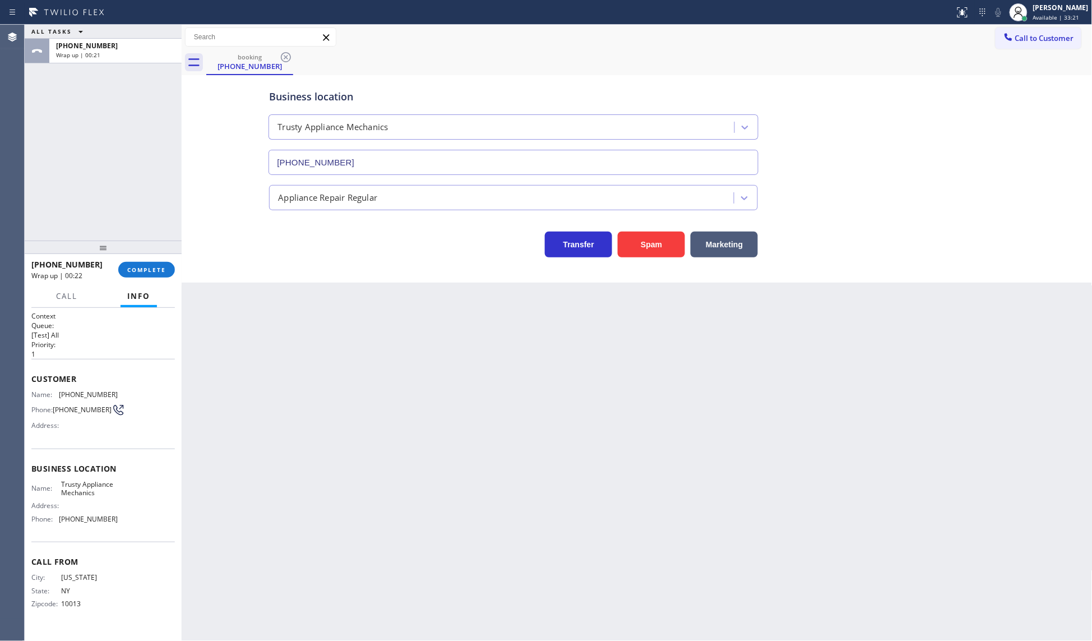
click at [146, 261] on div "[PHONE_NUMBER] Wrap up | 00:22 COMPLETE" at bounding box center [102, 269] width 143 height 29
click at [150, 267] on span "COMPLETE" at bounding box center [146, 270] width 39 height 8
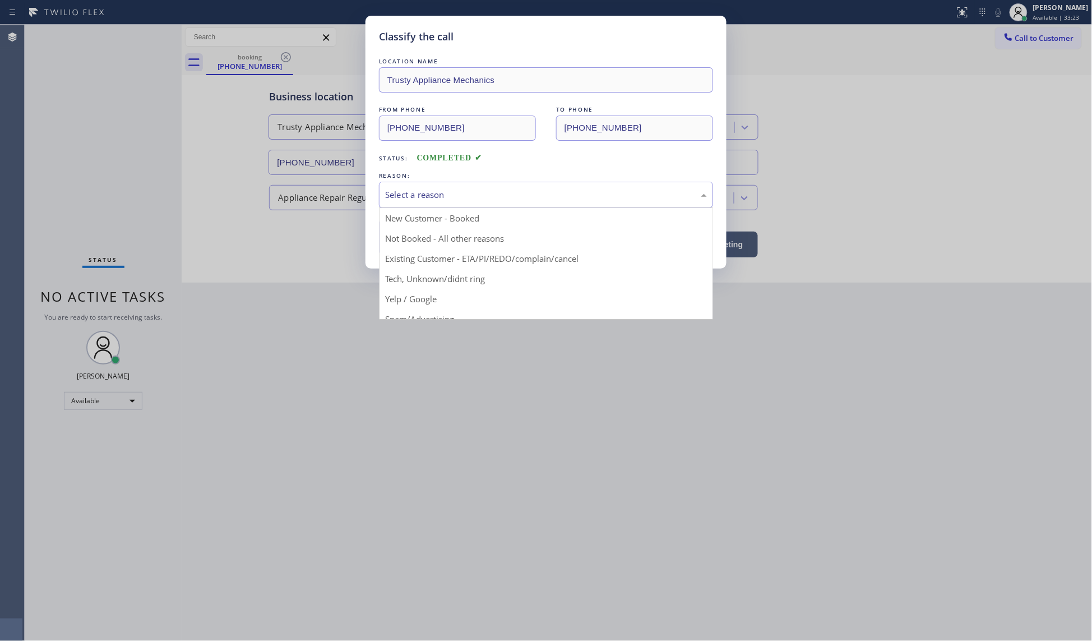
drag, startPoint x: 486, startPoint y: 202, endPoint x: 480, endPoint y: 201, distance: 5.7
click at [486, 197] on div "Select a reason" at bounding box center [546, 195] width 334 height 26
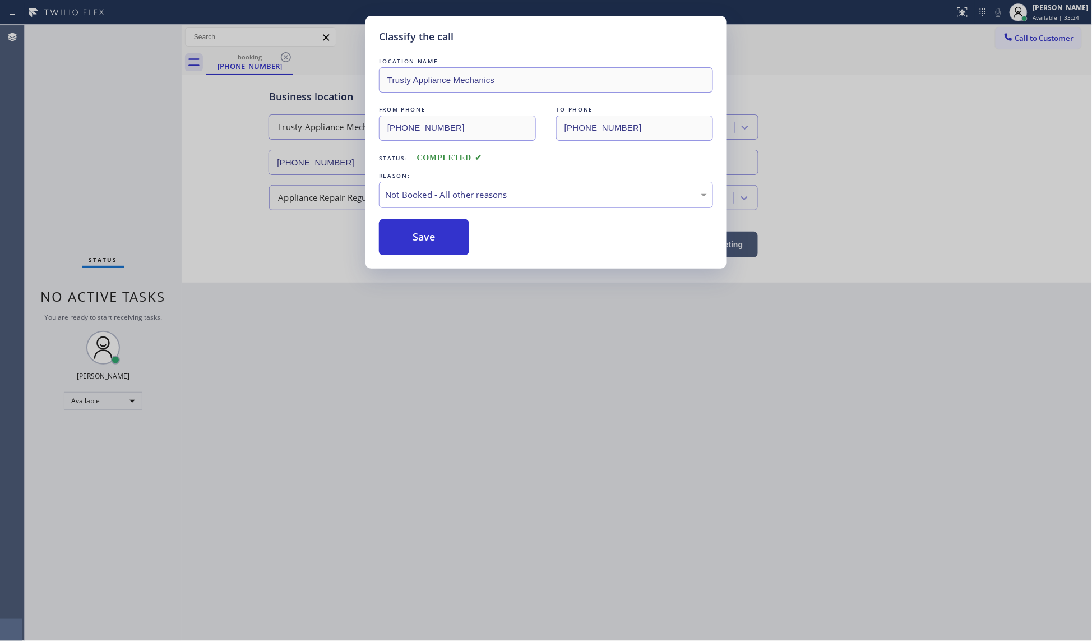
click at [404, 238] on button "Save" at bounding box center [424, 237] width 90 height 36
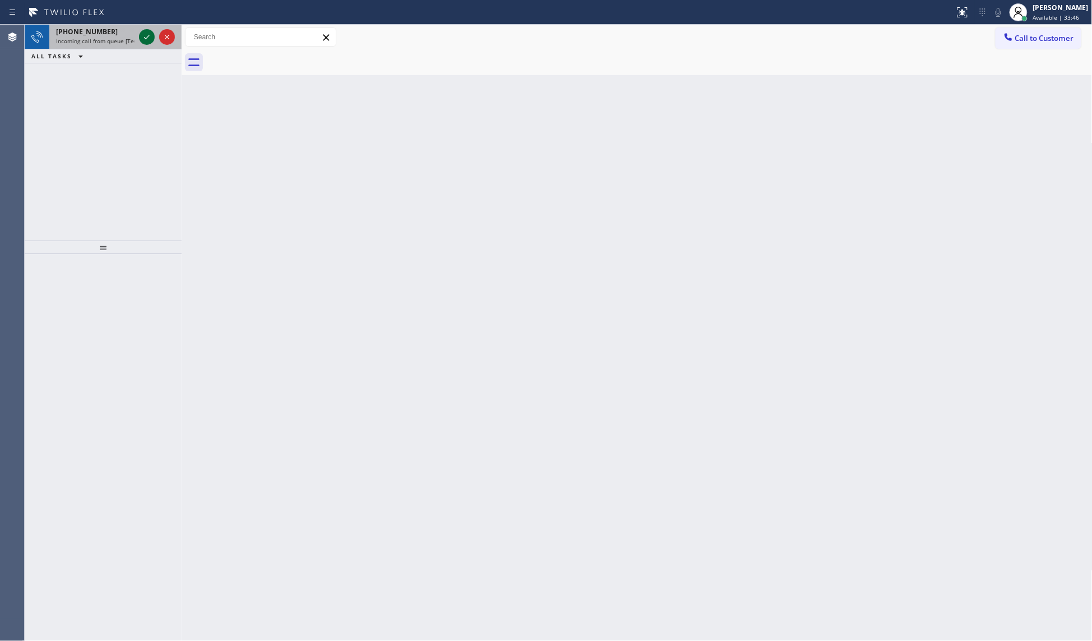
click at [147, 38] on icon at bounding box center [147, 37] width 6 height 4
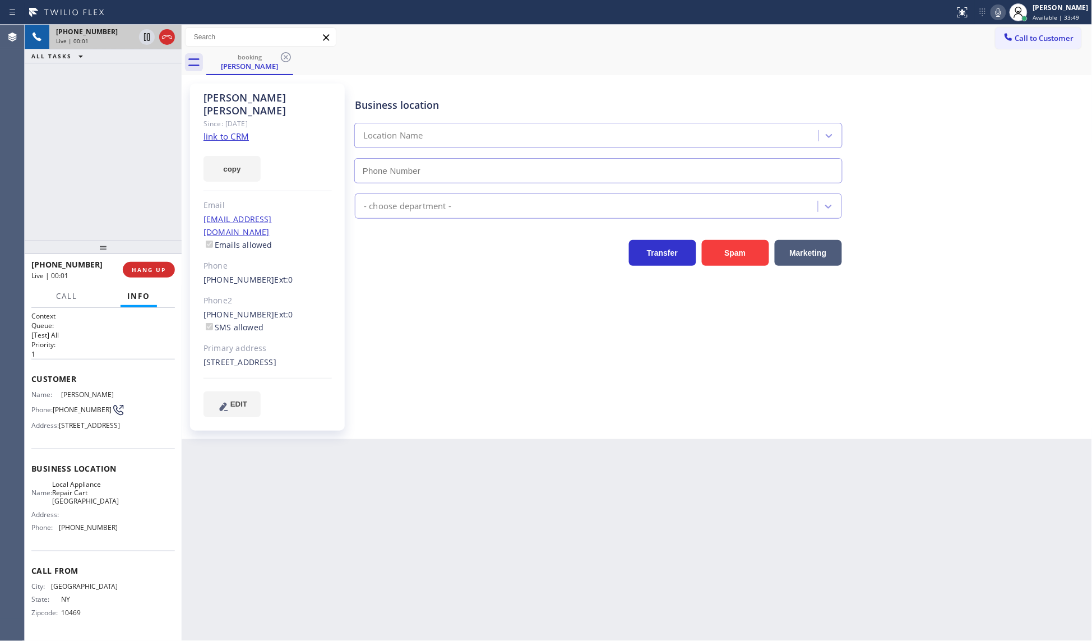
type input "[PHONE_NUMBER]"
click at [206, 131] on link "link to CRM" at bounding box center [225, 136] width 45 height 11
click at [999, 10] on icon at bounding box center [998, 12] width 13 height 13
click at [145, 35] on icon at bounding box center [146, 36] width 13 height 13
click at [147, 35] on icon at bounding box center [147, 37] width 8 height 8
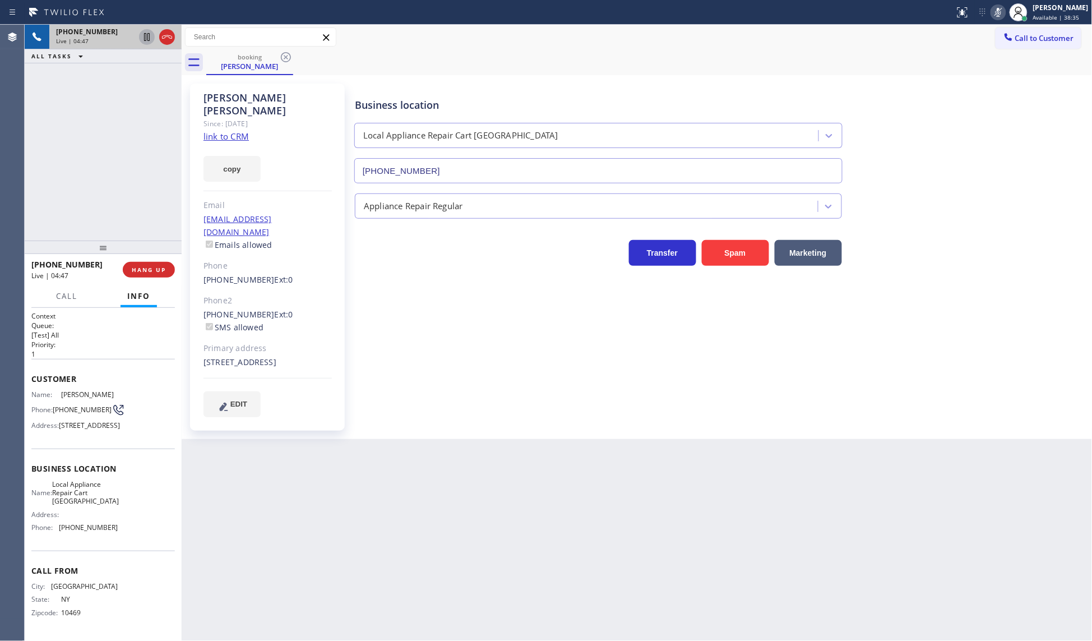
click at [997, 8] on icon at bounding box center [998, 12] width 13 height 13
click at [155, 269] on span "COMPLETE" at bounding box center [146, 270] width 39 height 8
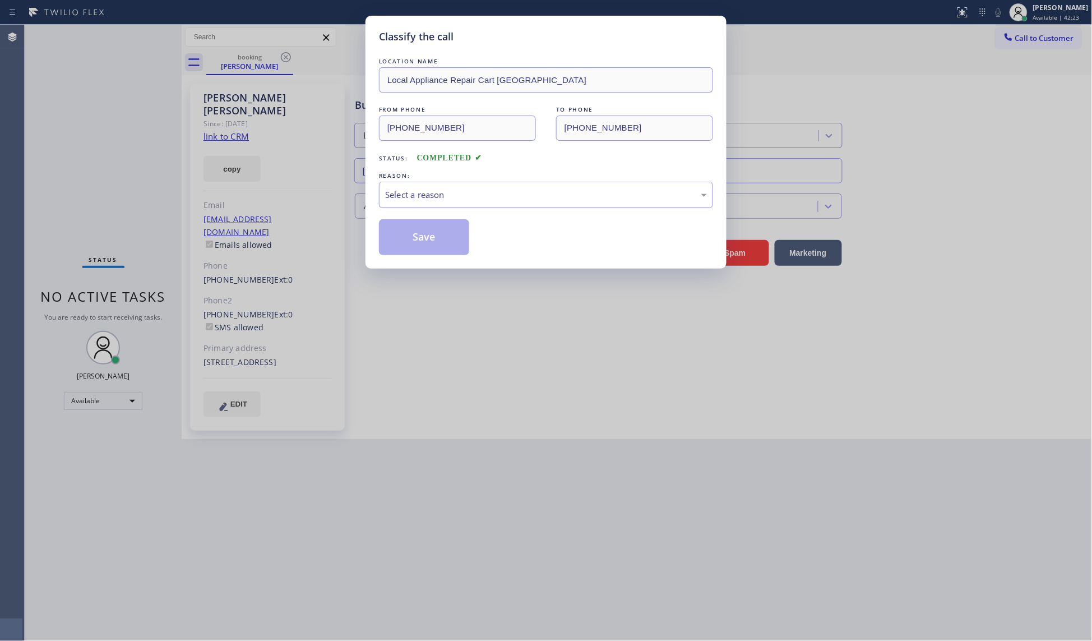
click at [446, 200] on div "Select a reason" at bounding box center [546, 194] width 322 height 13
click at [446, 235] on button "Save" at bounding box center [424, 237] width 90 height 36
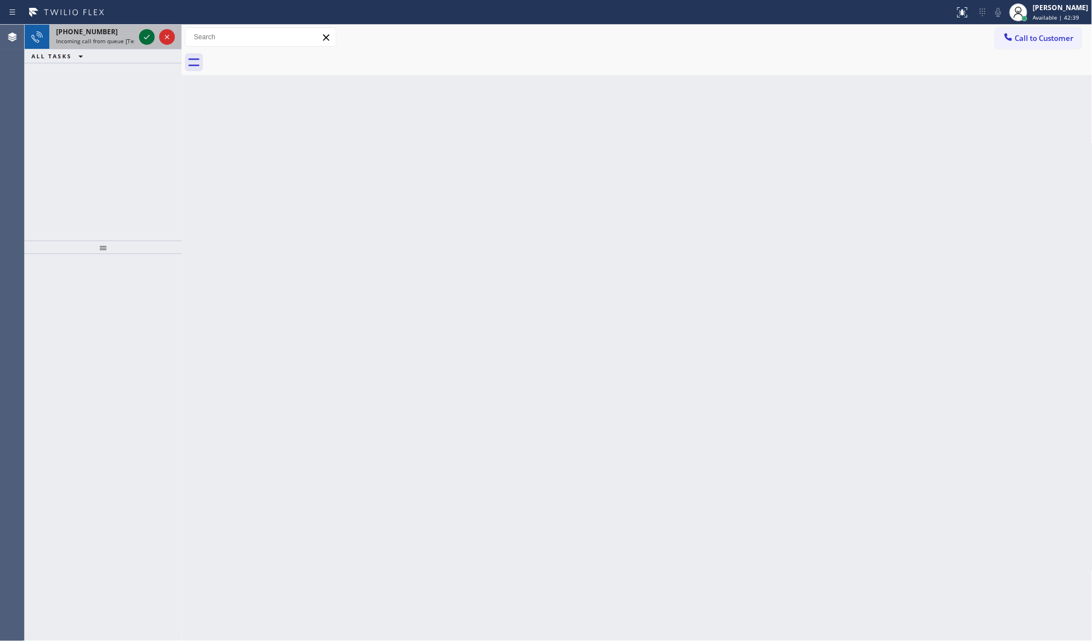
click at [147, 39] on icon at bounding box center [146, 36] width 13 height 13
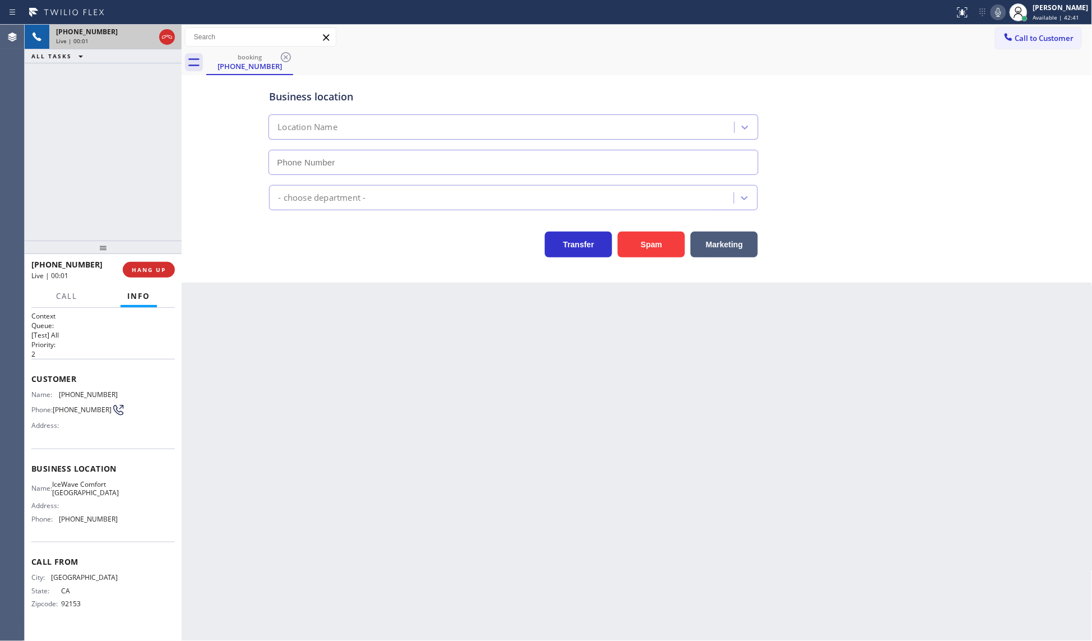
type input "[PHONE_NUMBER]"
click at [640, 237] on button "Spam" at bounding box center [651, 244] width 67 height 26
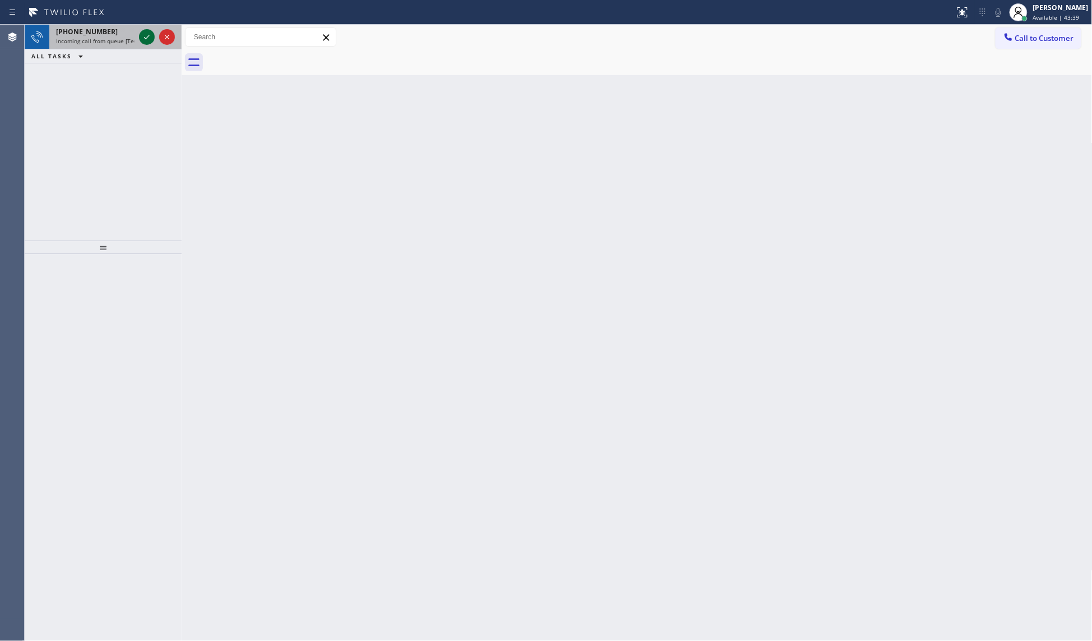
click at [142, 38] on icon at bounding box center [146, 36] width 13 height 13
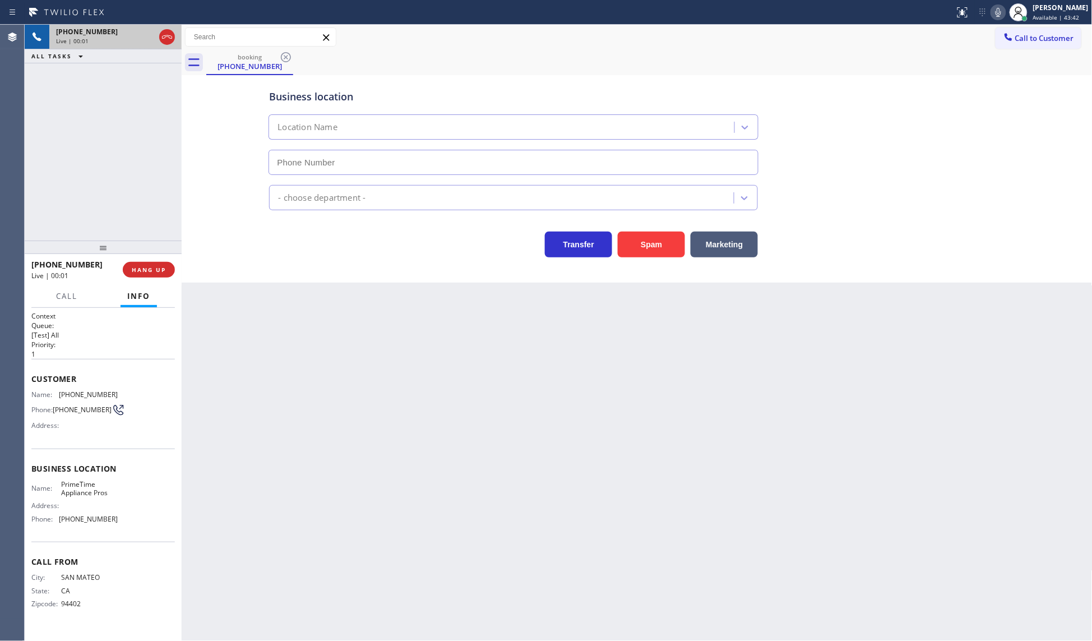
type input "[PHONE_NUMBER]"
click at [153, 272] on span "HANG UP" at bounding box center [149, 270] width 34 height 8
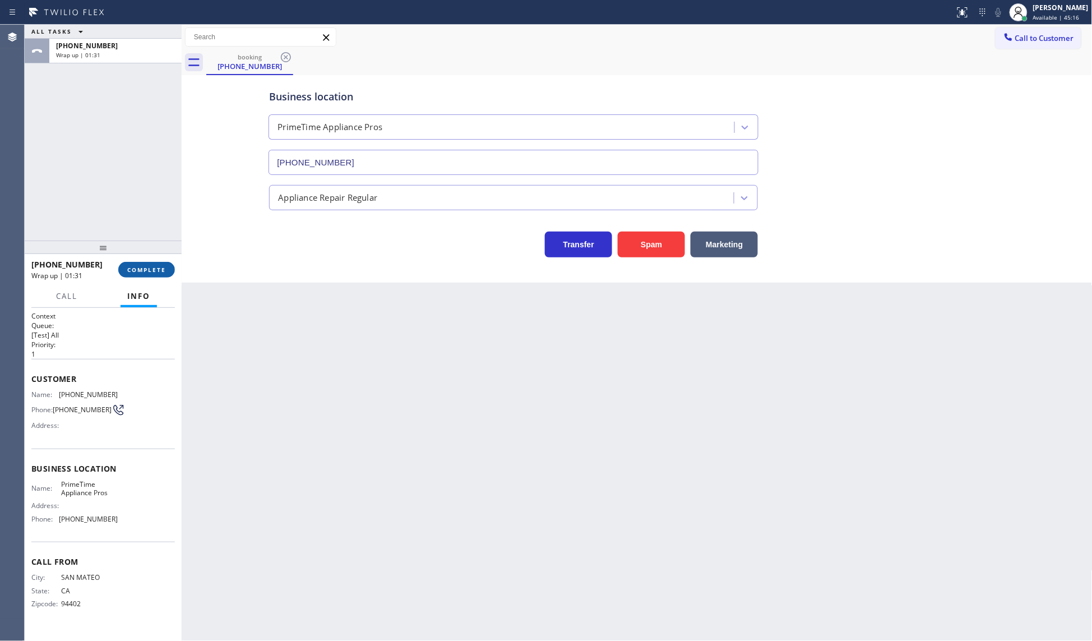
click at [139, 272] on span "COMPLETE" at bounding box center [146, 270] width 39 height 8
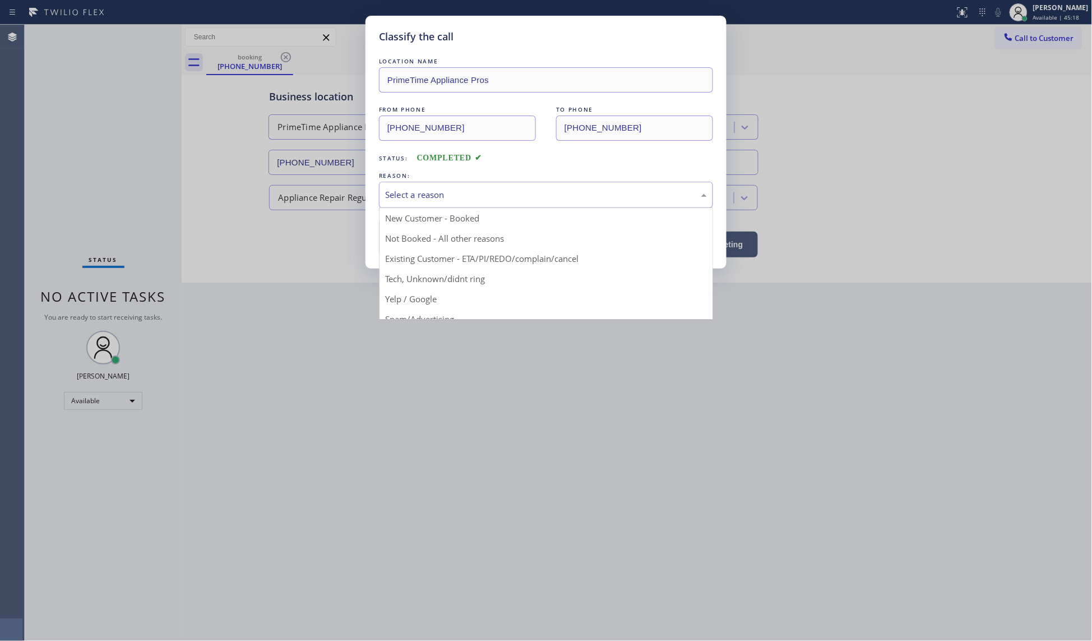
click at [424, 196] on div "Select a reason" at bounding box center [546, 194] width 322 height 13
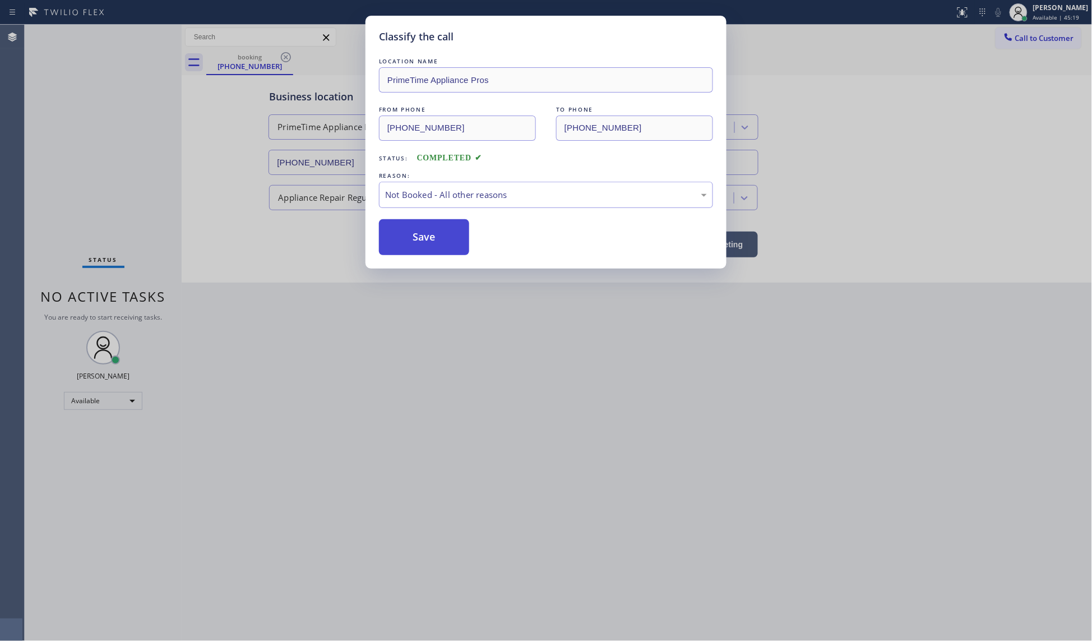
click at [391, 243] on button "Save" at bounding box center [424, 237] width 90 height 36
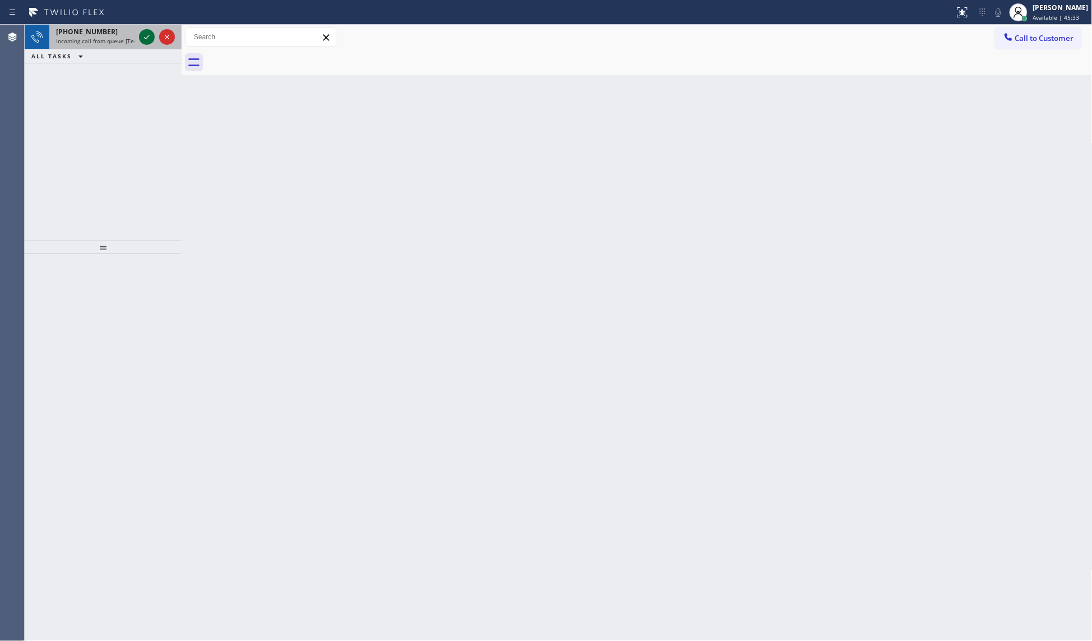
click at [143, 39] on icon at bounding box center [146, 36] width 13 height 13
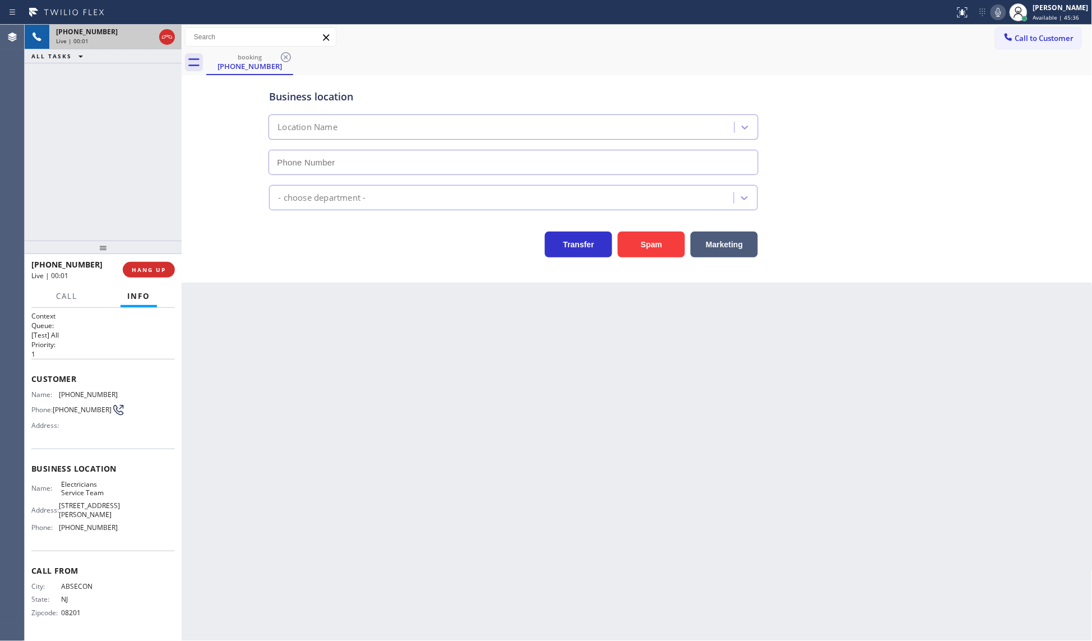
type input "[PHONE_NUMBER]"
click at [157, 272] on span "HANG UP" at bounding box center [149, 270] width 34 height 8
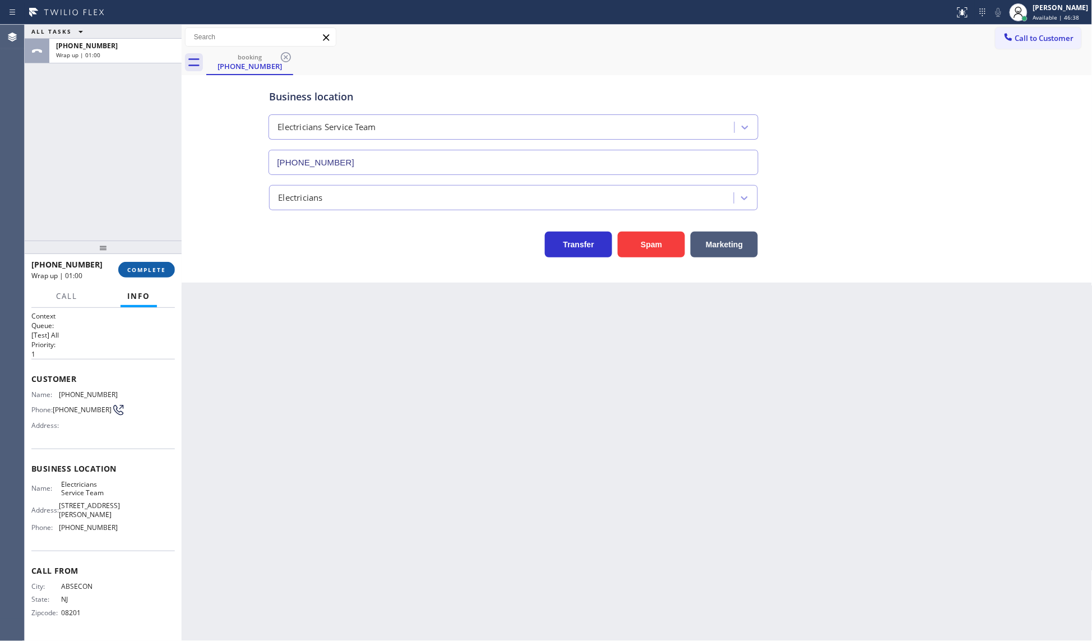
click at [137, 275] on button "COMPLETE" at bounding box center [146, 270] width 57 height 16
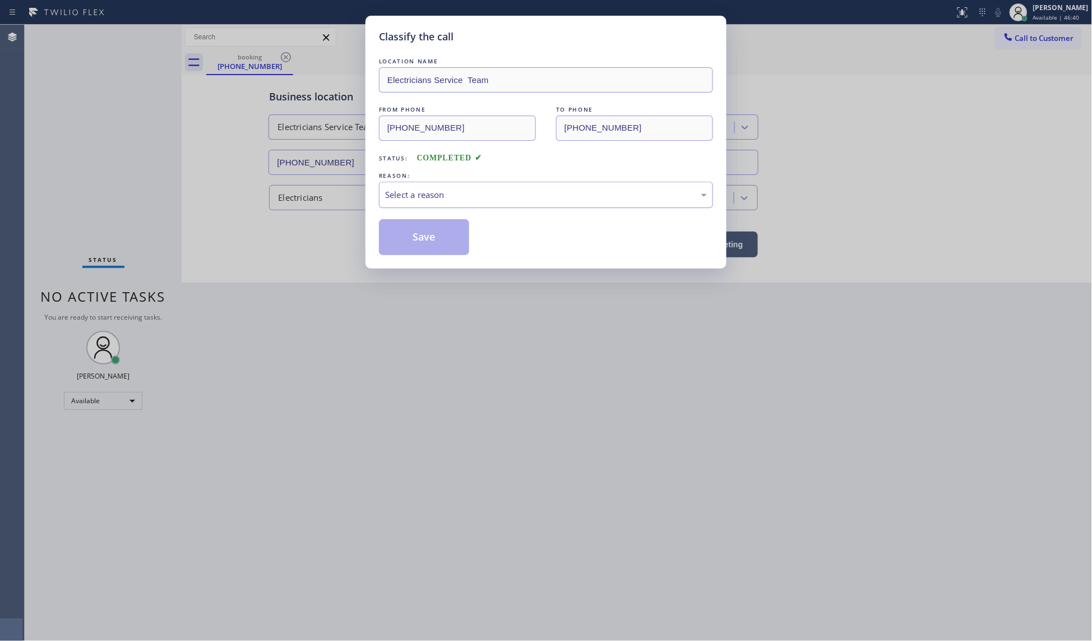
click at [402, 192] on div "Select a reason" at bounding box center [546, 194] width 322 height 13
click at [401, 233] on button "Save" at bounding box center [424, 237] width 90 height 36
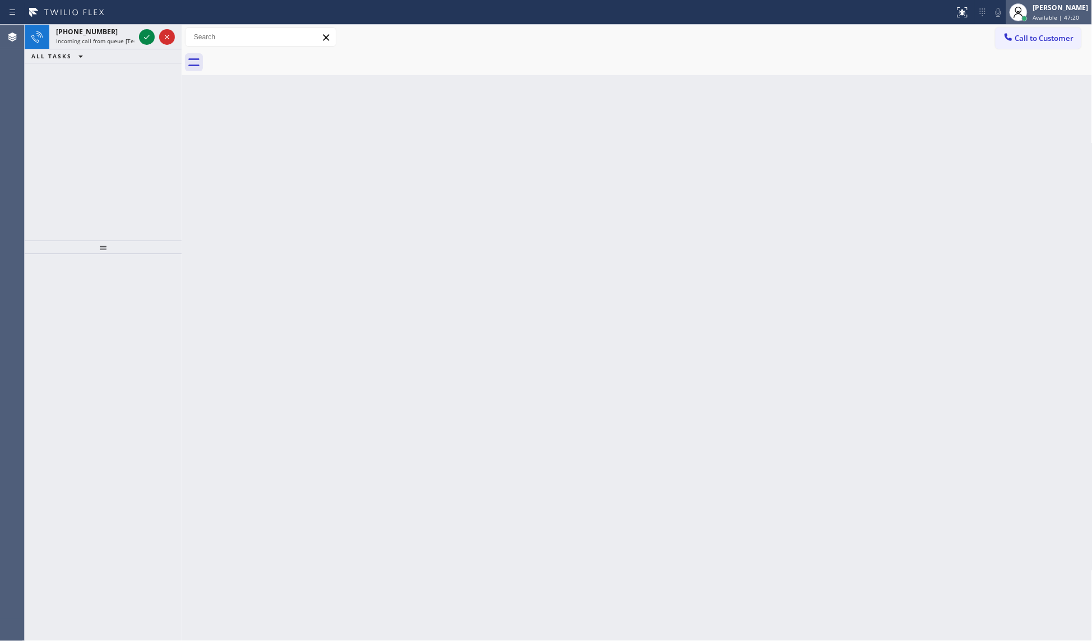
click at [1027, 10] on div at bounding box center [1019, 12] width 18 height 18
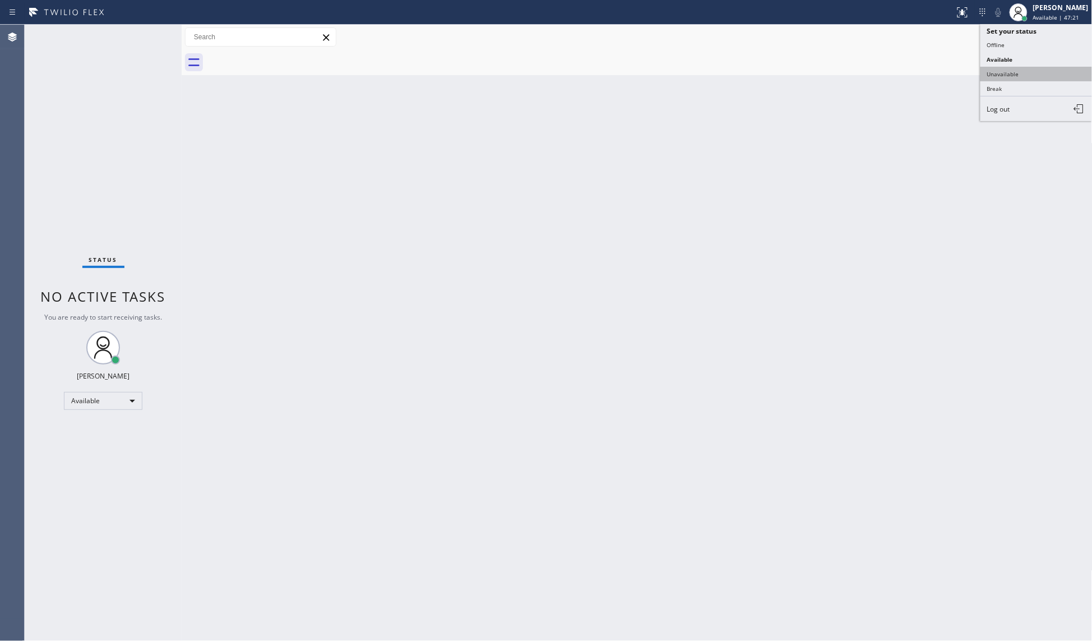
click at [1018, 71] on button "Unavailable" at bounding box center [1036, 74] width 112 height 15
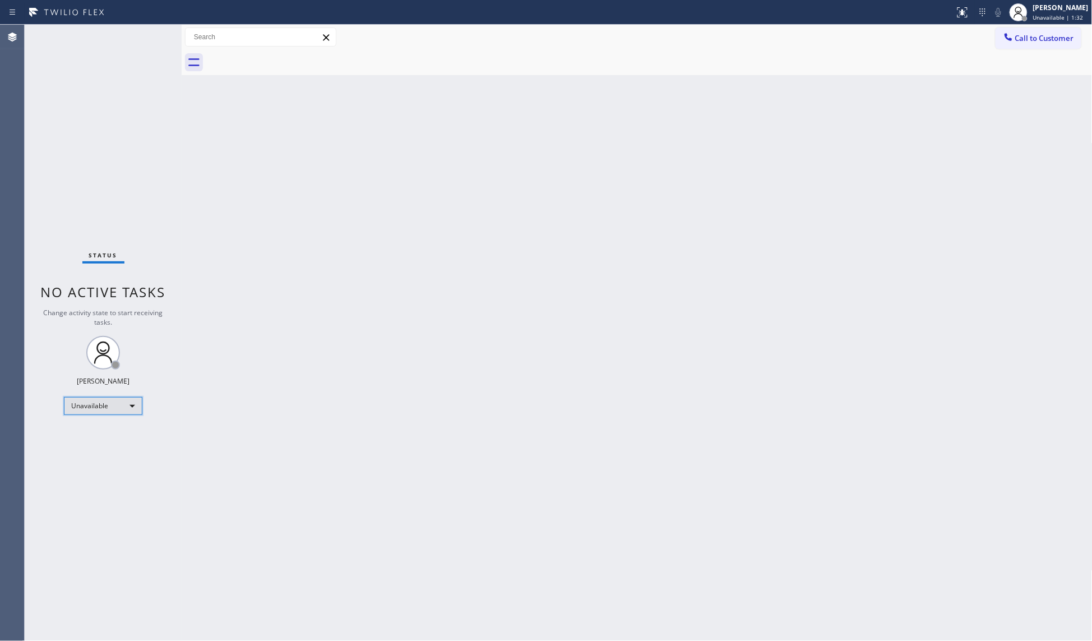
click at [86, 409] on div "Unavailable" at bounding box center [103, 406] width 78 height 18
click at [77, 461] on li "Break" at bounding box center [102, 462] width 76 height 13
click at [108, 411] on div "Break" at bounding box center [103, 406] width 78 height 18
click at [104, 434] on li "Available" at bounding box center [102, 434] width 76 height 13
click at [150, 40] on div "Status No active tasks You are ready to start receiving tasks. JENIZA ALCAYDE A…" at bounding box center [103, 333] width 157 height 616
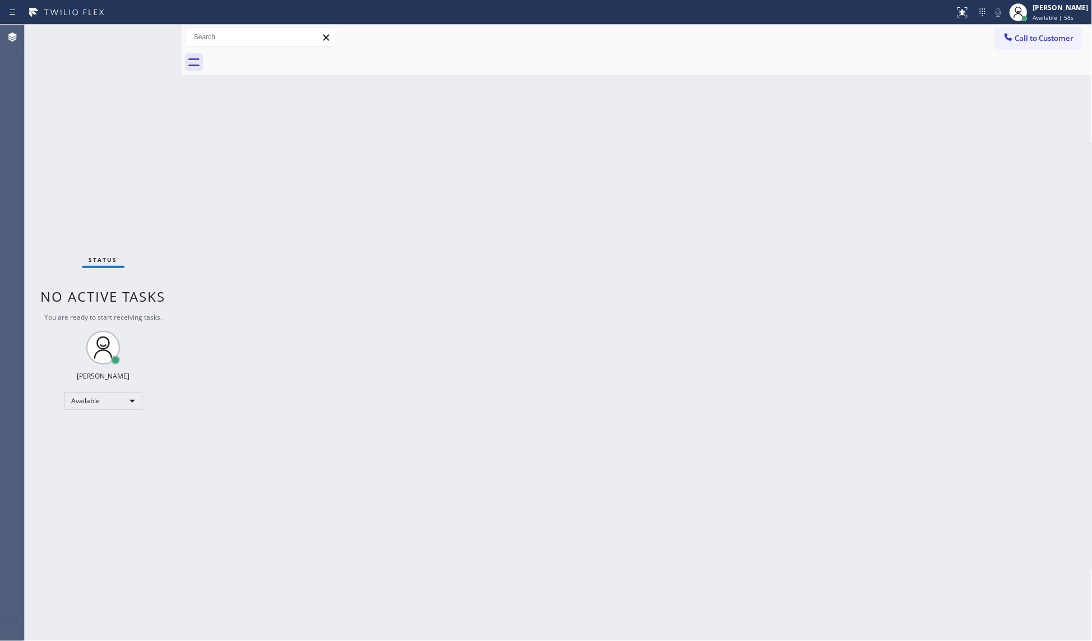
click at [150, 40] on div "Status No active tasks You are ready to start receiving tasks. JENIZA ALCAYDE A…" at bounding box center [103, 333] width 157 height 616
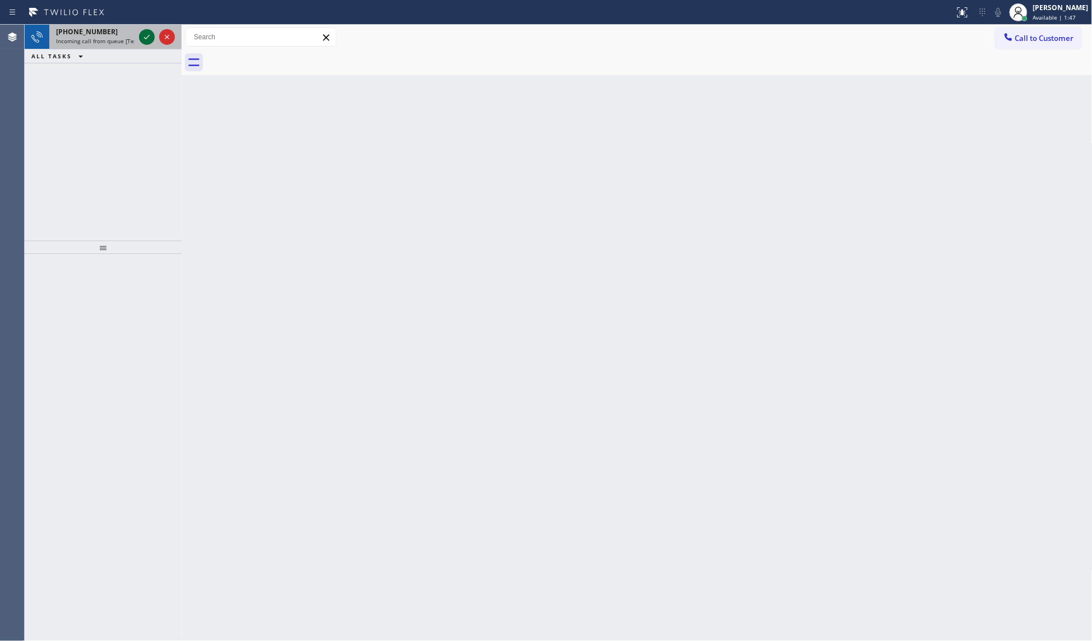
click at [150, 40] on icon at bounding box center [146, 36] width 13 height 13
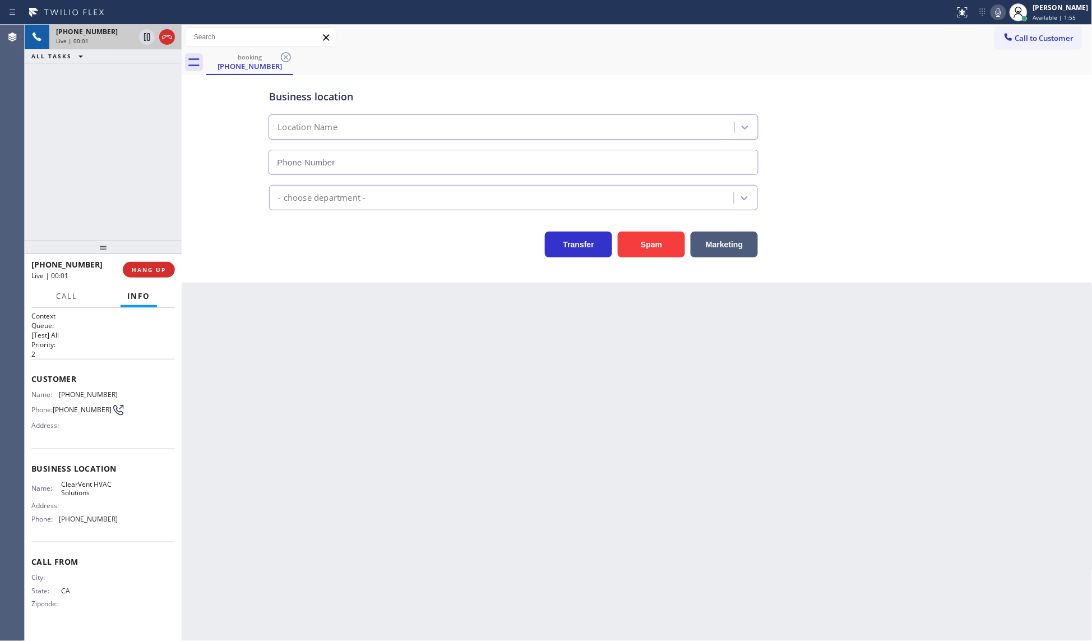
type input "[PHONE_NUMBER]"
click at [637, 240] on button "Spam" at bounding box center [651, 244] width 67 height 26
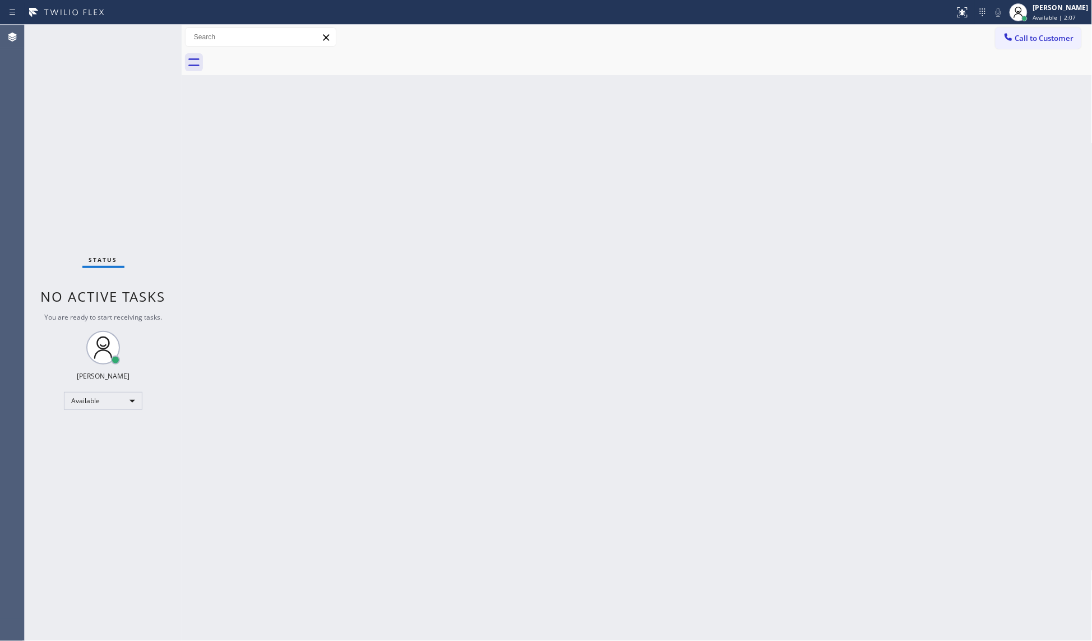
drag, startPoint x: 152, startPoint y: 105, endPoint x: 168, endPoint y: 133, distance: 31.6
click at [153, 104] on div "Status No active tasks You are ready to start receiving tasks. JENIZA ALCAYDE A…" at bounding box center [103, 333] width 157 height 616
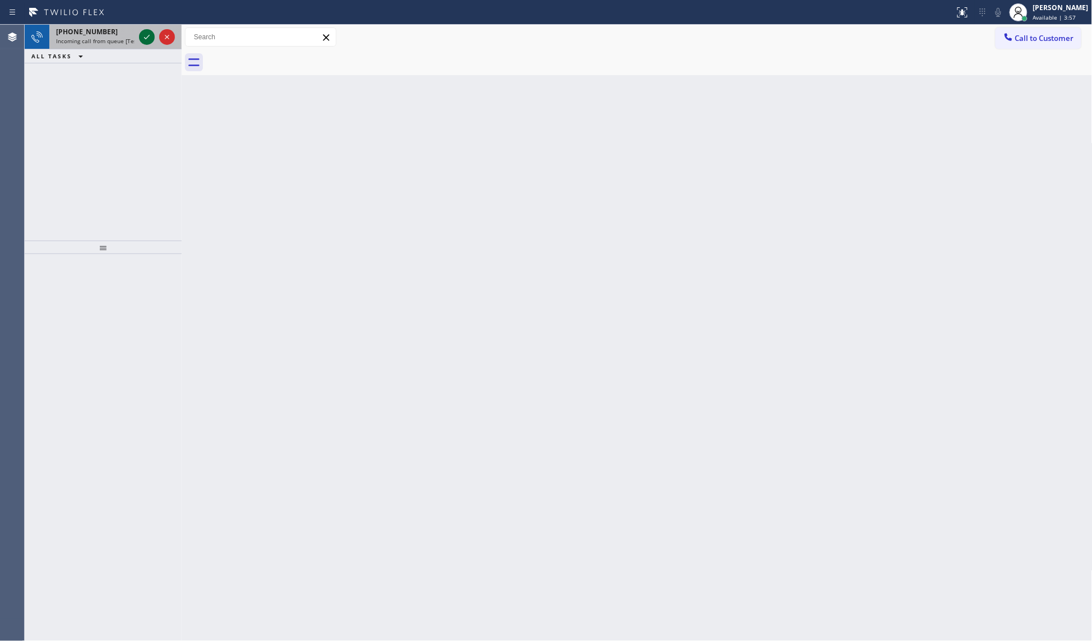
click at [152, 38] on icon at bounding box center [146, 36] width 13 height 13
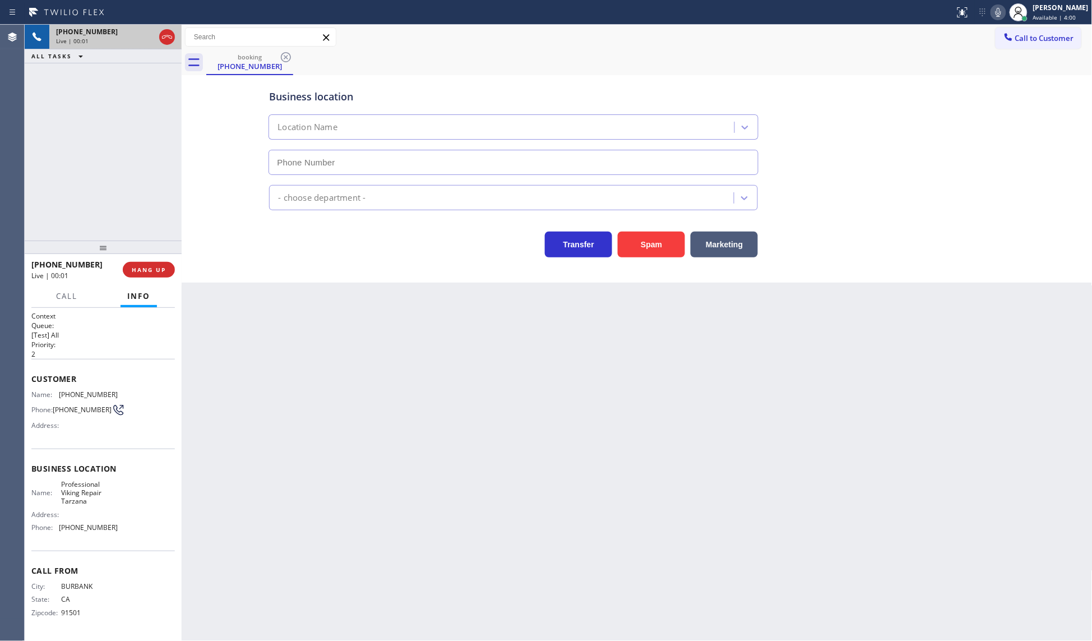
type input "[PHONE_NUMBER]"
click at [142, 271] on span "HANG UP" at bounding box center [149, 270] width 34 height 8
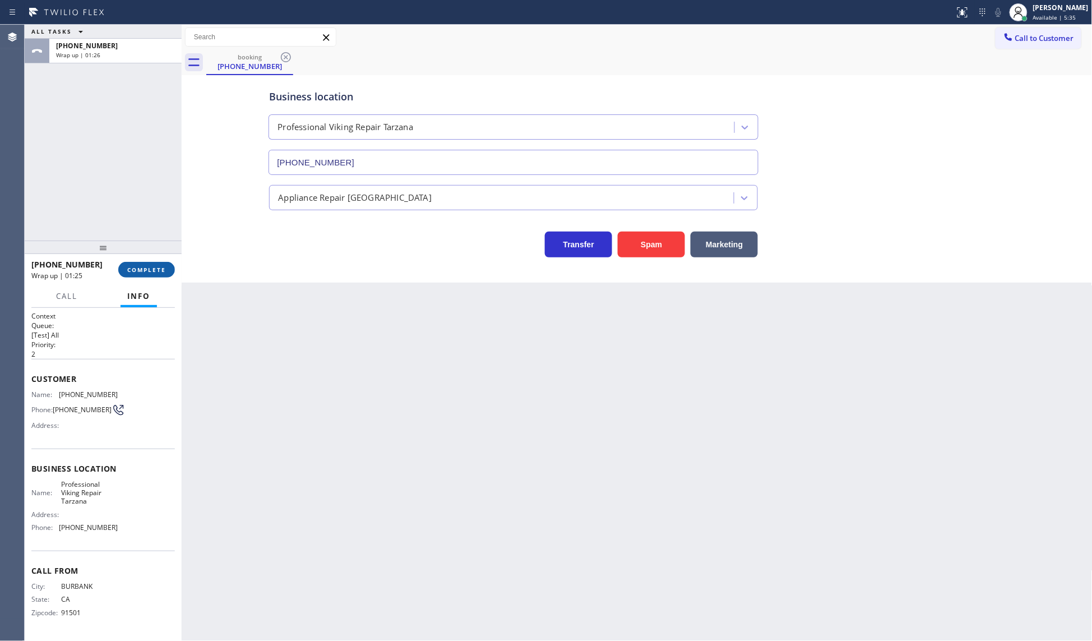
click at [138, 270] on span "COMPLETE" at bounding box center [146, 270] width 39 height 8
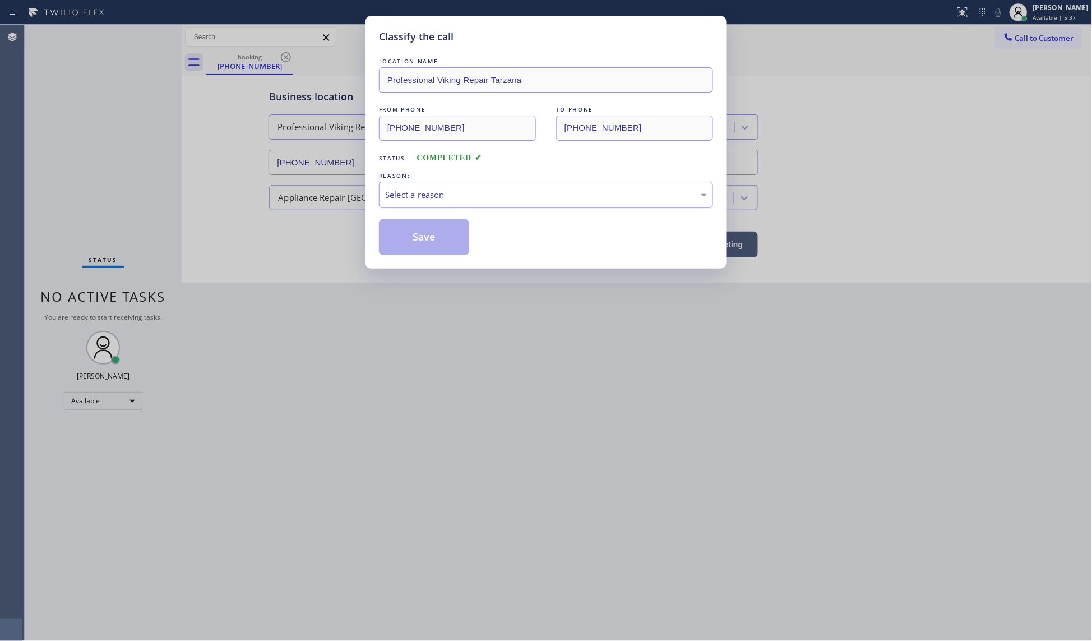
click at [424, 195] on div "Select a reason" at bounding box center [546, 194] width 322 height 13
click at [409, 233] on button "Save" at bounding box center [424, 237] width 90 height 36
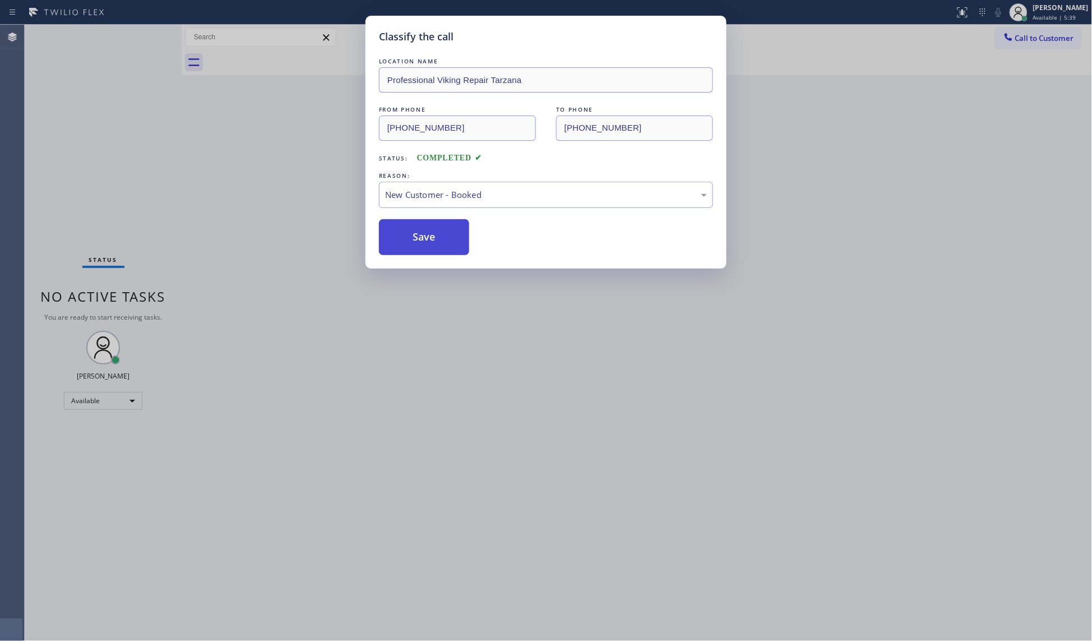
click at [409, 233] on button "Save" at bounding box center [424, 237] width 90 height 36
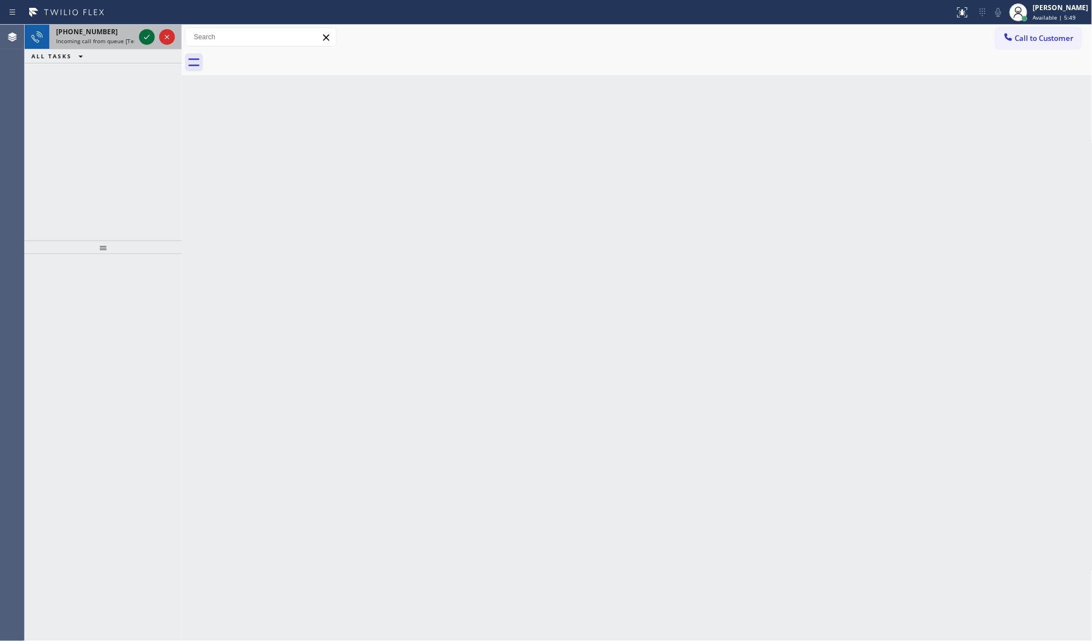
click at [147, 34] on icon at bounding box center [146, 36] width 13 height 13
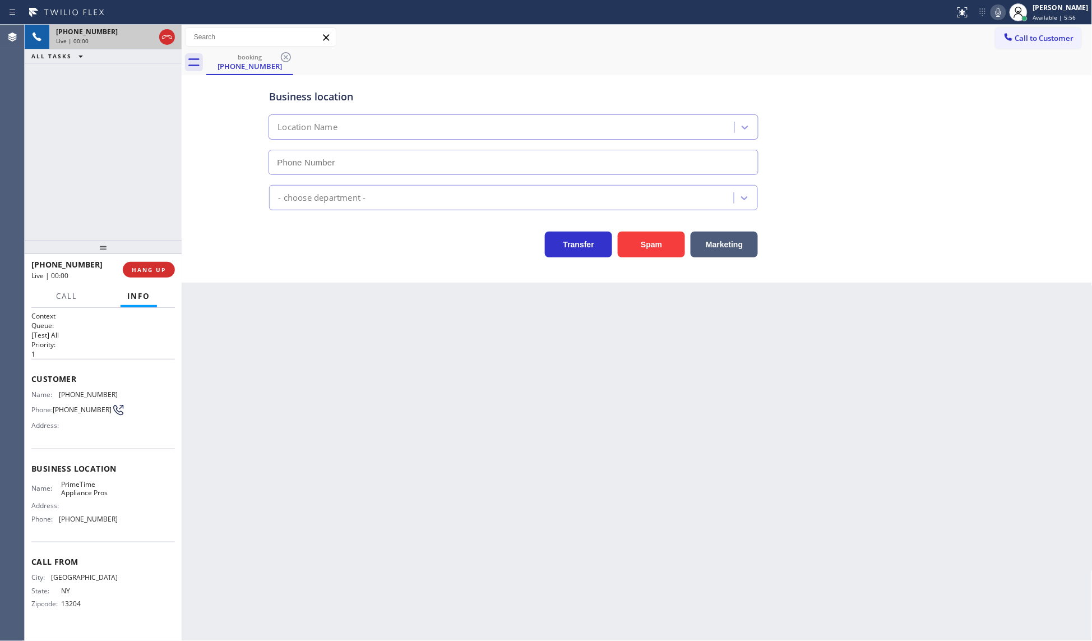
type input "[PHONE_NUMBER]"
click at [712, 244] on button "Marketing" at bounding box center [724, 244] width 67 height 26
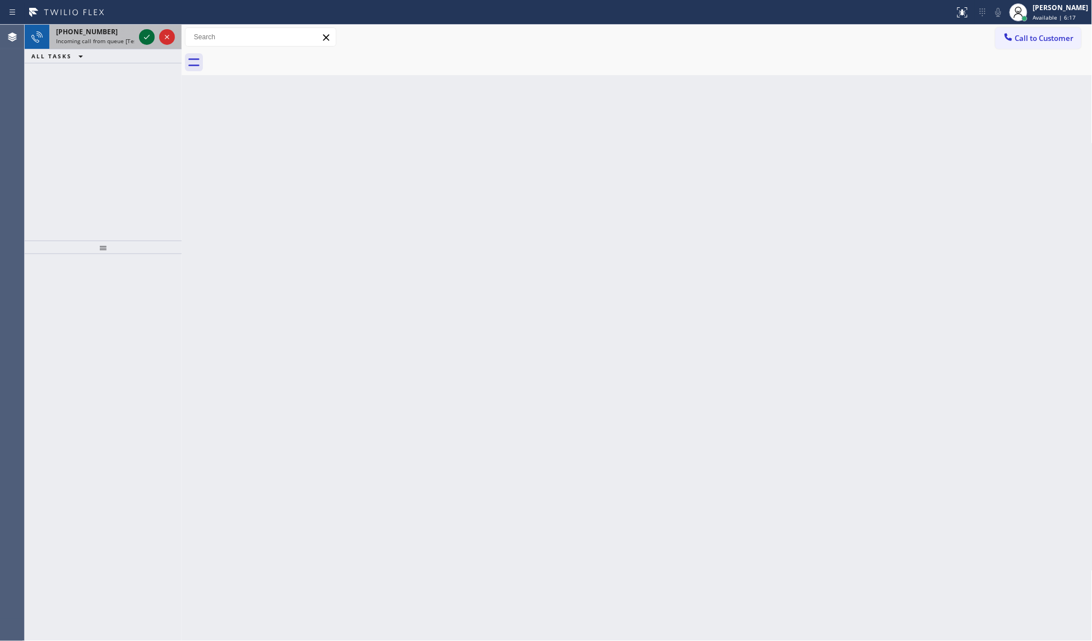
click at [149, 35] on icon at bounding box center [146, 36] width 13 height 13
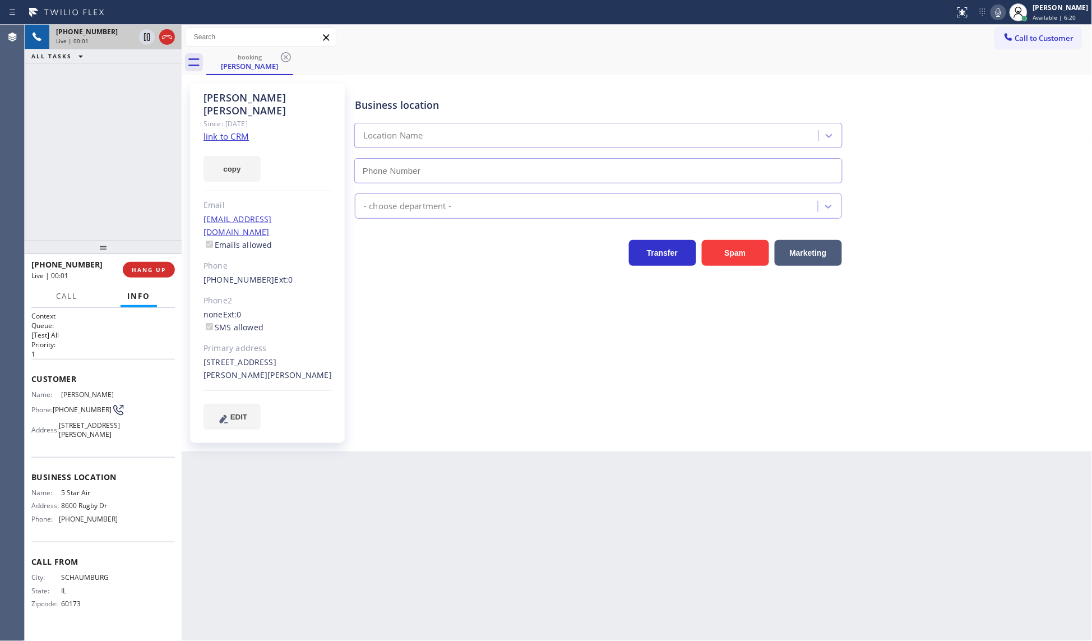
type input "[PHONE_NUMBER]"
click at [219, 131] on link "link to CRM" at bounding box center [225, 136] width 45 height 11
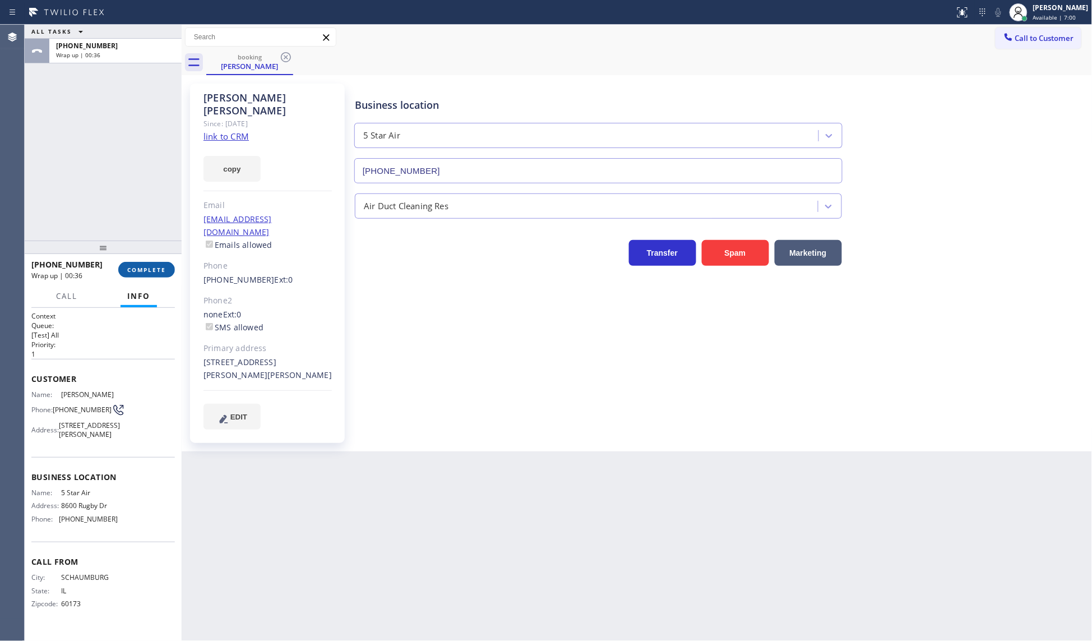
click at [130, 275] on button "COMPLETE" at bounding box center [146, 270] width 57 height 16
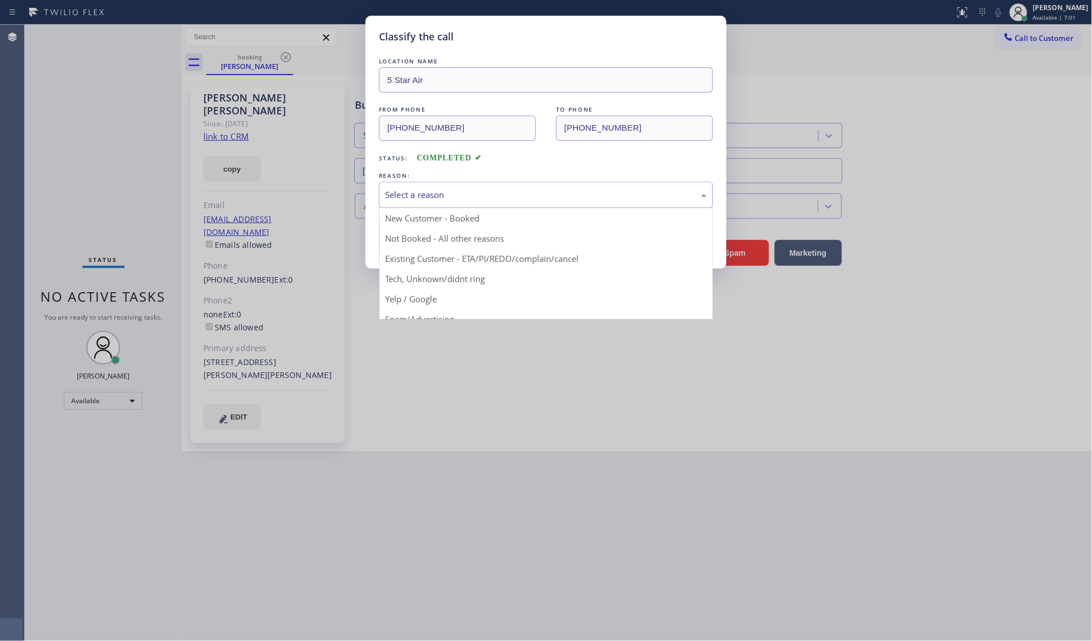
click at [422, 195] on div "Select a reason" at bounding box center [546, 194] width 322 height 13
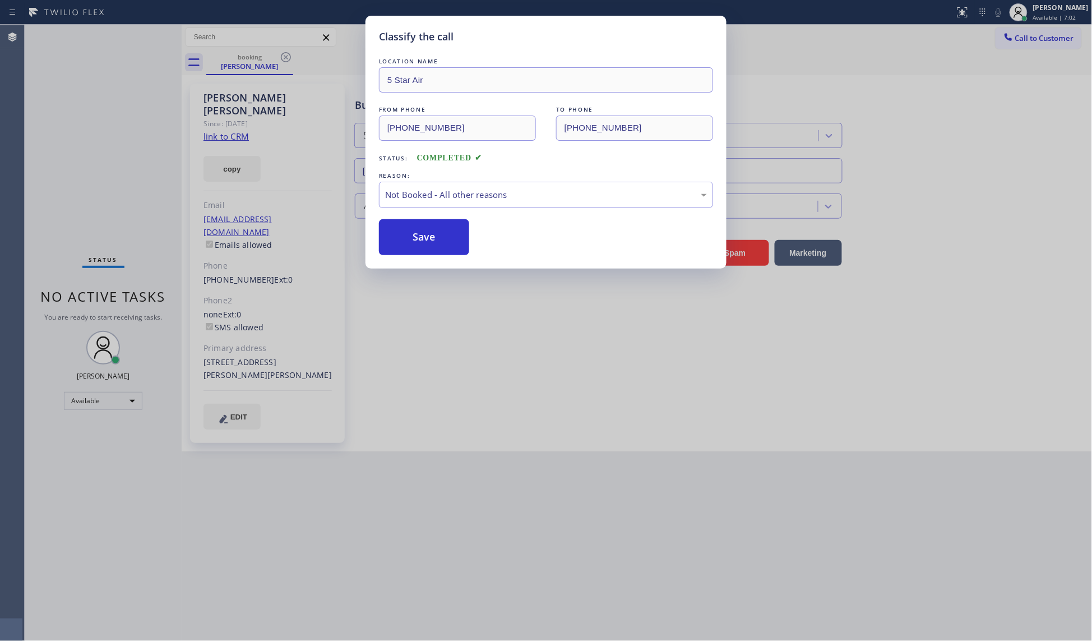
click at [416, 231] on button "Save" at bounding box center [424, 237] width 90 height 36
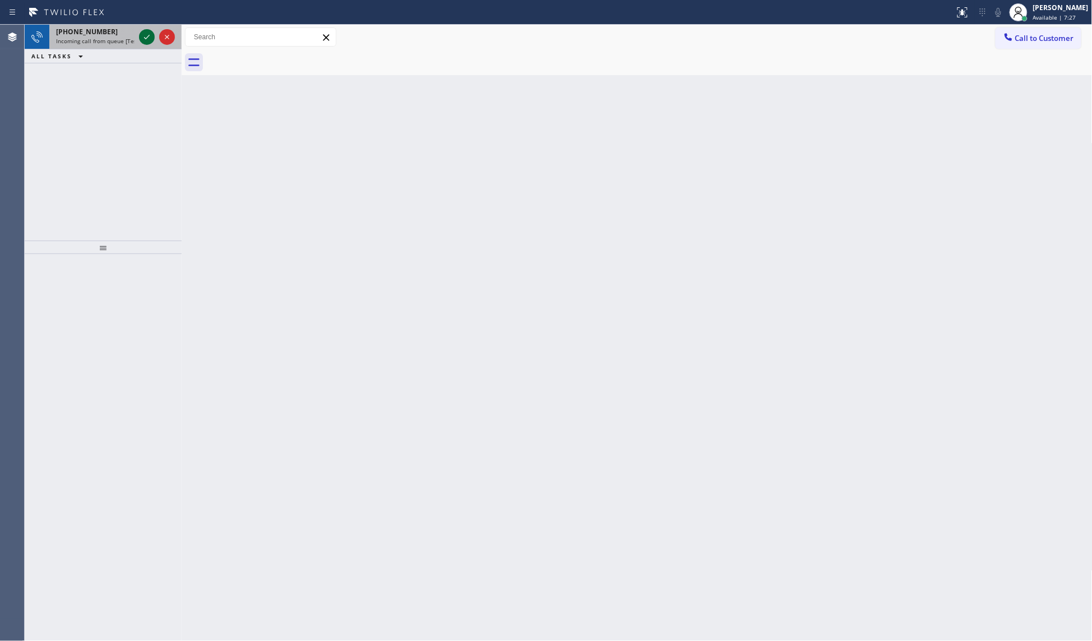
click at [141, 38] on icon at bounding box center [146, 36] width 13 height 13
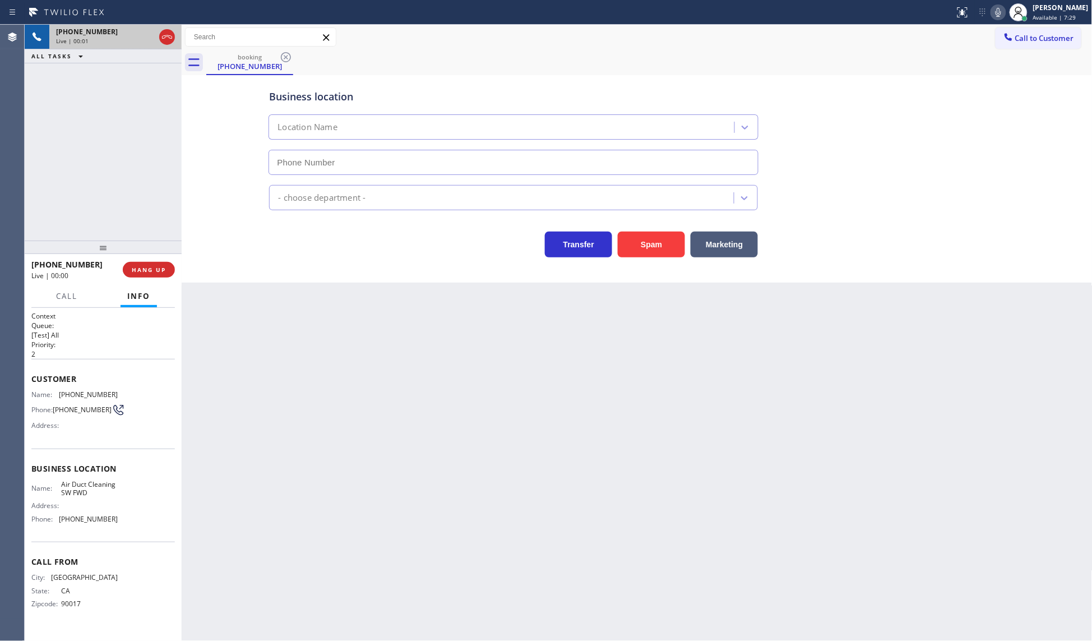
type input "[PHONE_NUMBER]"
click at [707, 241] on button "Marketing" at bounding box center [724, 244] width 67 height 26
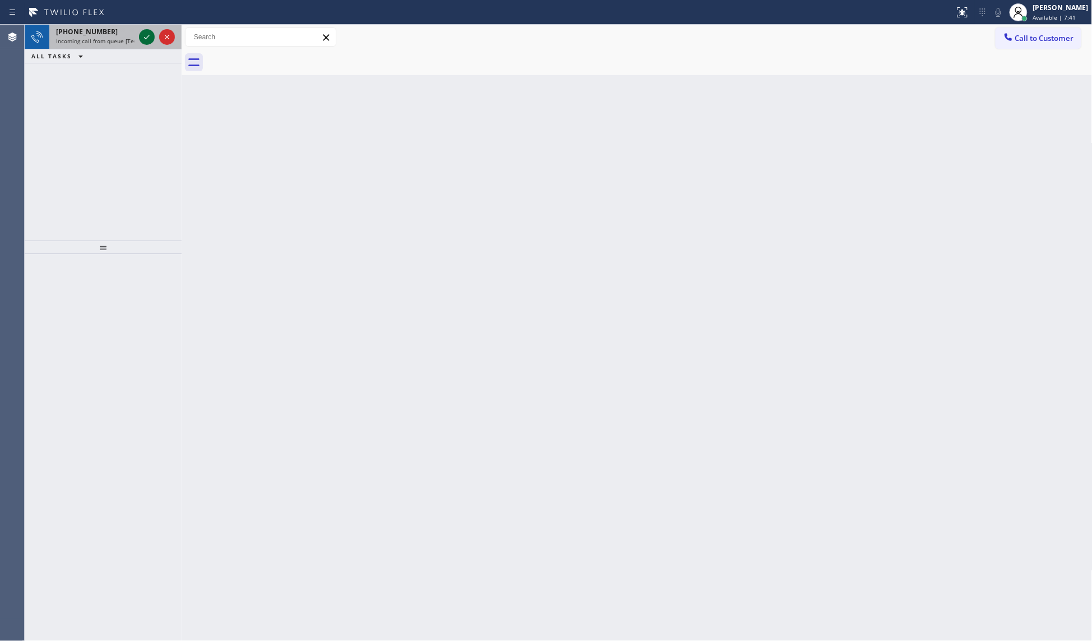
click at [149, 32] on icon at bounding box center [146, 36] width 13 height 13
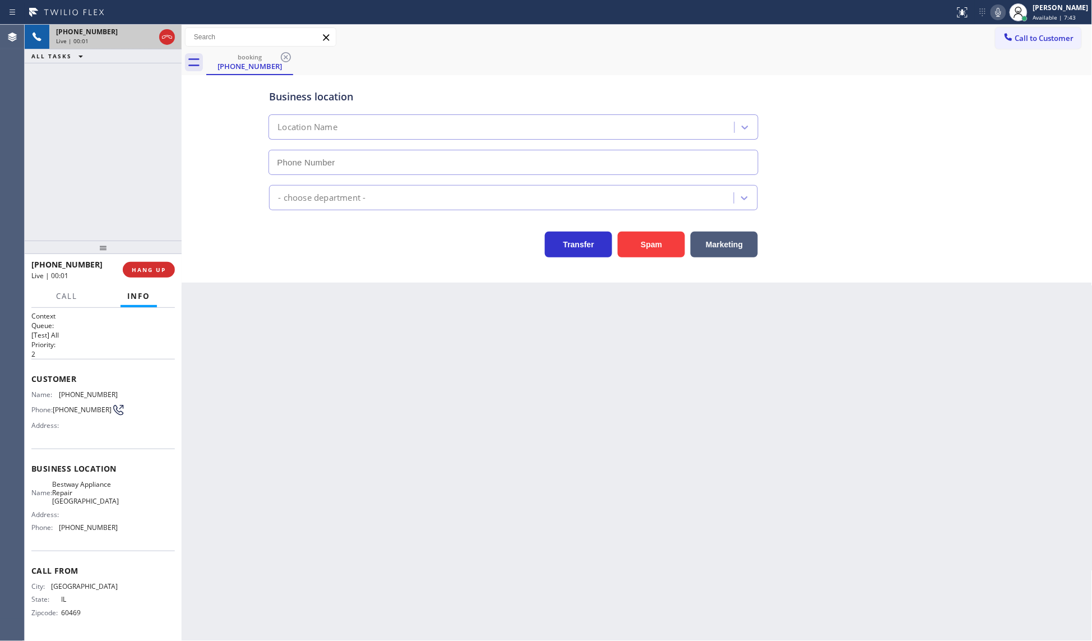
type input "[PHONE_NUMBER]"
click at [65, 295] on span "Call" at bounding box center [66, 296] width 21 height 10
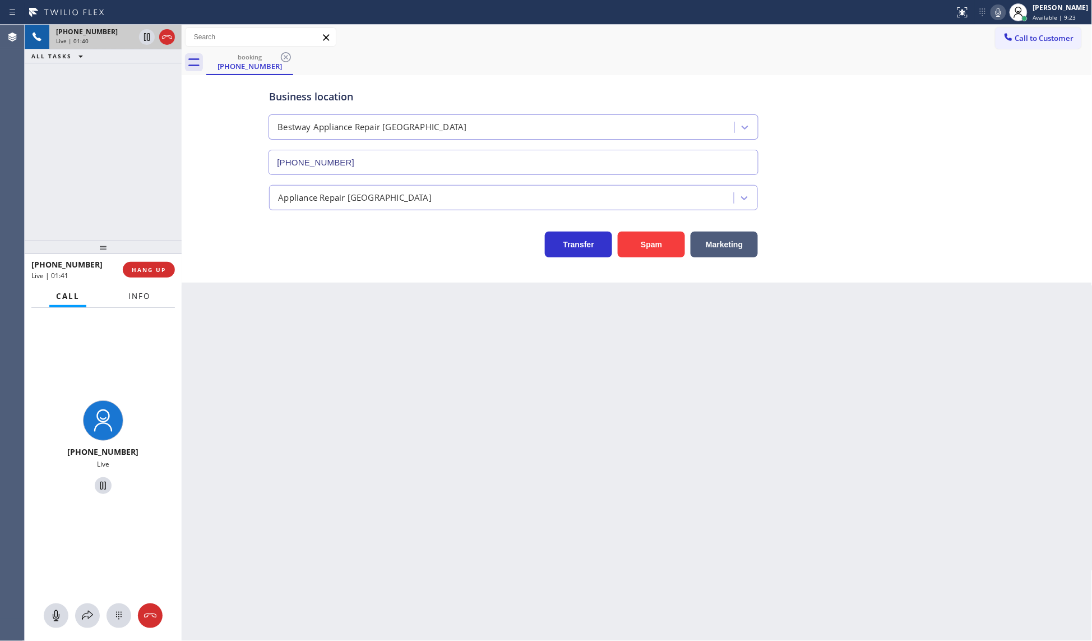
click at [133, 291] on span "Info" at bounding box center [139, 296] width 22 height 10
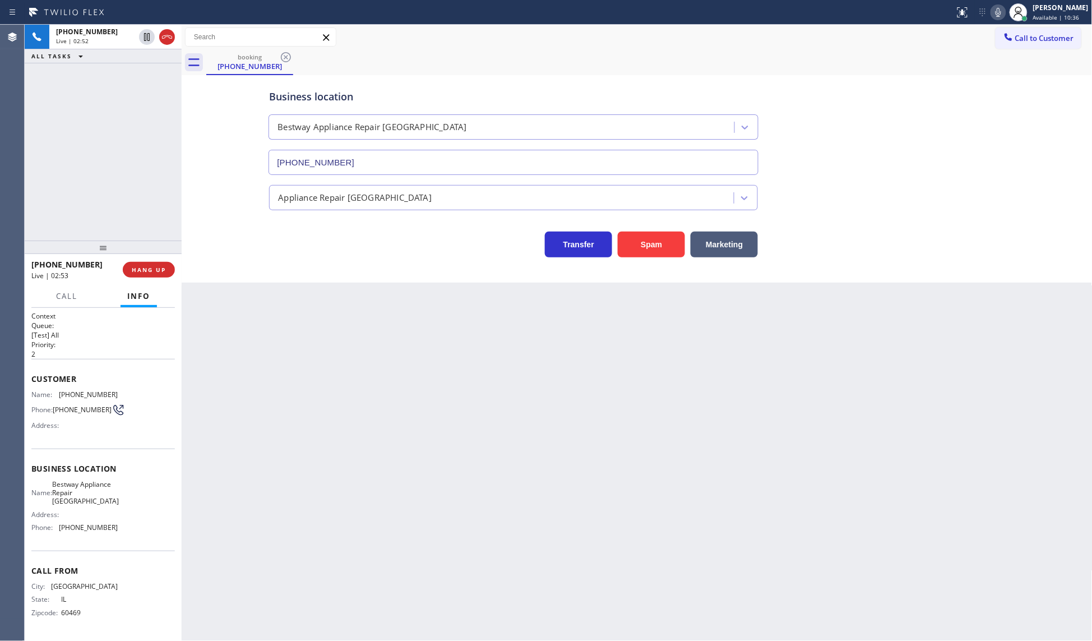
click at [999, 10] on icon at bounding box center [998, 12] width 13 height 13
click at [999, 10] on icon at bounding box center [998, 12] width 6 height 9
drag, startPoint x: 59, startPoint y: 533, endPoint x: 139, endPoint y: 540, distance: 79.9
click at [139, 536] on div "Name: Bestway Appliance Repair [GEOGRAPHIC_DATA] Address: Phone: [PHONE_NUMBER]" at bounding box center [102, 508] width 143 height 57
click at [152, 268] on span "COMPLETE" at bounding box center [146, 270] width 39 height 8
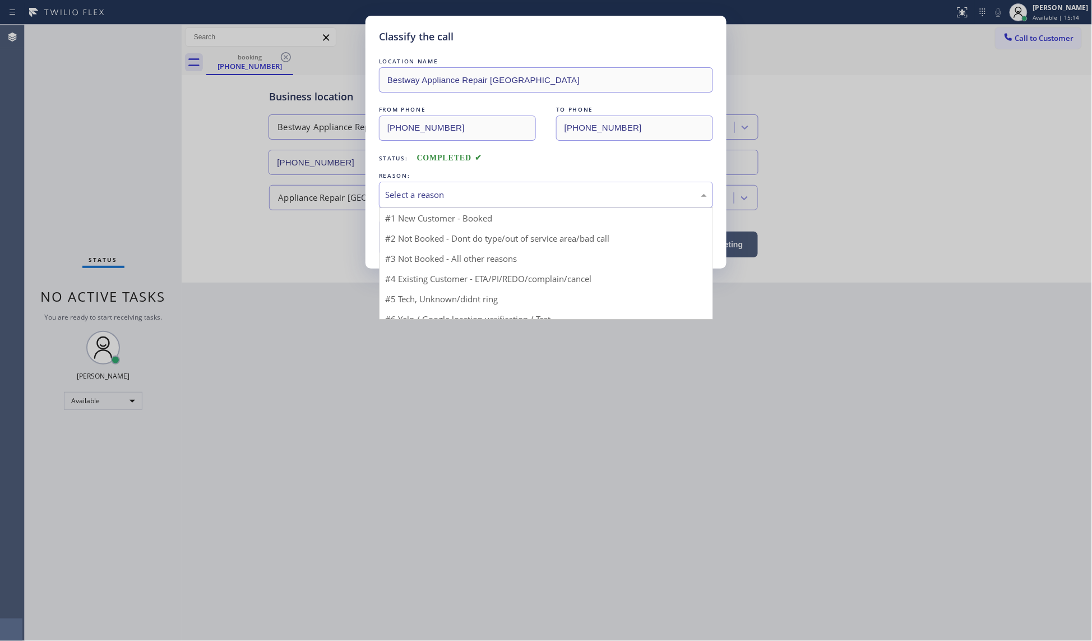
click at [449, 198] on div "Select a reason" at bounding box center [546, 194] width 322 height 13
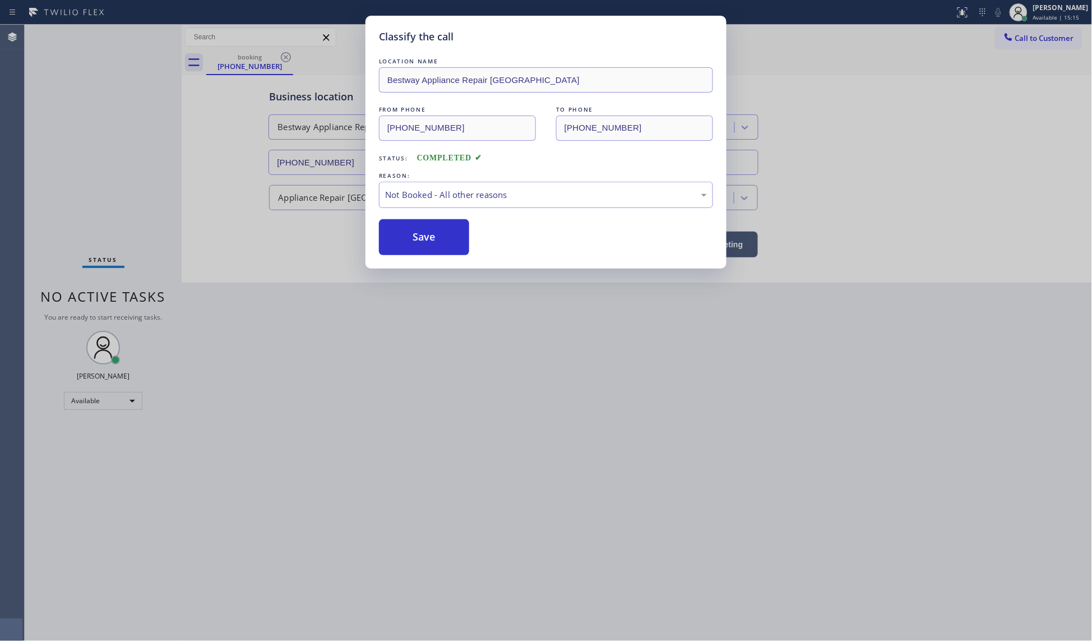
click at [418, 239] on button "Save" at bounding box center [424, 237] width 90 height 36
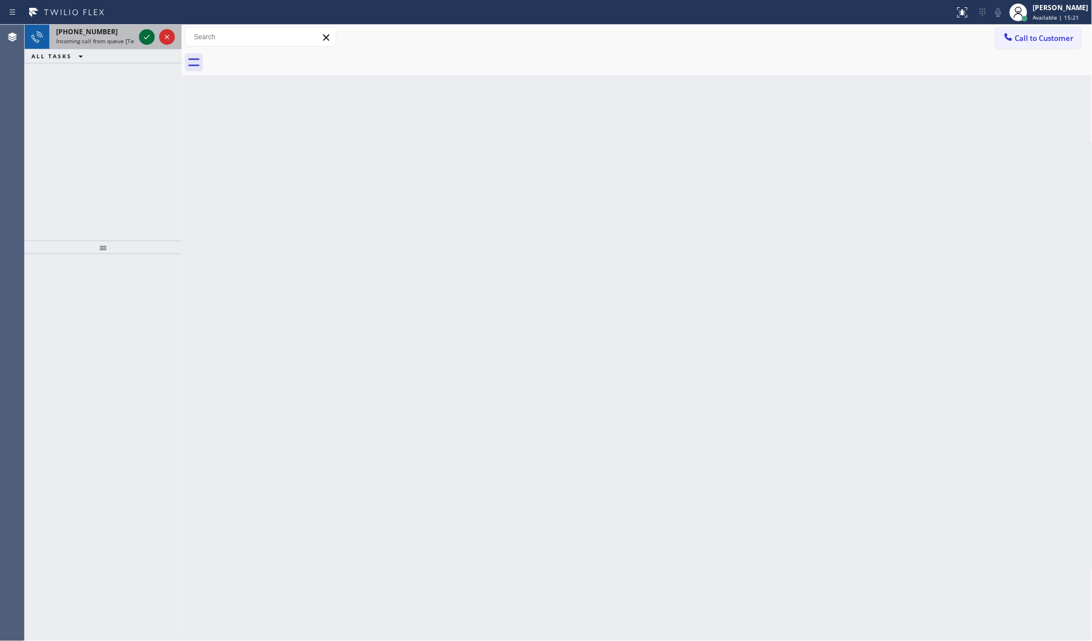
click at [147, 39] on icon at bounding box center [146, 36] width 13 height 13
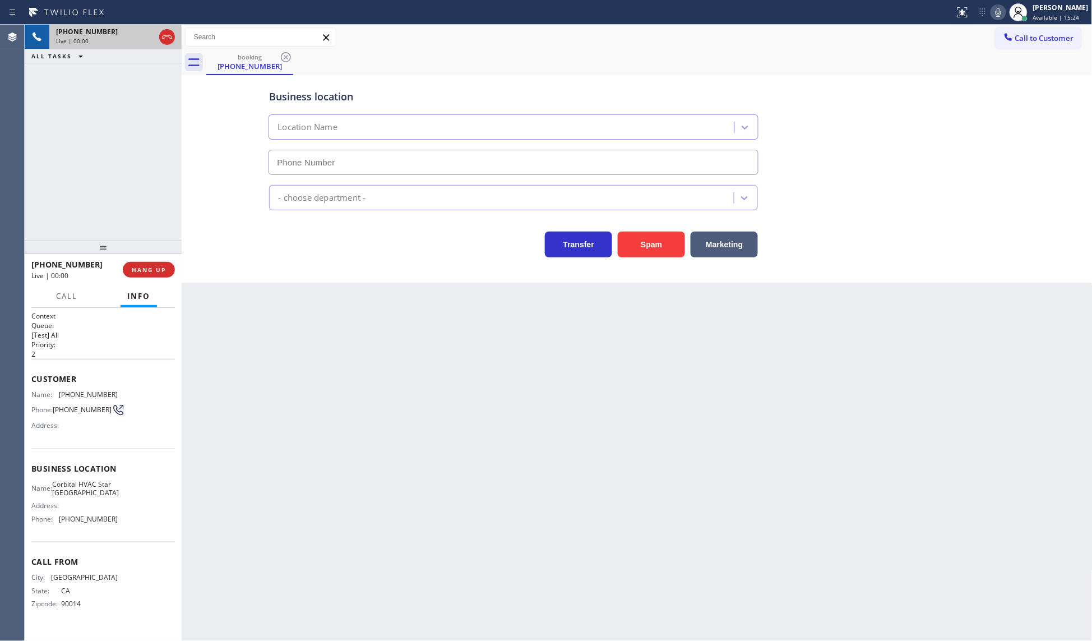
type input "[PHONE_NUMBER]"
click at [133, 263] on button "HANG UP" at bounding box center [149, 270] width 52 height 16
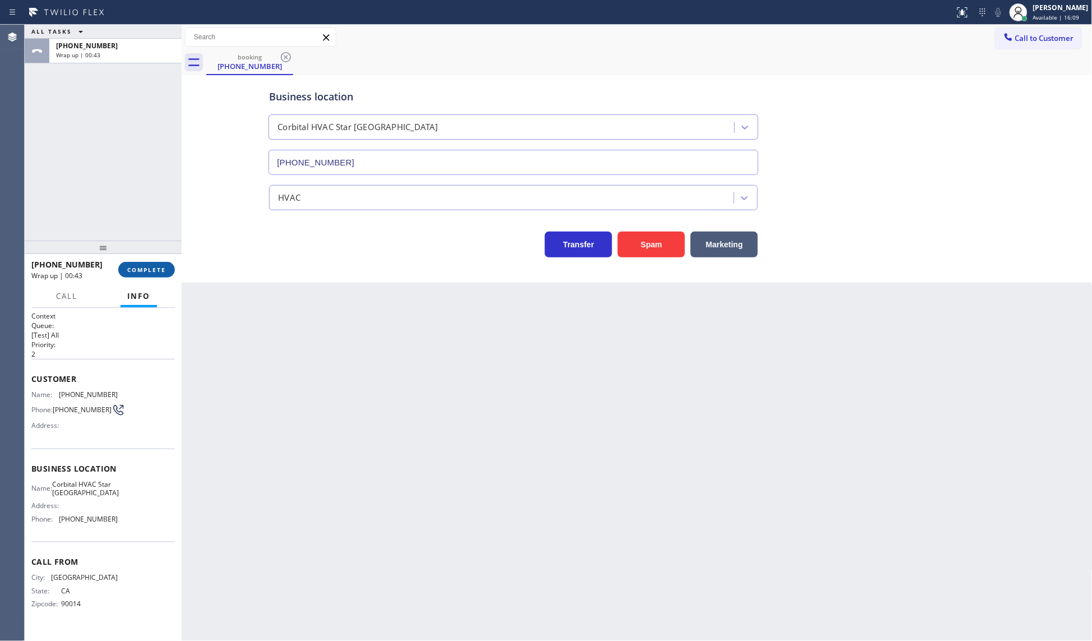
click at [156, 269] on span "COMPLETE" at bounding box center [146, 270] width 39 height 8
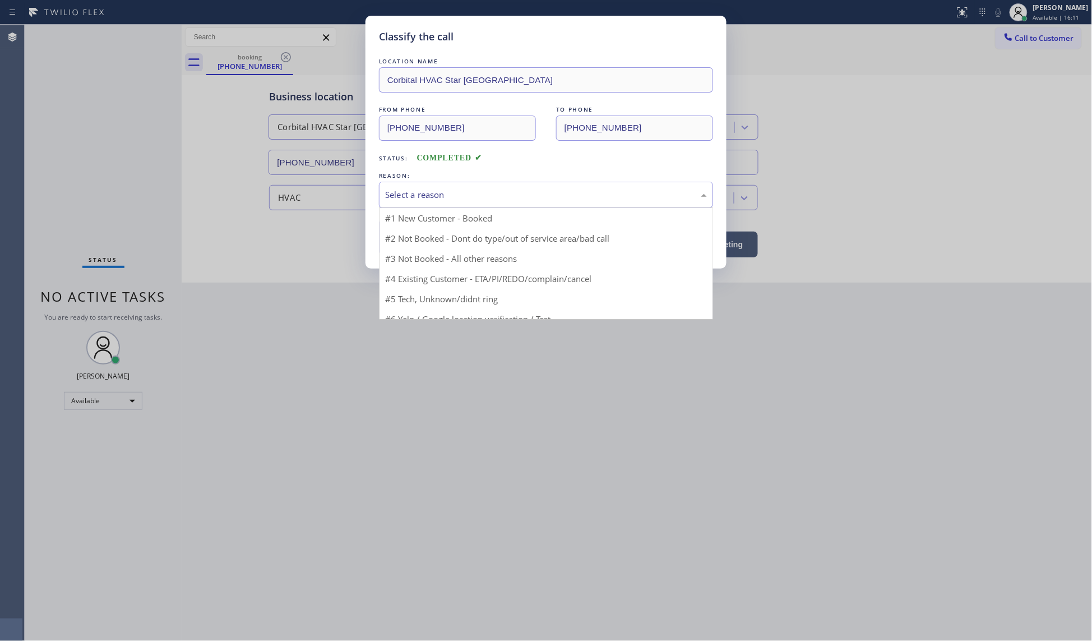
click at [399, 201] on div "Select a reason" at bounding box center [546, 194] width 322 height 13
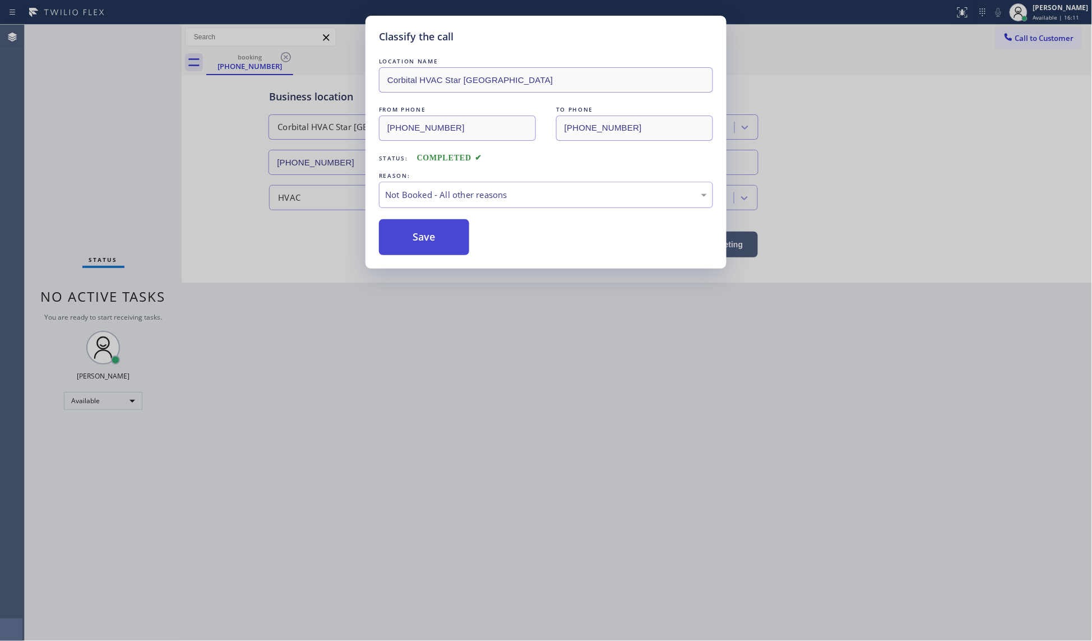
click at [409, 240] on button "Save" at bounding box center [424, 237] width 90 height 36
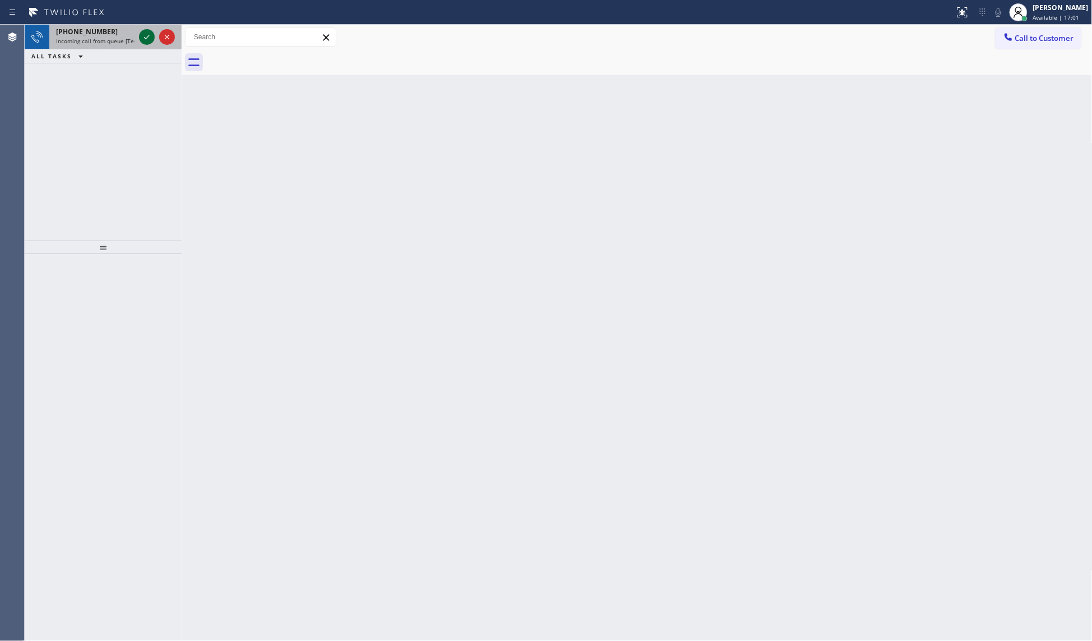
click at [146, 34] on icon at bounding box center [146, 36] width 13 height 13
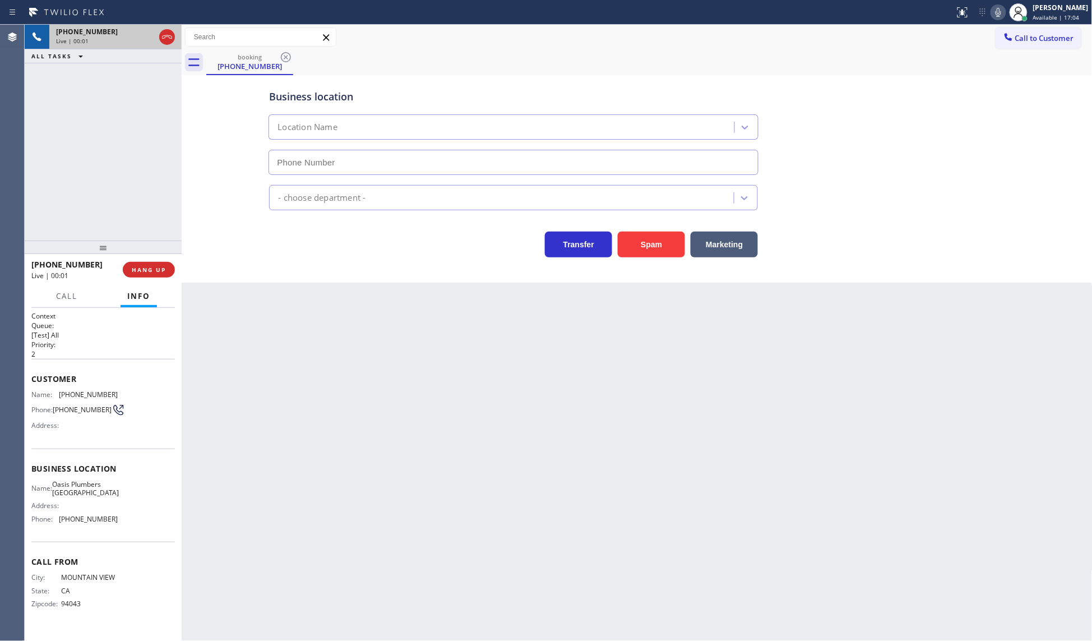
type input "[PHONE_NUMBER]"
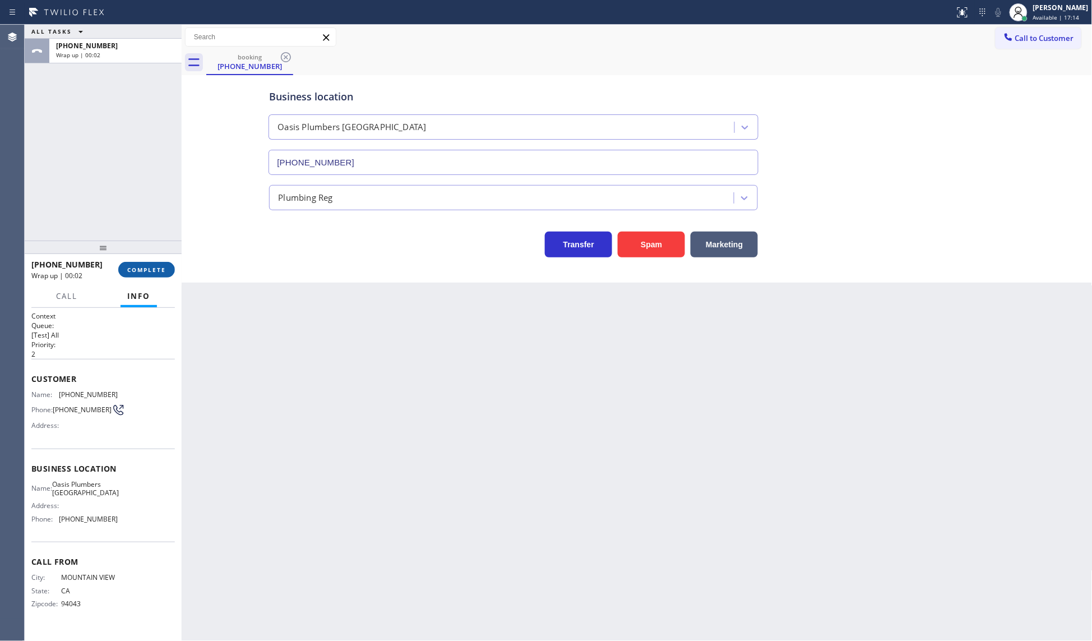
click at [161, 267] on span "COMPLETE" at bounding box center [146, 270] width 39 height 8
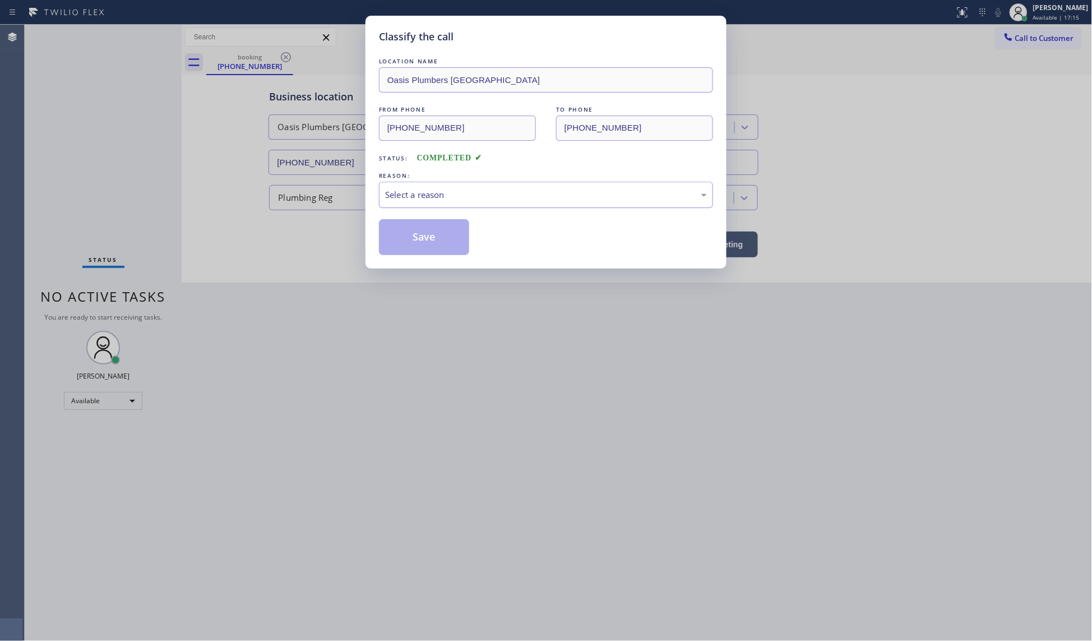
click at [416, 191] on div "Select a reason" at bounding box center [546, 194] width 322 height 13
click at [410, 233] on button "Save" at bounding box center [424, 237] width 90 height 36
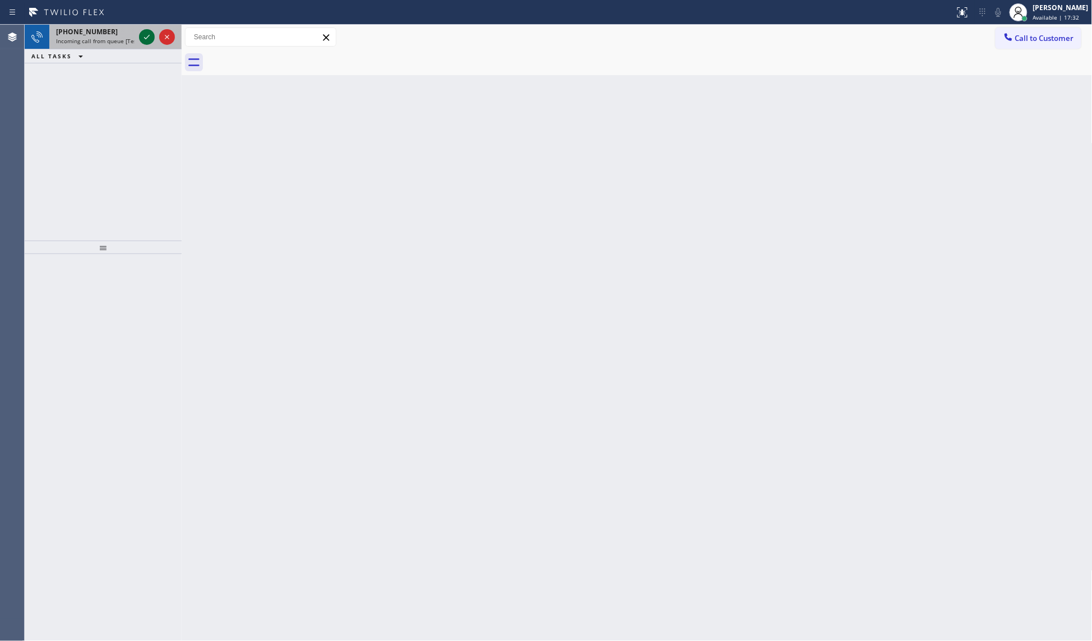
click at [142, 38] on icon at bounding box center [146, 36] width 13 height 13
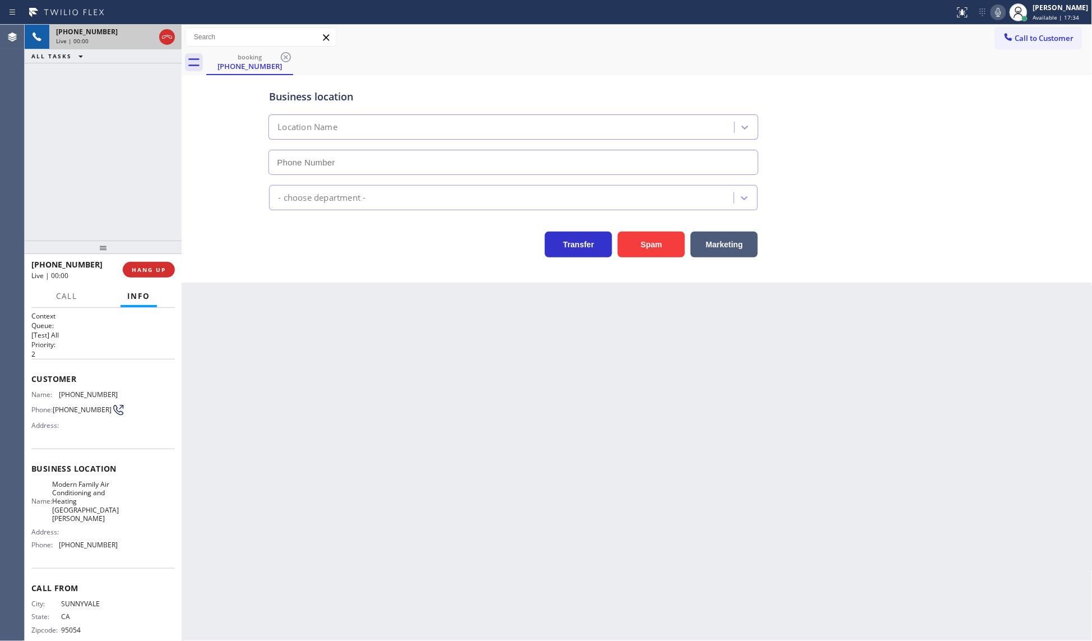
type input "[PHONE_NUMBER]"
click at [714, 247] on button "Marketing" at bounding box center [724, 244] width 67 height 26
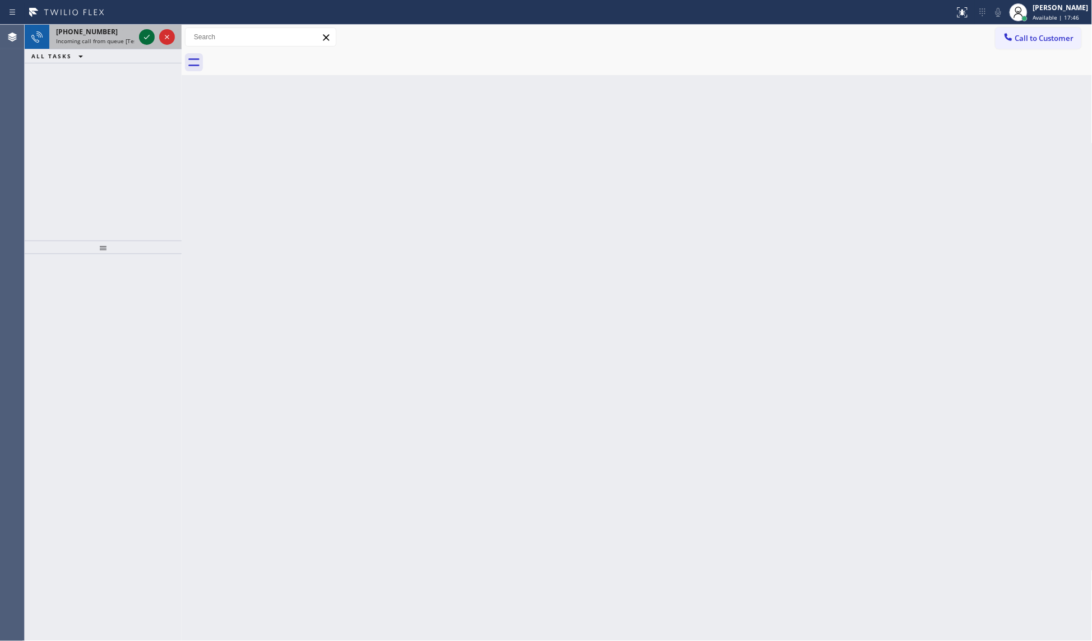
click at [149, 41] on icon at bounding box center [146, 36] width 13 height 13
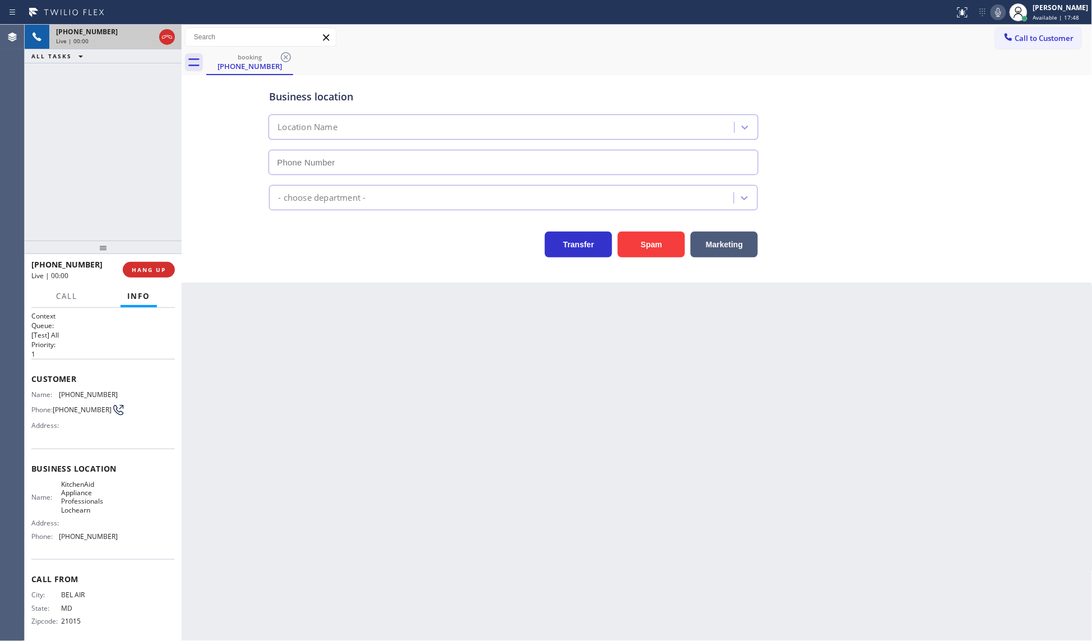
type input "[PHONE_NUMBER]"
click at [649, 247] on button "Spam" at bounding box center [651, 244] width 67 height 26
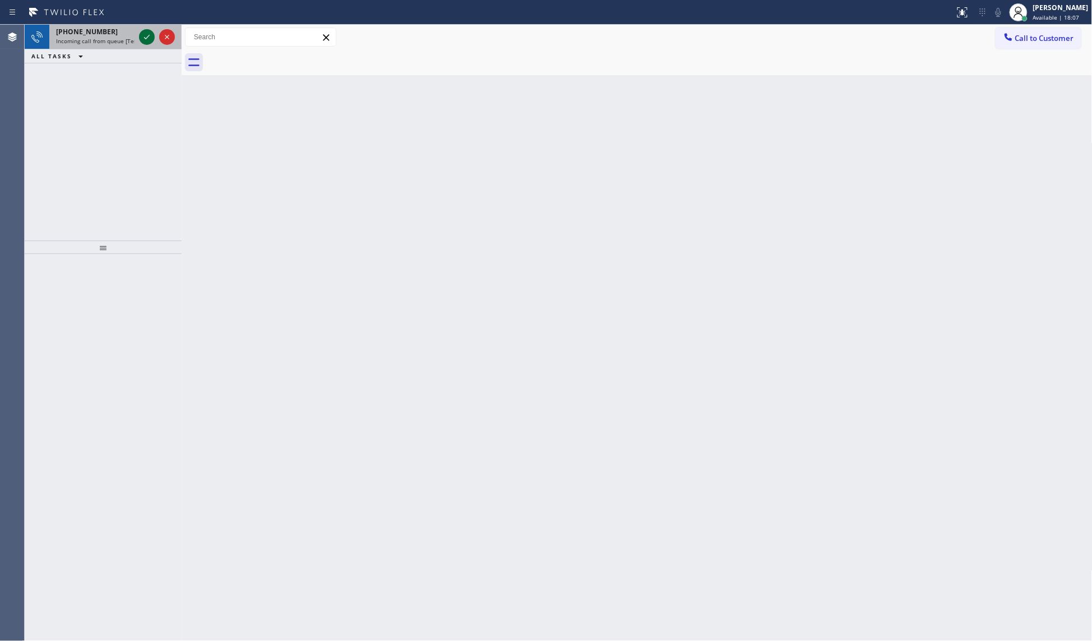
click at [146, 38] on icon at bounding box center [146, 36] width 13 height 13
click at [142, 33] on icon at bounding box center [146, 36] width 13 height 13
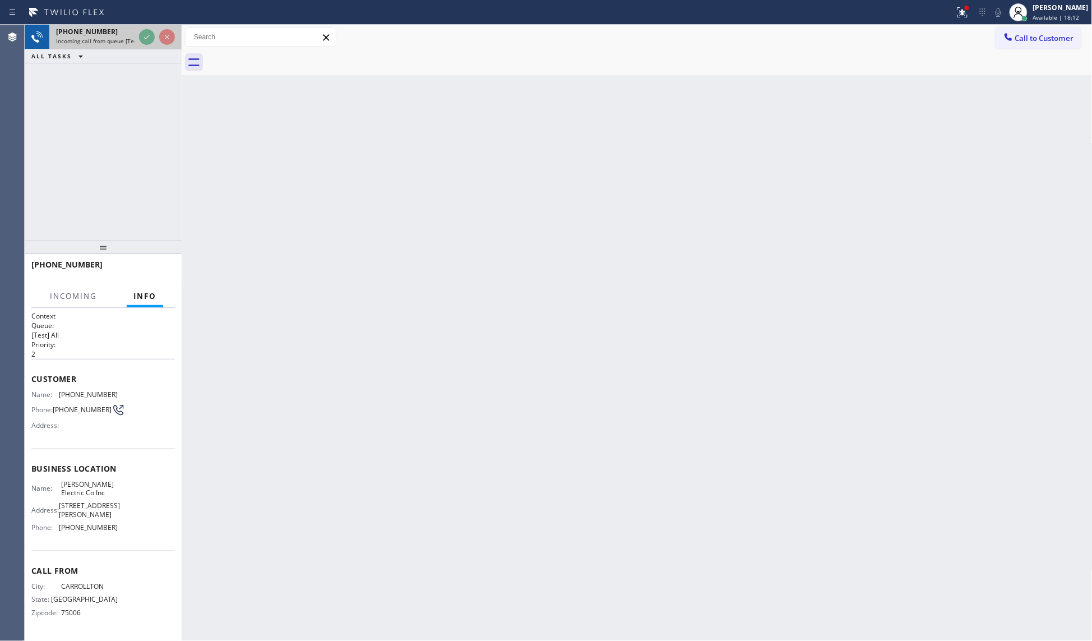
click at [143, 40] on div at bounding box center [157, 37] width 40 height 25
drag, startPoint x: 141, startPoint y: 29, endPoint x: 155, endPoint y: 35, distance: 14.6
click at [155, 35] on div at bounding box center [157, 37] width 40 height 25
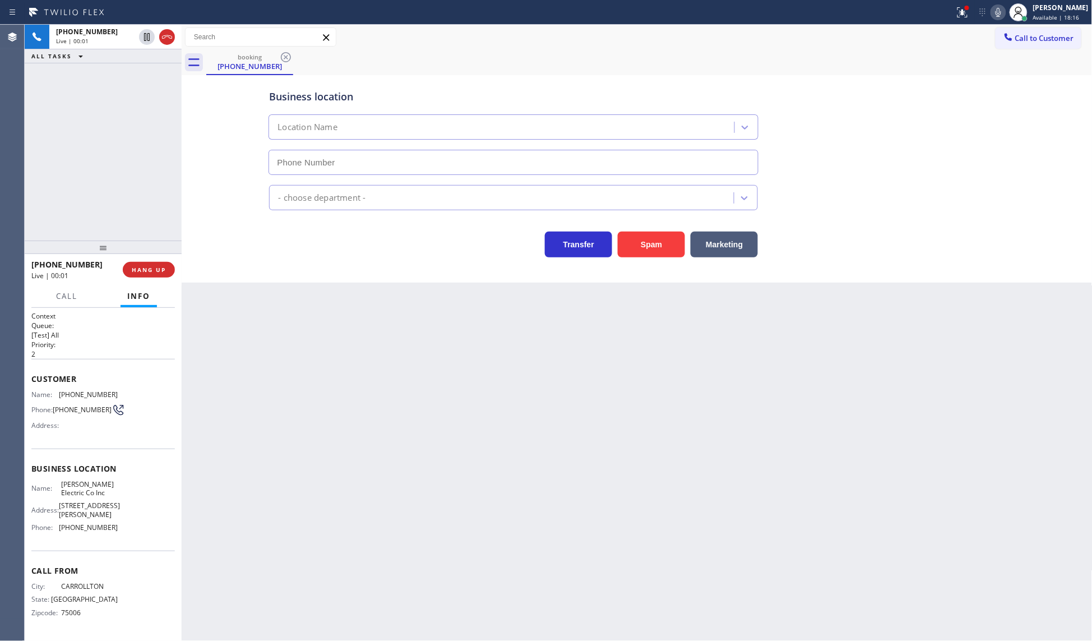
type input "[PHONE_NUMBER]"
click at [649, 243] on button "Spam" at bounding box center [651, 244] width 67 height 26
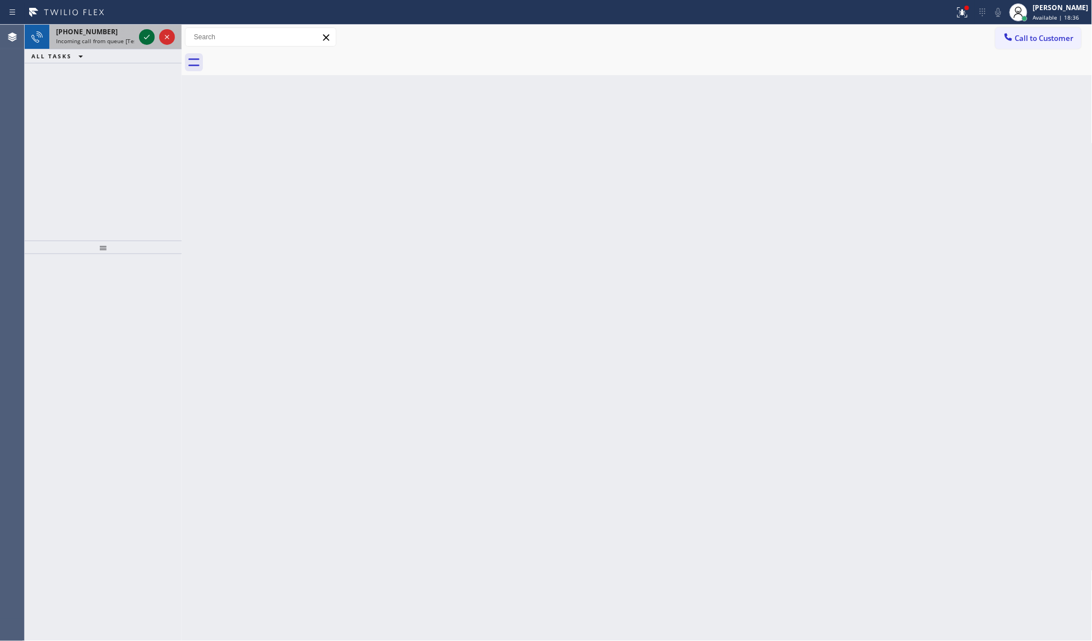
click at [145, 38] on icon at bounding box center [146, 36] width 13 height 13
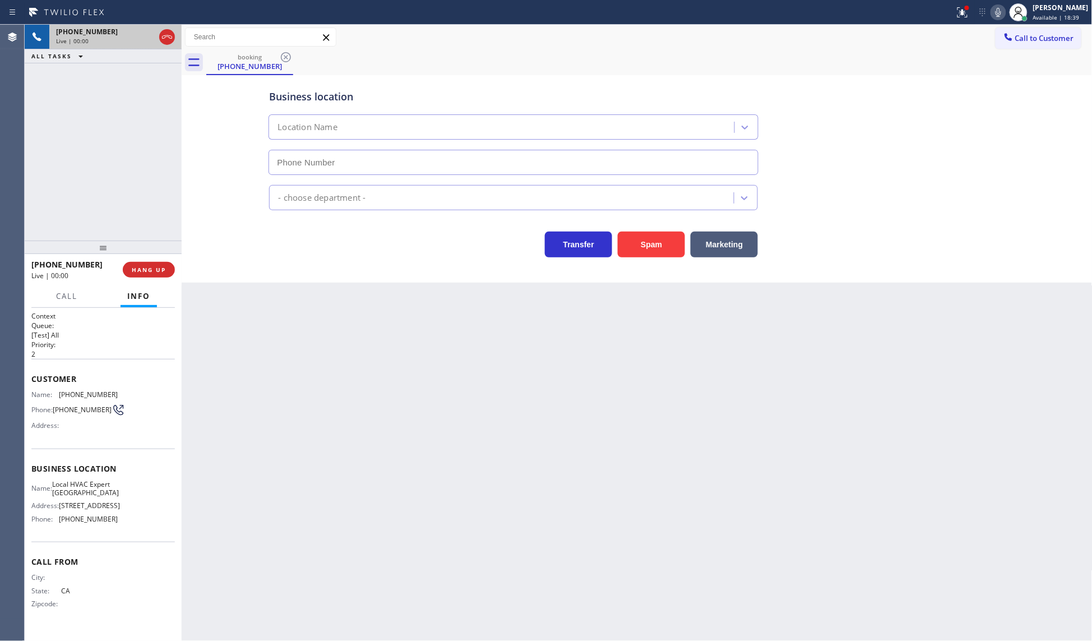
type input "[PHONE_NUMBER]"
click at [960, 13] on icon at bounding box center [962, 12] width 13 height 13
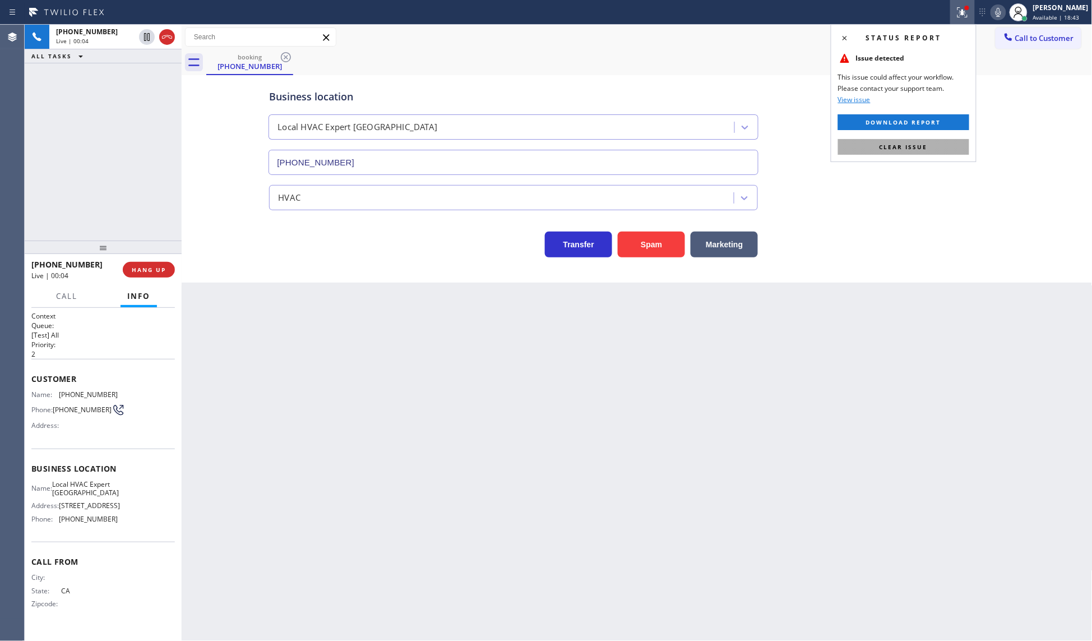
click at [947, 142] on button "Clear issue" at bounding box center [903, 147] width 131 height 16
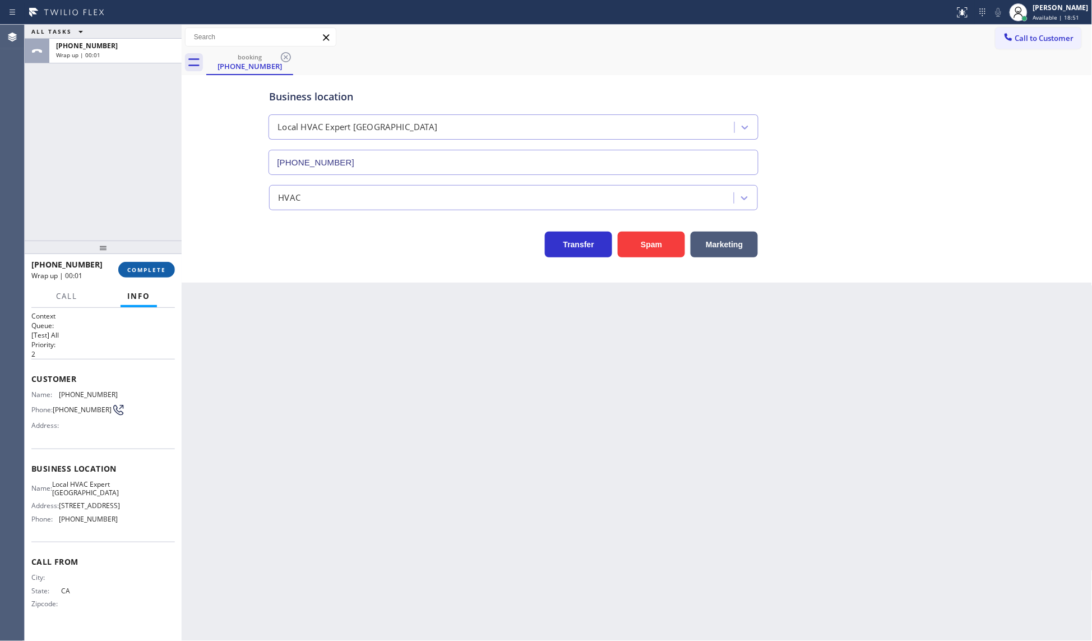
click at [138, 266] on span "COMPLETE" at bounding box center [146, 270] width 39 height 8
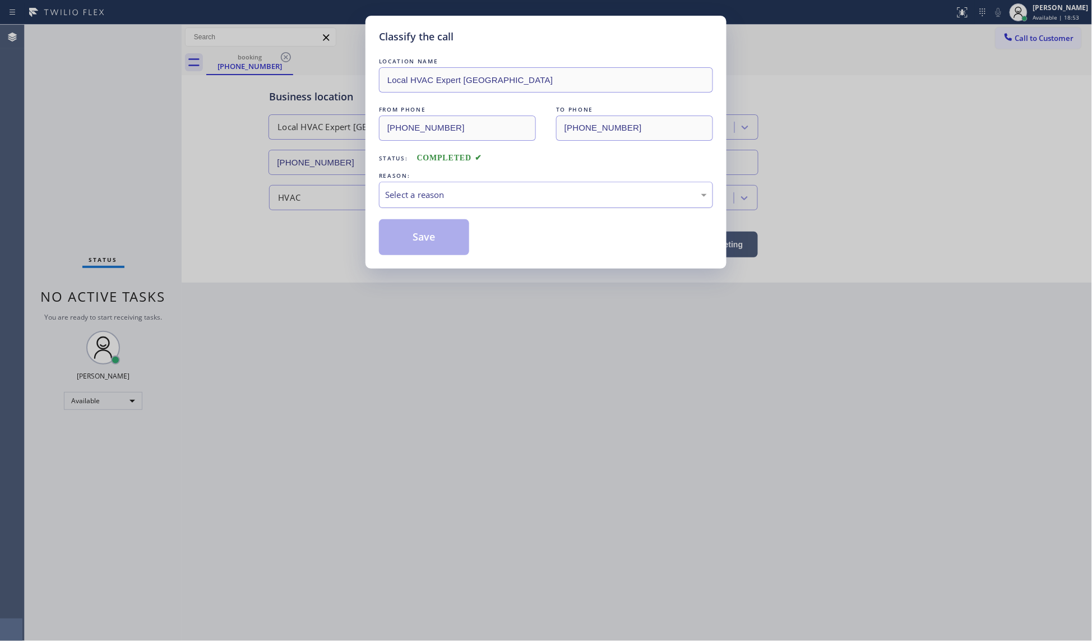
click at [424, 200] on div "Select a reason" at bounding box center [546, 194] width 322 height 13
click at [424, 234] on button "Save" at bounding box center [424, 237] width 90 height 36
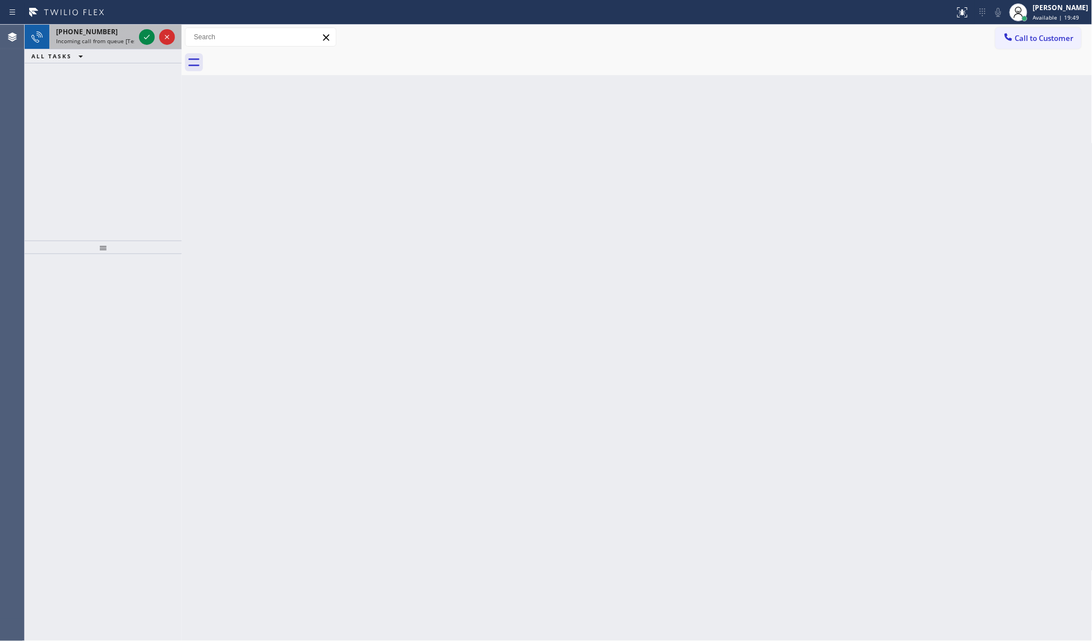
click at [157, 40] on div at bounding box center [157, 37] width 40 height 25
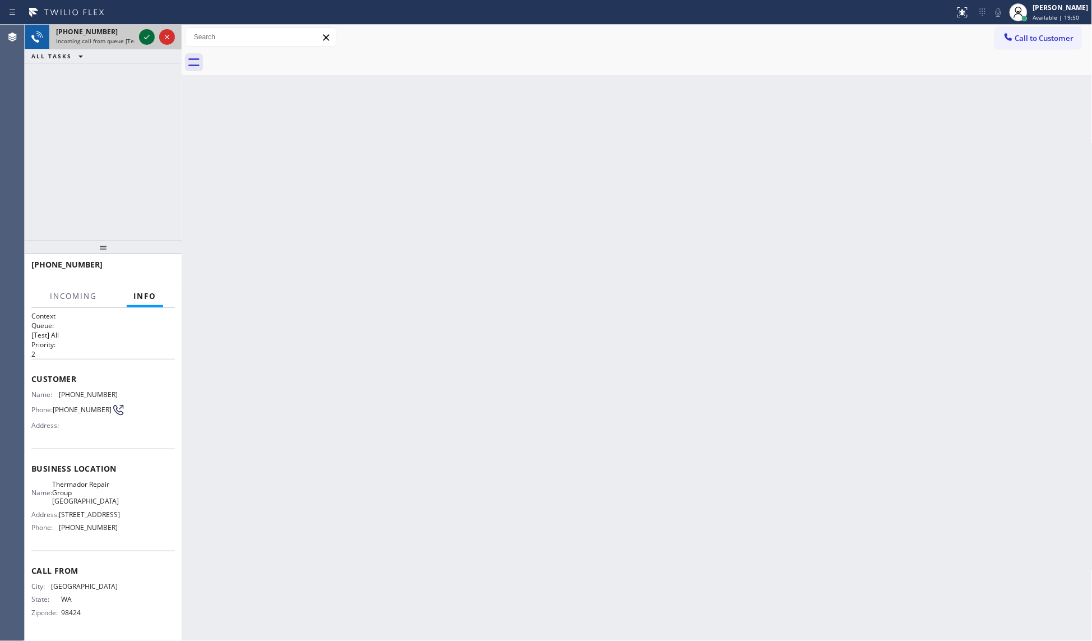
click at [149, 39] on icon at bounding box center [146, 36] width 13 height 13
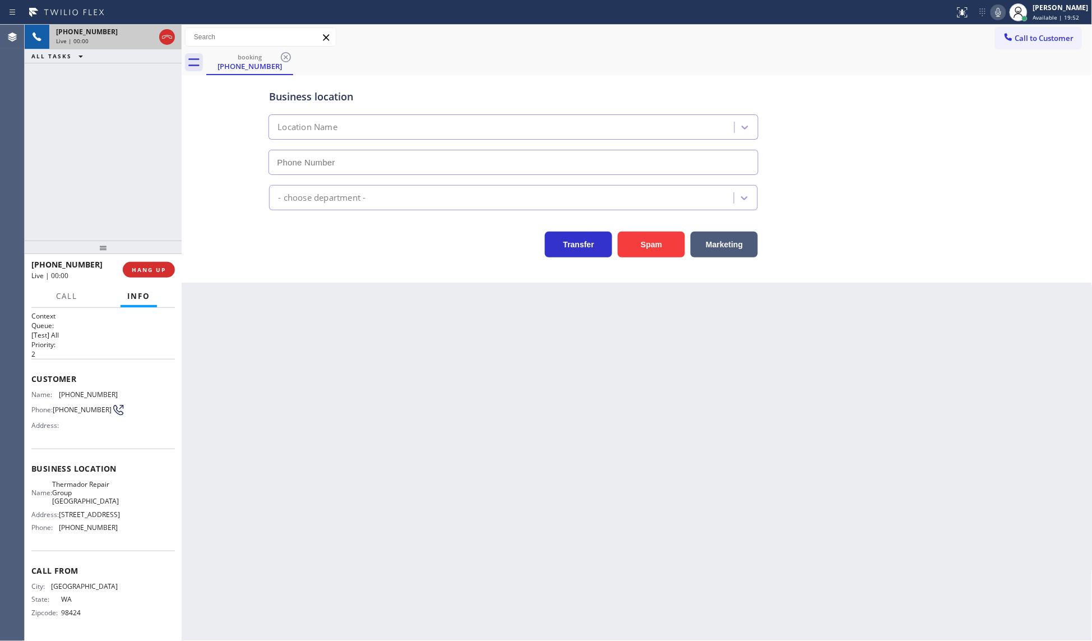
type input "[PHONE_NUMBER]"
drag, startPoint x: 62, startPoint y: 480, endPoint x: 87, endPoint y: 502, distance: 33.0
click at [87, 502] on span "Thermador Repair Group [GEOGRAPHIC_DATA]" at bounding box center [85, 493] width 67 height 26
drag, startPoint x: 81, startPoint y: 177, endPoint x: 108, endPoint y: 11, distance: 167.5
click at [82, 175] on div "[PHONE_NUMBER] Live | 03:13 ALL TASKS ALL TASKS ACTIVE TASKS TASKS IN WRAP UP" at bounding box center [103, 133] width 157 height 216
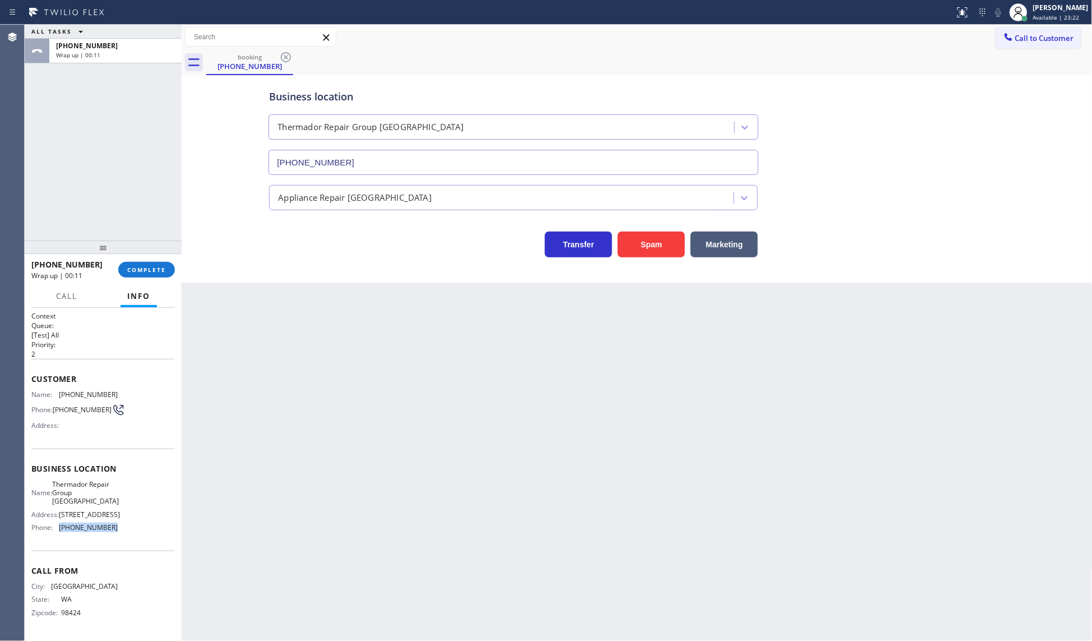
drag, startPoint x: 54, startPoint y: 526, endPoint x: 129, endPoint y: 527, distance: 75.1
click at [129, 527] on div "Name: Thermador Repair Group [GEOGRAPHIC_DATA] Address: [STREET_ADDRESS] Phone:…" at bounding box center [102, 508] width 143 height 57
click at [129, 262] on button "COMPLETE" at bounding box center [146, 270] width 57 height 16
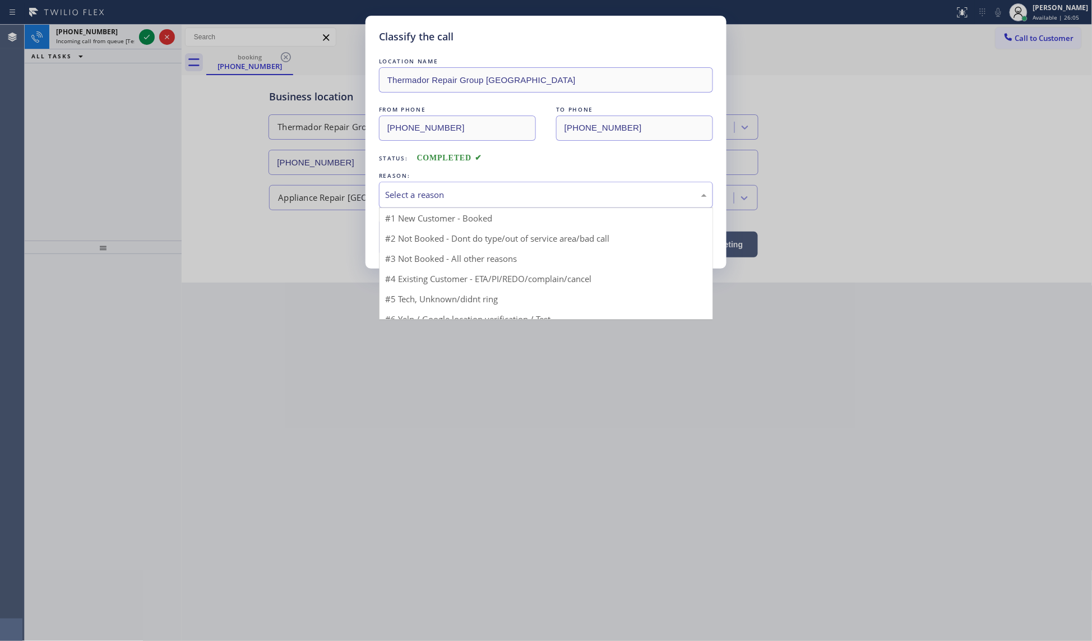
click at [404, 195] on div "Select a reason" at bounding box center [546, 194] width 322 height 13
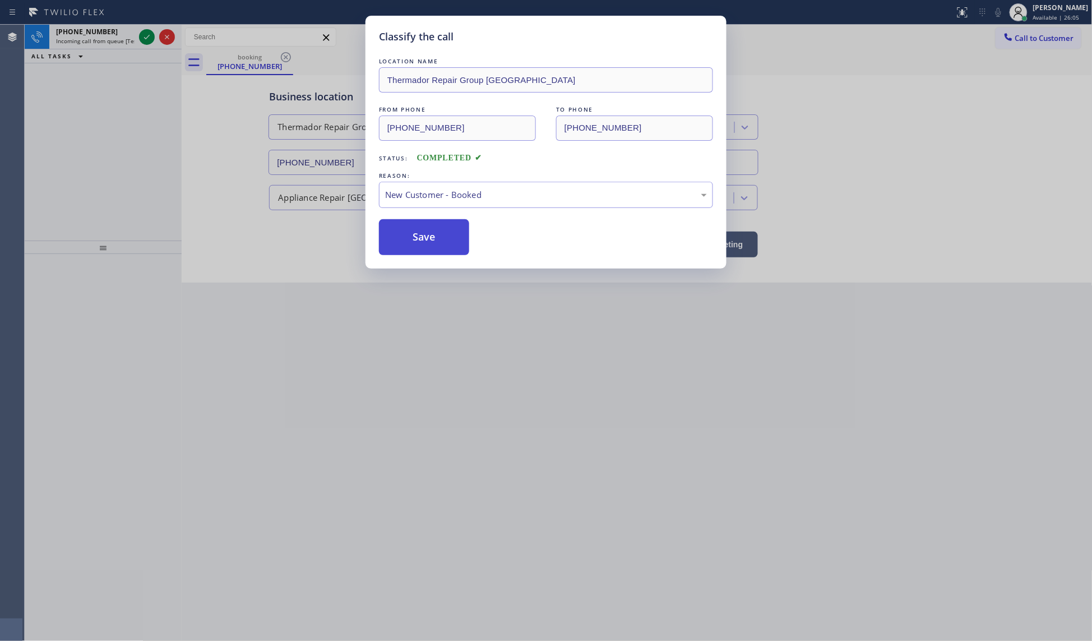
click at [400, 234] on button "Save" at bounding box center [424, 237] width 90 height 36
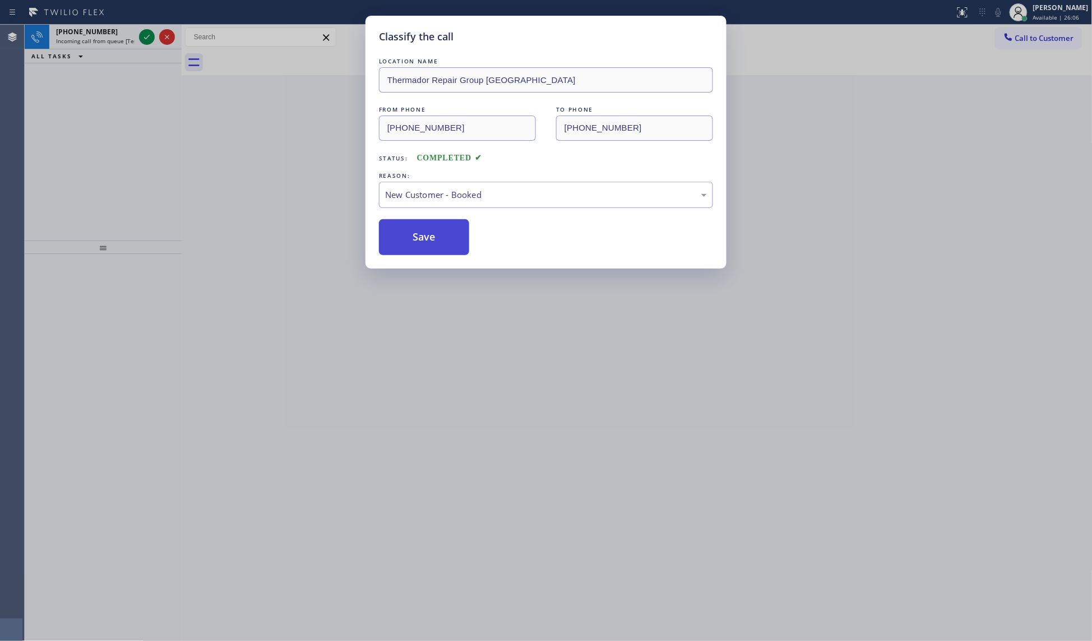
click at [400, 234] on button "Save" at bounding box center [424, 237] width 90 height 36
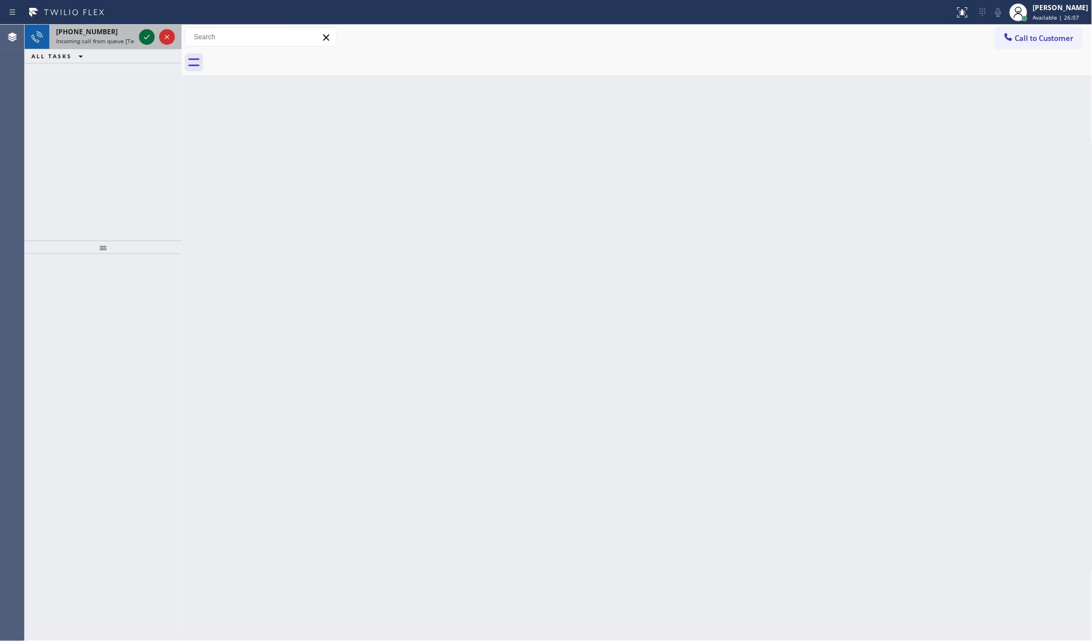
click at [146, 34] on div at bounding box center [157, 37] width 40 height 25
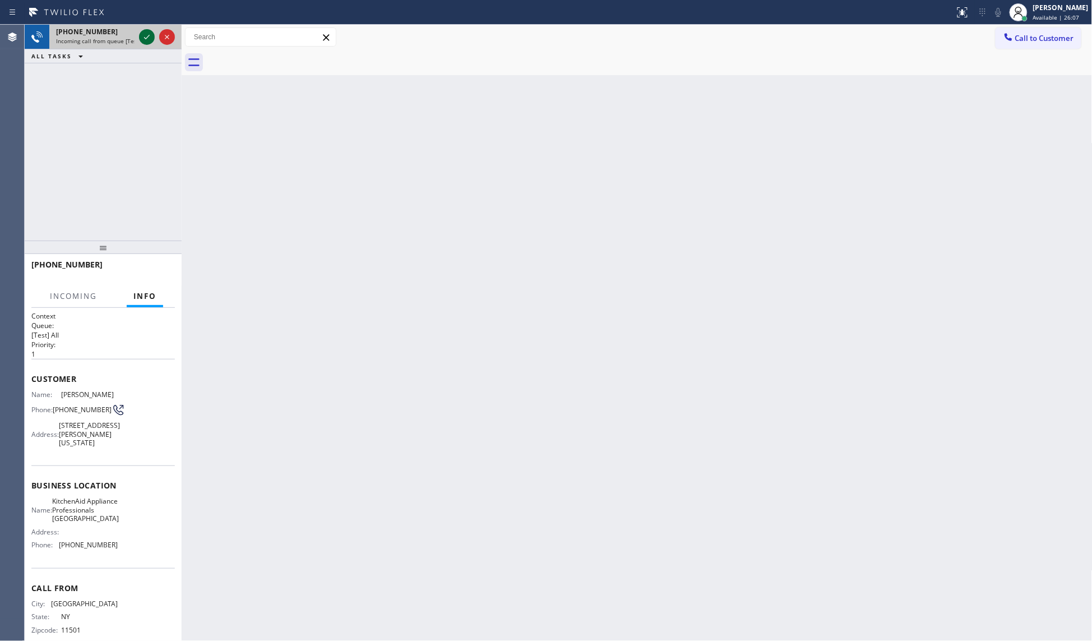
click at [146, 34] on icon at bounding box center [146, 36] width 13 height 13
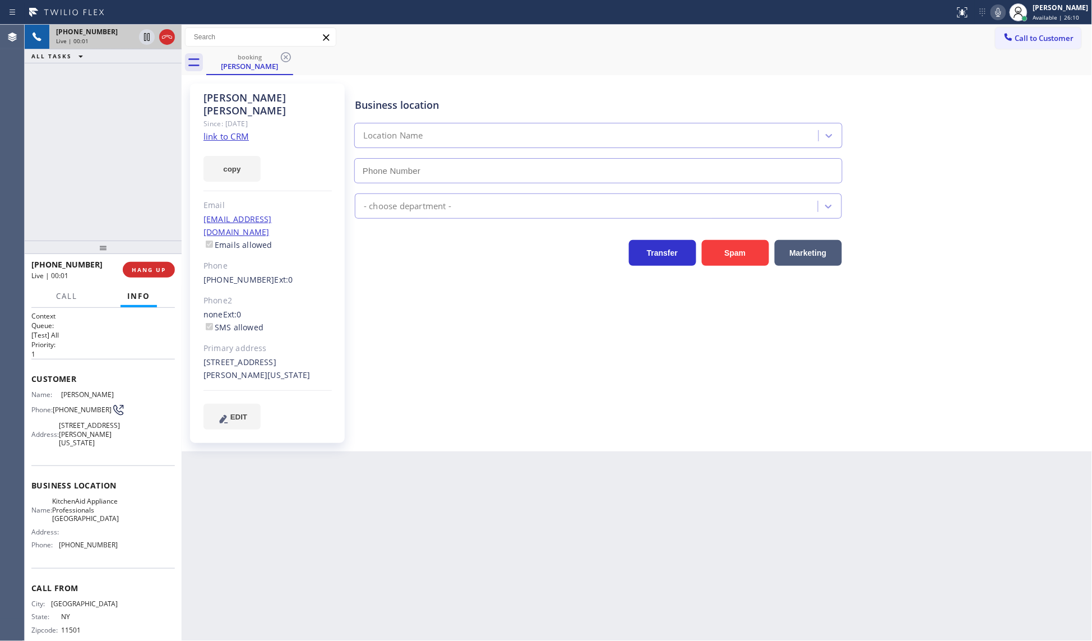
type input "[PHONE_NUMBER]"
click at [214, 131] on link "link to CRM" at bounding box center [225, 136] width 45 height 11
drag, startPoint x: 59, startPoint y: 513, endPoint x: 93, endPoint y: 526, distance: 36.5
click at [93, 522] on span "KitchenAid Appliance Professionals [GEOGRAPHIC_DATA]" at bounding box center [85, 510] width 67 height 26
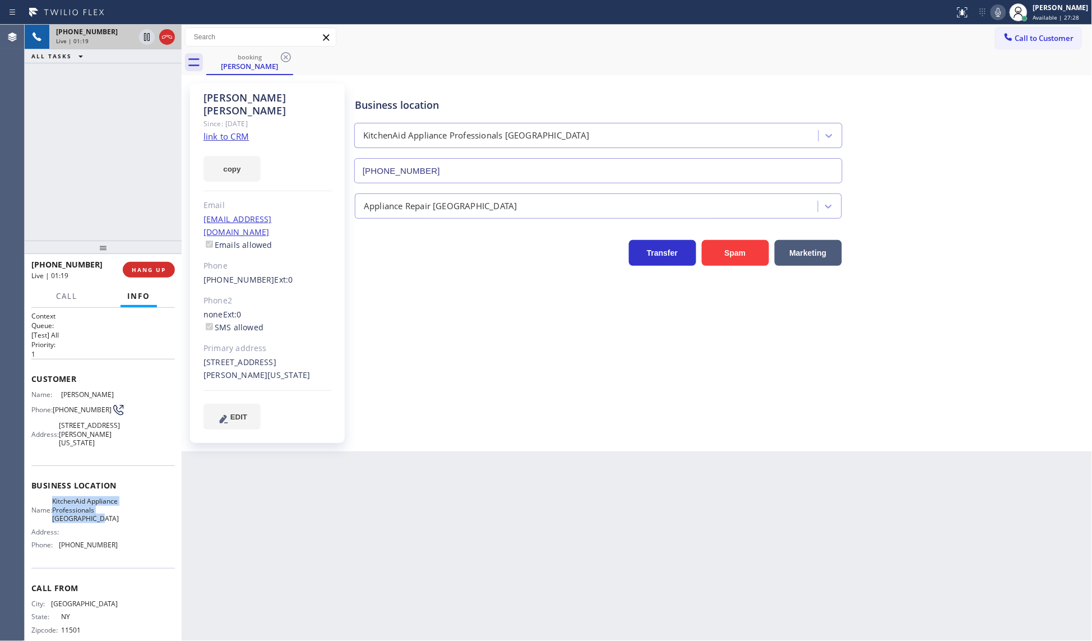
drag, startPoint x: 59, startPoint y: 508, endPoint x: 118, endPoint y: 534, distance: 64.8
click at [118, 534] on div "Name: KitchenAid Appliance Professionals [GEOGRAPHIC_DATA] Address: Phone: [PHO…" at bounding box center [102, 525] width 143 height 57
drag, startPoint x: 202, startPoint y: 336, endPoint x: 320, endPoint y: 353, distance: 118.9
click at [320, 353] on div "[PERSON_NAME] Since: [DATE] link to CRM copy Email [EMAIL_ADDRESS][DOMAIN_NAME]…" at bounding box center [267, 263] width 155 height 359
click at [220, 447] on div "Back to Dashboard Change Sender ID Customers Technicians Select a contact Outbo…" at bounding box center [637, 333] width 911 height 616
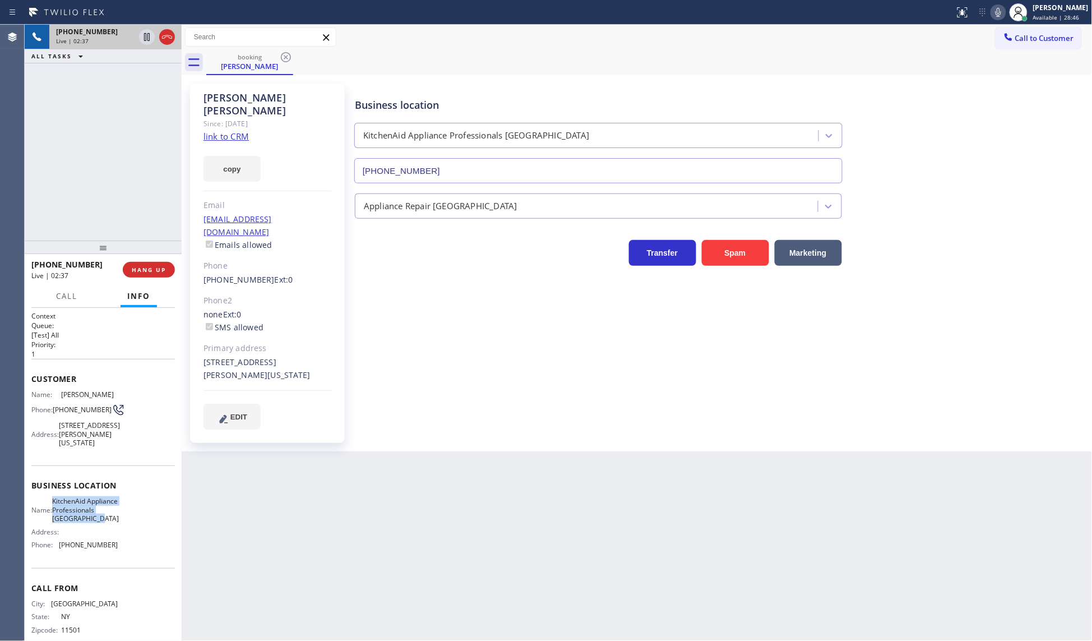
drag, startPoint x: 57, startPoint y: 512, endPoint x: 59, endPoint y: 349, distance: 163.1
click at [115, 539] on div "Name: KitchenAid Appliance Professionals [GEOGRAPHIC_DATA] Address: Phone: [PHO…" at bounding box center [102, 525] width 143 height 57
click at [123, 147] on div "[PHONE_NUMBER] Live | 03:25 ALL TASKS ALL TASKS ACTIVE TASKS TASKS IN WRAP UP" at bounding box center [103, 133] width 157 height 216
drag, startPoint x: 60, startPoint y: 564, endPoint x: 158, endPoint y: 562, distance: 97.6
click at [158, 553] on div "Name: KitchenAid Appliance Professionals [GEOGRAPHIC_DATA] Address: Phone: [PHO…" at bounding box center [102, 525] width 143 height 57
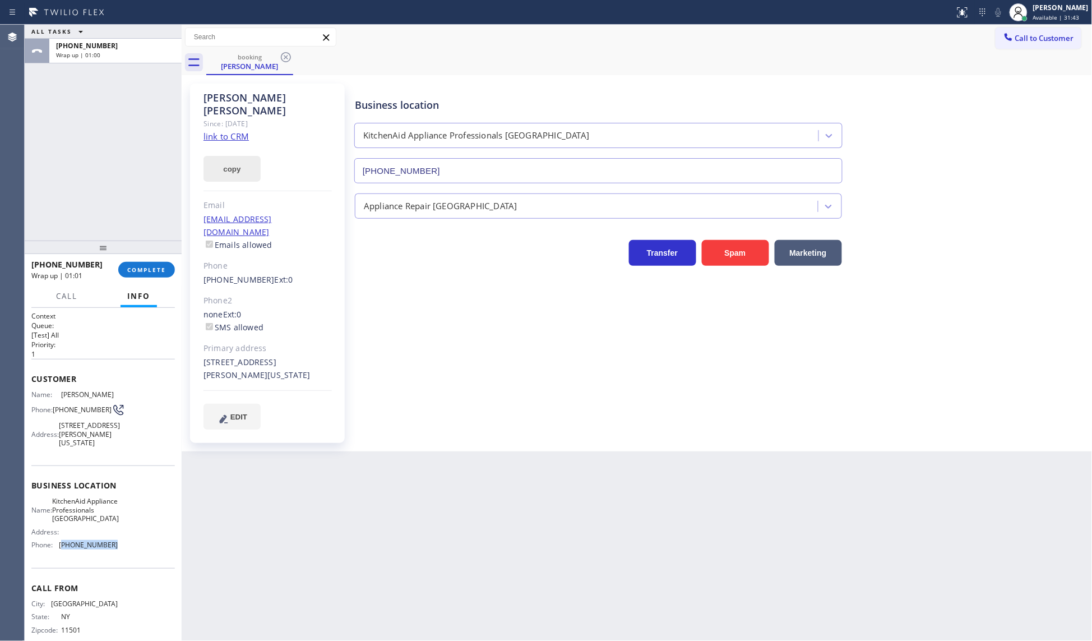
click at [228, 163] on button "copy" at bounding box center [231, 169] width 57 height 26
click at [138, 258] on div "[PHONE_NUMBER] Wrap up | 01:50 COMPLETE" at bounding box center [102, 269] width 143 height 29
click at [140, 269] on span "COMPLETE" at bounding box center [146, 270] width 39 height 8
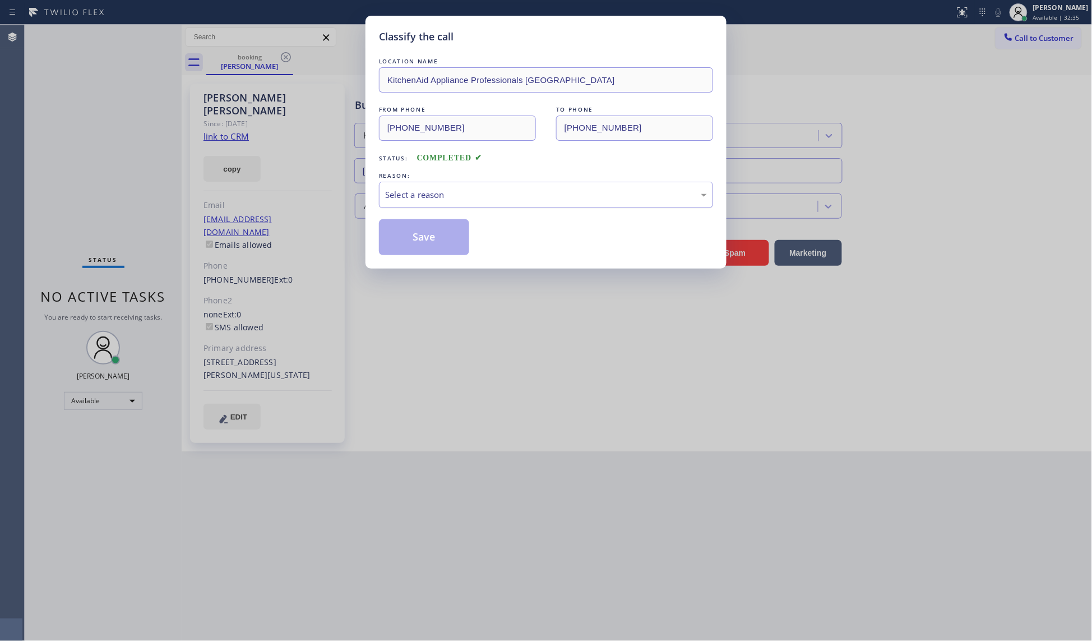
click at [420, 206] on div "Select a reason" at bounding box center [546, 195] width 334 height 26
click at [413, 227] on button "Save" at bounding box center [424, 237] width 90 height 36
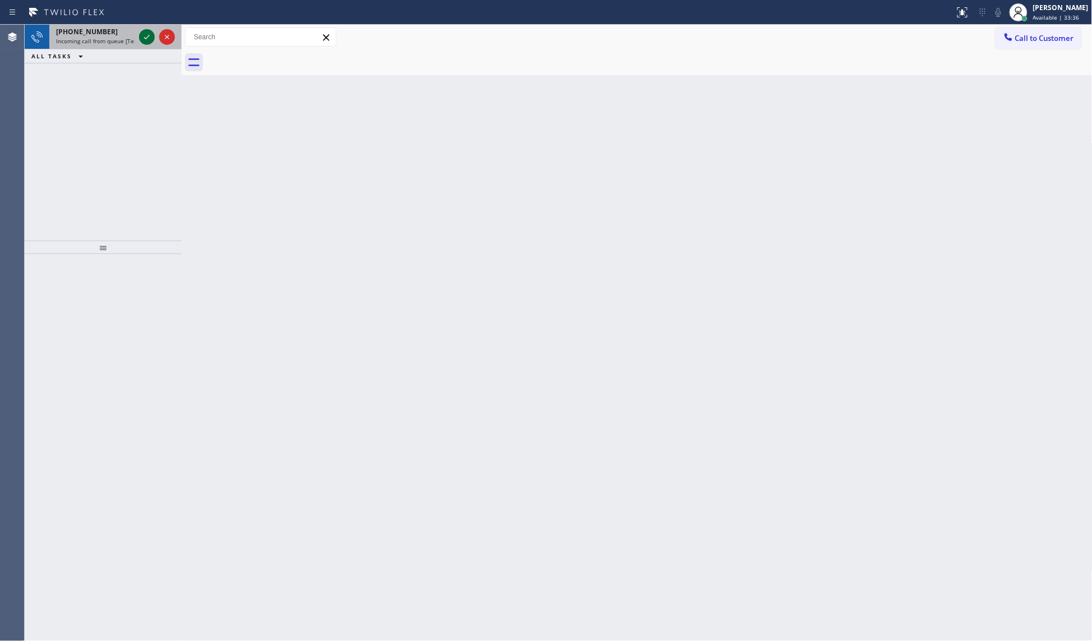
click at [152, 38] on icon at bounding box center [146, 36] width 13 height 13
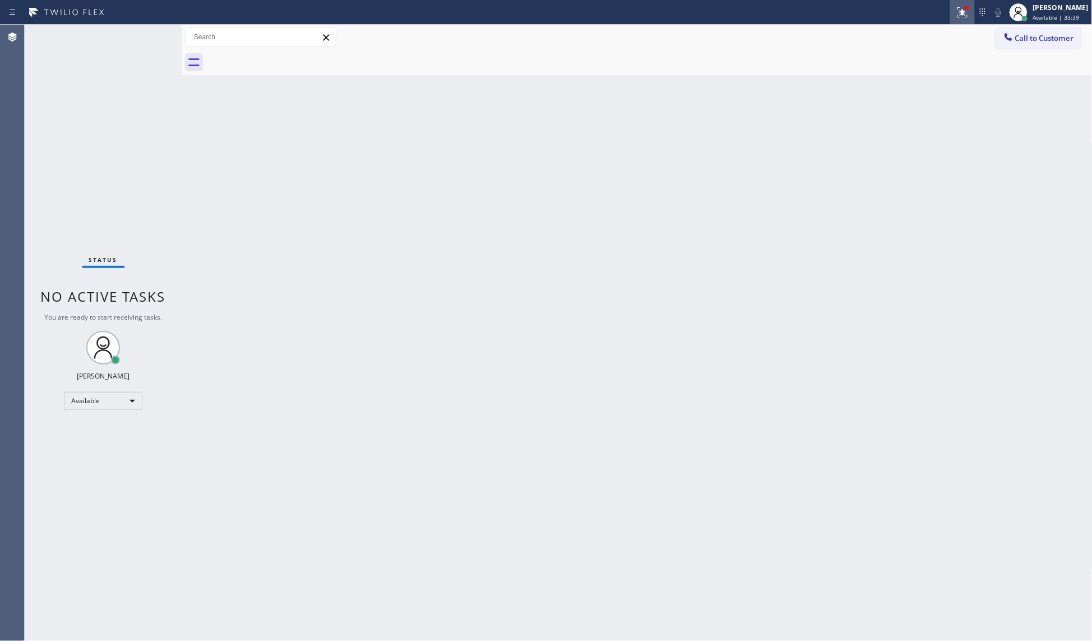
click at [956, 6] on div at bounding box center [962, 12] width 25 height 13
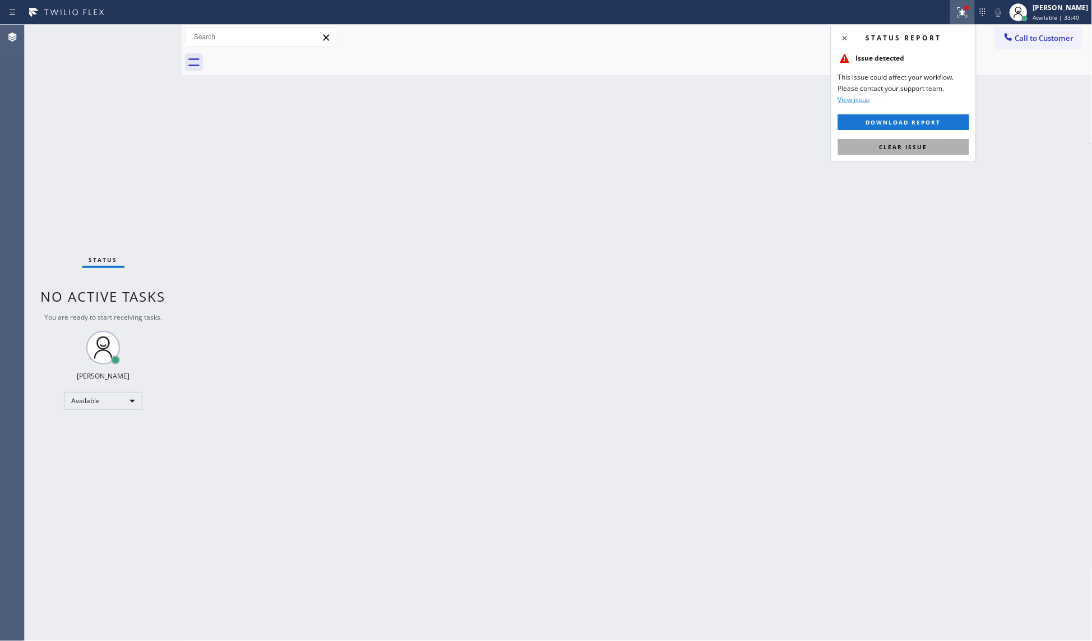
drag, startPoint x: 935, startPoint y: 135, endPoint x: 932, endPoint y: 143, distance: 8.9
click at [934, 142] on div "Status report Issue detected This issue could affect your workflow. Please cont…" at bounding box center [904, 93] width 146 height 138
click at [932, 144] on button "Clear issue" at bounding box center [903, 147] width 131 height 16
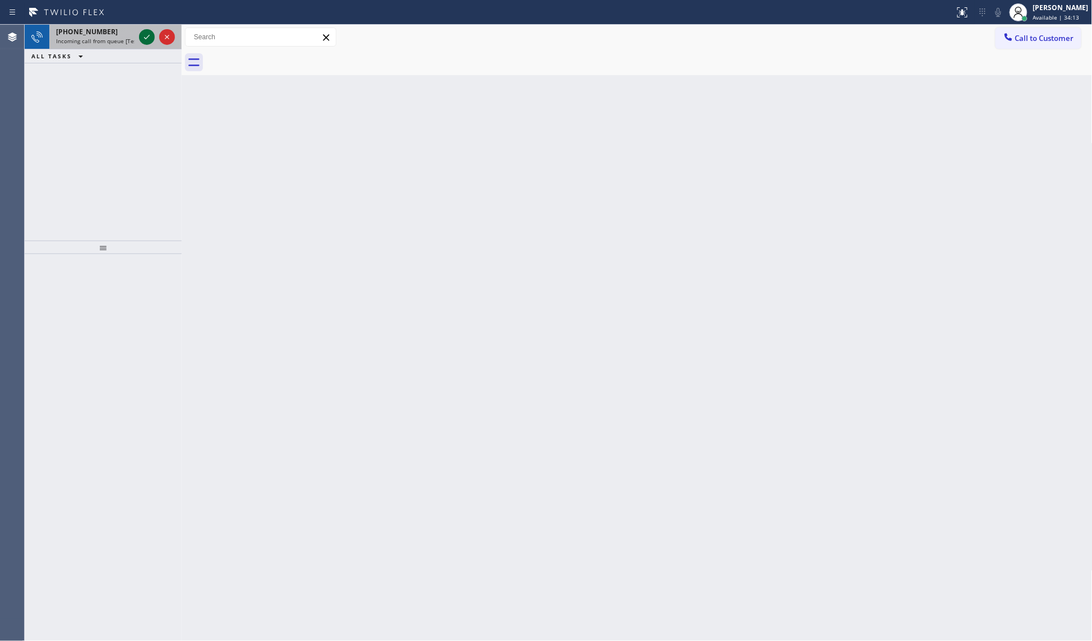
click at [146, 38] on icon at bounding box center [147, 37] width 6 height 4
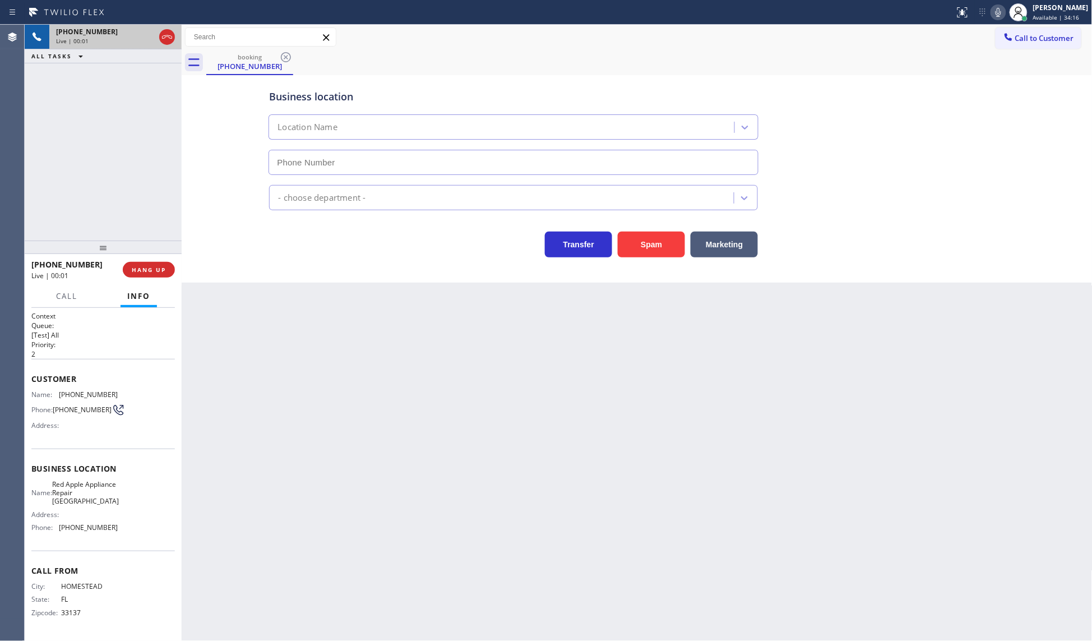
type input "[PHONE_NUMBER]"
drag, startPoint x: 665, startPoint y: 227, endPoint x: 663, endPoint y: 236, distance: 9.2
click at [664, 231] on div "Spam" at bounding box center [648, 241] width 73 height 31
click at [662, 241] on button "Spam" at bounding box center [651, 244] width 67 height 26
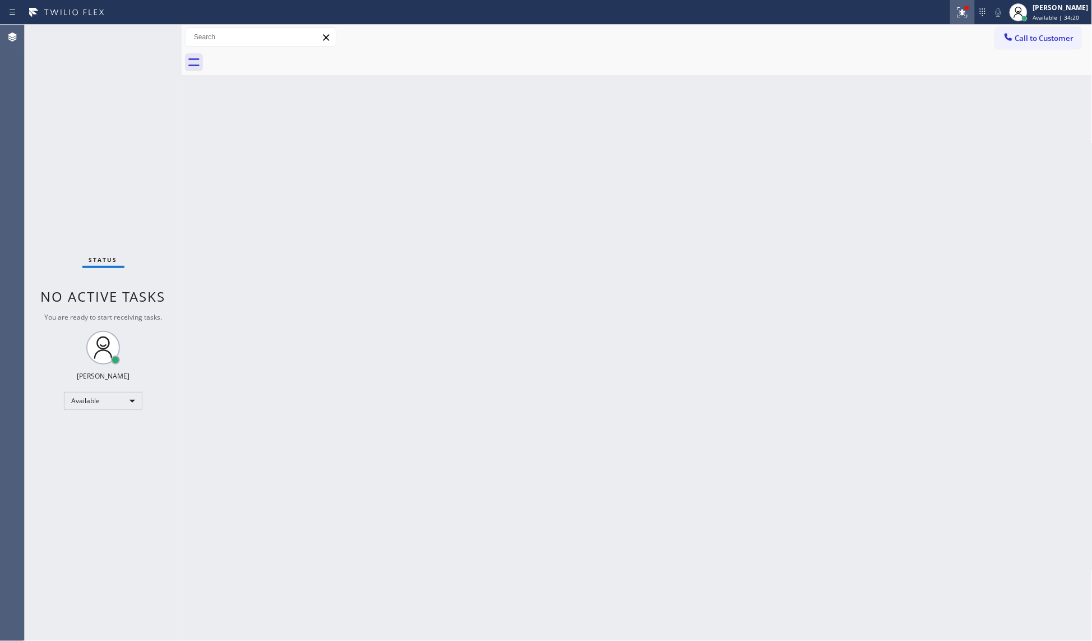
click at [957, 7] on icon at bounding box center [962, 12] width 13 height 13
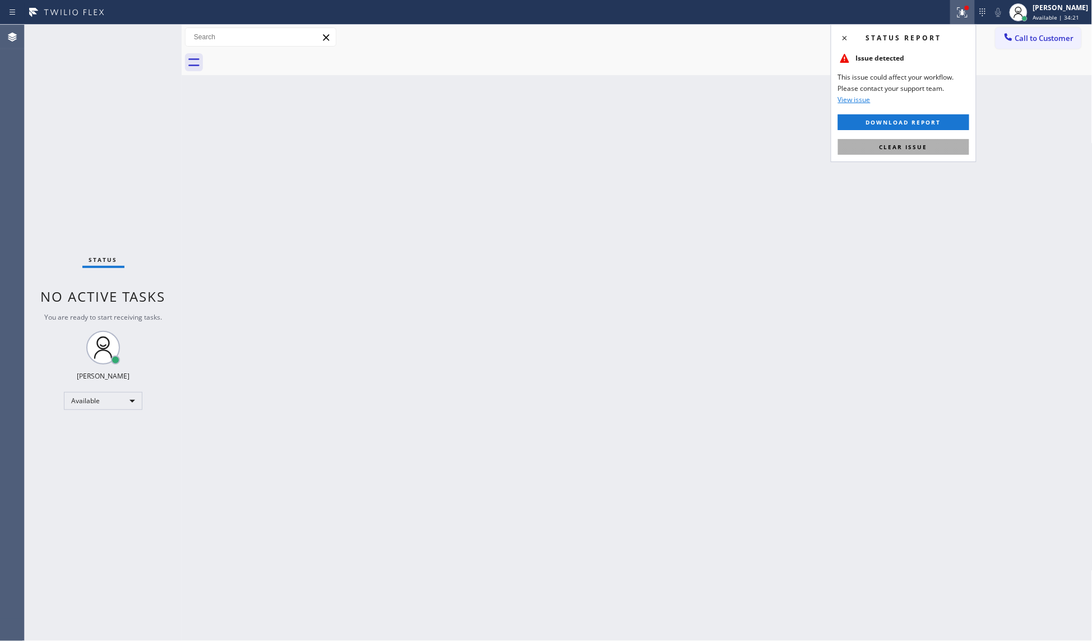
click at [923, 143] on span "Clear issue" at bounding box center [903, 147] width 48 height 8
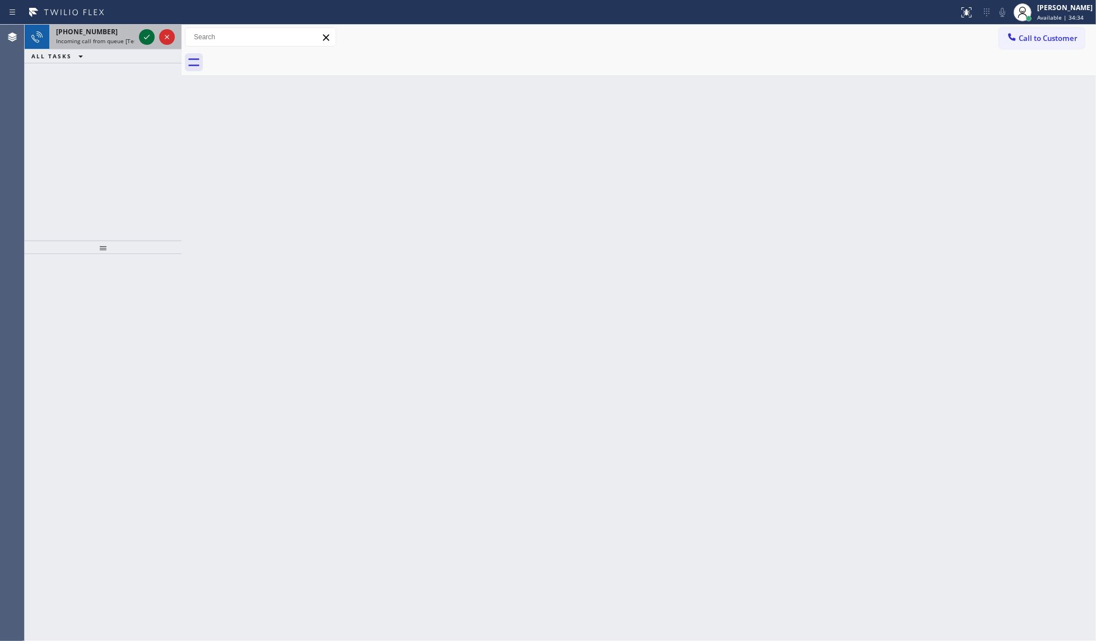
click at [143, 35] on icon at bounding box center [146, 36] width 13 height 13
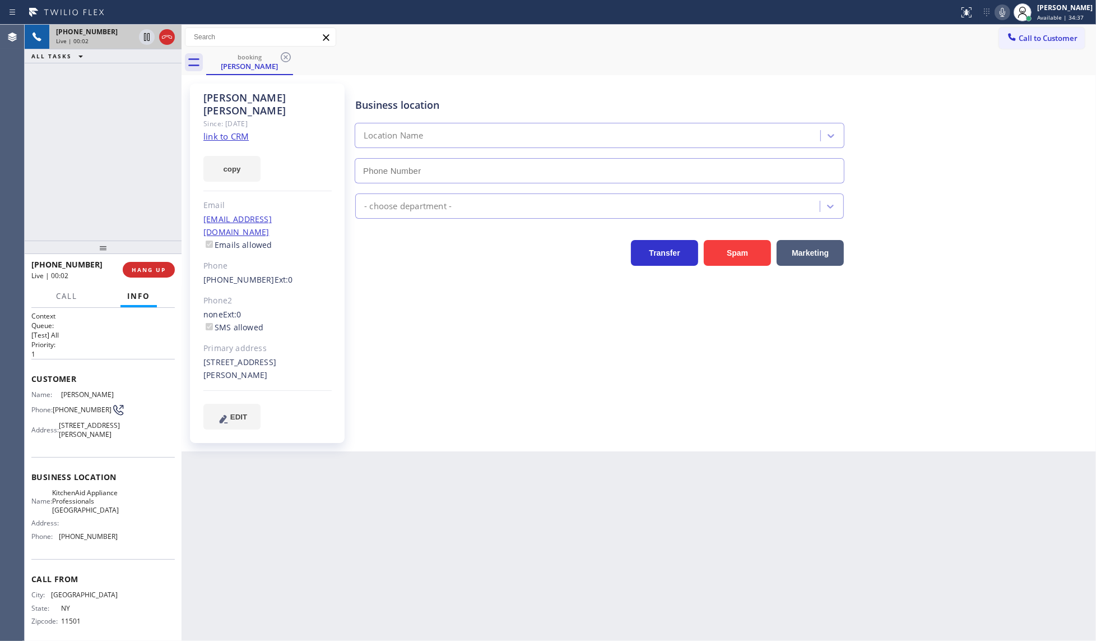
type input "[PHONE_NUMBER]"
click at [237, 131] on link "link to CRM" at bounding box center [225, 136] width 45 height 11
click at [146, 38] on icon at bounding box center [146, 36] width 13 height 13
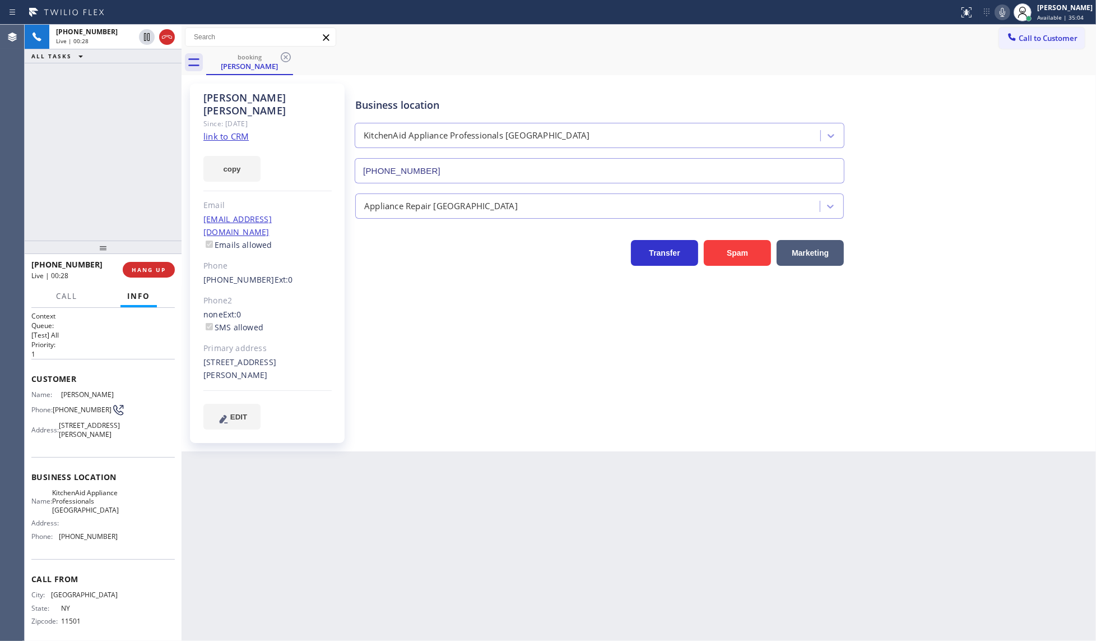
click at [1001, 12] on icon at bounding box center [1002, 12] width 13 height 13
drag, startPoint x: 87, startPoint y: 158, endPoint x: 100, endPoint y: 128, distance: 32.7
click at [96, 138] on div "[PHONE_NUMBER] Live | 02:33 ALL TASKS ALL TASKS ACTIVE TASKS TASKS IN WRAP UP" at bounding box center [103, 133] width 157 height 216
click at [143, 35] on icon at bounding box center [146, 36] width 13 height 13
click at [998, 12] on icon at bounding box center [1002, 12] width 13 height 13
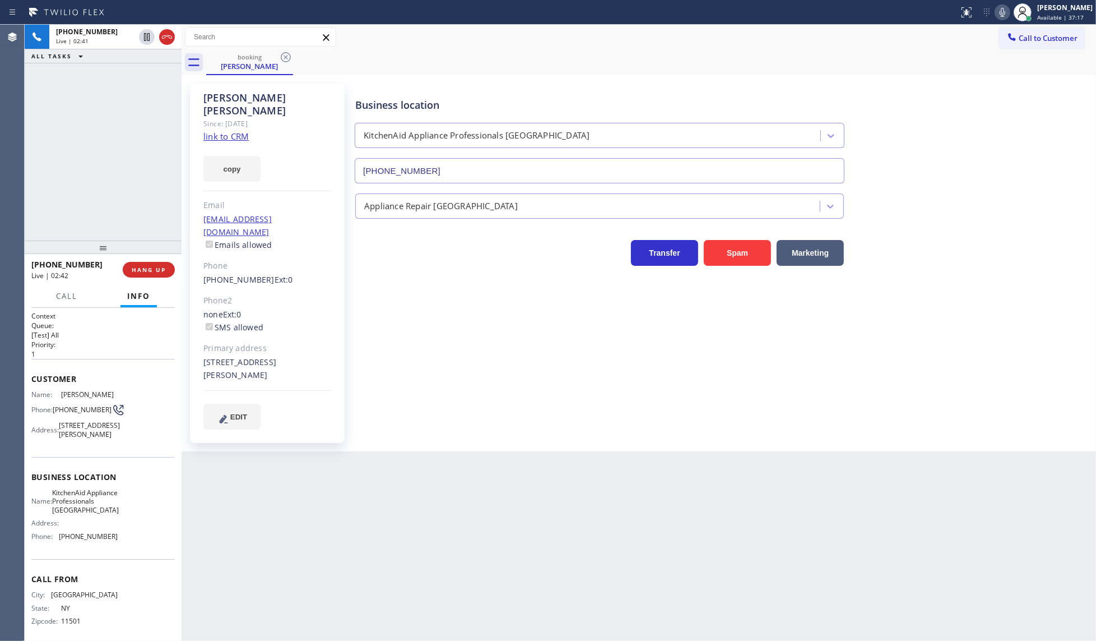
drag, startPoint x: 99, startPoint y: 127, endPoint x: 90, endPoint y: 91, distance: 36.6
click at [96, 113] on div "[PHONE_NUMBER] Live | 02:41 ALL TASKS ALL TASKS ACTIVE TASKS TASKS IN WRAP UP" at bounding box center [103, 133] width 157 height 216
click at [152, 273] on span "HANG UP" at bounding box center [149, 270] width 34 height 8
click at [149, 270] on span "COMPLETE" at bounding box center [146, 270] width 39 height 8
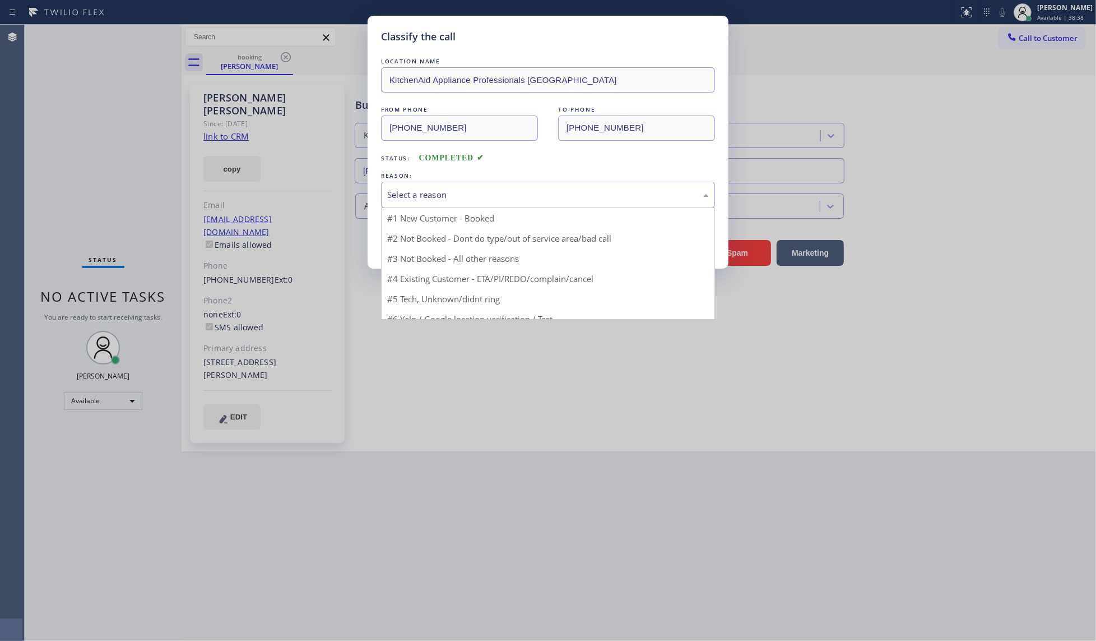
click at [425, 201] on div "Select a reason" at bounding box center [548, 194] width 322 height 13
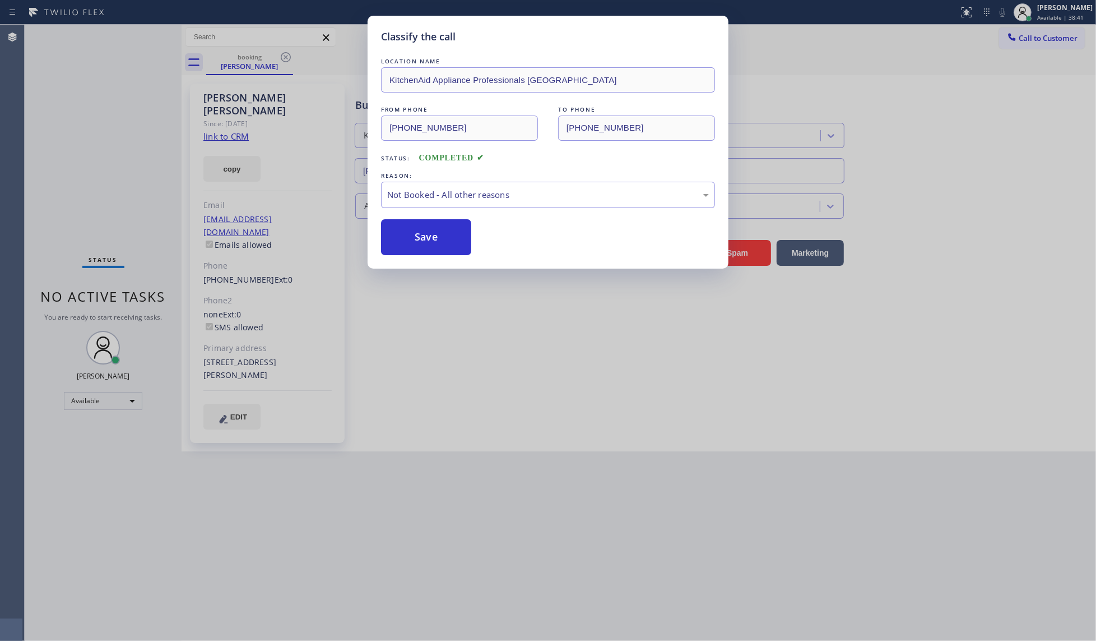
click at [421, 237] on button "Save" at bounding box center [426, 237] width 90 height 36
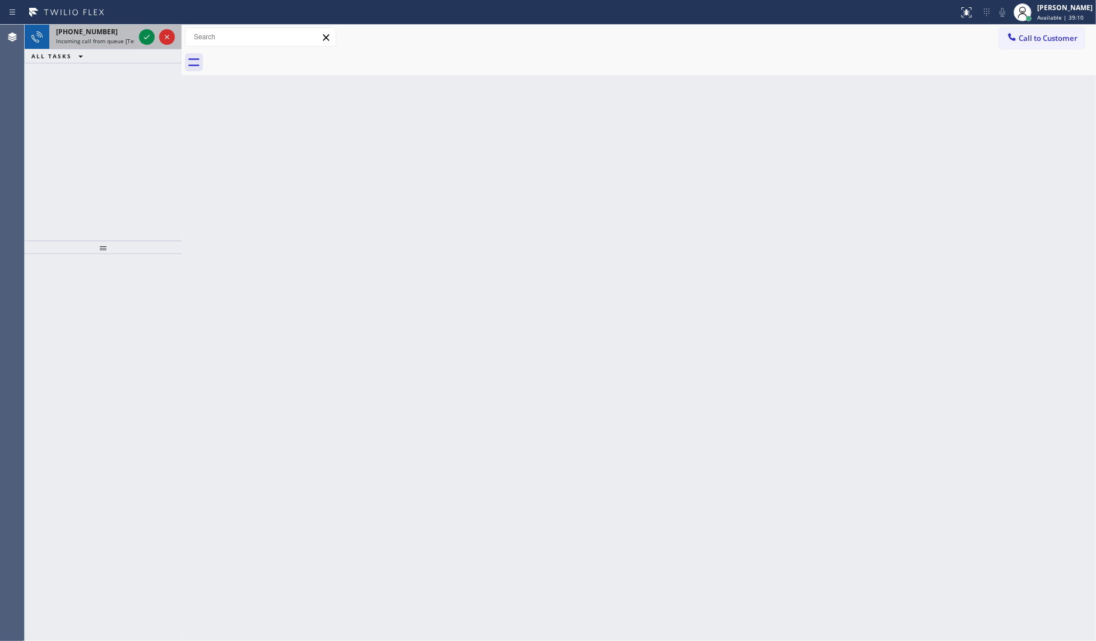
click at [147, 38] on icon at bounding box center [146, 36] width 13 height 13
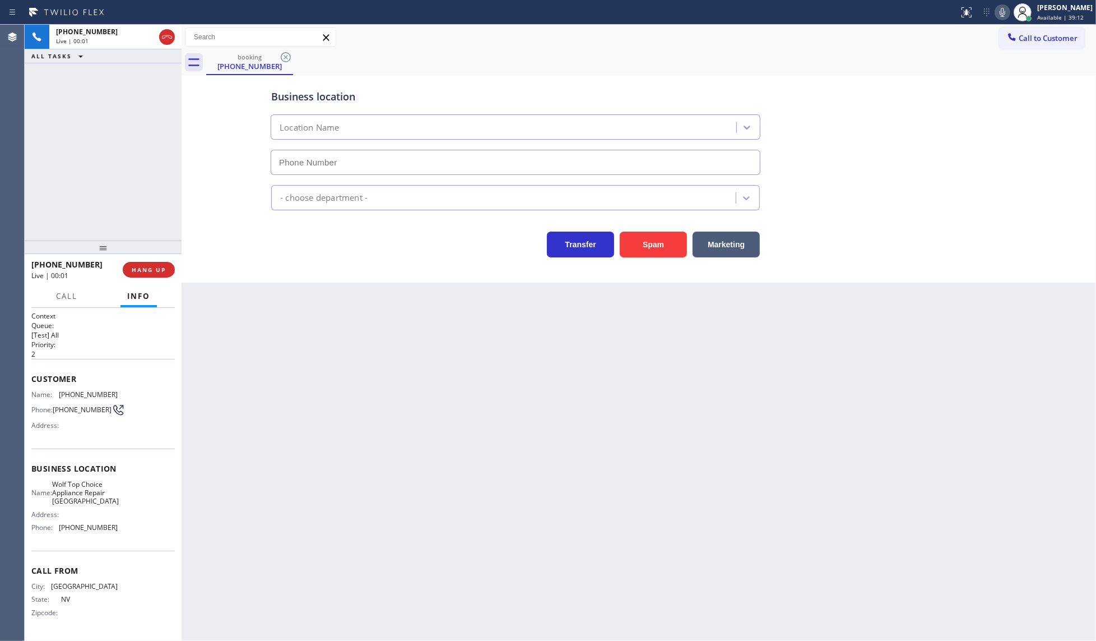
type input "[PHONE_NUMBER]"
click at [633, 250] on button "Spam" at bounding box center [653, 244] width 67 height 26
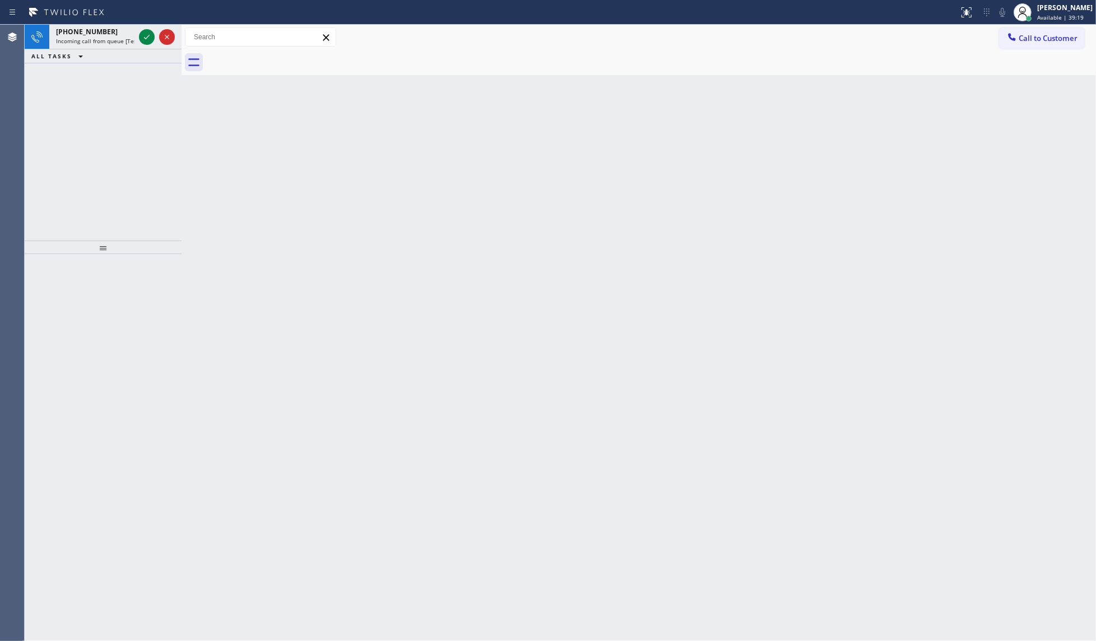
click at [281, 393] on div "Back to Dashboard Change Sender ID Customers Technicians Select a contact Outbo…" at bounding box center [639, 333] width 915 height 616
click at [144, 34] on icon at bounding box center [146, 36] width 13 height 13
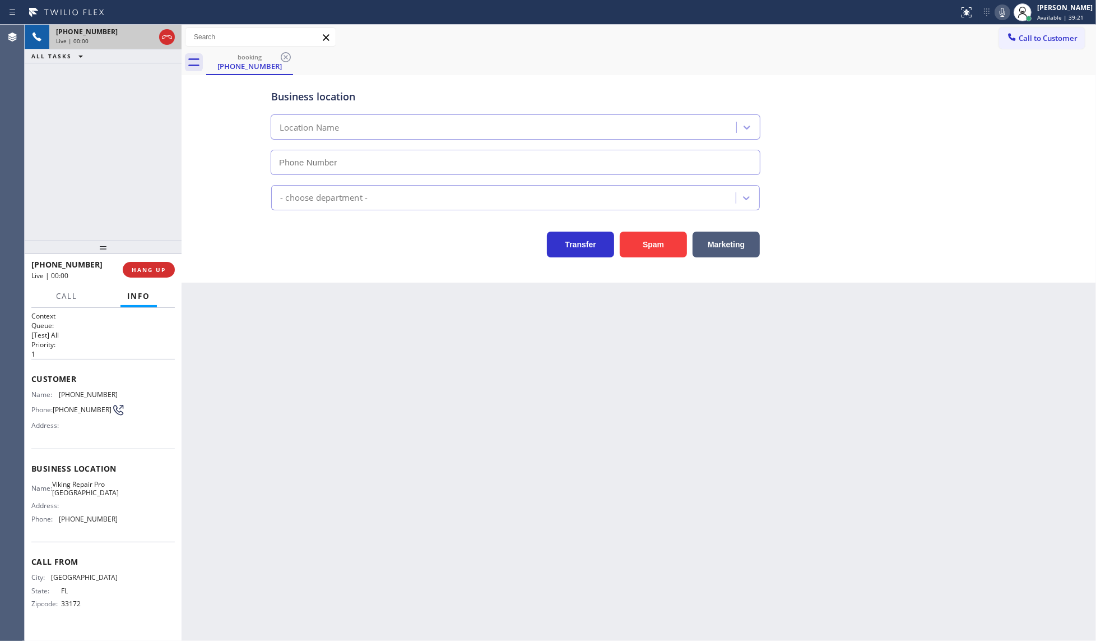
type input "[PHONE_NUMBER]"
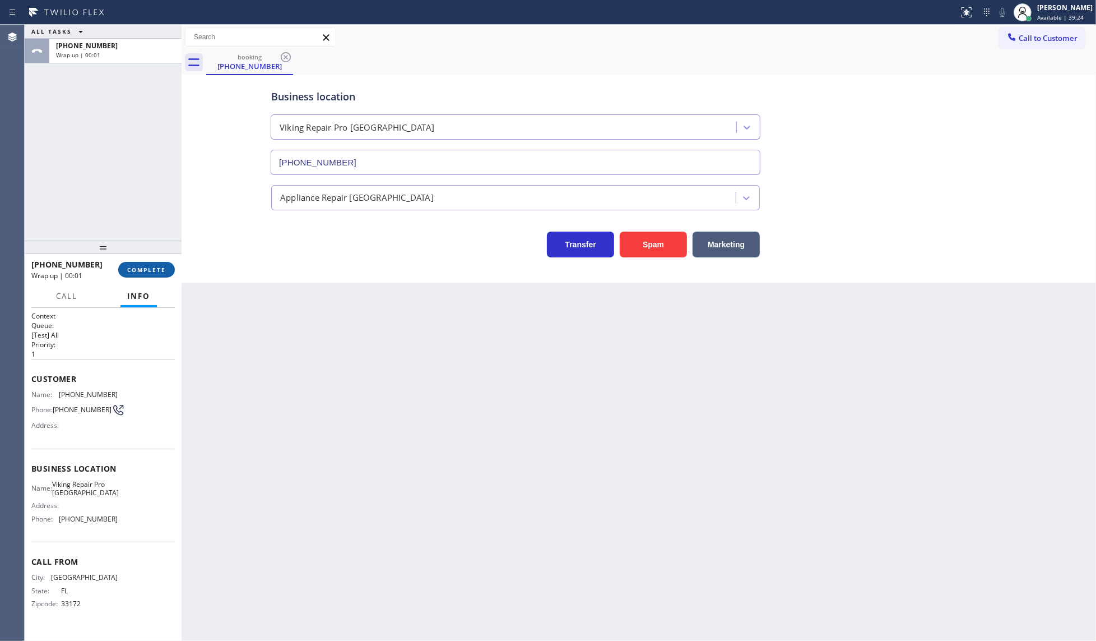
click at [132, 266] on span "COMPLETE" at bounding box center [146, 270] width 39 height 8
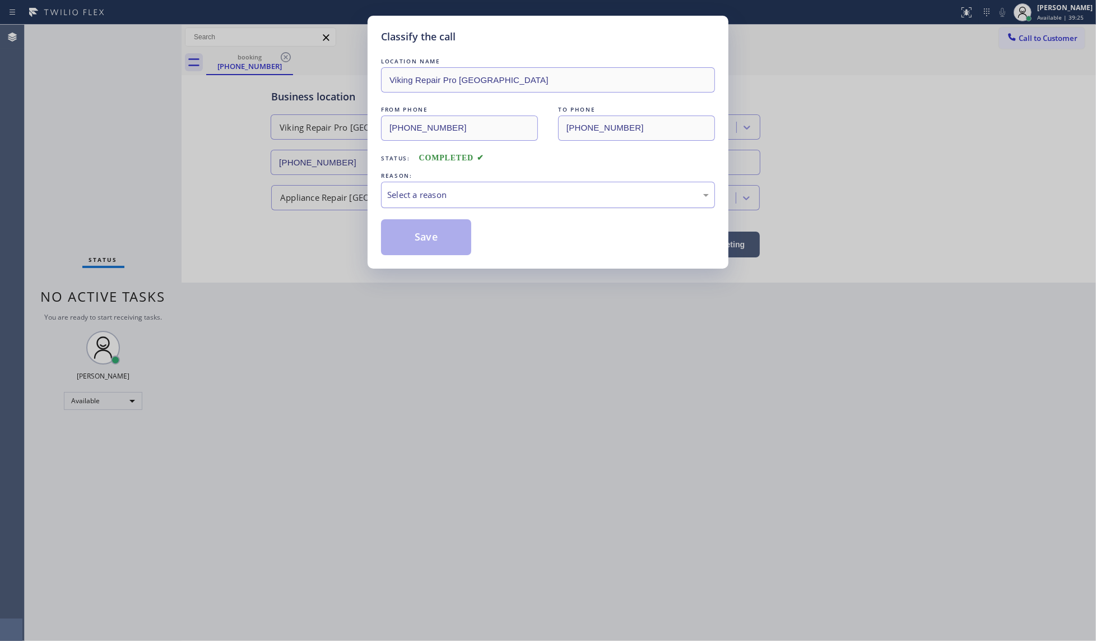
click at [399, 192] on div "Select a reason" at bounding box center [548, 194] width 322 height 13
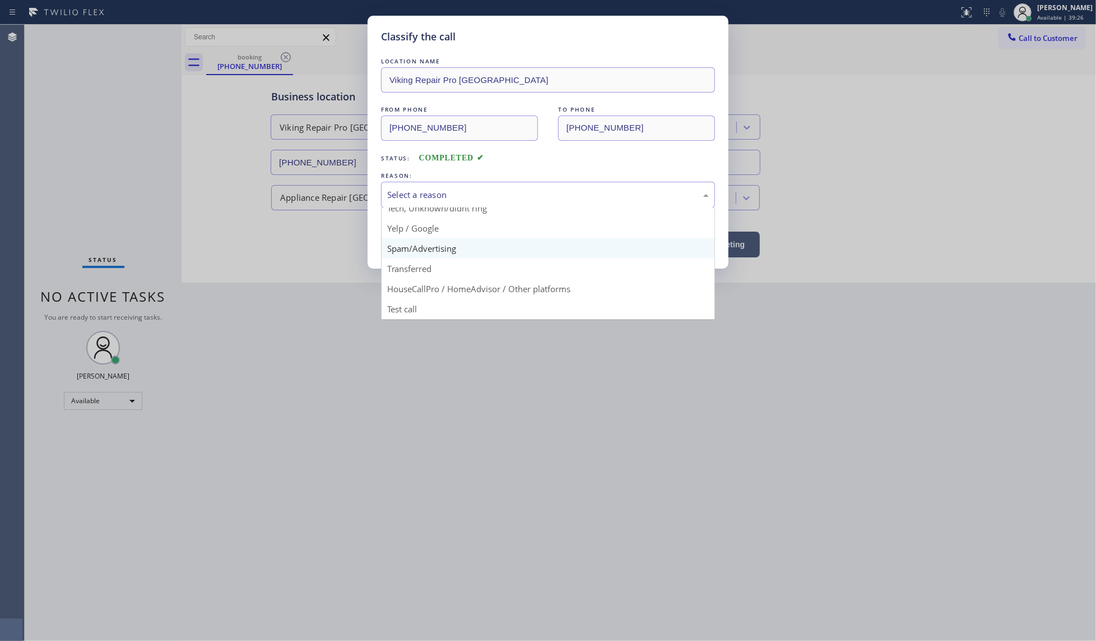
scroll to position [77, 0]
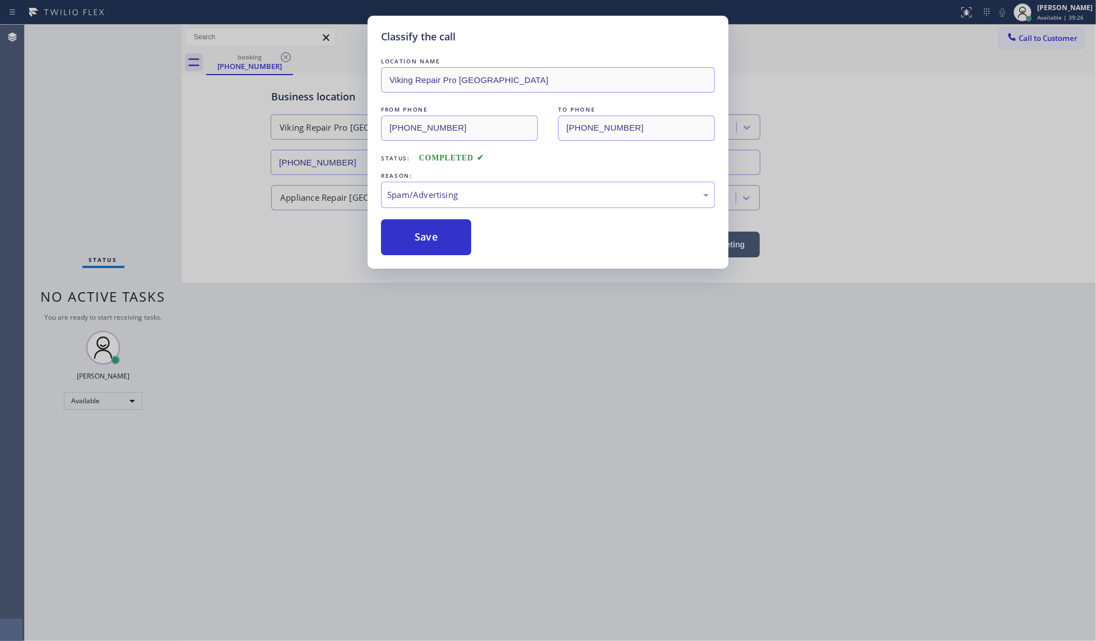
click at [411, 247] on button "Save" at bounding box center [426, 237] width 90 height 36
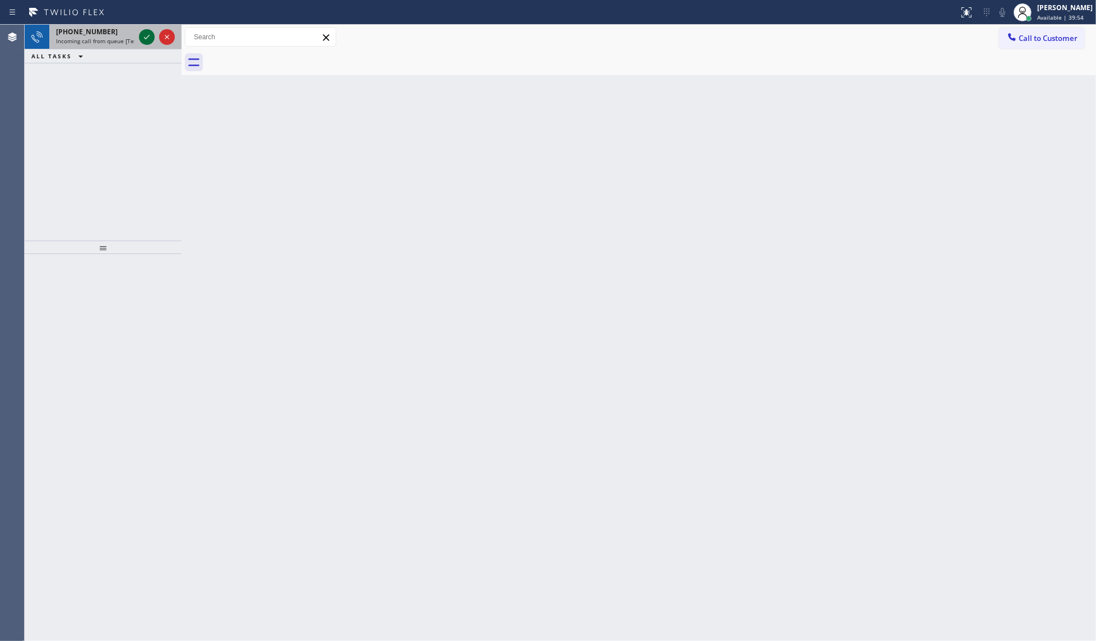
click at [150, 37] on icon at bounding box center [146, 36] width 13 height 13
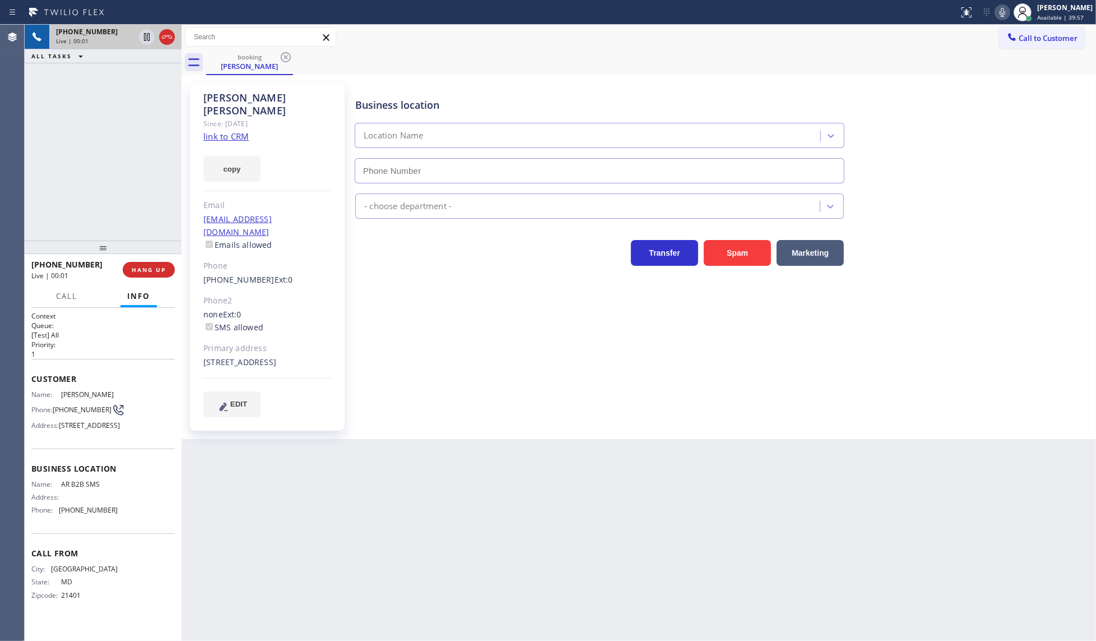
type input "[PHONE_NUMBER]"
click at [230, 117] on div "Since: [DATE]" at bounding box center [267, 123] width 128 height 13
click at [233, 131] on link "link to CRM" at bounding box center [225, 136] width 45 height 11
drag, startPoint x: 136, startPoint y: 267, endPoint x: 135, endPoint y: 242, distance: 25.2
click at [137, 267] on span "HANG UP" at bounding box center [149, 270] width 34 height 8
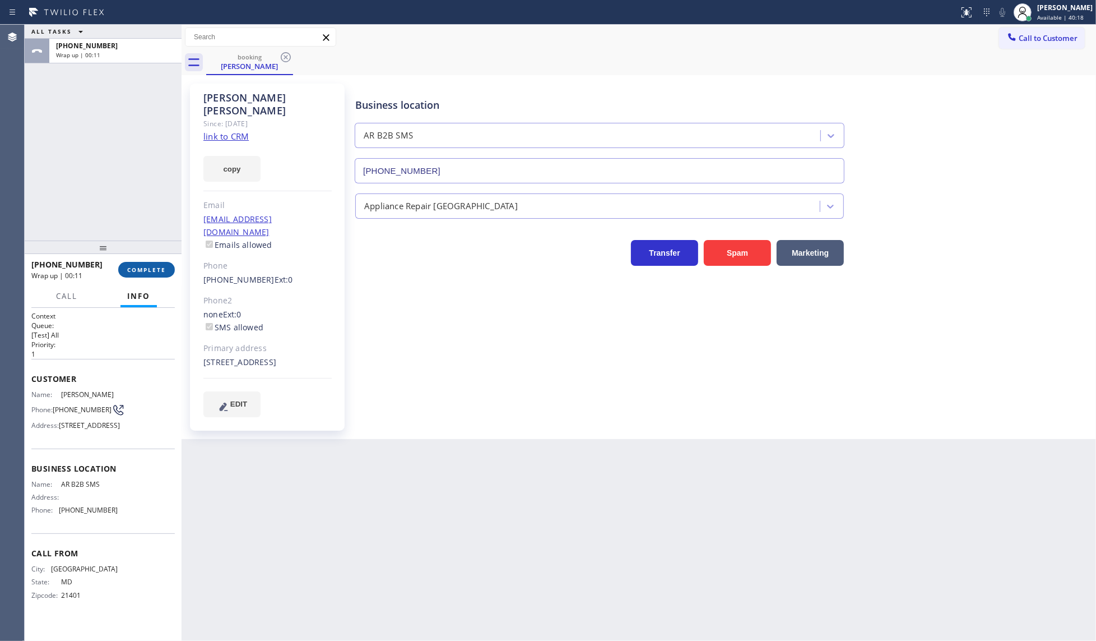
click at [150, 268] on span "COMPLETE" at bounding box center [146, 270] width 39 height 8
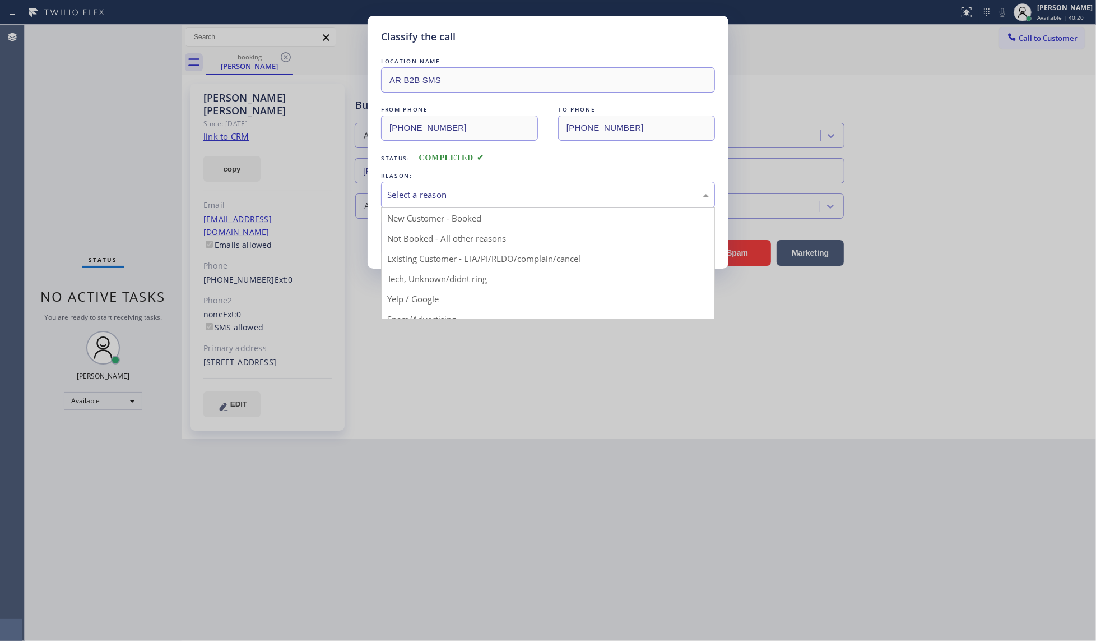
click at [426, 186] on div "Select a reason" at bounding box center [548, 195] width 334 height 26
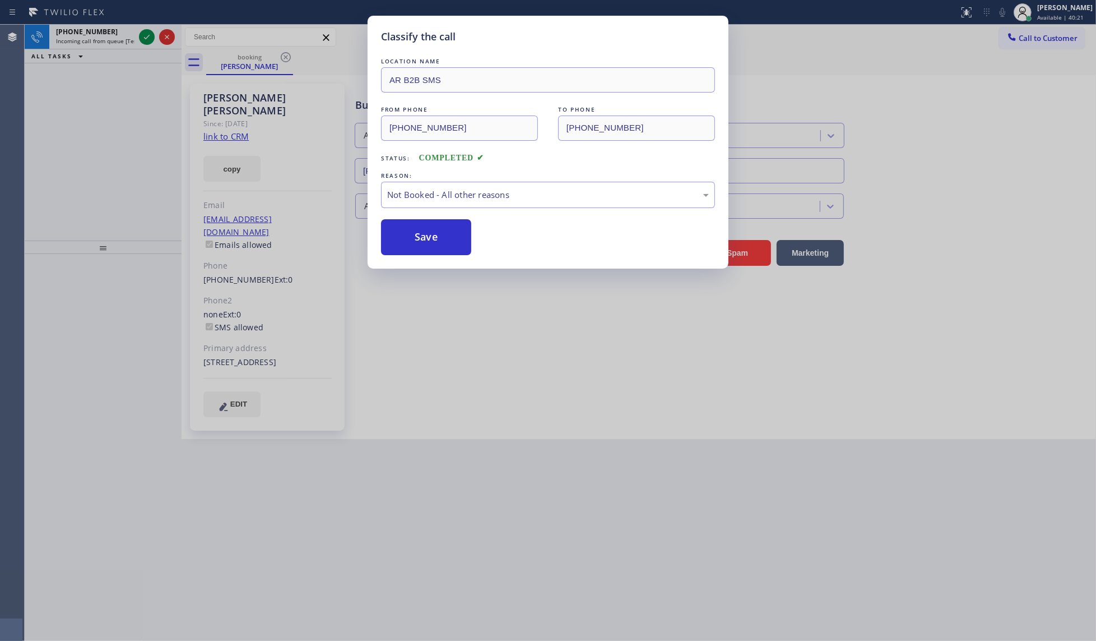
click at [418, 234] on button "Save" at bounding box center [426, 237] width 90 height 36
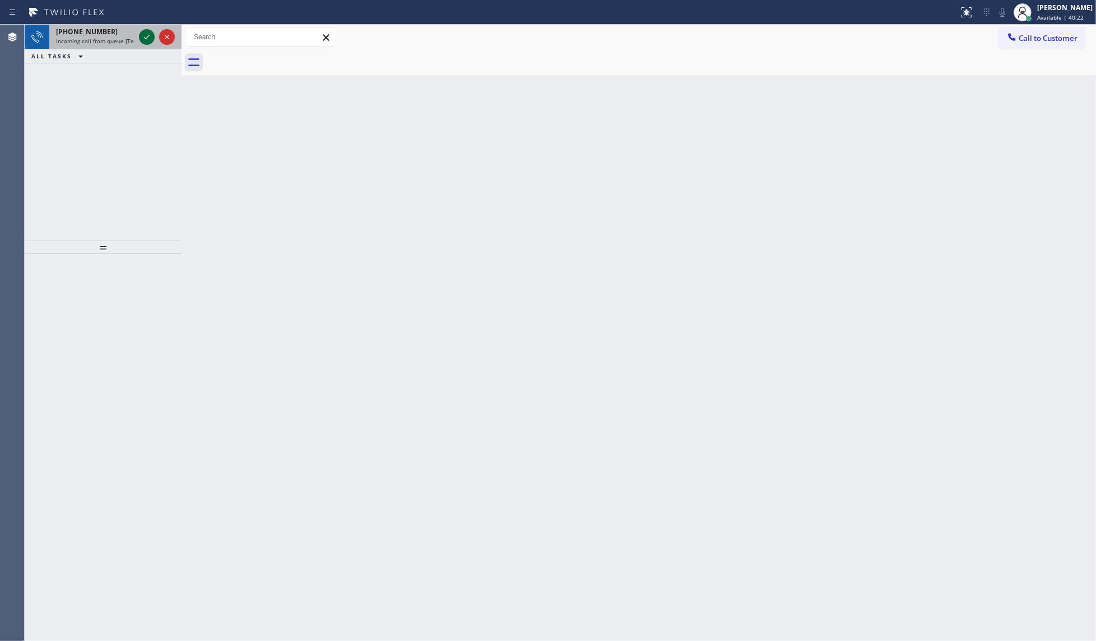
click at [142, 34] on icon at bounding box center [146, 36] width 13 height 13
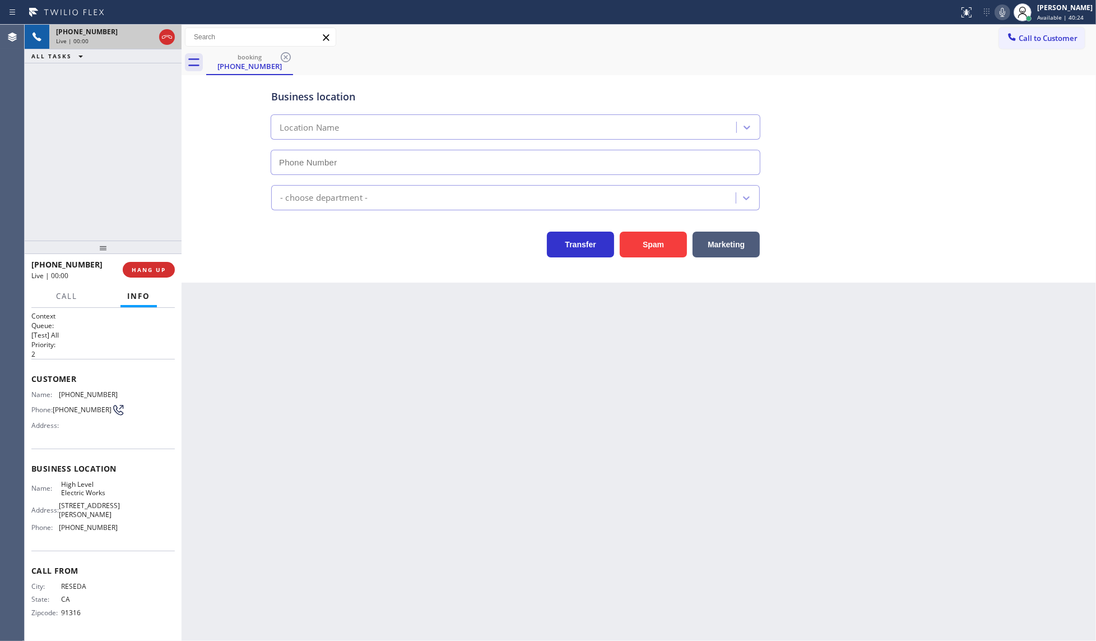
type input "[PHONE_NUMBER]"
click at [142, 267] on span "HANG UP" at bounding box center [149, 270] width 34 height 8
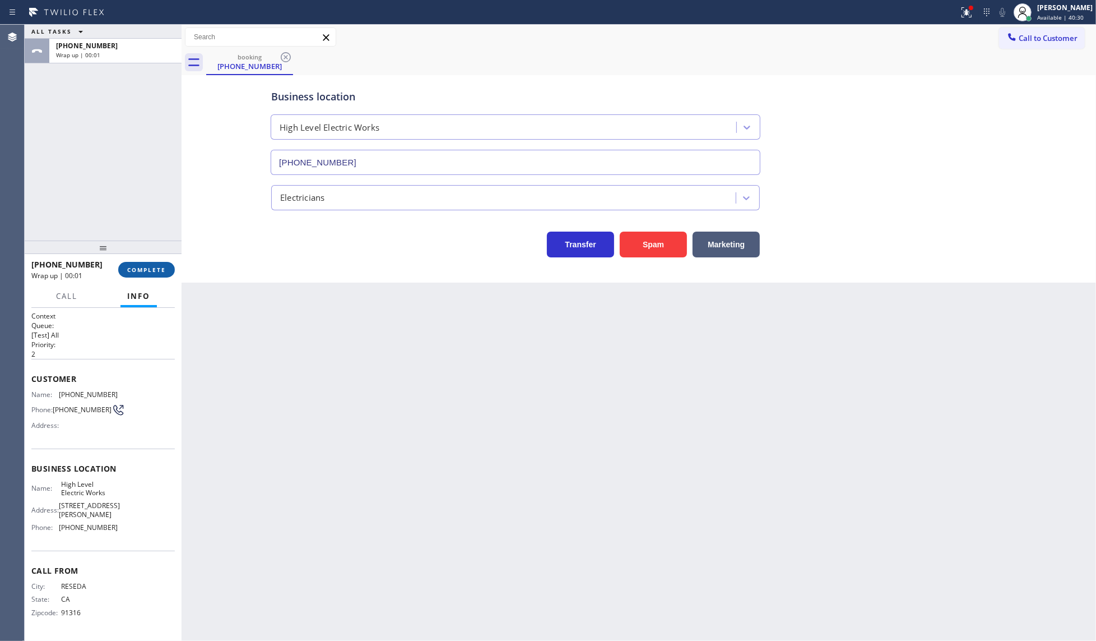
click at [142, 267] on span "COMPLETE" at bounding box center [146, 270] width 39 height 8
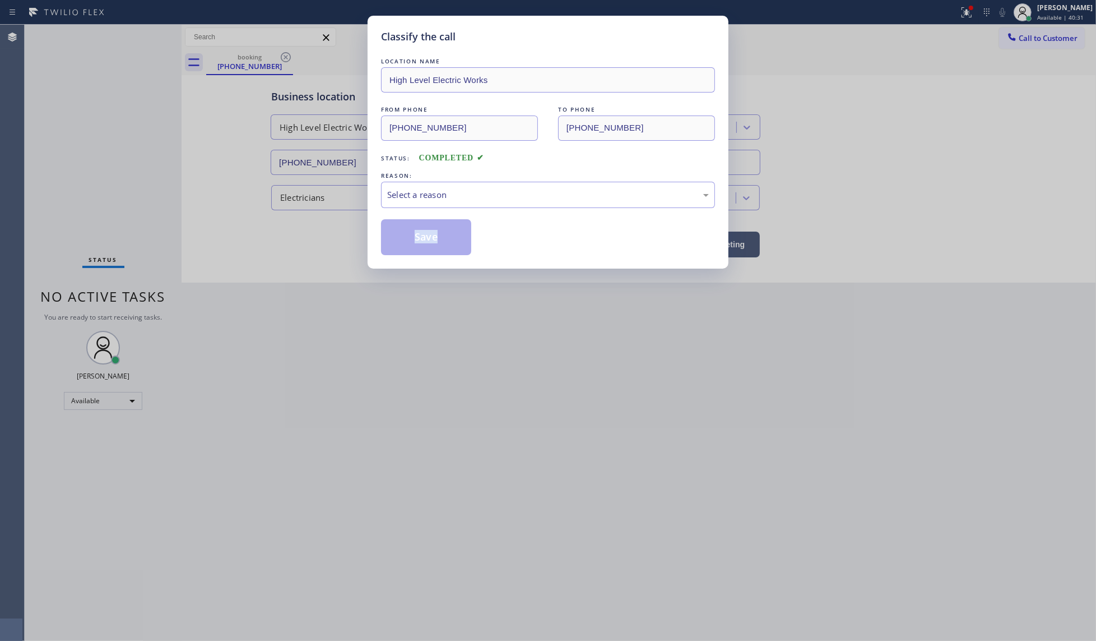
click at [143, 266] on div "Classify the call LOCATION NAME High Level Electric Works FROM PHONE [PHONE_NUM…" at bounding box center [548, 320] width 1096 height 641
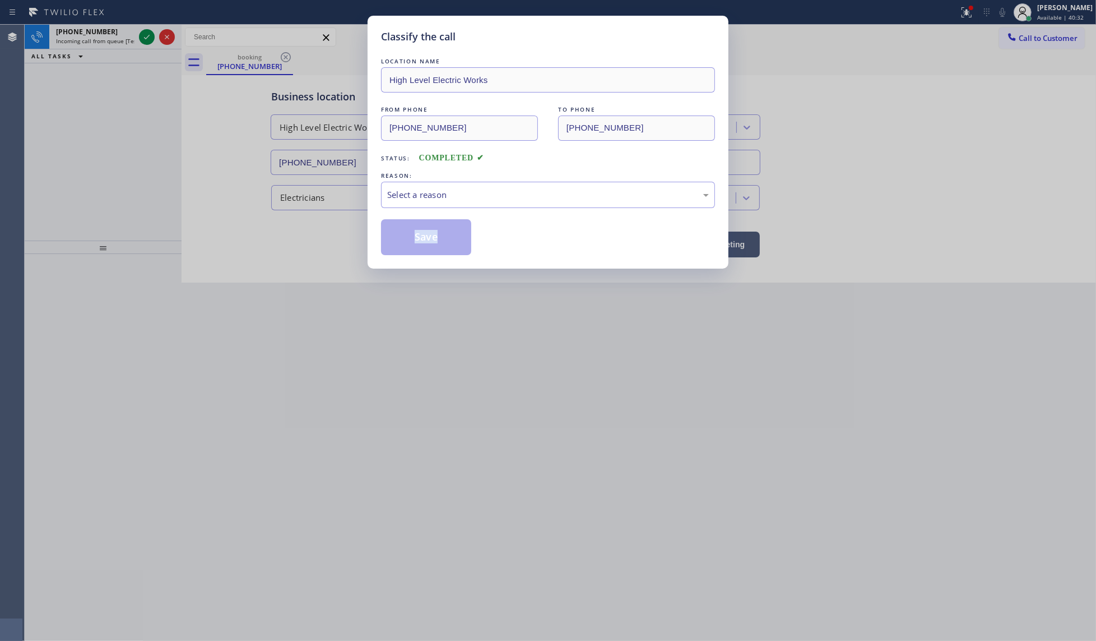
click at [143, 266] on div "Classify the call LOCATION NAME High Level Electric Works FROM PHONE [PHONE_NUM…" at bounding box center [548, 320] width 1096 height 641
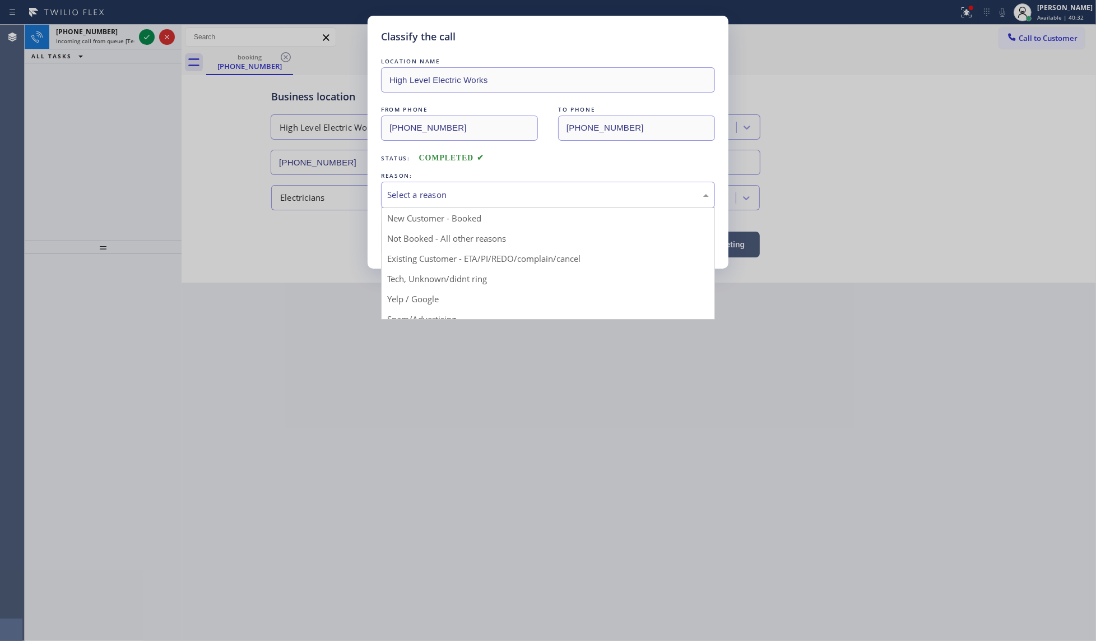
click at [428, 198] on div "Select a reason" at bounding box center [548, 194] width 322 height 13
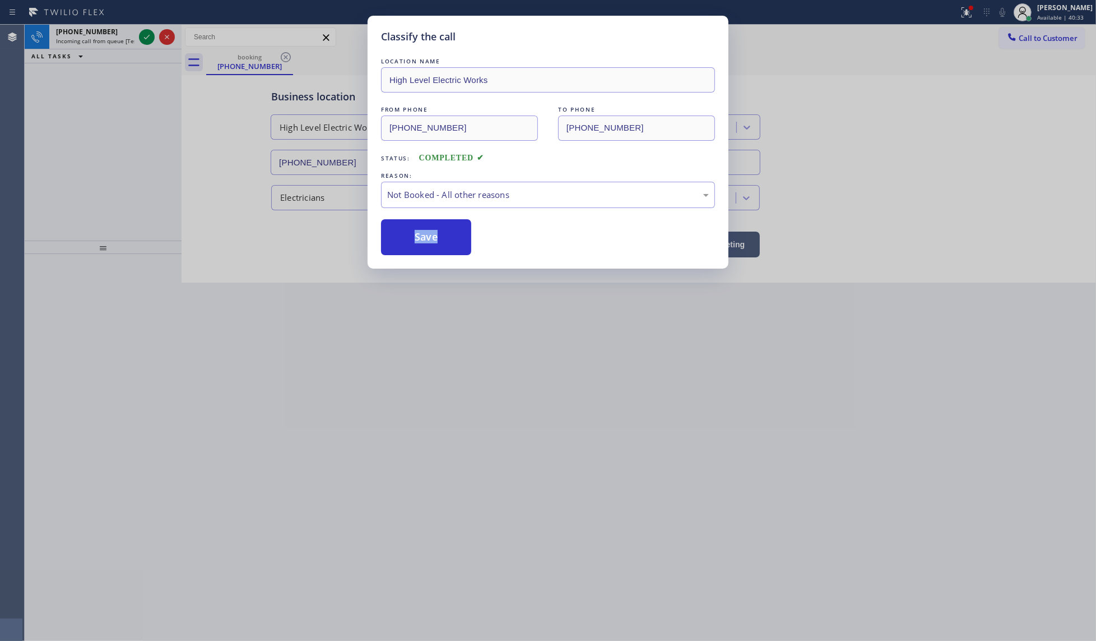
click at [413, 241] on button "Save" at bounding box center [426, 237] width 90 height 36
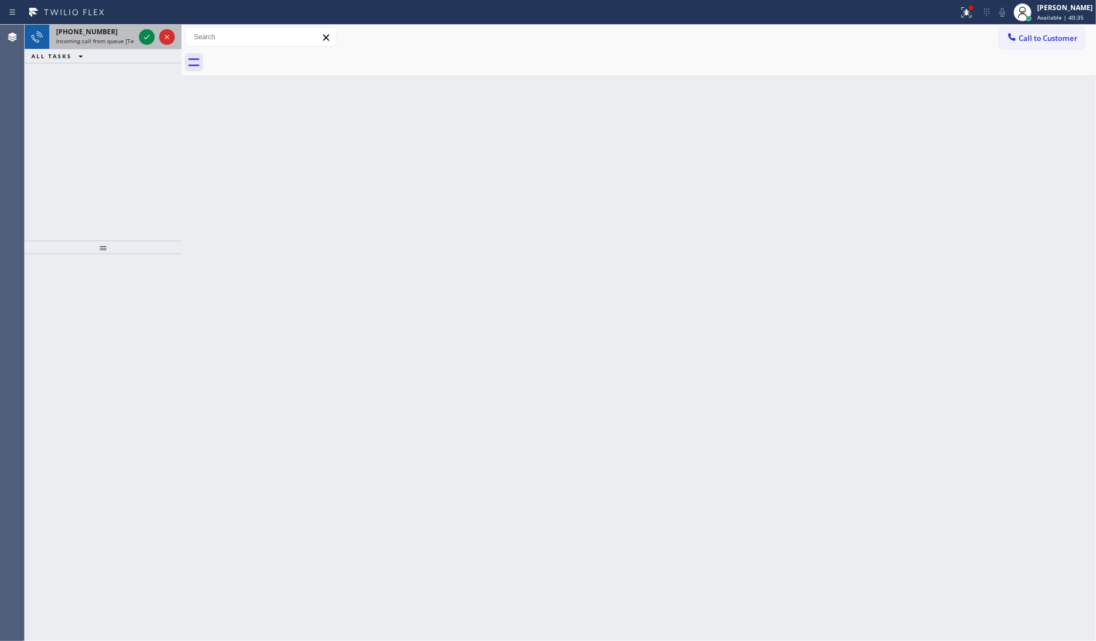
click at [155, 32] on div at bounding box center [157, 37] width 40 height 25
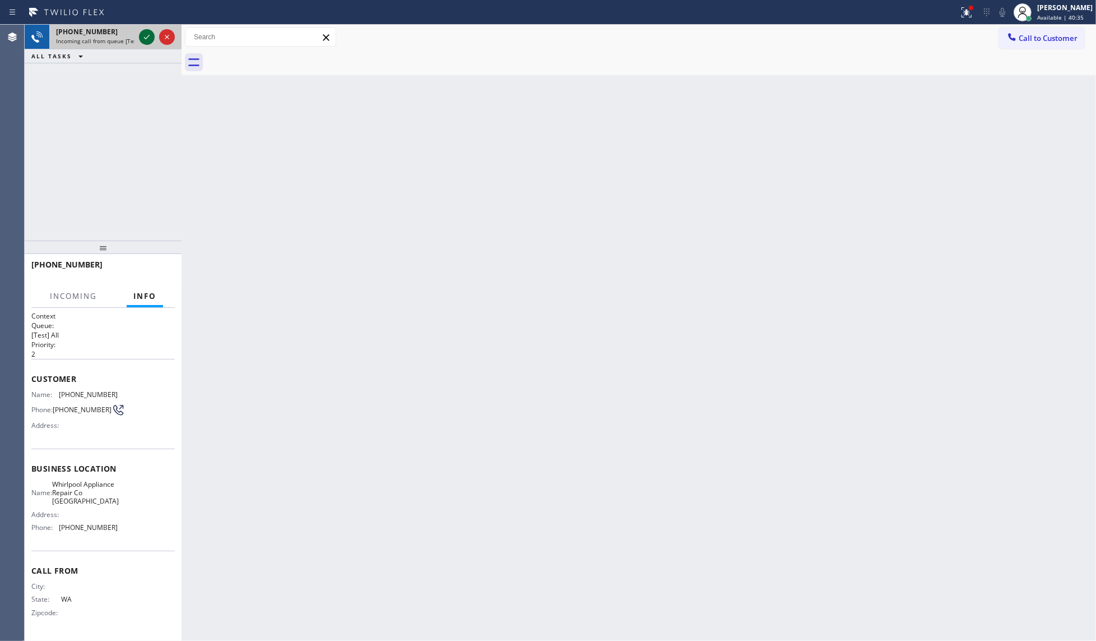
click at [142, 34] on icon at bounding box center [146, 36] width 13 height 13
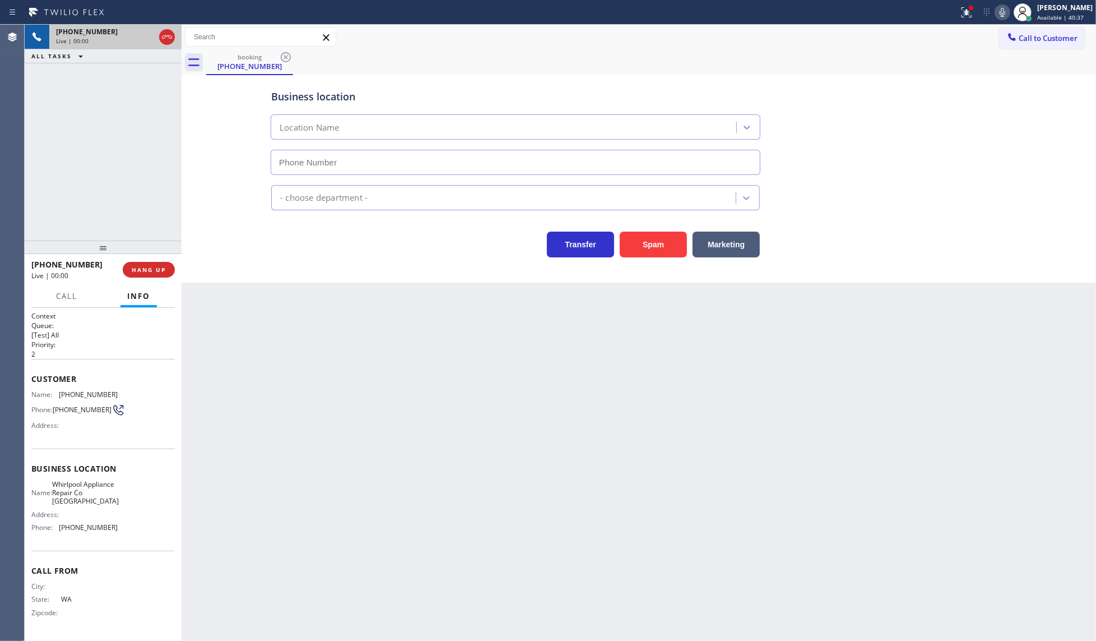
type input "[PHONE_NUMBER]"
click at [155, 269] on span "HANG UP" at bounding box center [149, 270] width 34 height 8
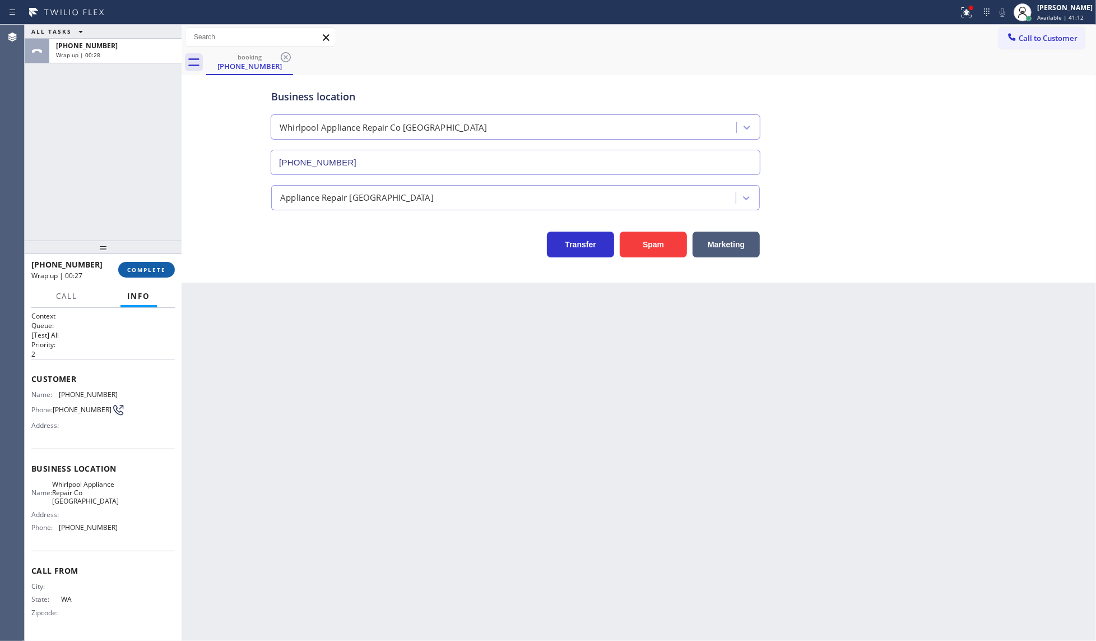
click at [143, 275] on button "COMPLETE" at bounding box center [146, 270] width 57 height 16
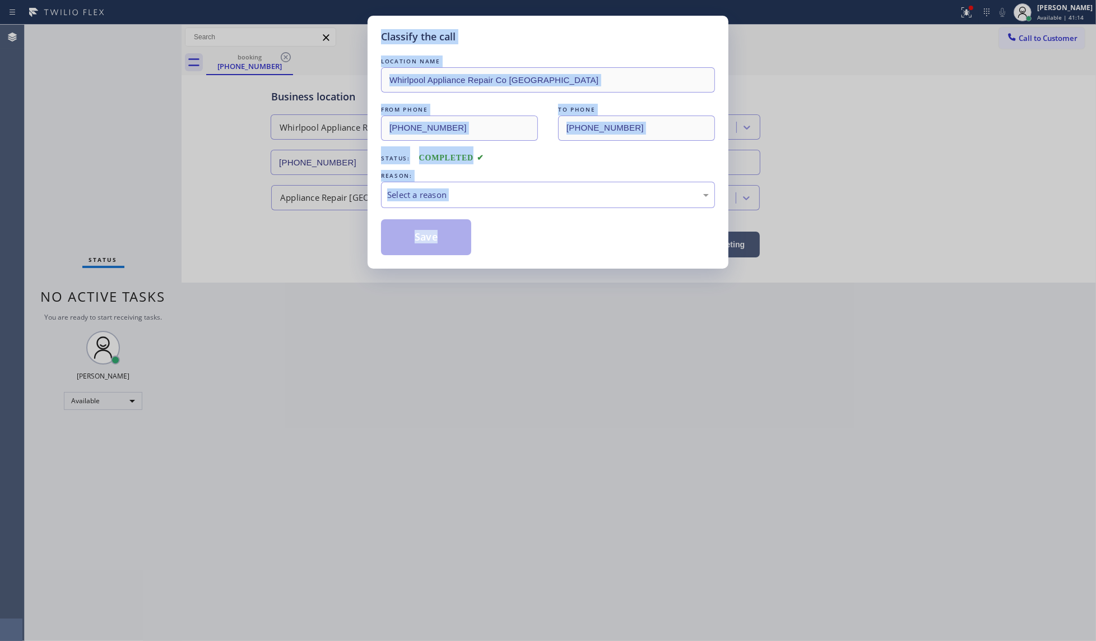
click at [614, 255] on div "Save" at bounding box center [548, 237] width 334 height 36
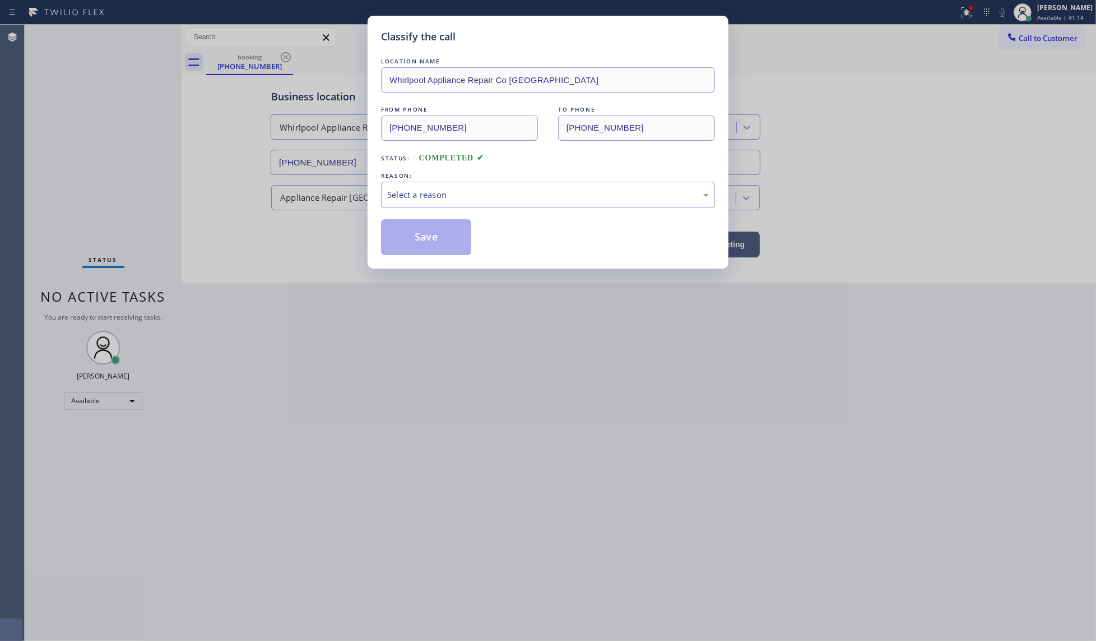
click at [617, 253] on div "Save" at bounding box center [548, 237] width 334 height 36
click at [405, 193] on div "Select a reason" at bounding box center [548, 194] width 322 height 13
click at [406, 239] on button "Save" at bounding box center [426, 237] width 90 height 36
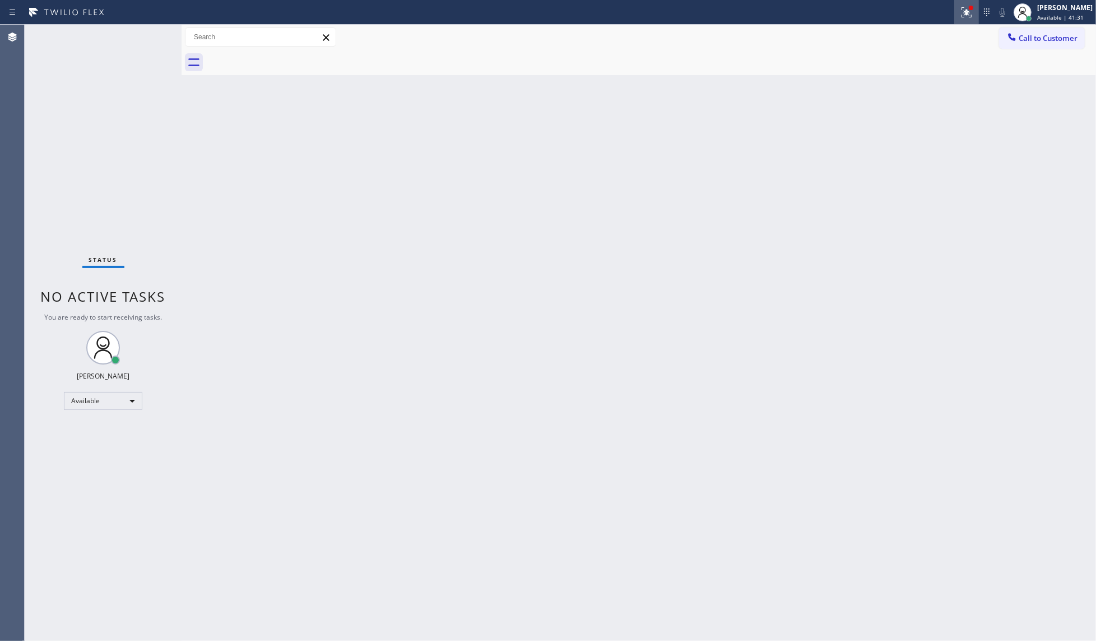
click at [972, 17] on icon at bounding box center [967, 12] width 10 height 10
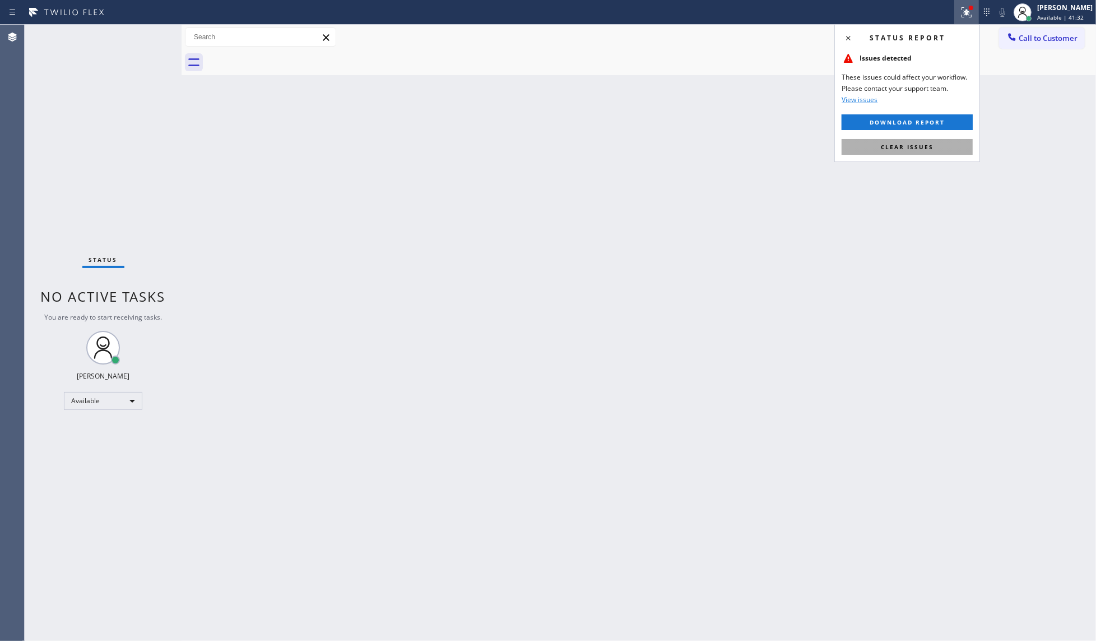
click at [945, 143] on button "Clear issues" at bounding box center [907, 147] width 131 height 16
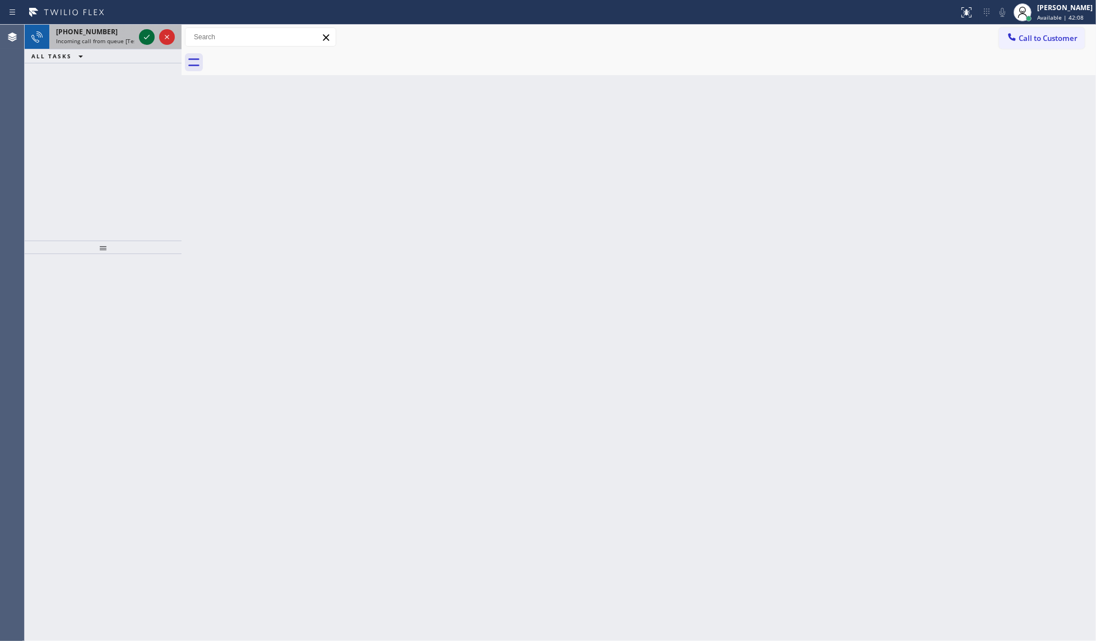
click at [145, 36] on icon at bounding box center [146, 36] width 13 height 13
click at [147, 37] on icon at bounding box center [146, 36] width 13 height 13
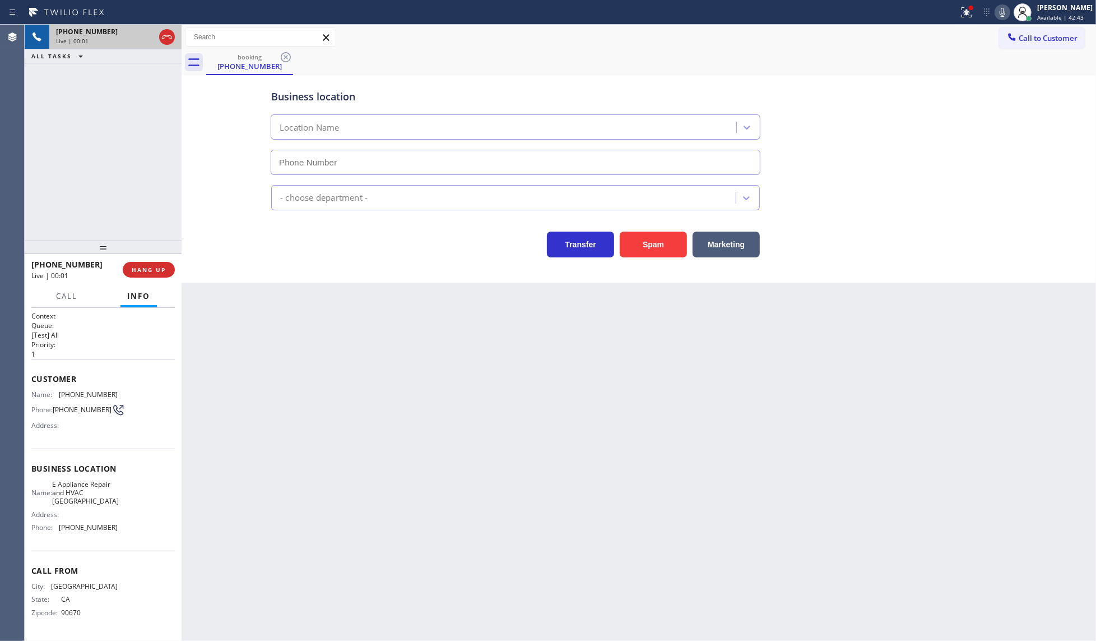
type input "[PHONE_NUMBER]"
click at [192, 435] on div "Back to Dashboard Change Sender ID Customers Technicians Select a contact Outbo…" at bounding box center [639, 333] width 915 height 616
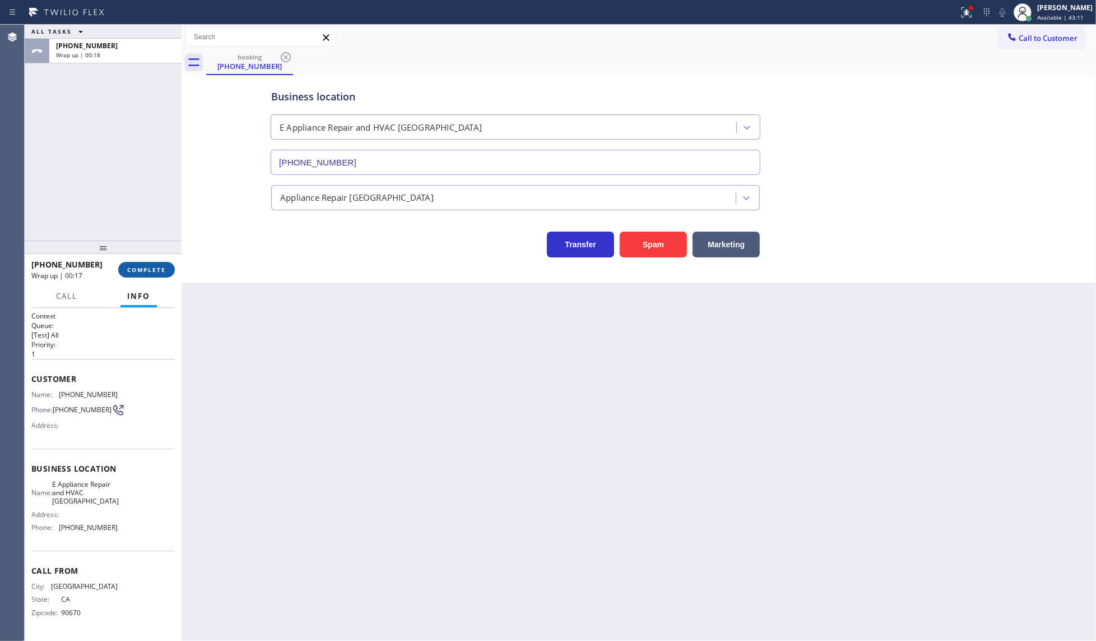
click at [153, 276] on button "COMPLETE" at bounding box center [146, 270] width 57 height 16
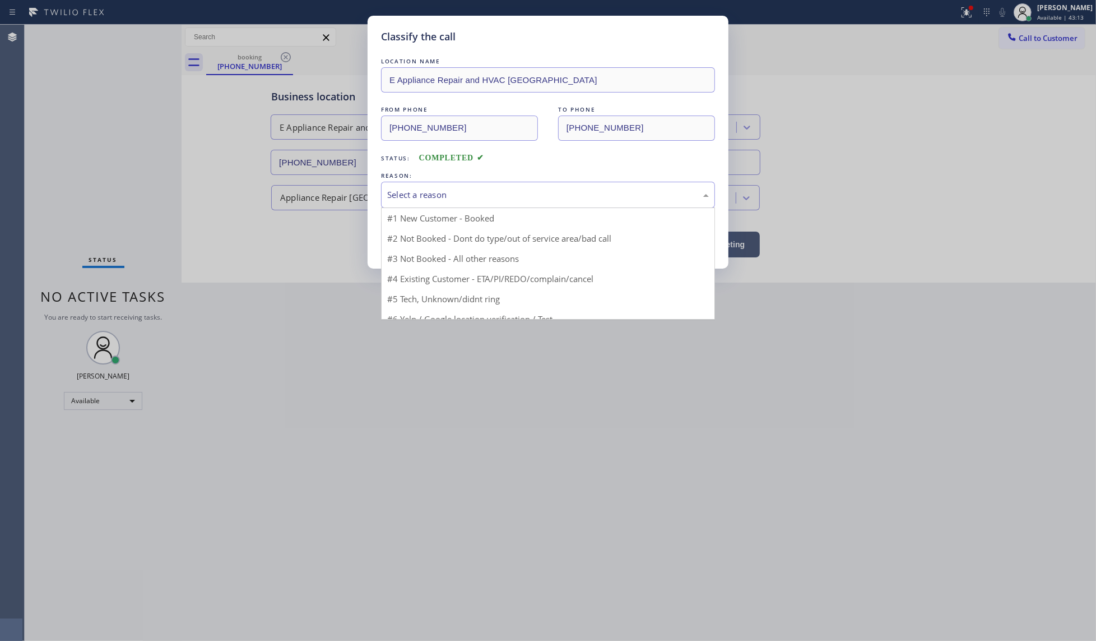
click at [413, 200] on div "Select a reason" at bounding box center [548, 194] width 322 height 13
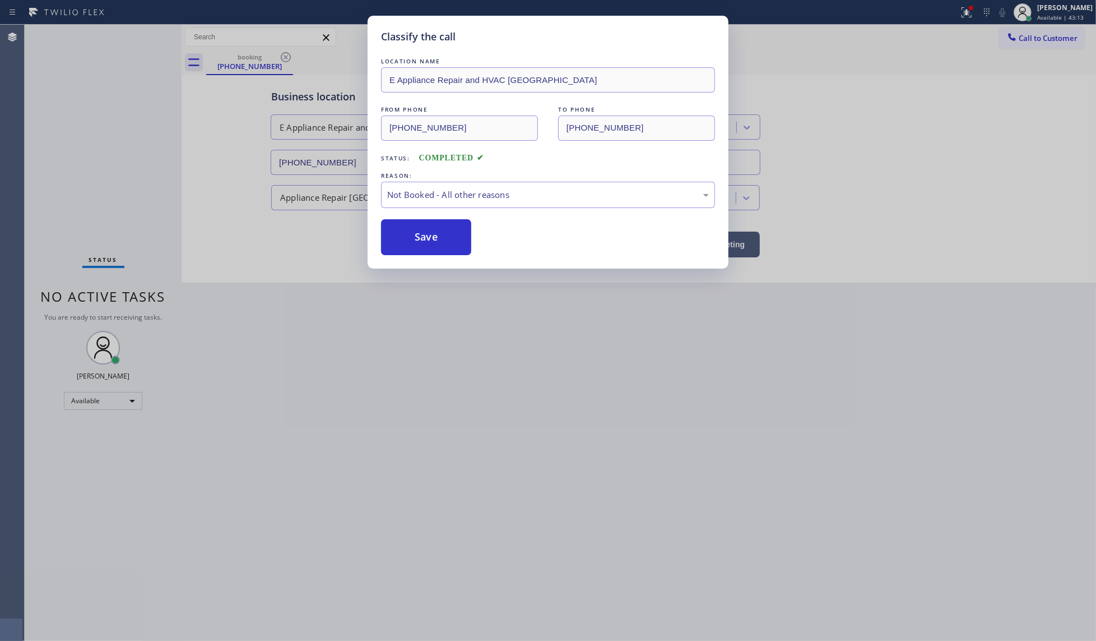
click at [410, 234] on button "Save" at bounding box center [426, 237] width 90 height 36
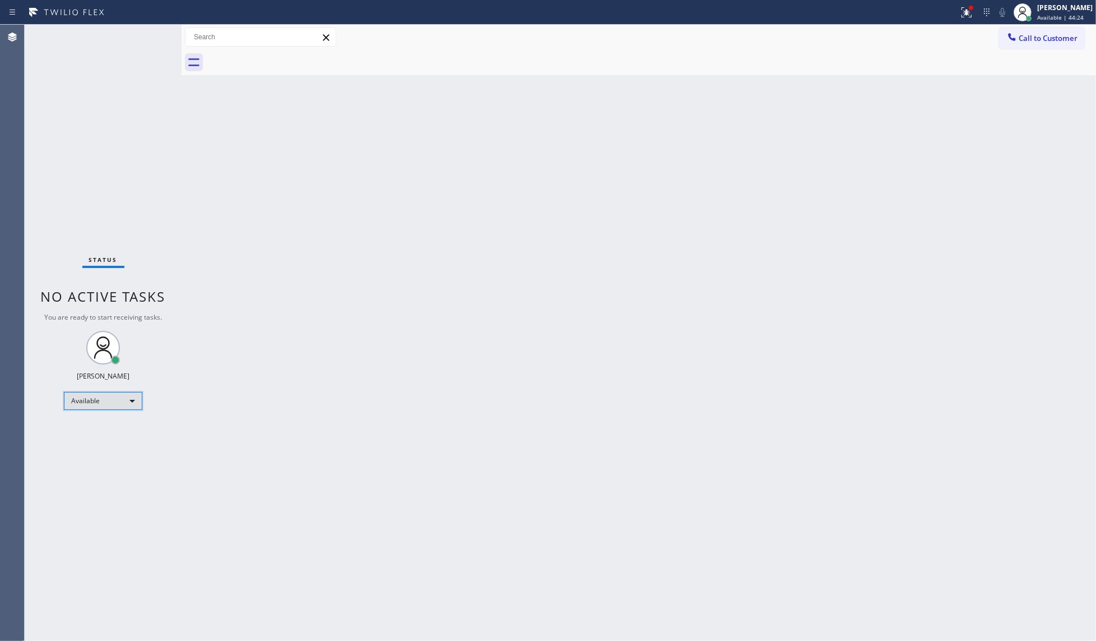
click at [90, 406] on div "Available" at bounding box center [103, 401] width 78 height 18
click at [82, 442] on li "Unavailable" at bounding box center [102, 444] width 76 height 13
click at [655, 332] on div "Back to Dashboard Change Sender ID Customers Technicians Select a contact Outbo…" at bounding box center [639, 333] width 915 height 616
click at [105, 405] on div "Unavailable" at bounding box center [103, 406] width 78 height 18
click at [100, 463] on li "Break" at bounding box center [102, 462] width 76 height 13
